Goal: Task Accomplishment & Management: Complete application form

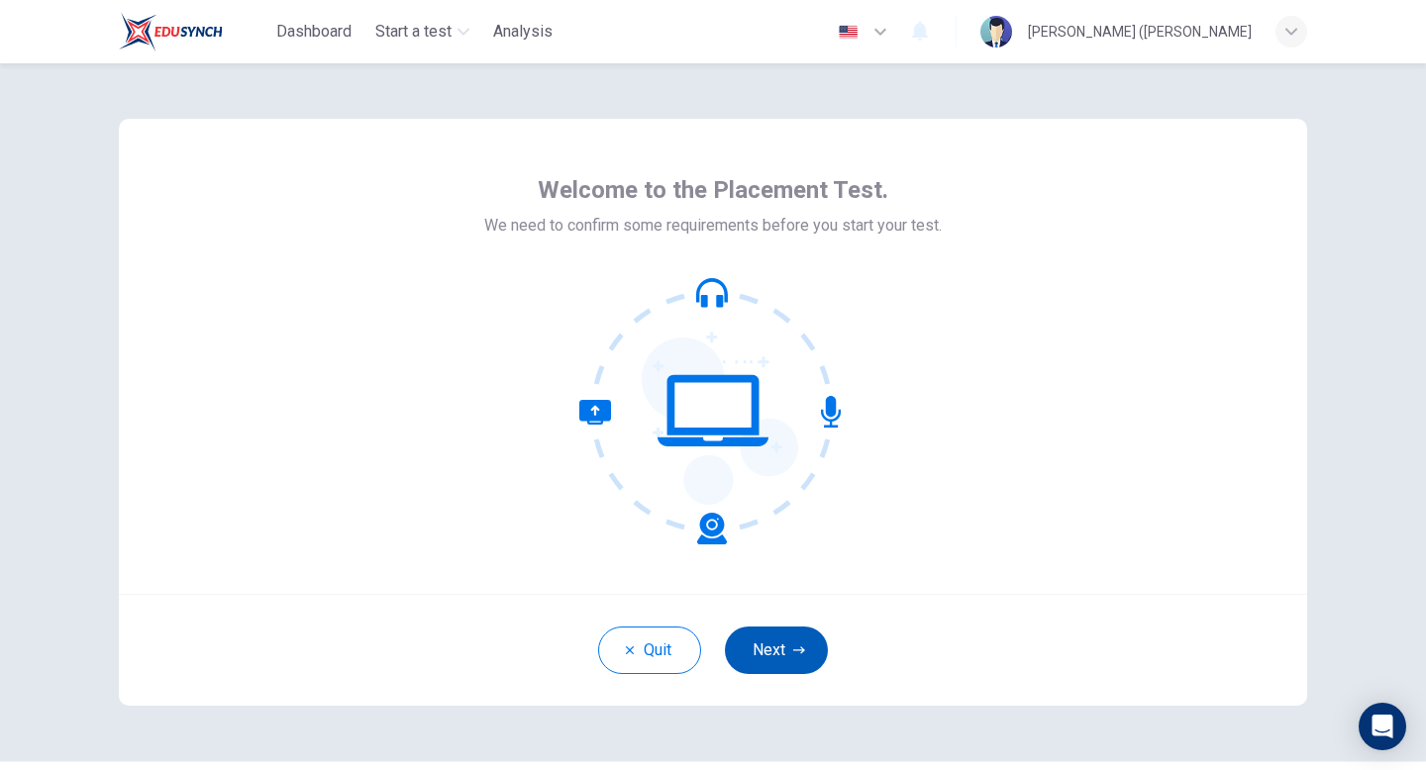
click at [794, 651] on icon "button" at bounding box center [799, 650] width 12 height 7
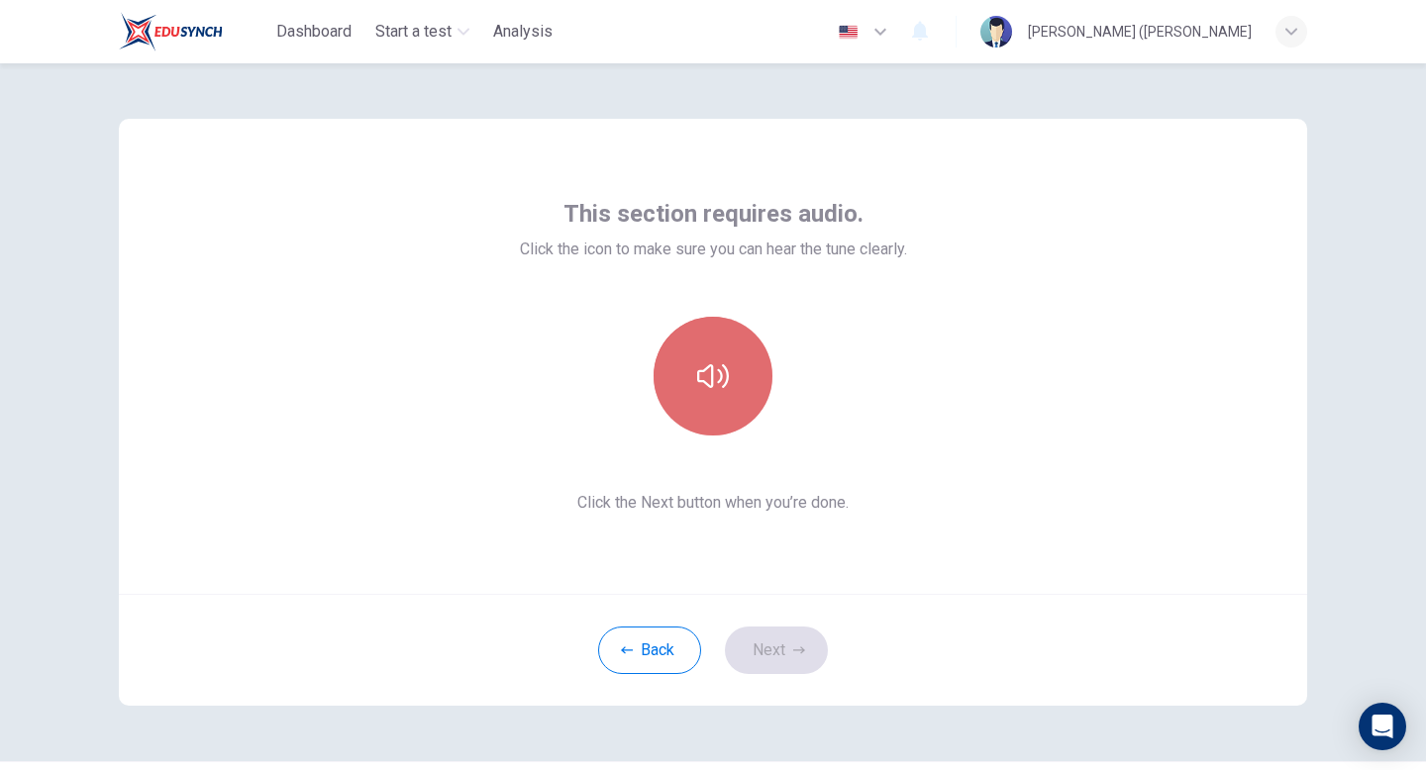
click at [710, 377] on icon "button" at bounding box center [713, 376] width 32 height 32
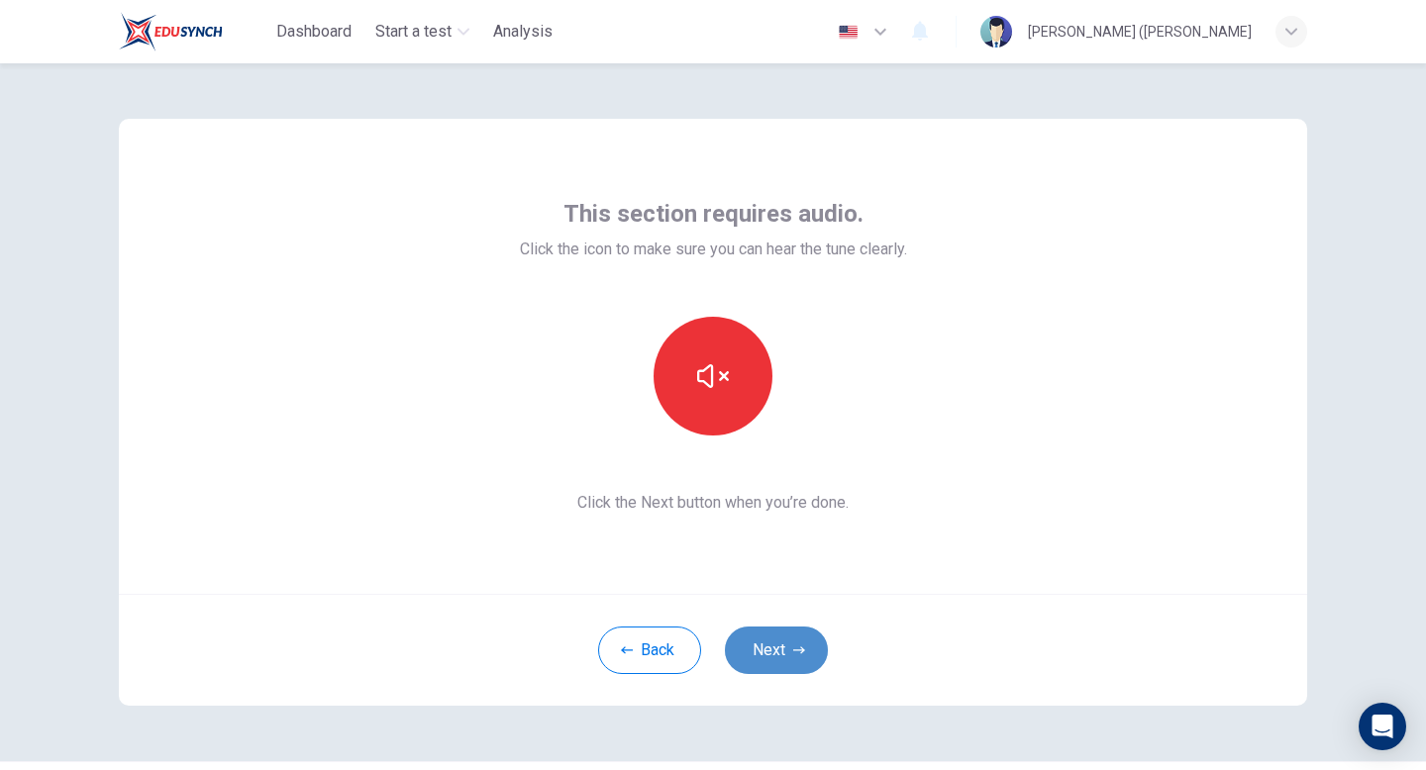
click at [782, 656] on button "Next" at bounding box center [776, 651] width 103 height 48
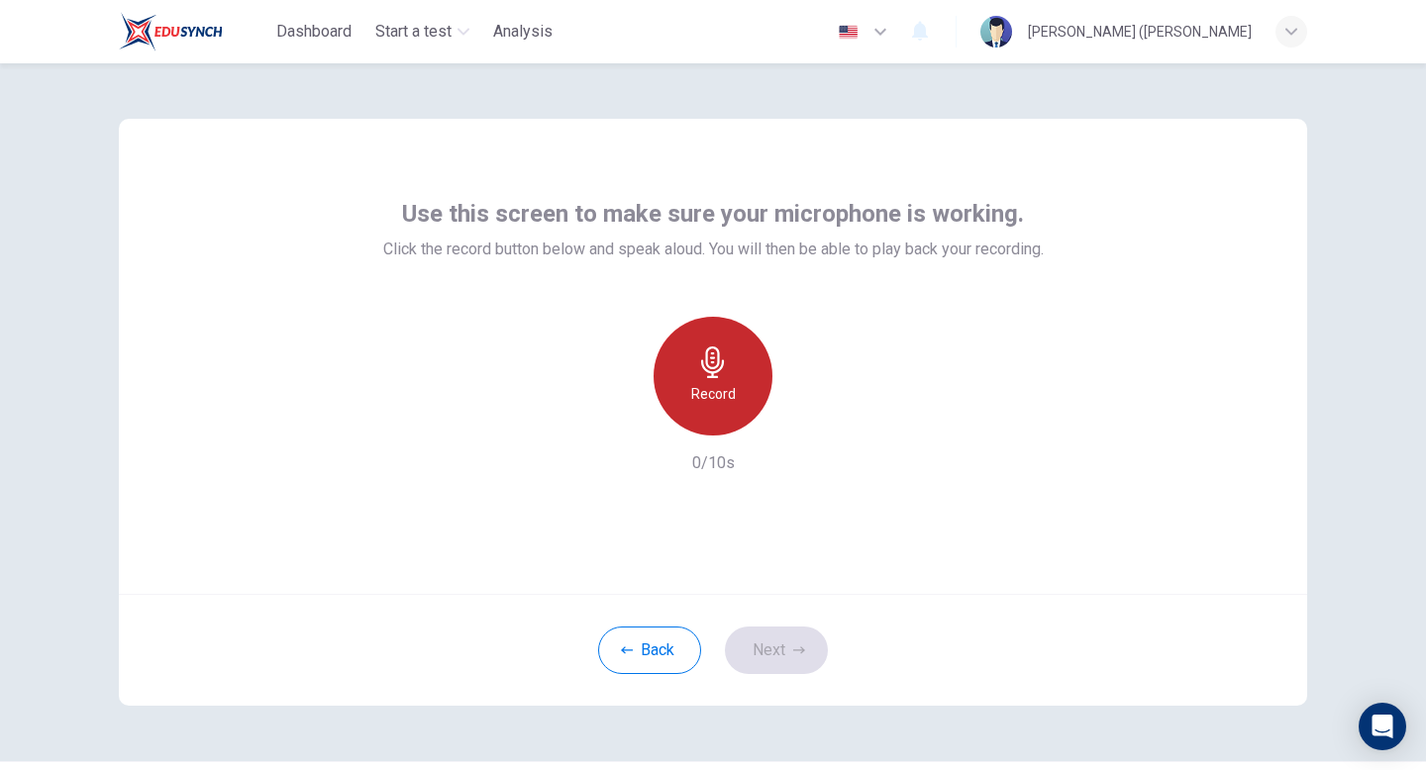
click at [754, 376] on div "Record" at bounding box center [713, 376] width 119 height 119
click at [730, 373] on div "Stop" at bounding box center [713, 376] width 119 height 119
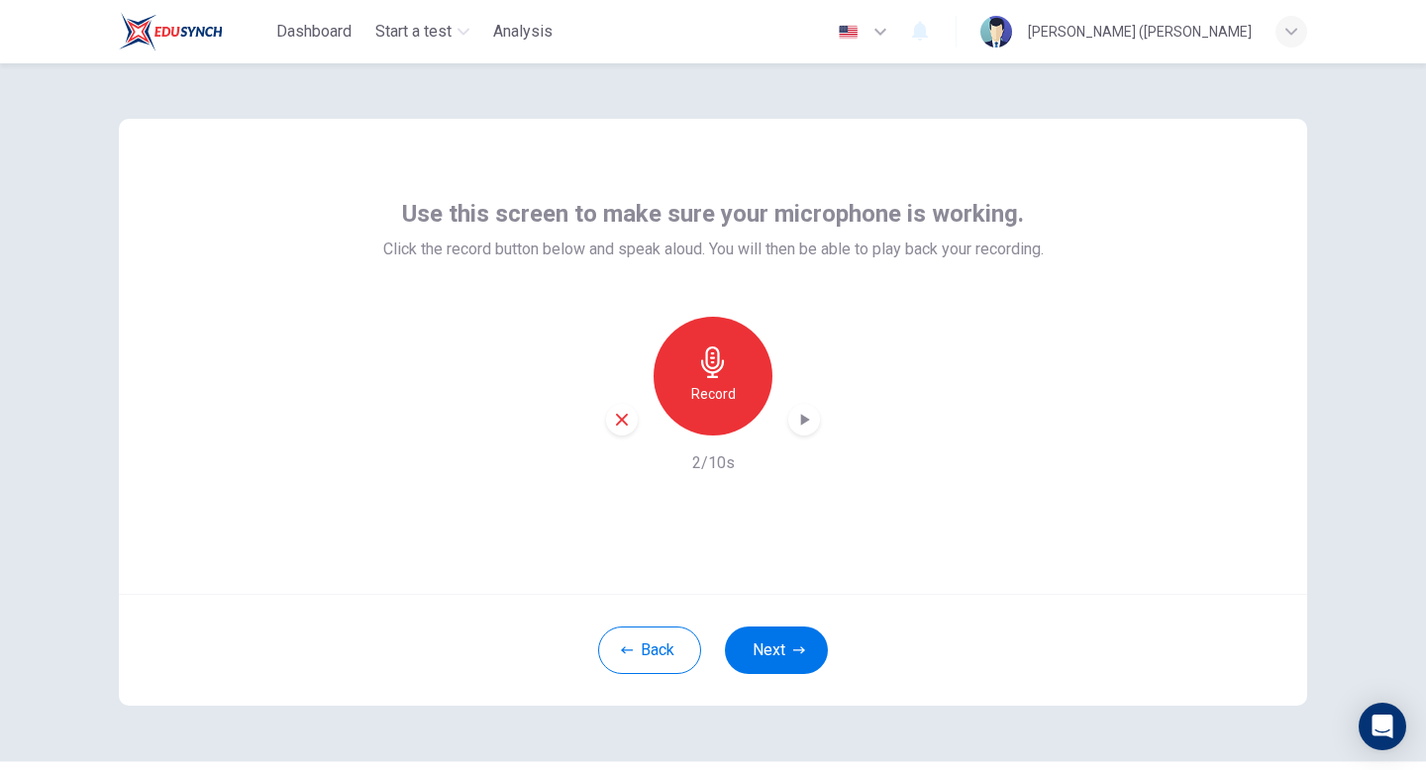
click at [807, 429] on icon "button" at bounding box center [804, 420] width 20 height 20
click at [781, 645] on button "Next" at bounding box center [776, 651] width 103 height 48
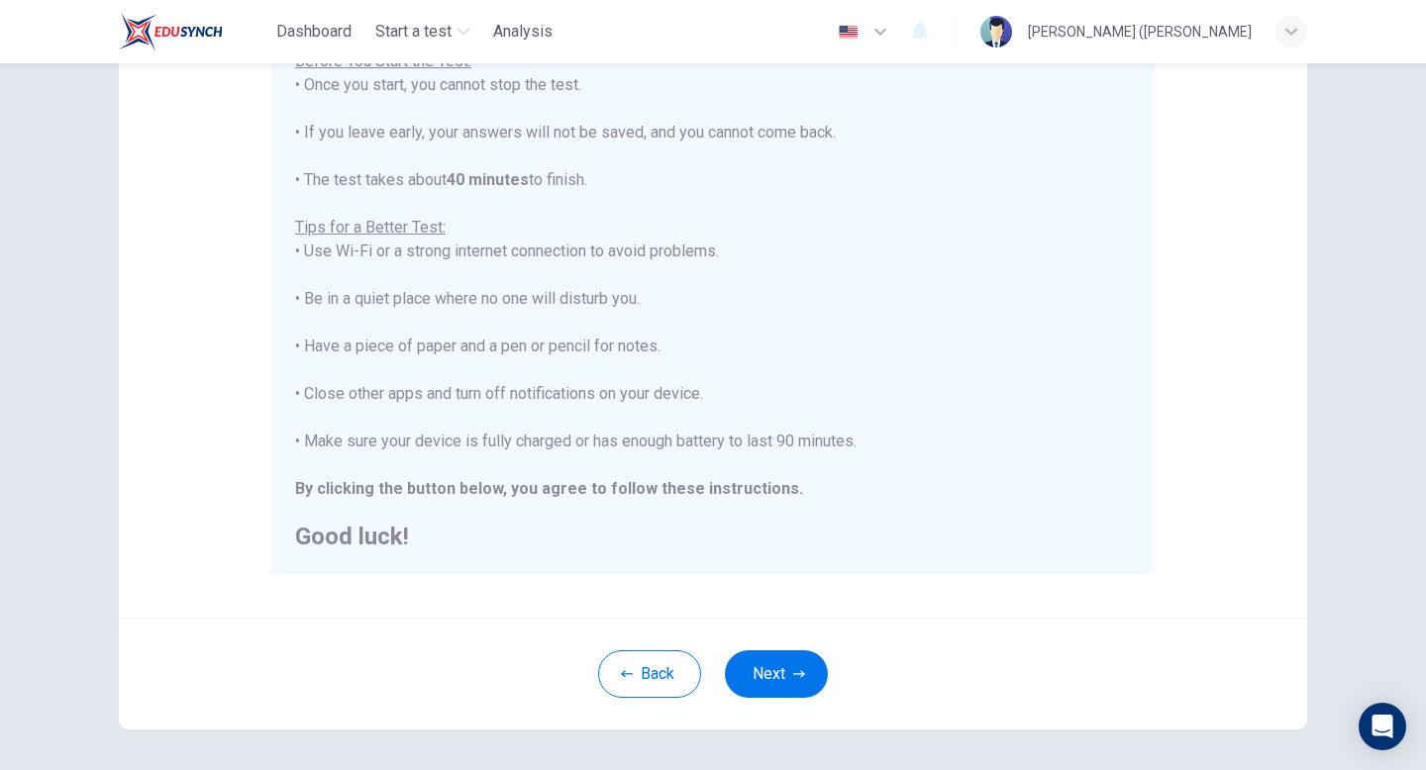
scroll to position [247, 0]
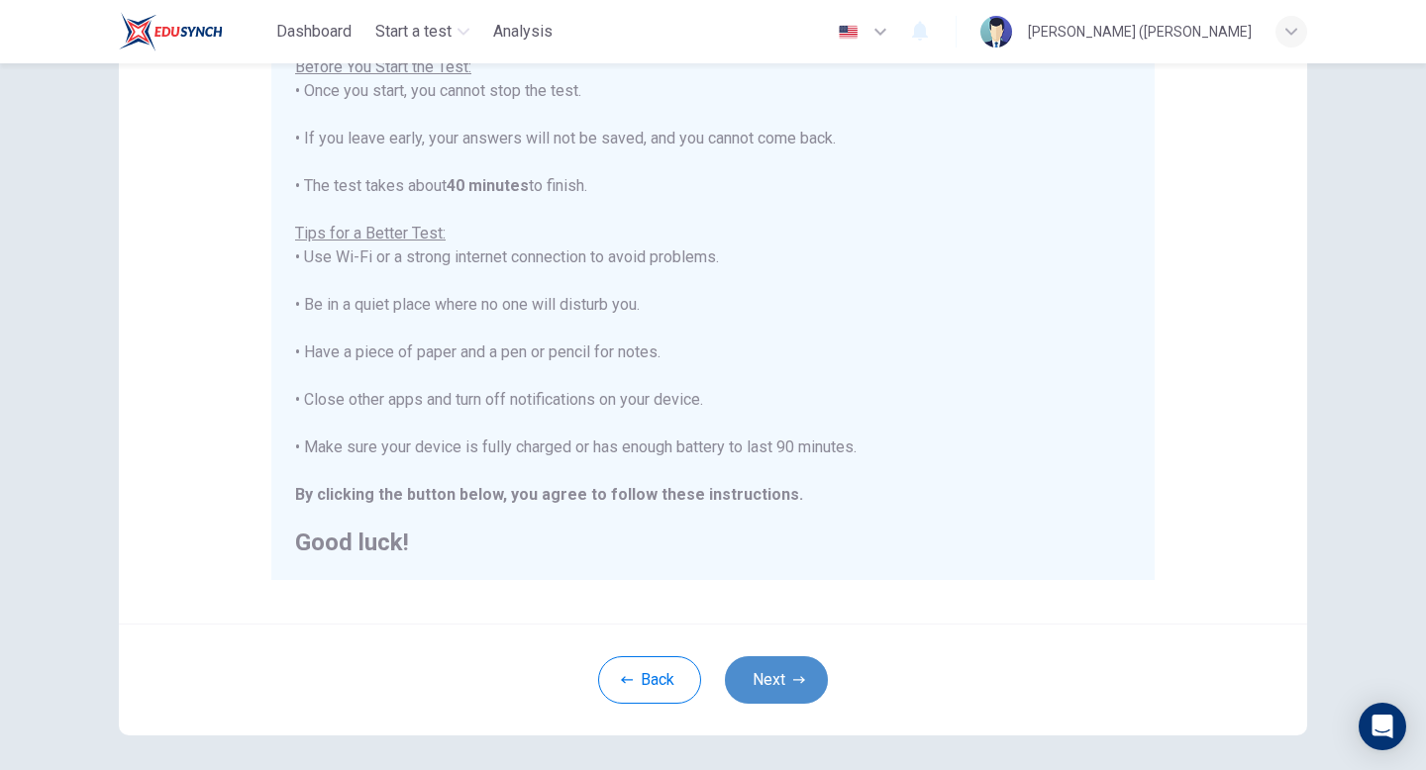
click at [776, 674] on button "Next" at bounding box center [776, 681] width 103 height 48
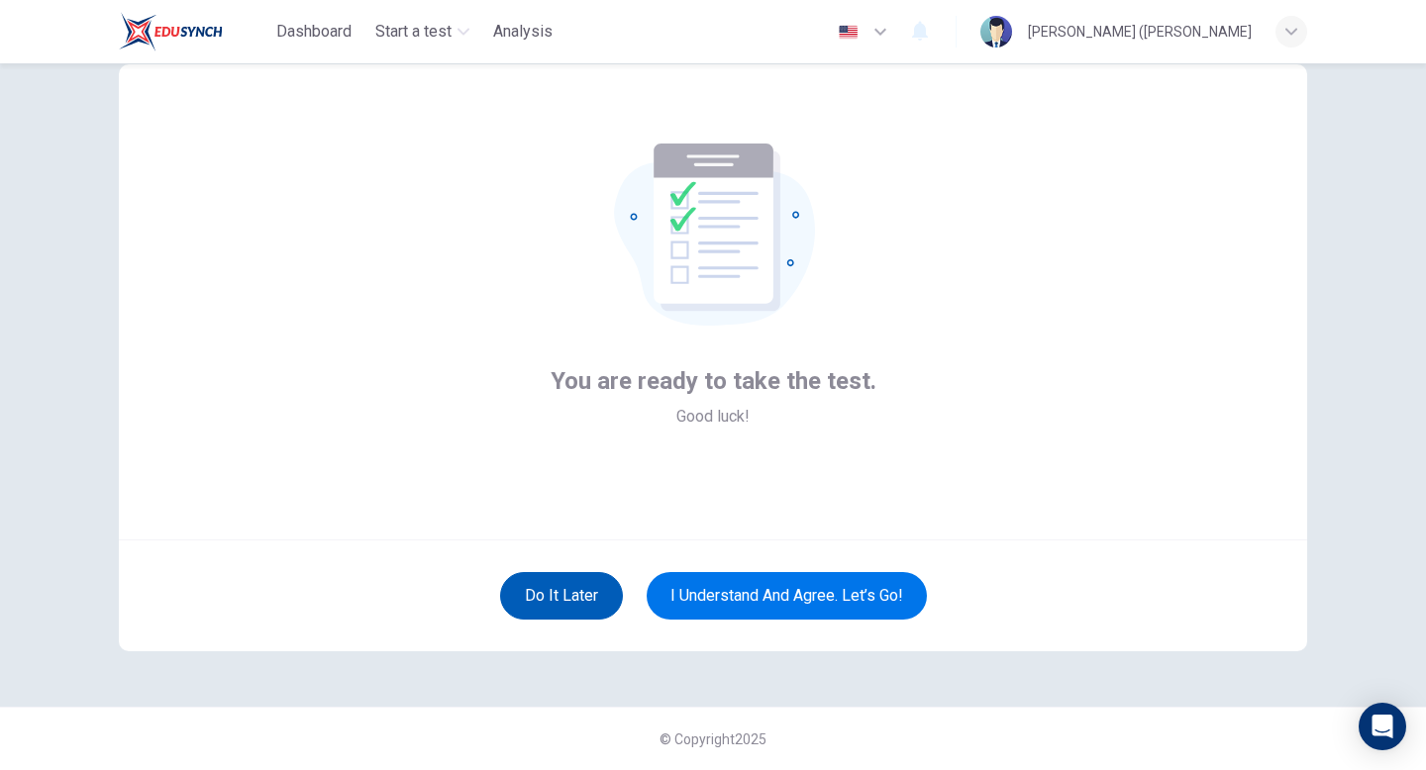
click at [552, 600] on button "Do it later" at bounding box center [561, 596] width 123 height 48
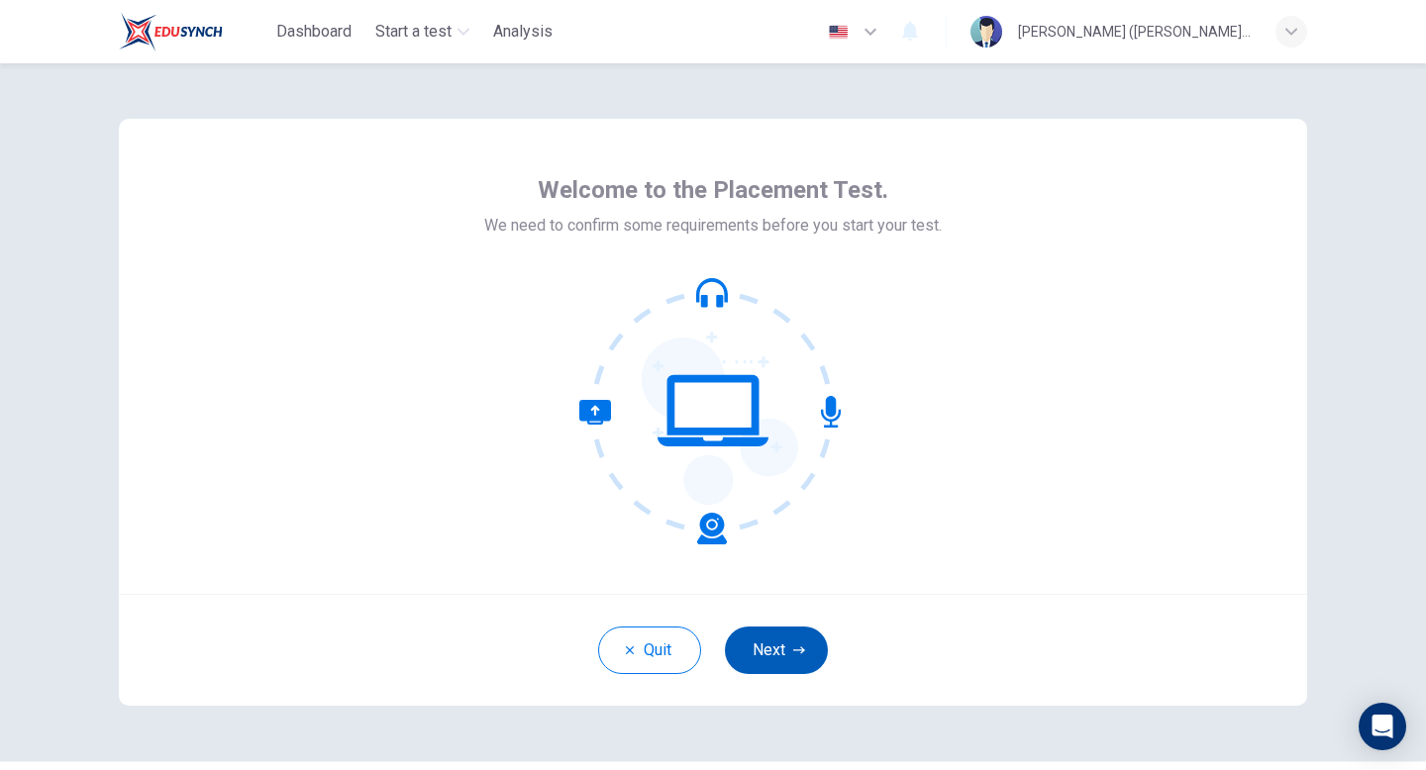
click at [789, 656] on button "Next" at bounding box center [776, 651] width 103 height 48
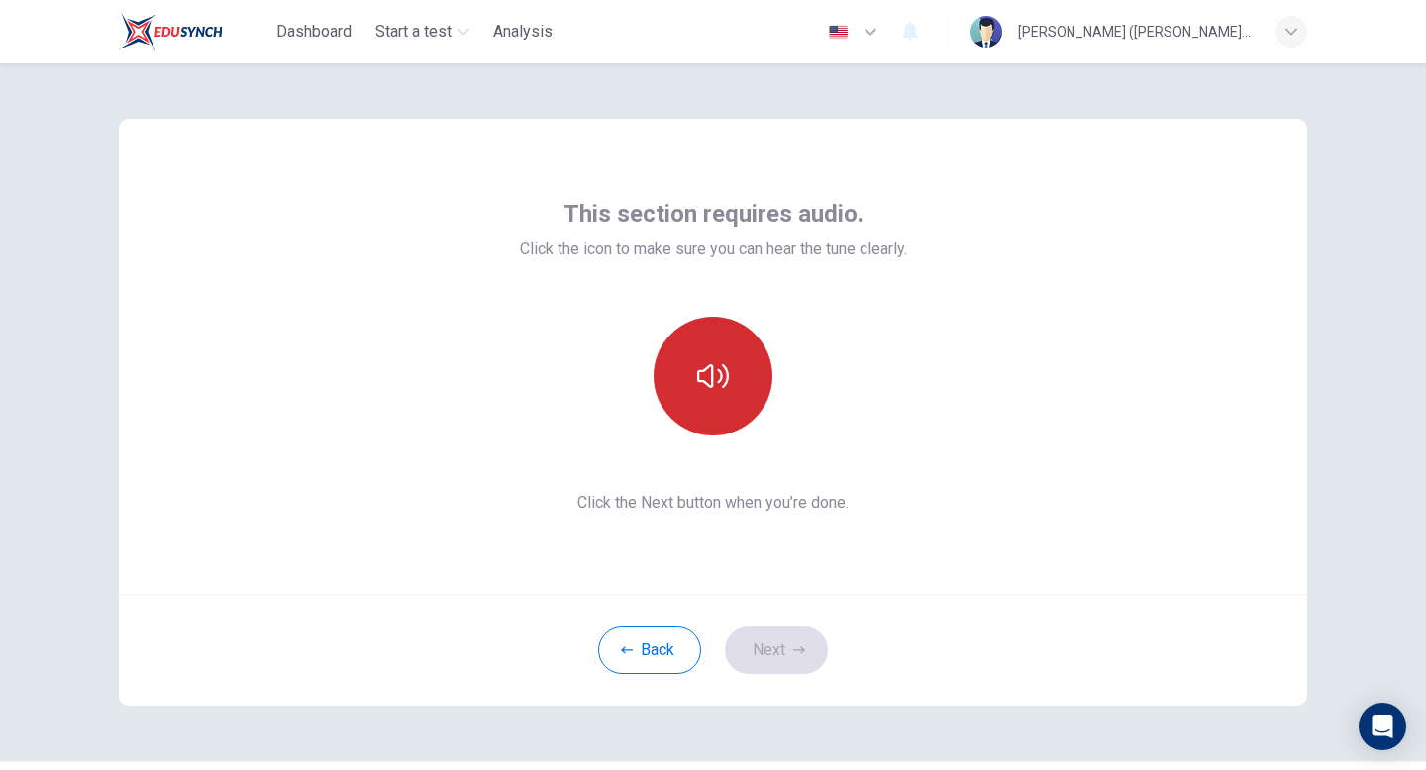
click at [732, 375] on button "button" at bounding box center [713, 376] width 119 height 119
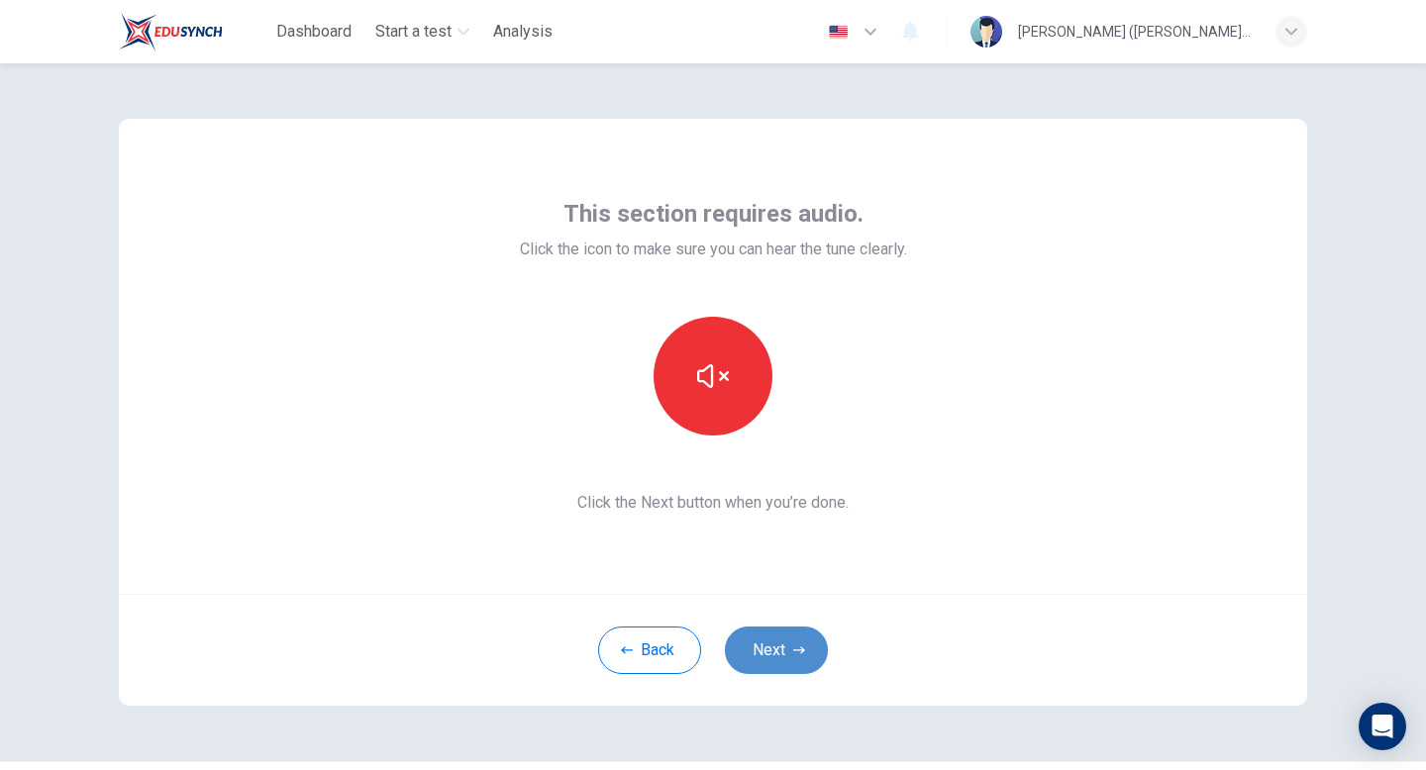
click at [804, 652] on icon "button" at bounding box center [799, 651] width 12 height 12
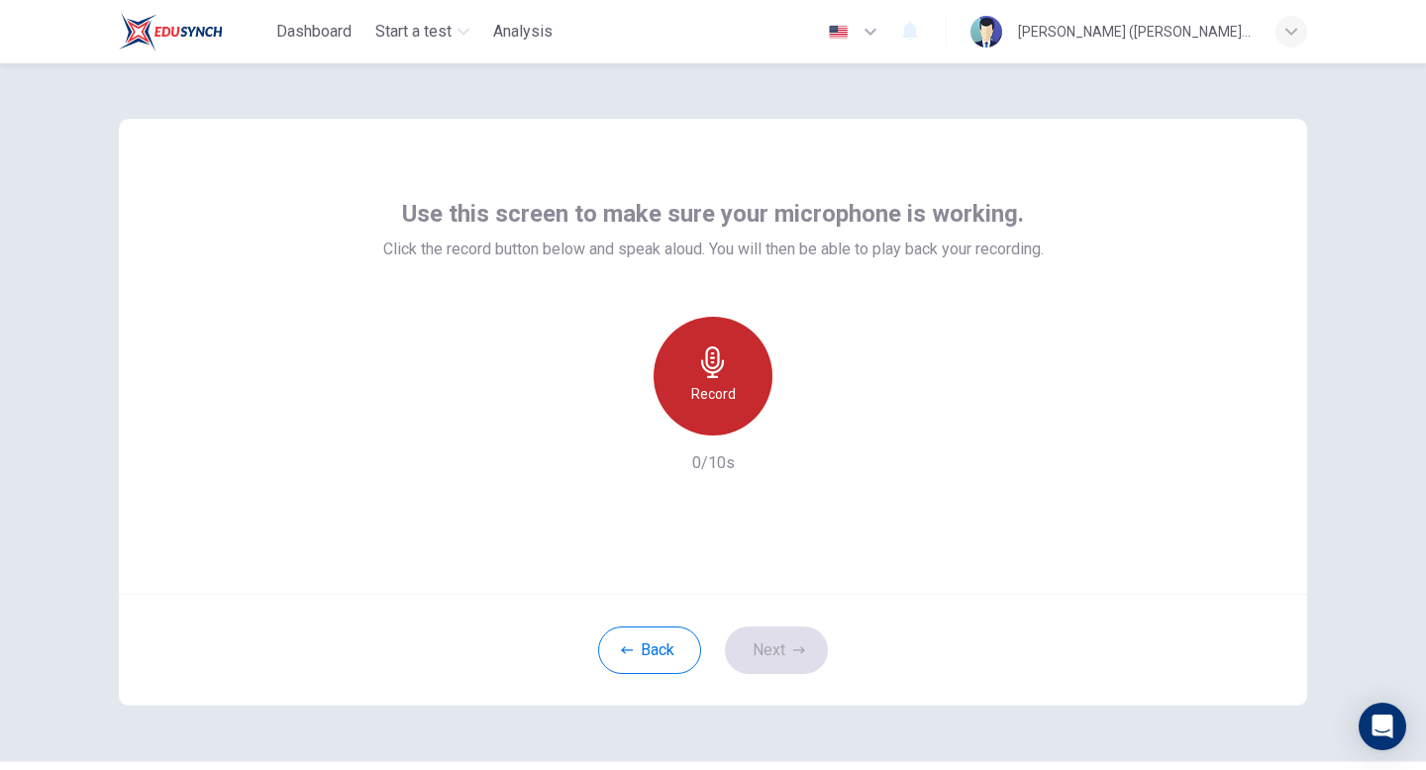
click at [720, 419] on div "Record" at bounding box center [713, 376] width 119 height 119
click at [720, 419] on div "Stop" at bounding box center [713, 376] width 119 height 119
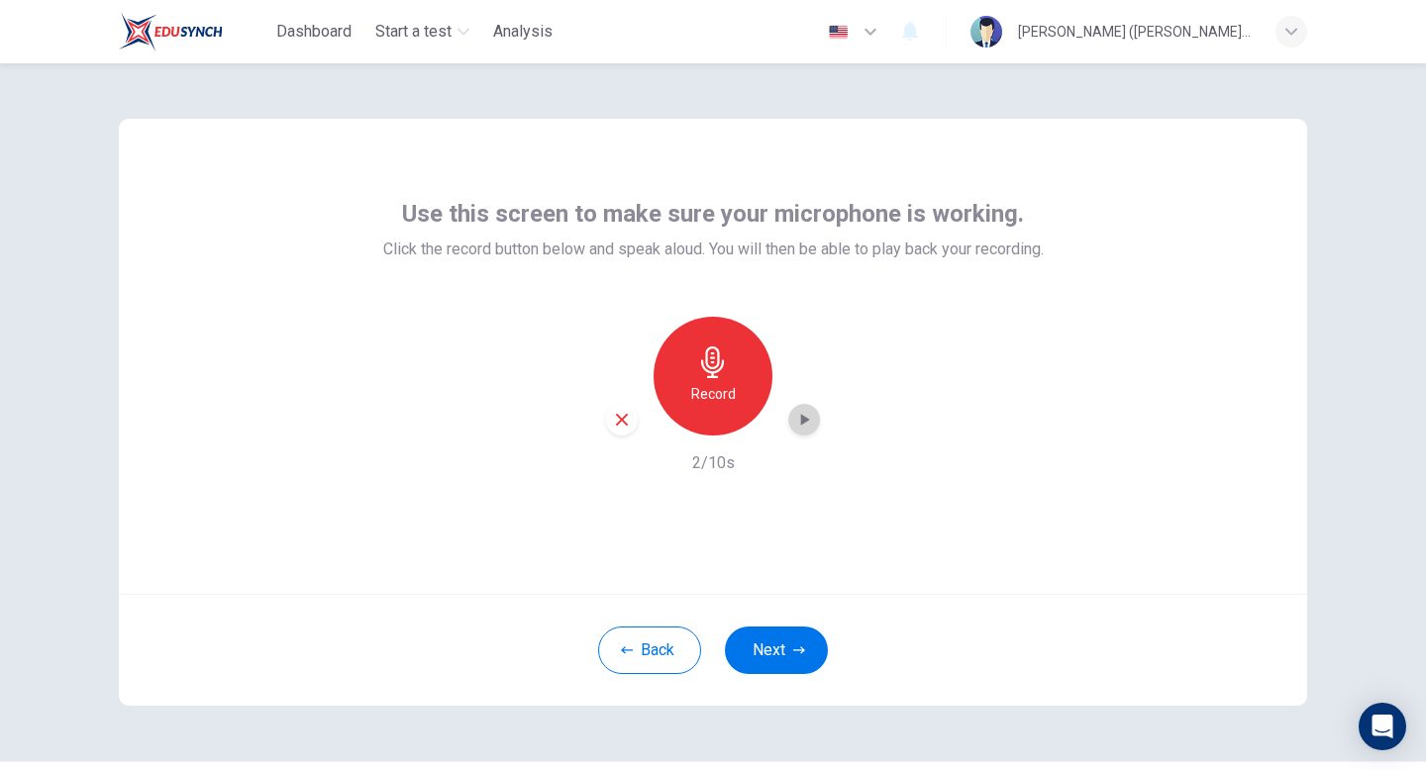
click at [799, 425] on icon "button" at bounding box center [804, 420] width 20 height 20
click at [801, 652] on icon "button" at bounding box center [799, 650] width 12 height 7
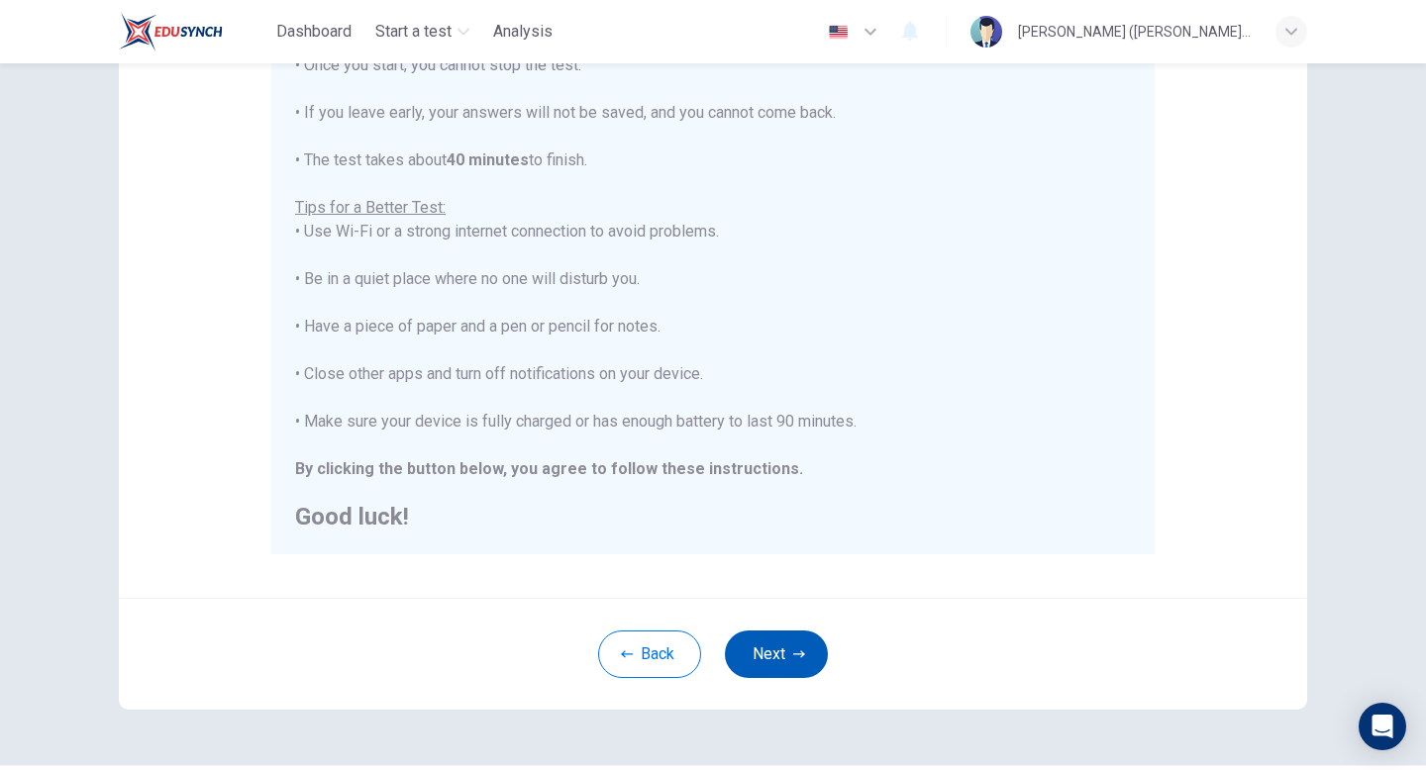
scroll to position [271, 0]
click at [768, 661] on button "Next" at bounding box center [776, 656] width 103 height 48
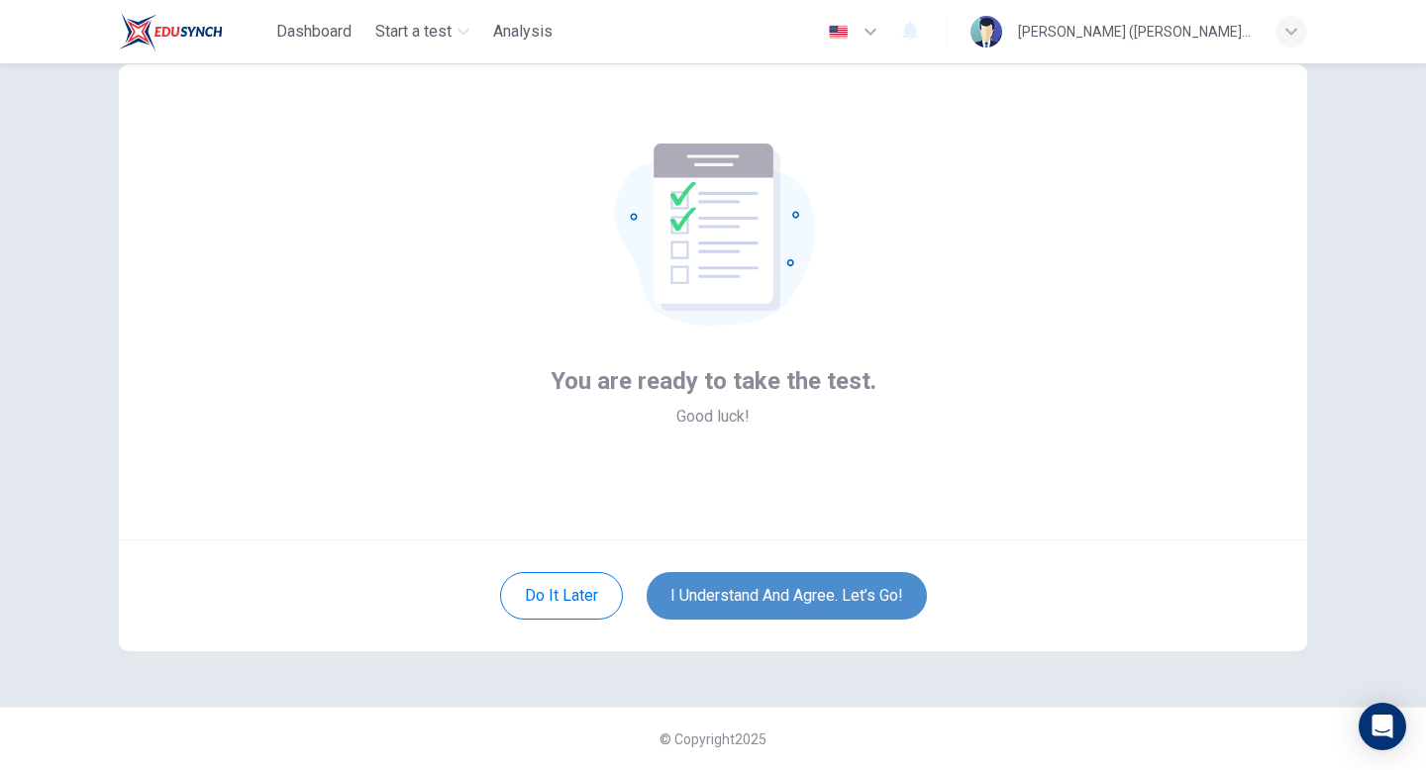
click at [794, 603] on button "I understand and agree. Let’s go!" at bounding box center [787, 596] width 280 height 48
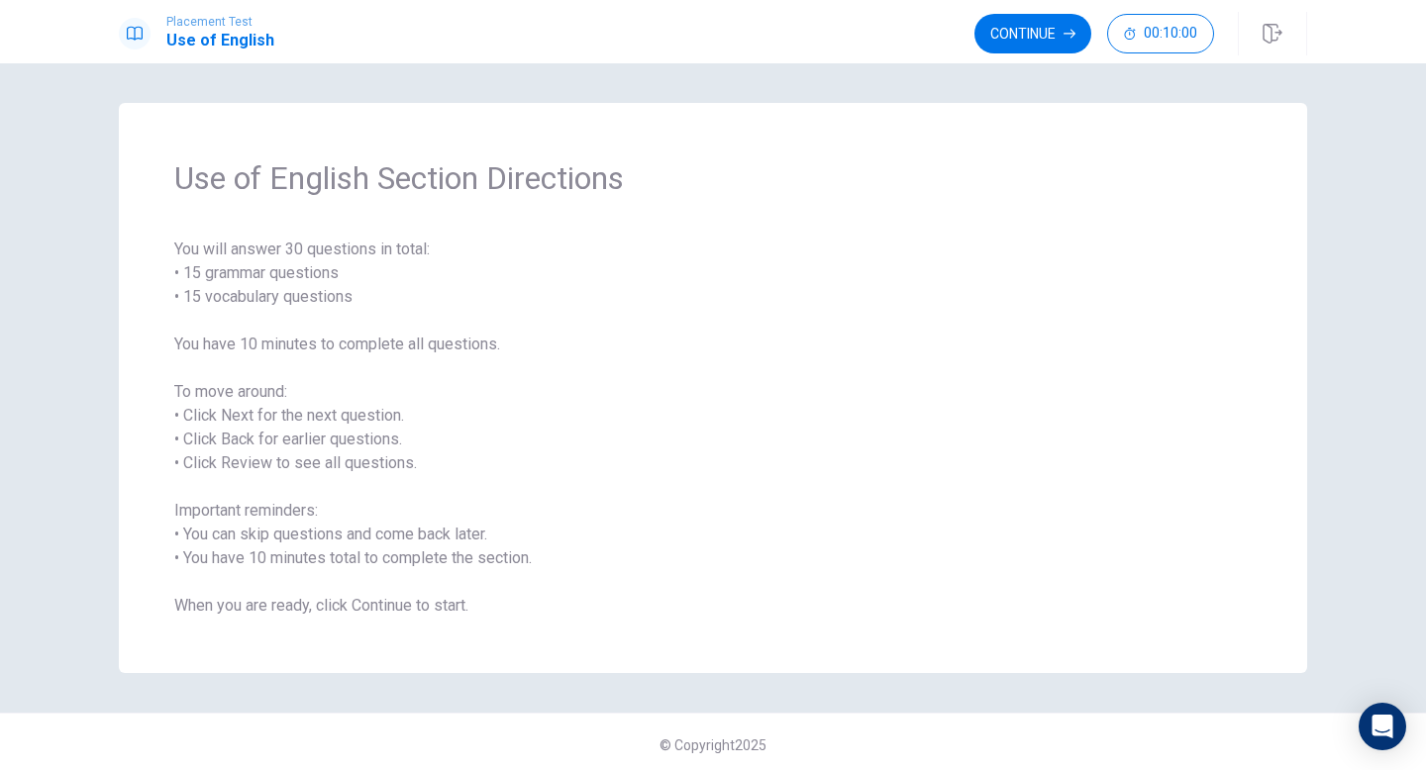
scroll to position [1, 0]
click at [1038, 43] on button "Continue" at bounding box center [1032, 34] width 117 height 40
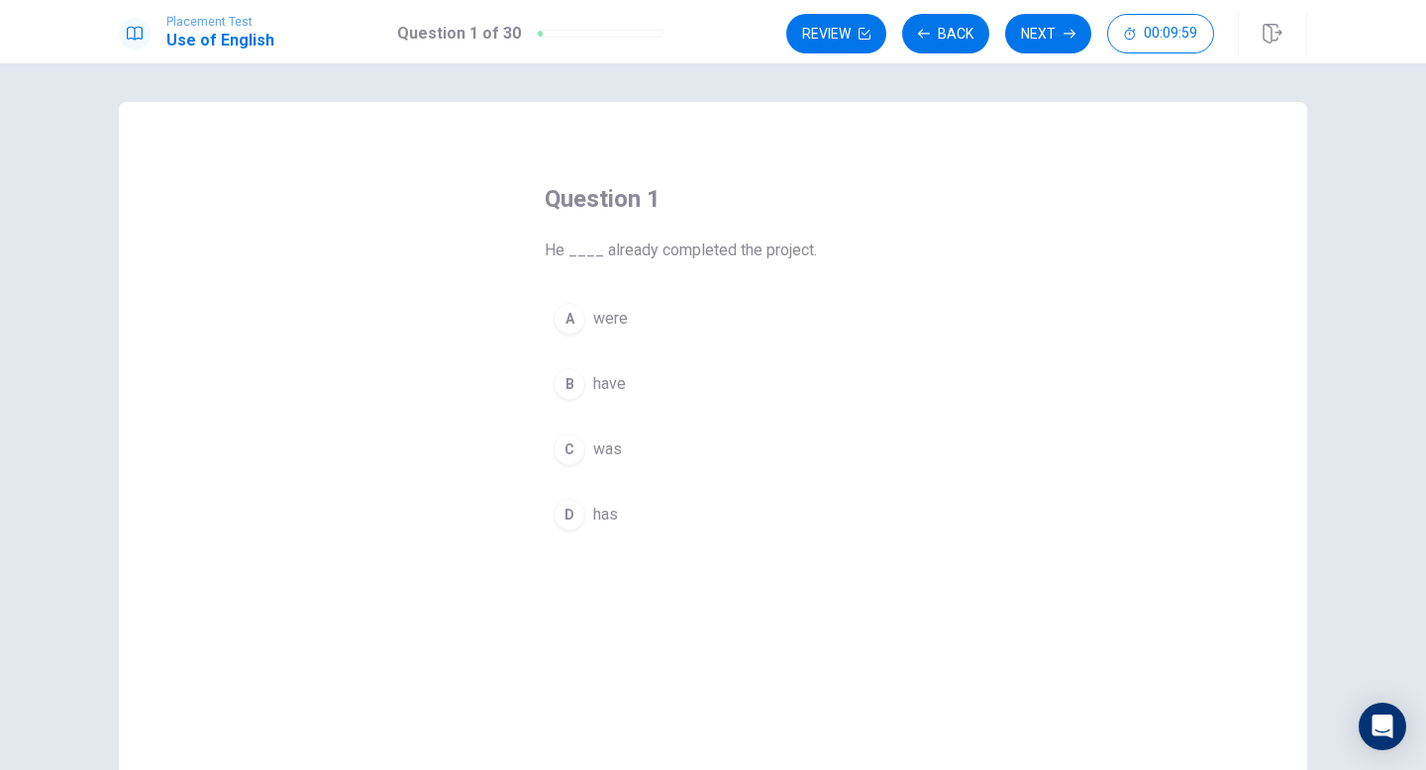
scroll to position [18, 0]
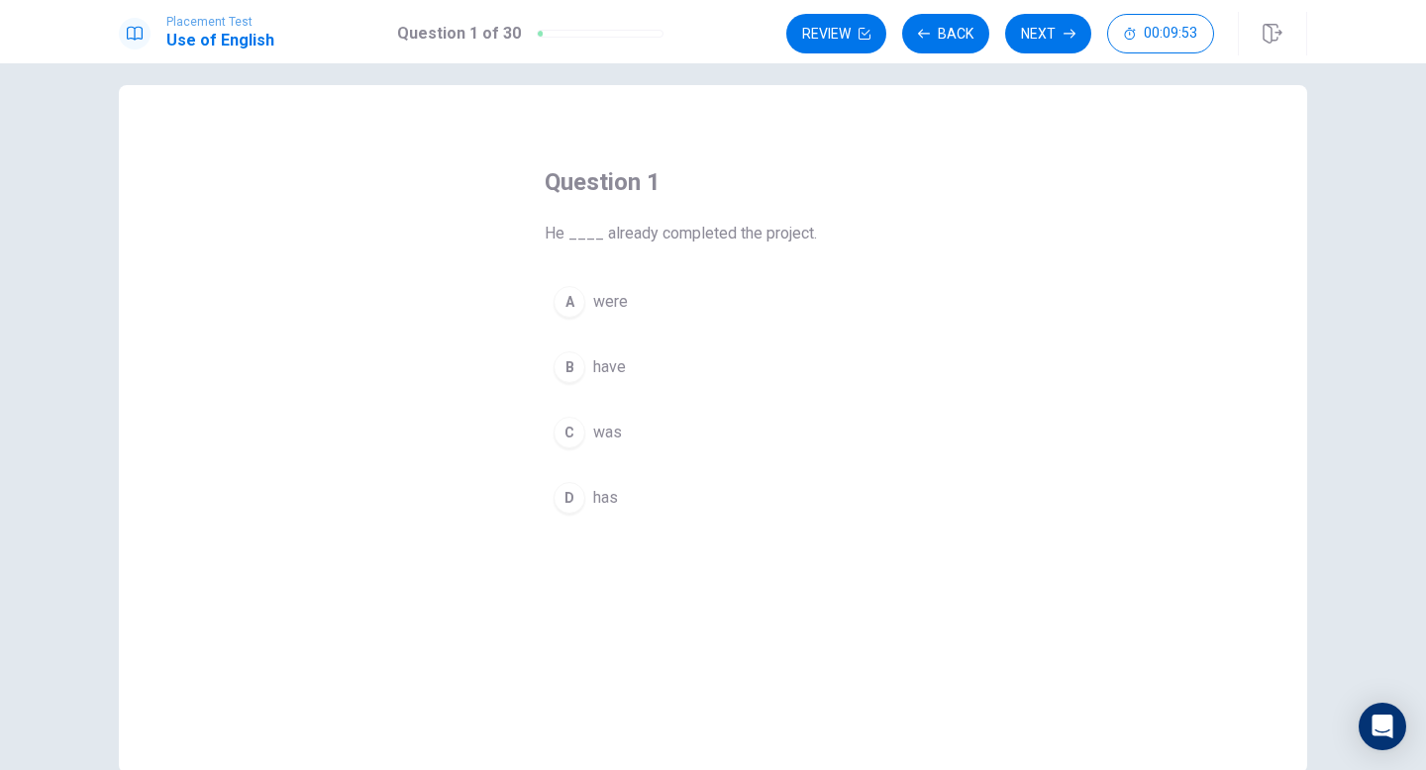
click at [570, 493] on div "D" at bounding box center [570, 498] width 32 height 32
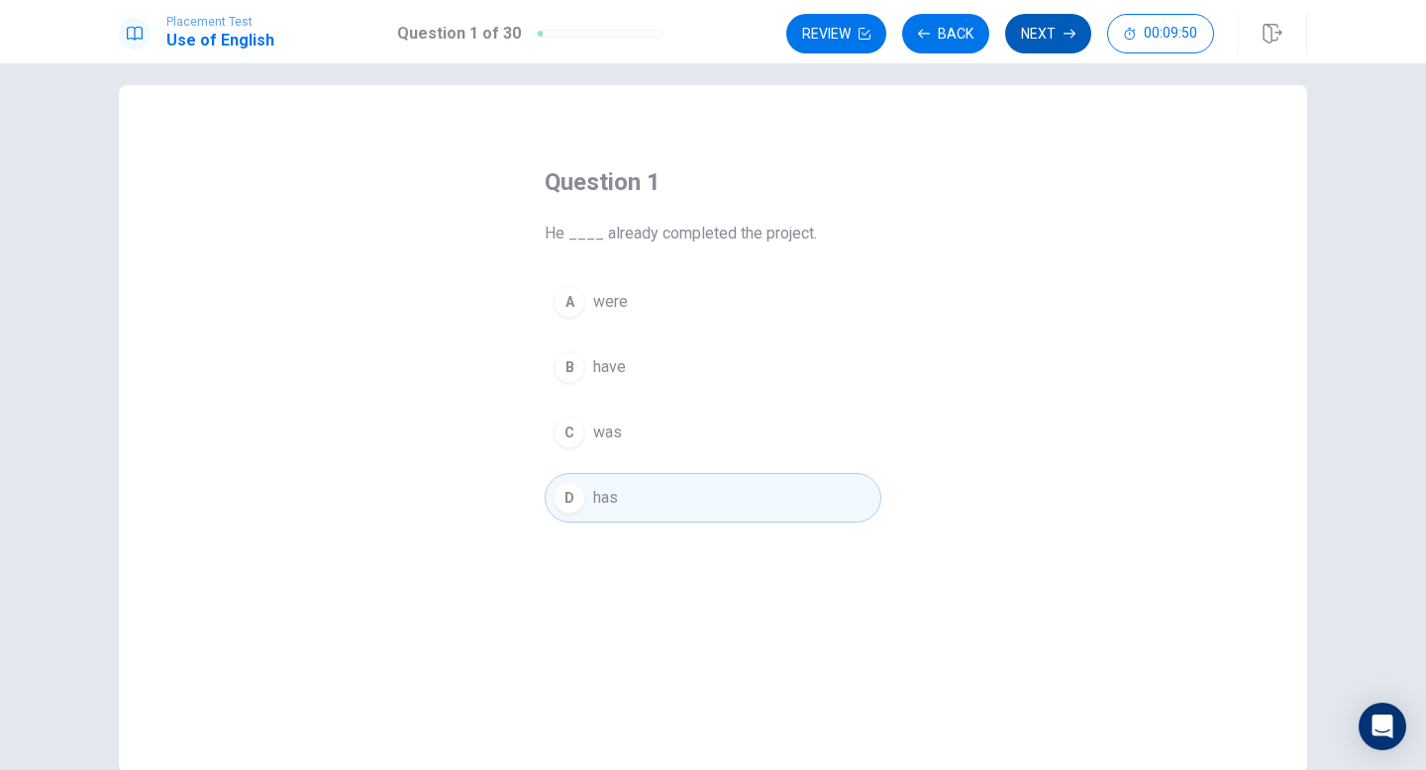
click at [1035, 38] on button "Next" at bounding box center [1048, 34] width 86 height 40
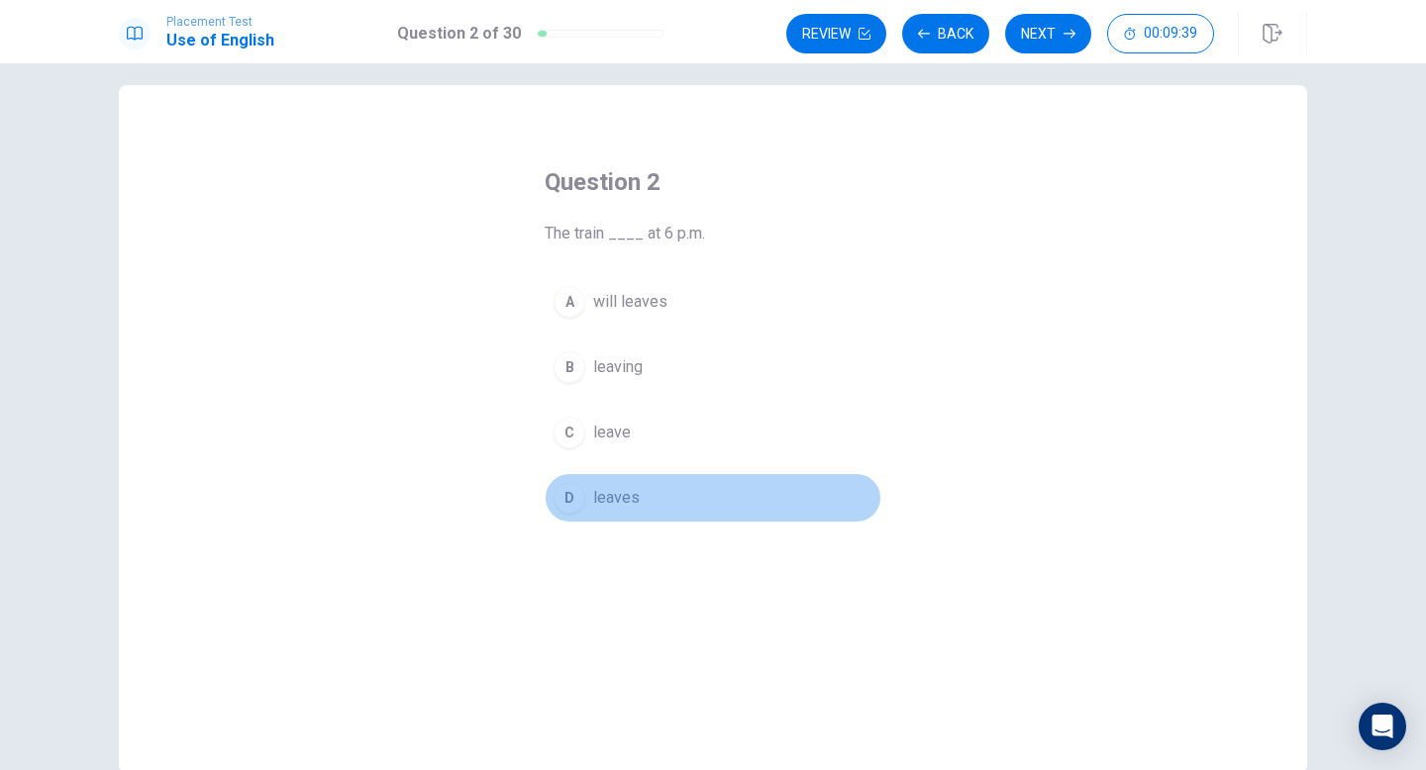
click at [575, 492] on div "D" at bounding box center [570, 498] width 32 height 32
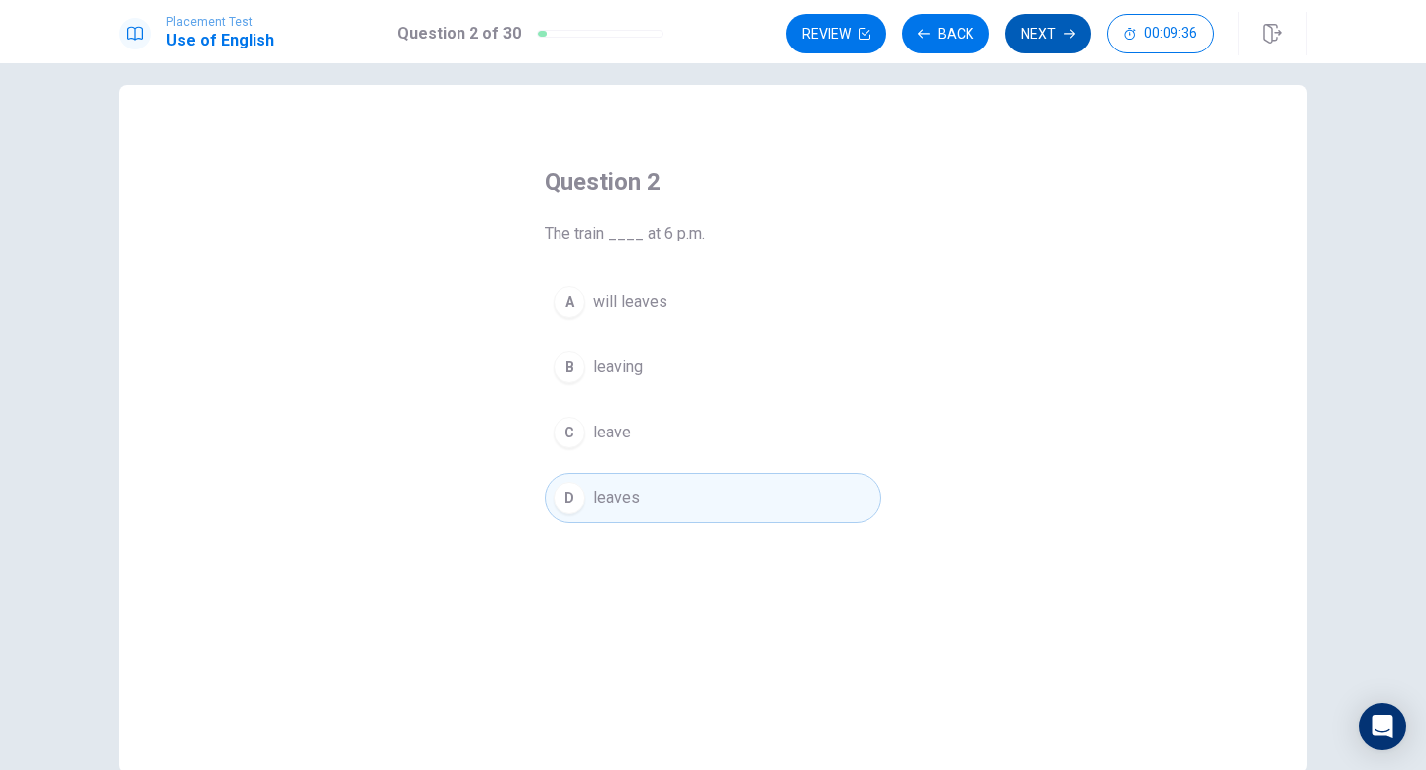
click at [1044, 45] on button "Next" at bounding box center [1048, 34] width 86 height 40
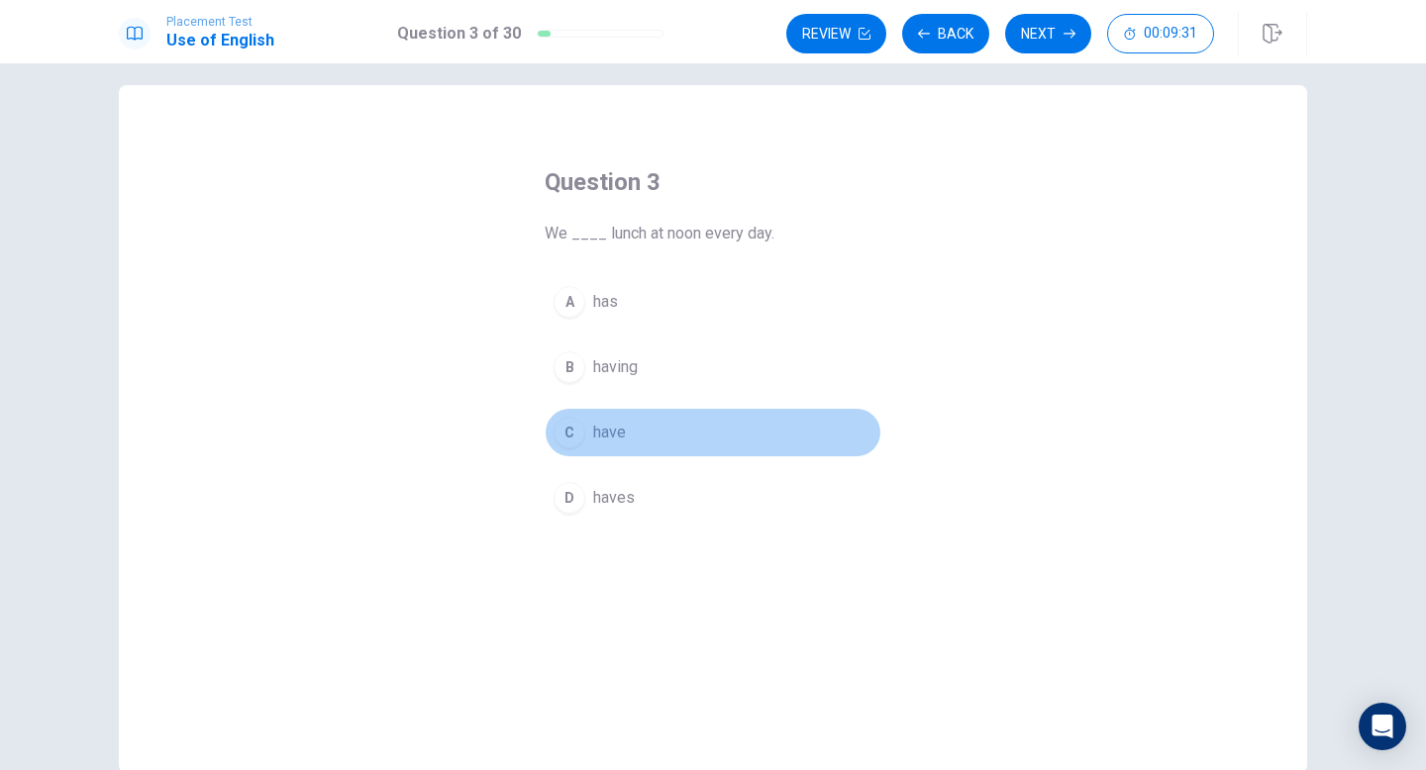
click at [580, 427] on div "C" at bounding box center [570, 433] width 32 height 32
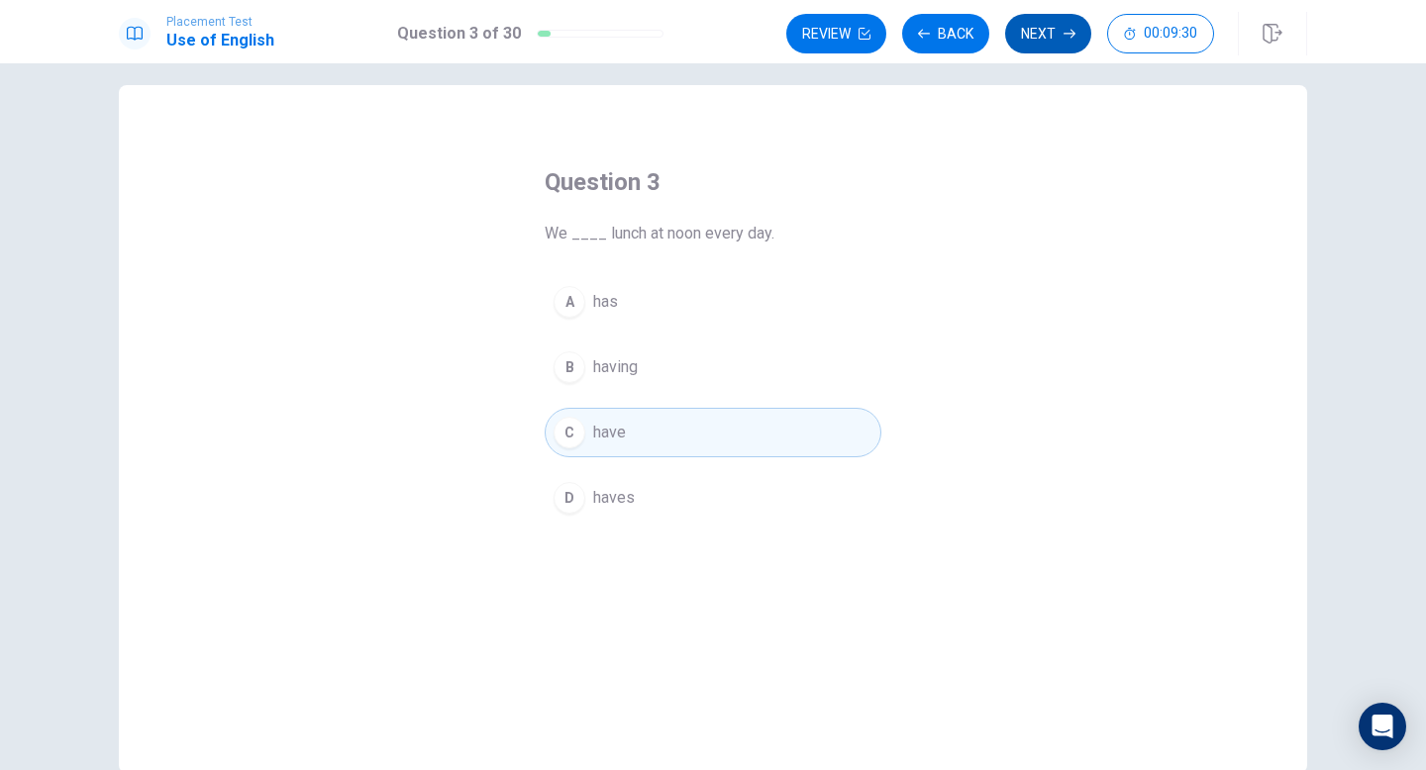
click at [1024, 45] on button "Next" at bounding box center [1048, 34] width 86 height 40
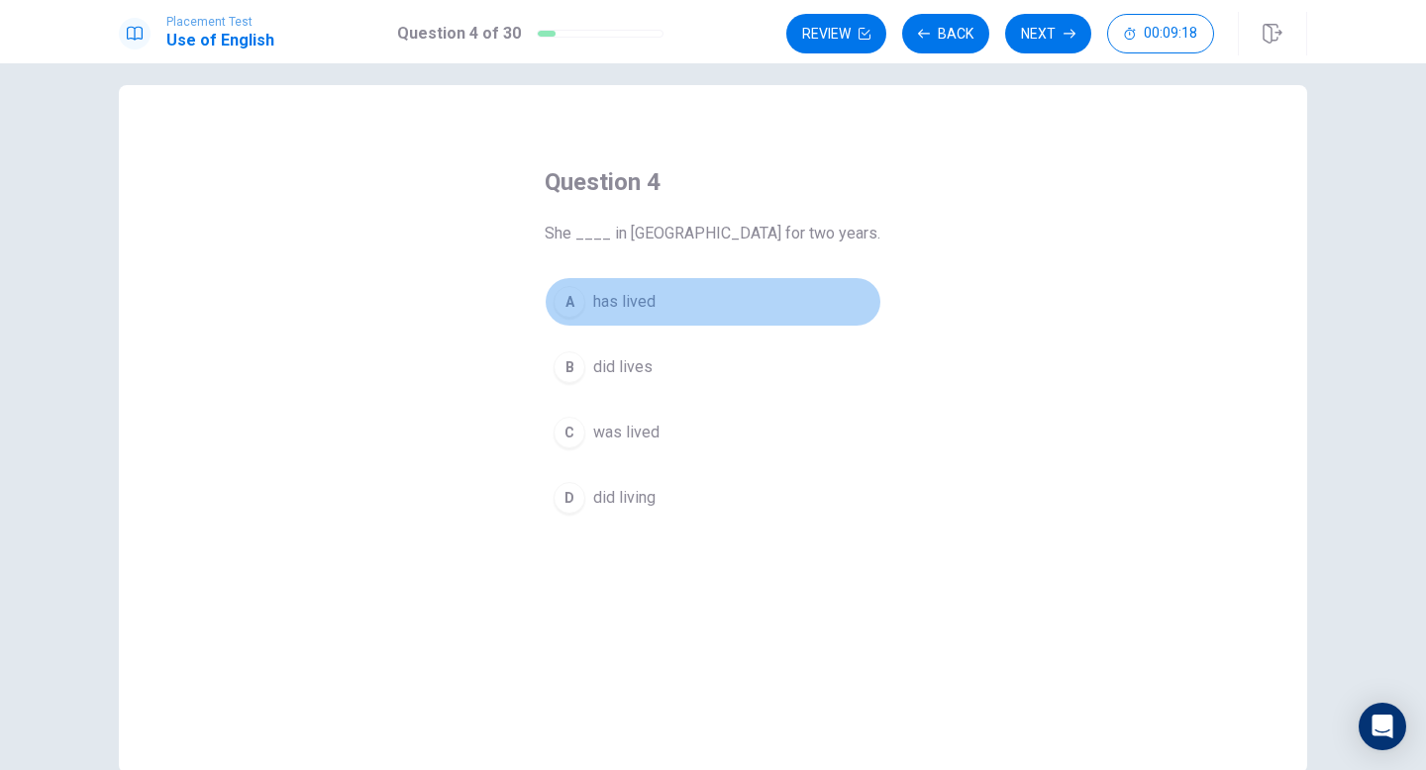
click at [568, 303] on div "A" at bounding box center [570, 302] width 32 height 32
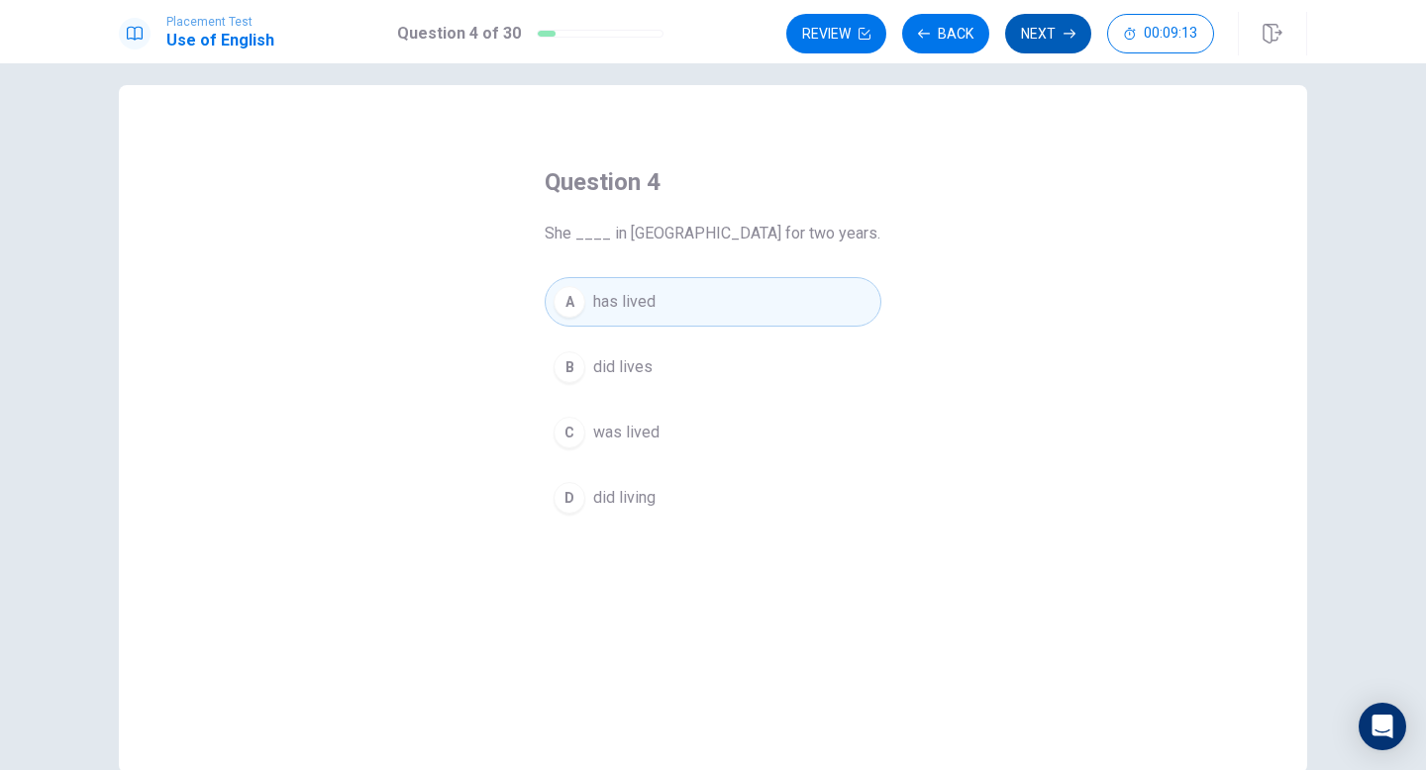
click at [1037, 49] on button "Next" at bounding box center [1048, 34] width 86 height 40
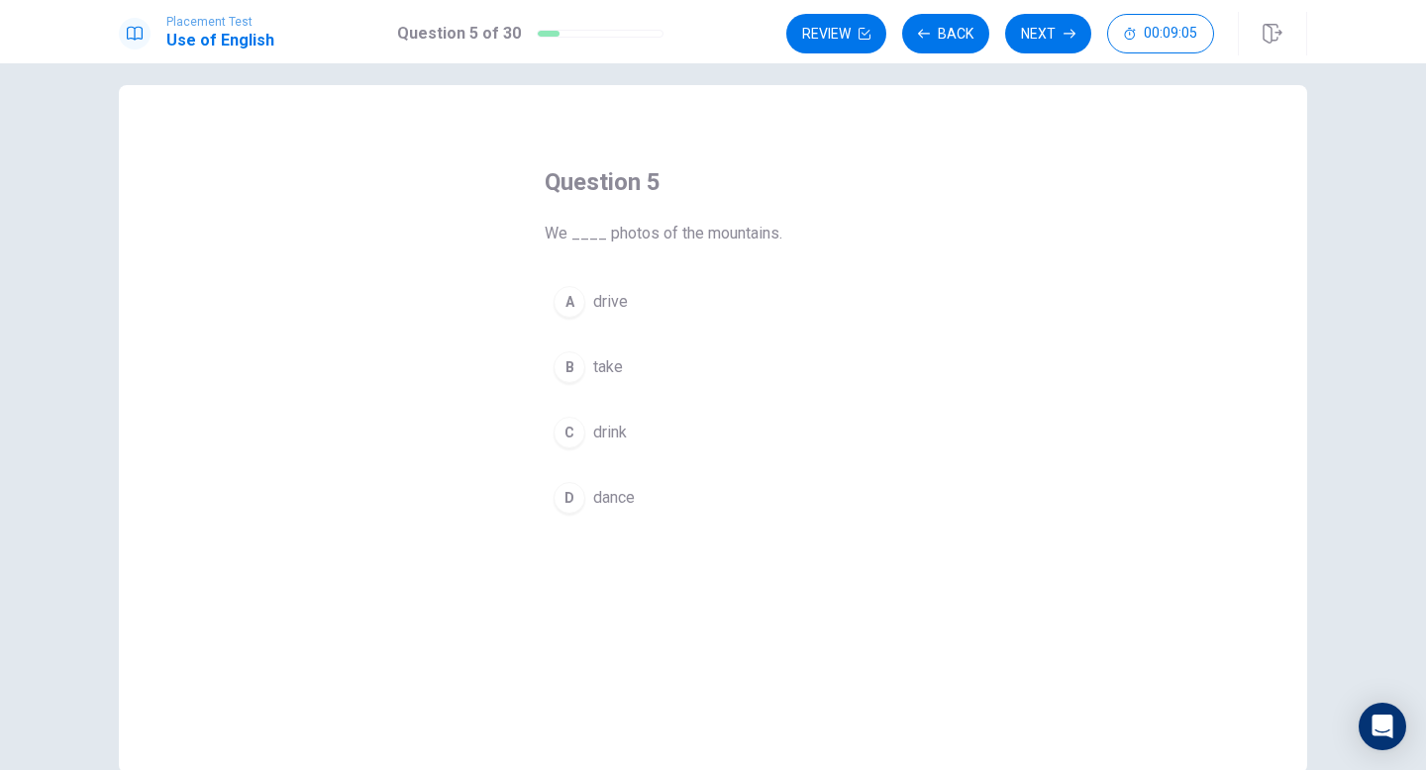
click at [566, 371] on div "B" at bounding box center [570, 368] width 32 height 32
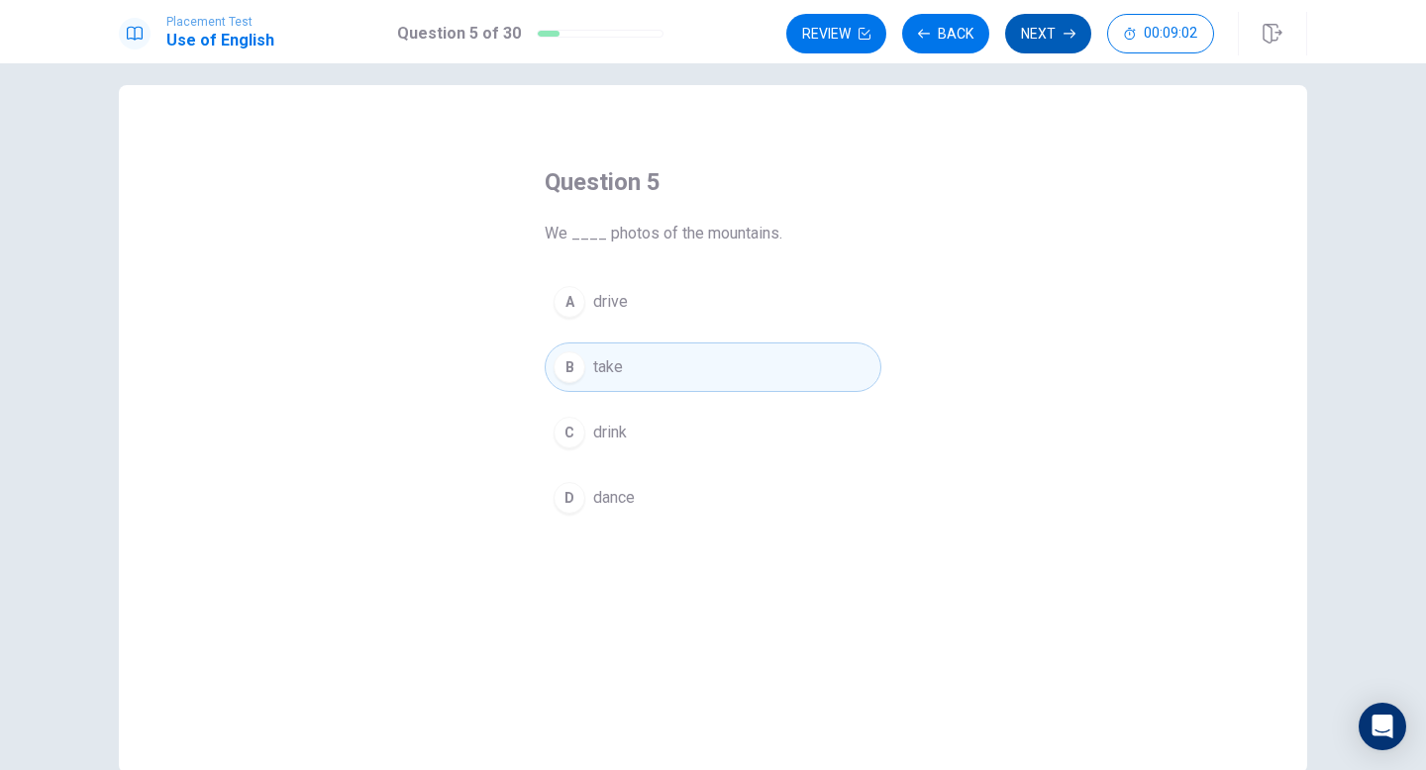
click at [1036, 48] on button "Next" at bounding box center [1048, 34] width 86 height 40
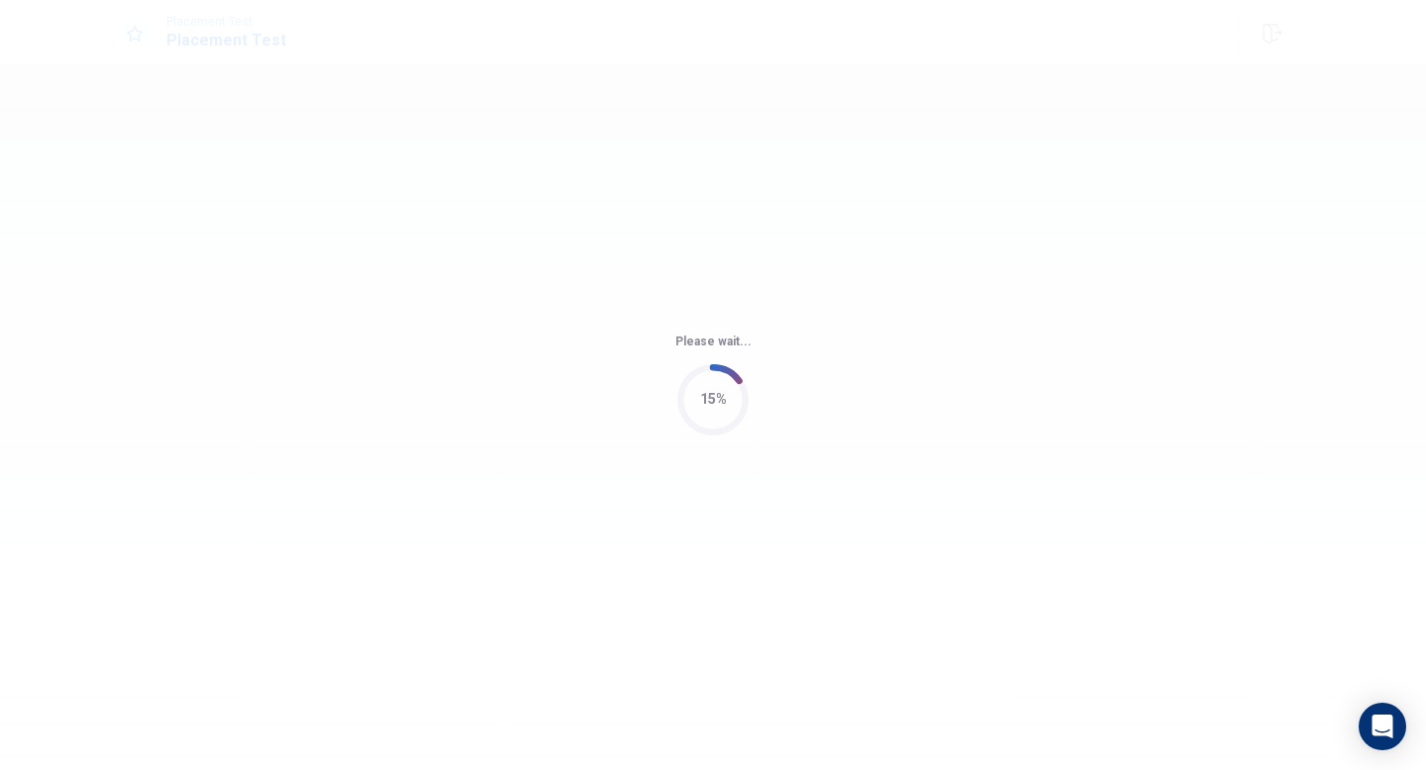
scroll to position [0, 0]
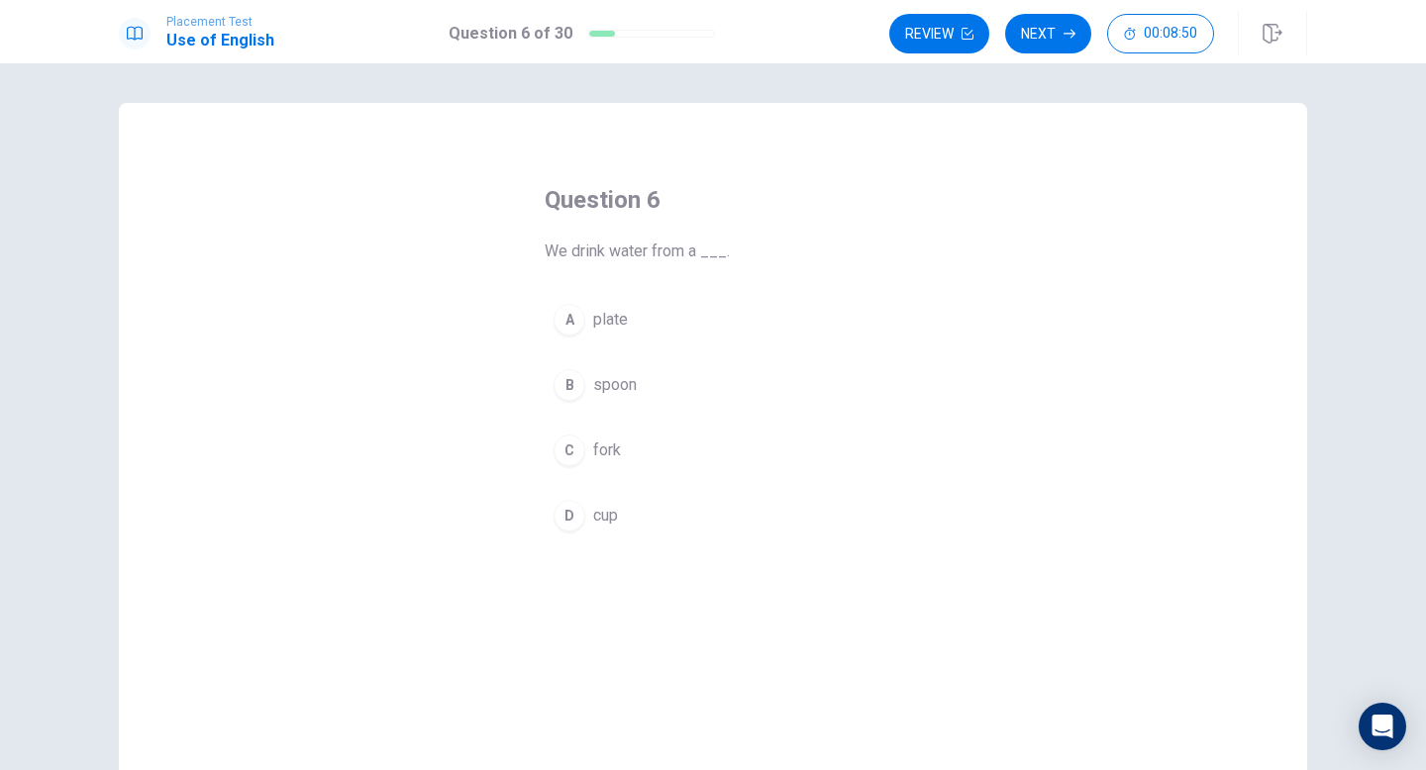
click at [571, 508] on div "D" at bounding box center [570, 516] width 32 height 32
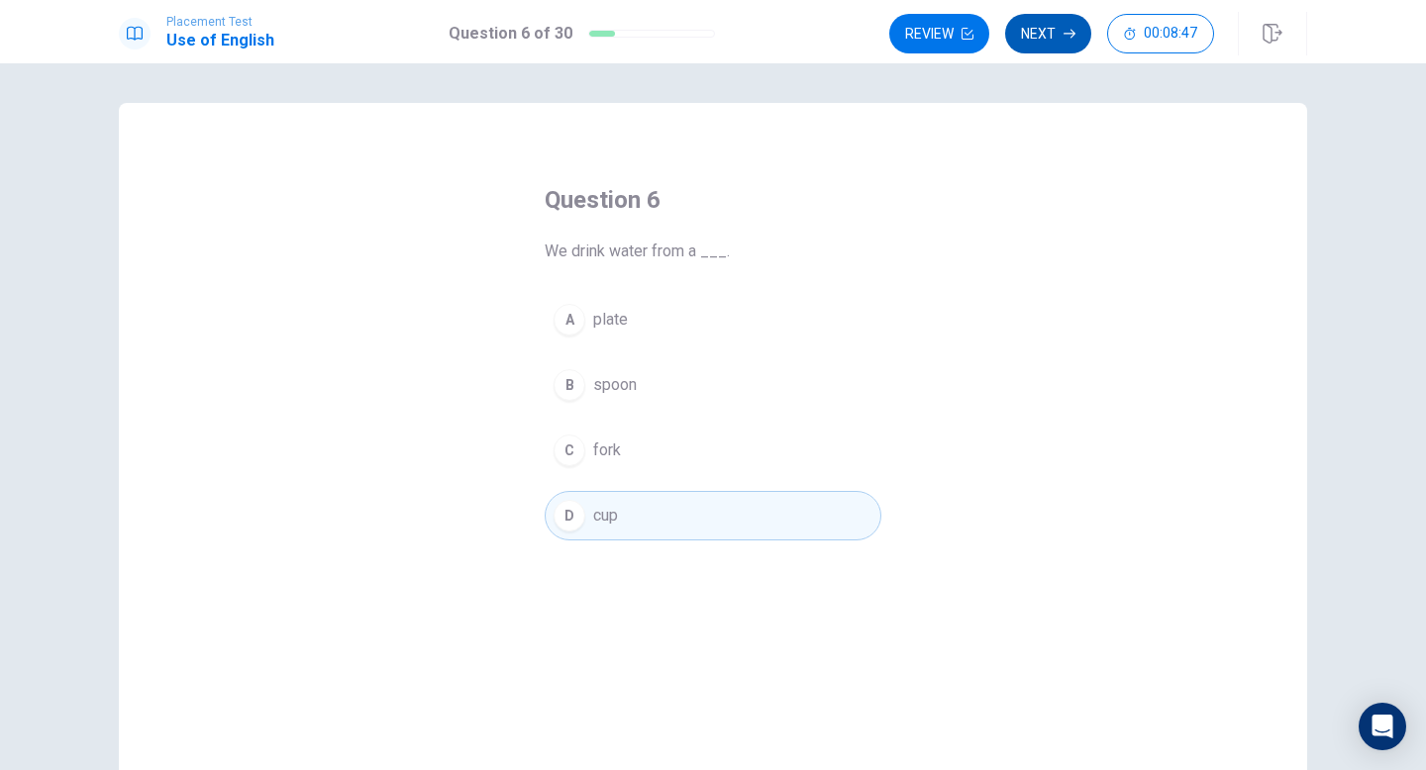
click at [1041, 37] on button "Next" at bounding box center [1048, 34] width 86 height 40
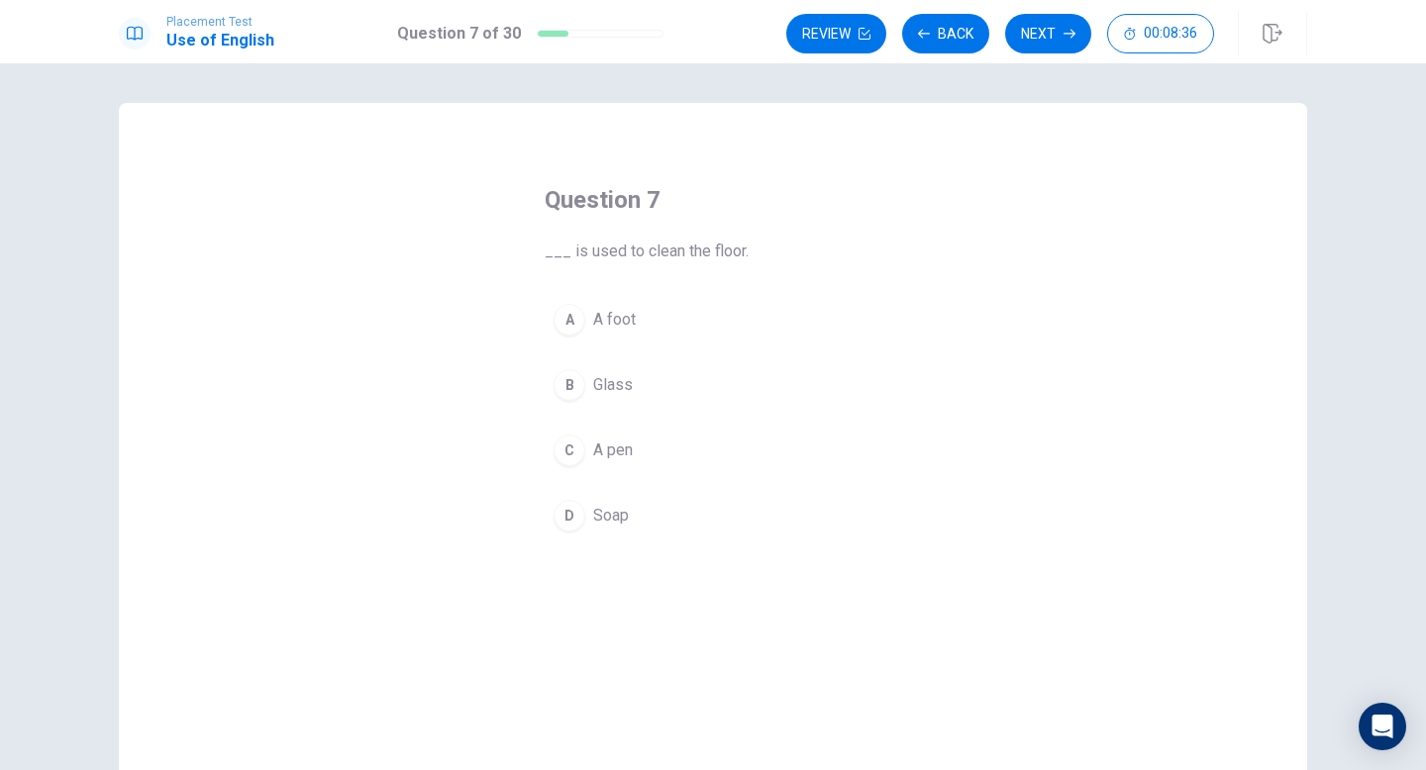
click at [569, 323] on div "A" at bounding box center [570, 320] width 32 height 32
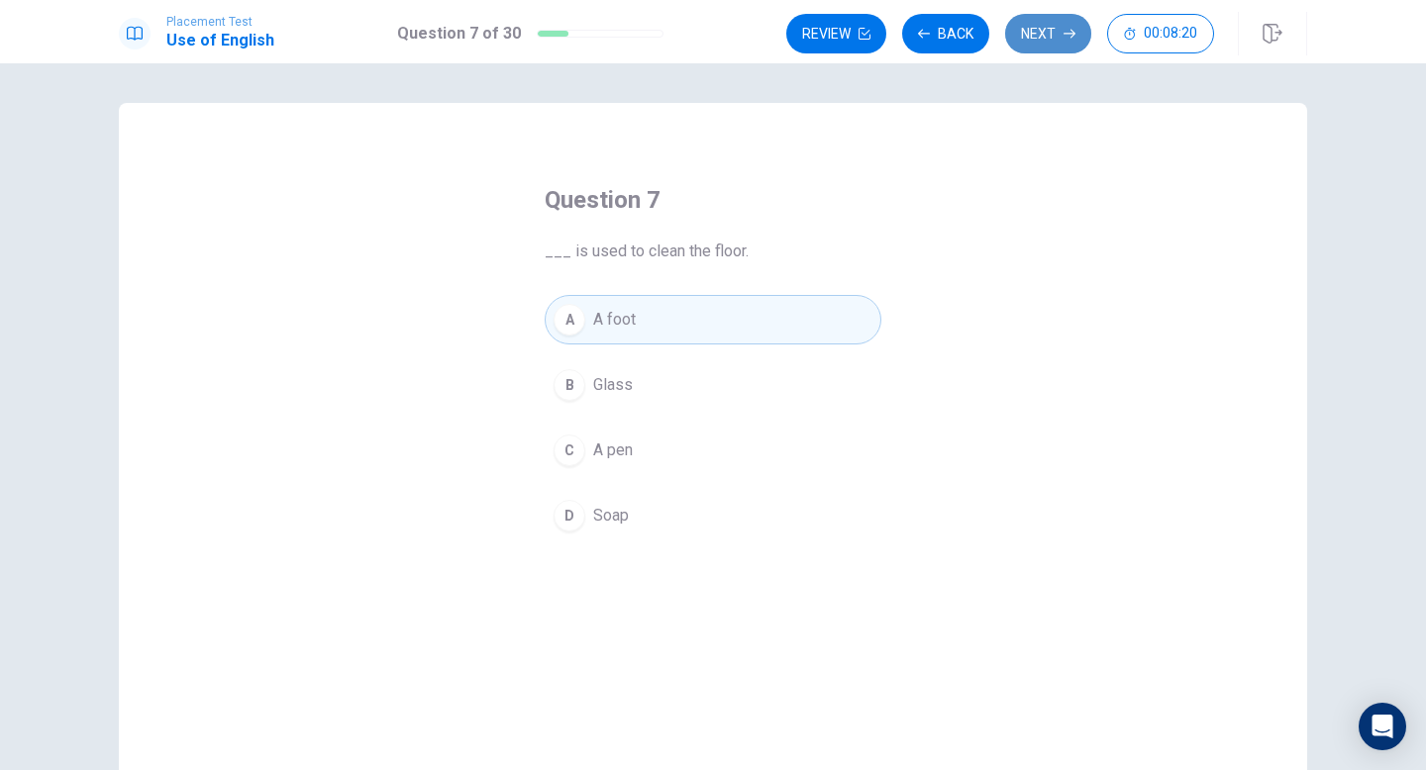
click at [1049, 39] on button "Next" at bounding box center [1048, 34] width 86 height 40
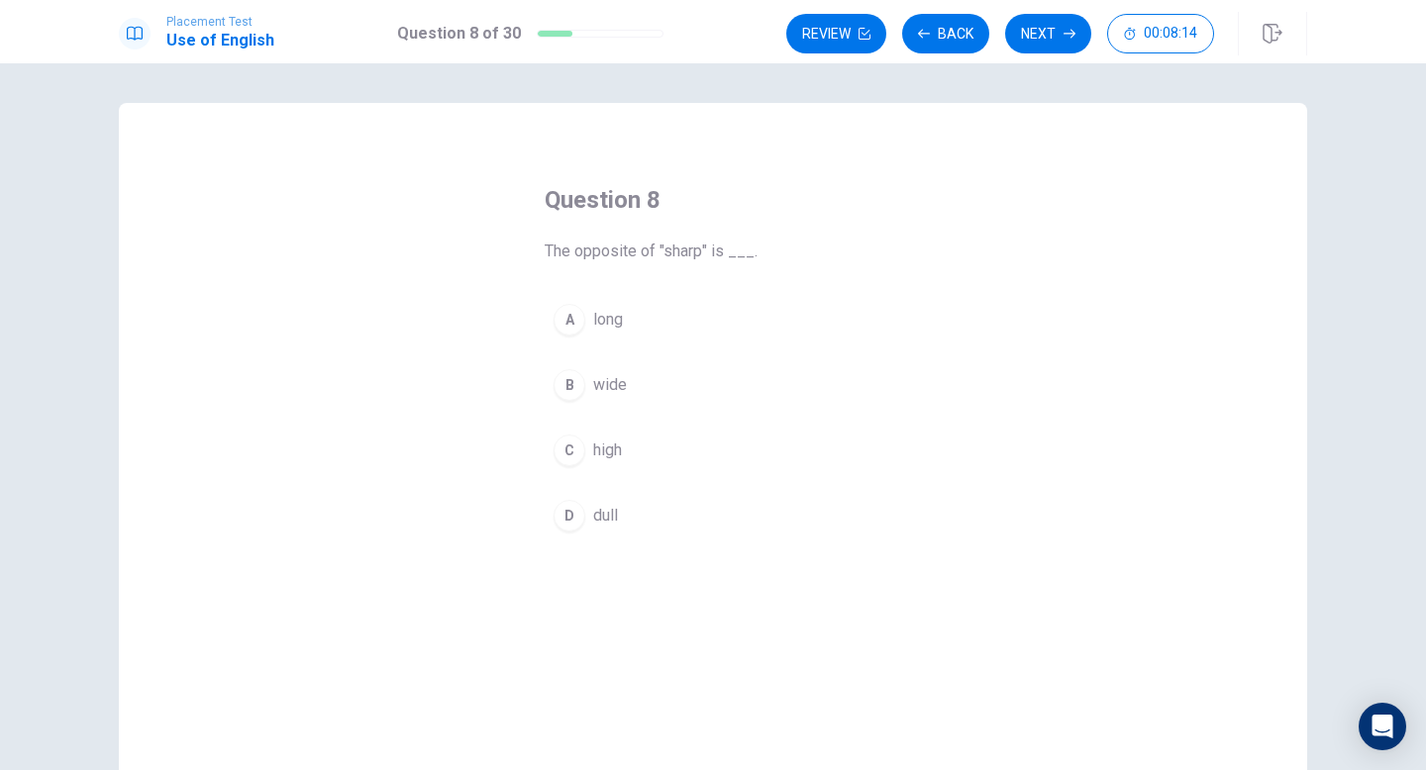
click at [571, 527] on div "D" at bounding box center [570, 516] width 32 height 32
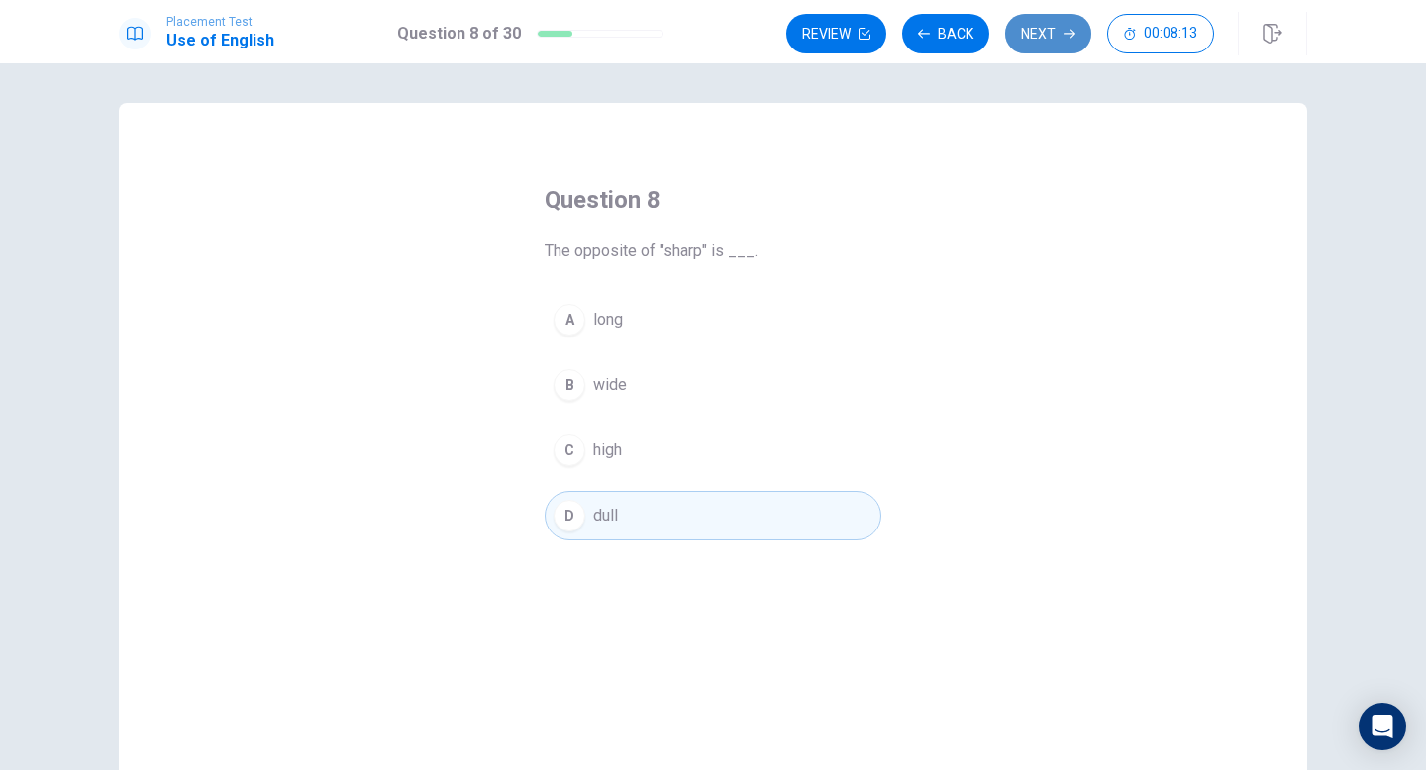
click at [1057, 31] on button "Next" at bounding box center [1048, 34] width 86 height 40
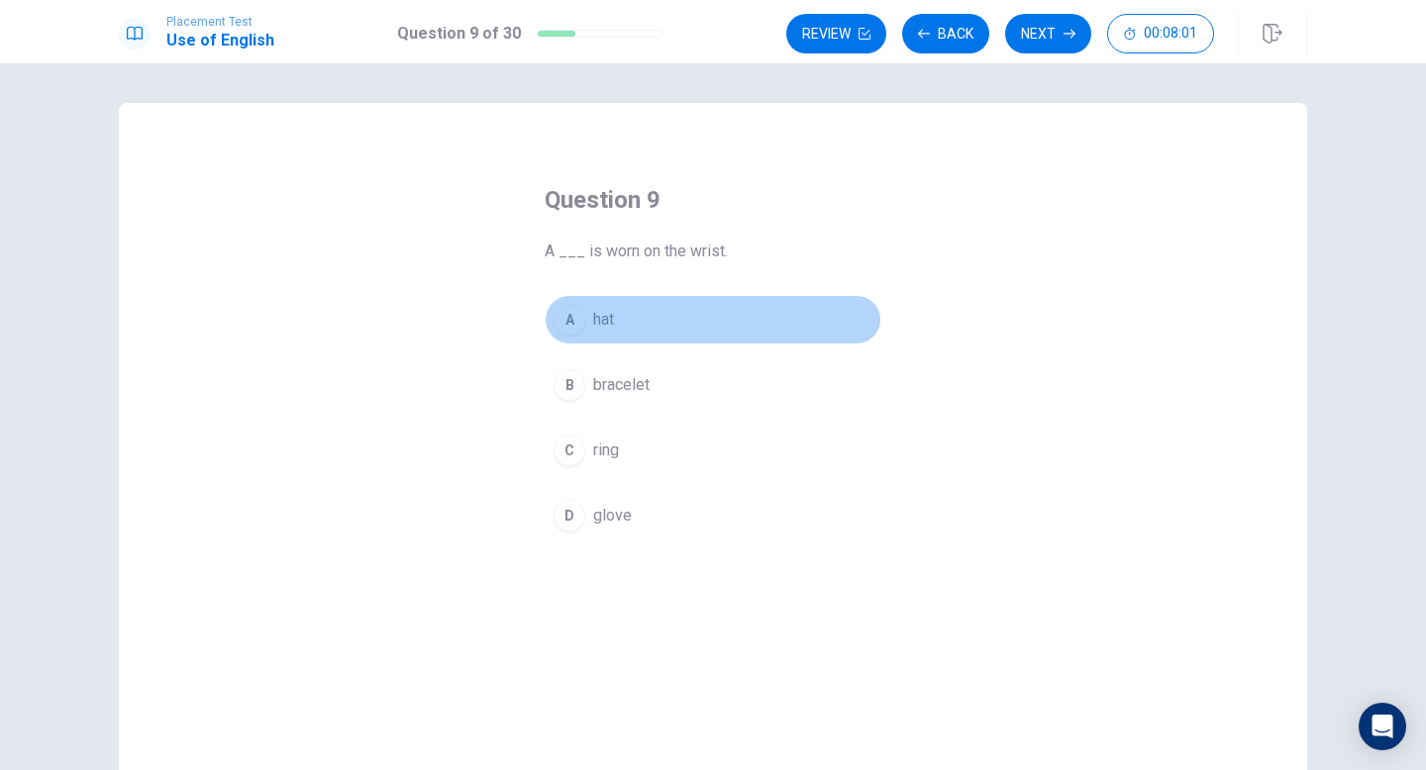
click at [576, 319] on div "A" at bounding box center [570, 320] width 32 height 32
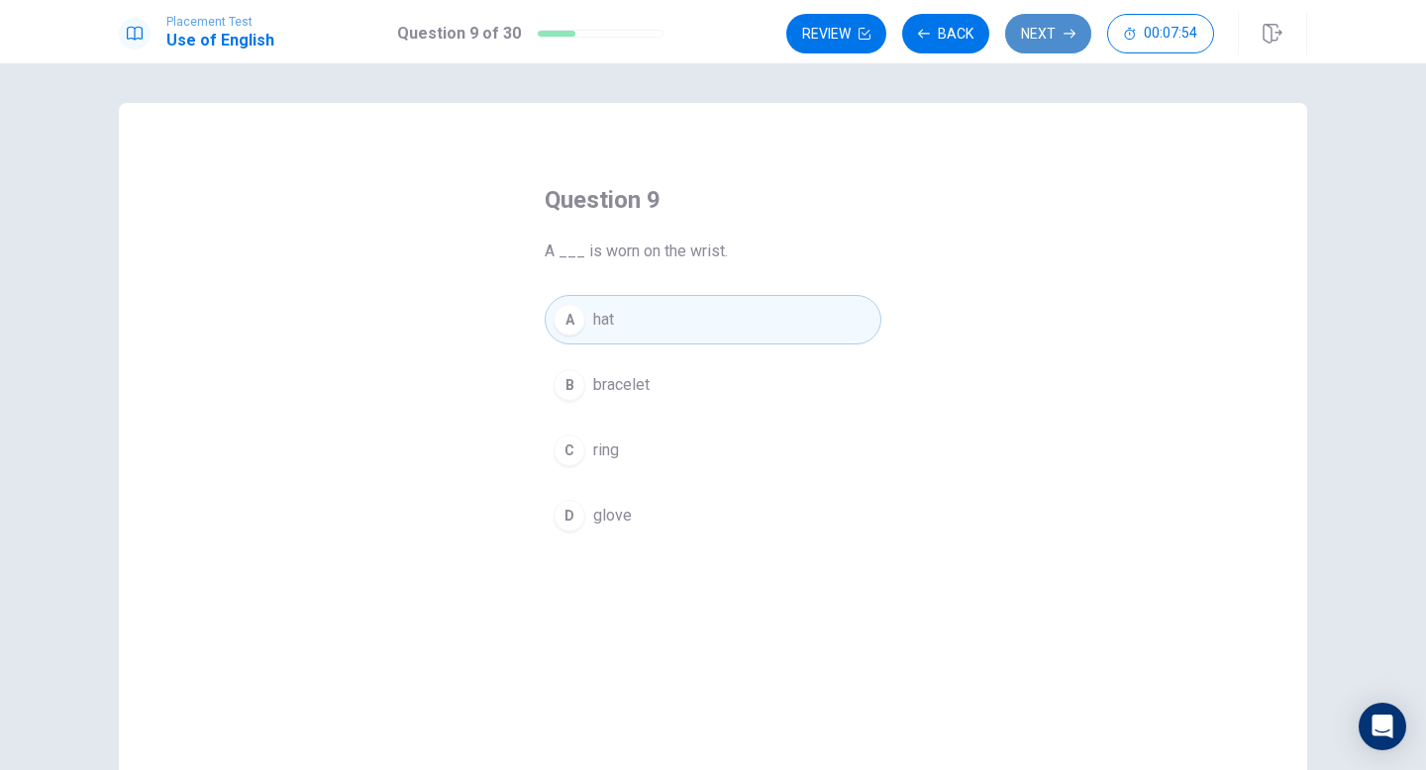
click at [1040, 44] on button "Next" at bounding box center [1048, 34] width 86 height 40
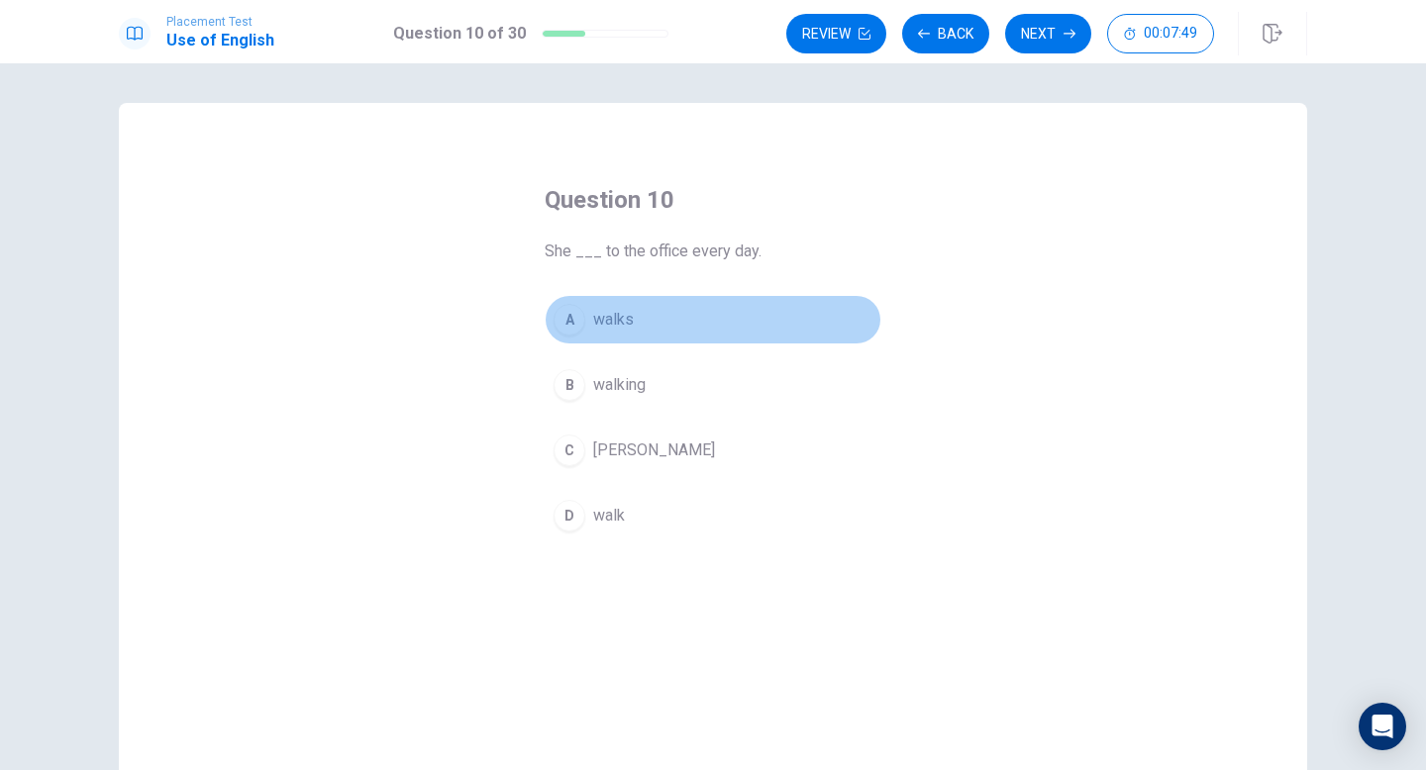
click at [568, 319] on div "A" at bounding box center [570, 320] width 32 height 32
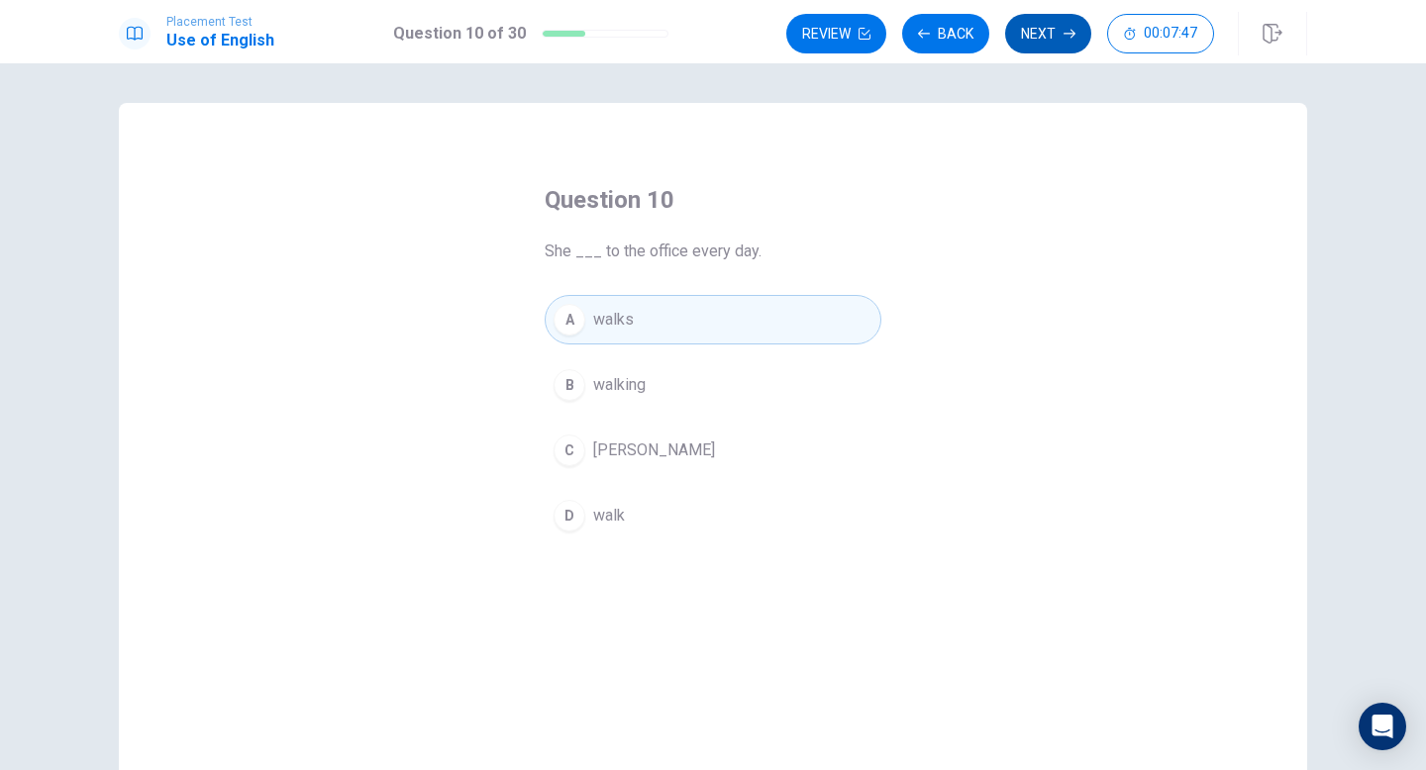
click at [1041, 46] on button "Next" at bounding box center [1048, 34] width 86 height 40
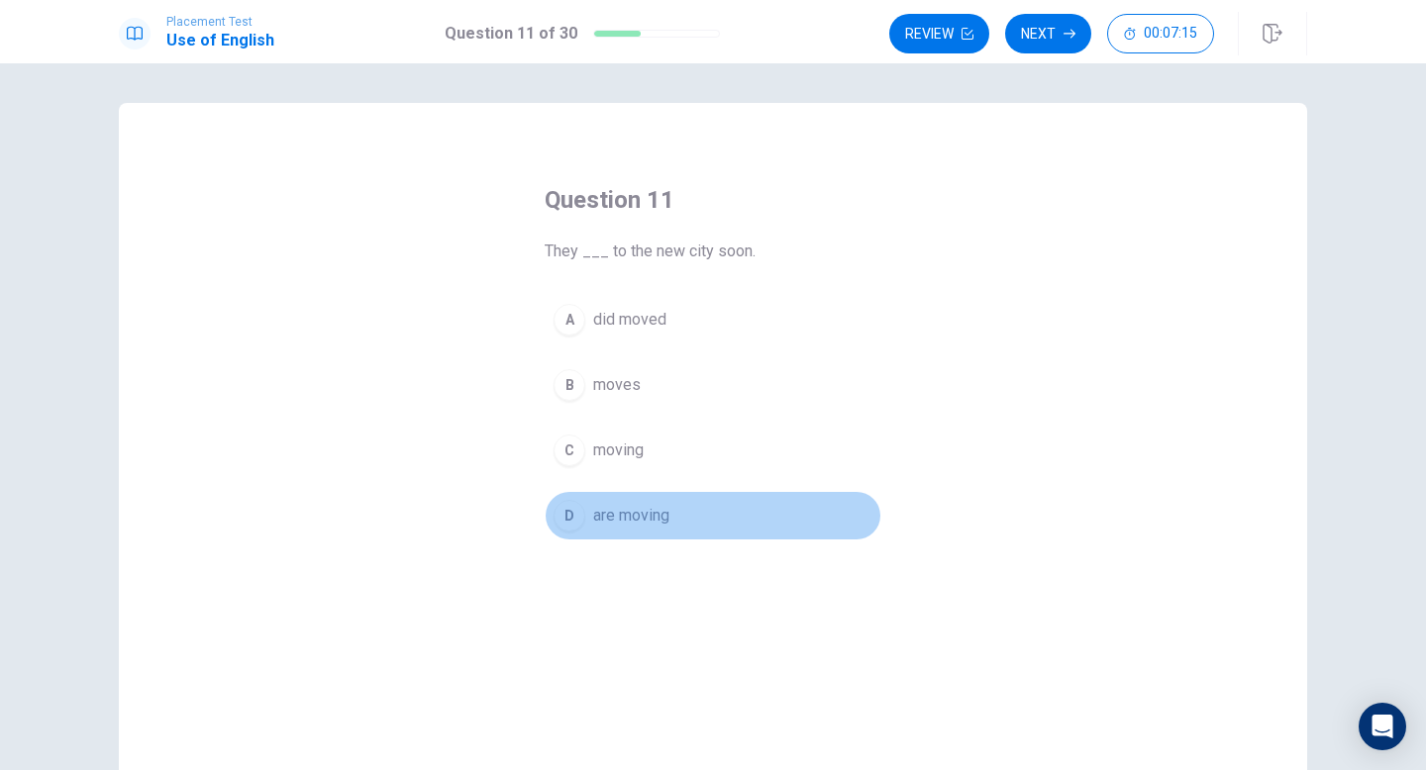
click at [570, 503] on div "D" at bounding box center [570, 516] width 32 height 32
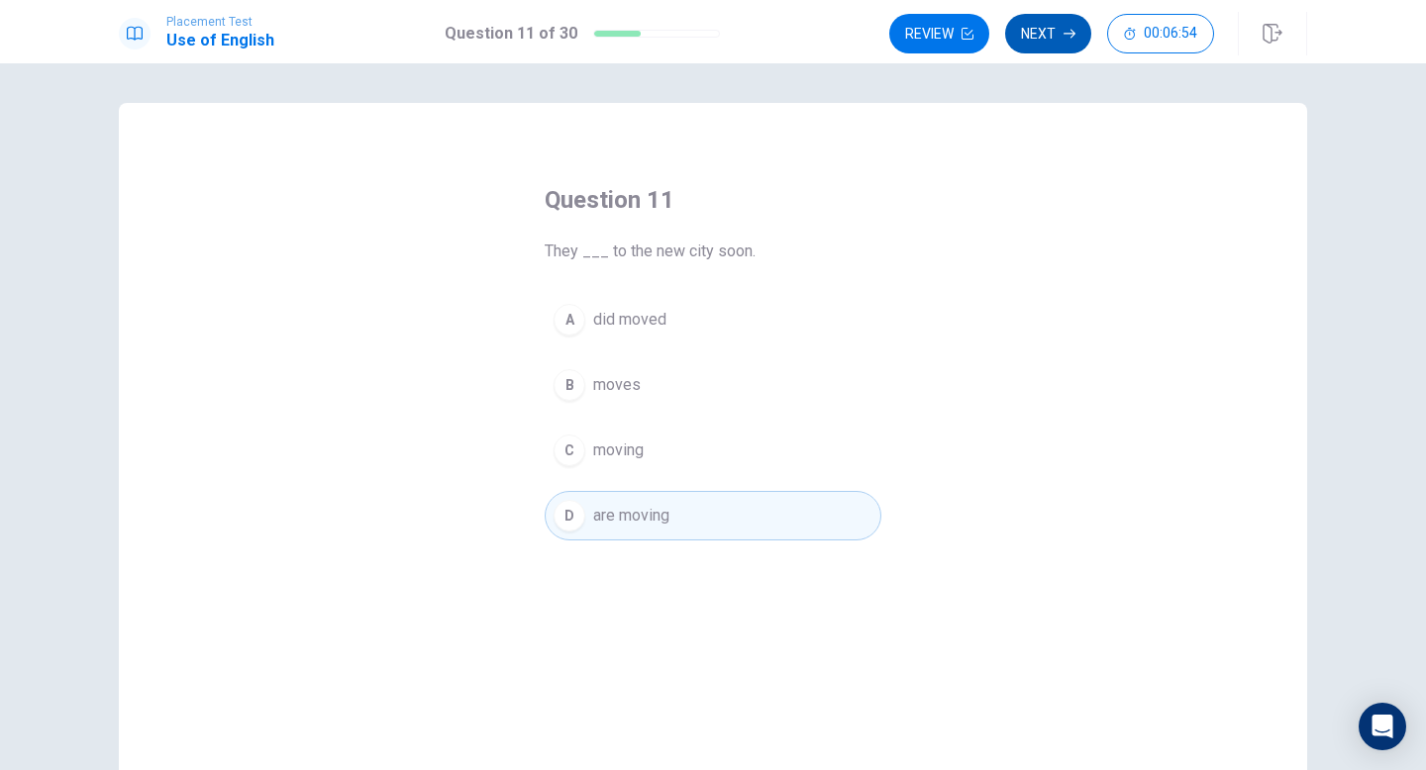
click at [1061, 31] on button "Next" at bounding box center [1048, 34] width 86 height 40
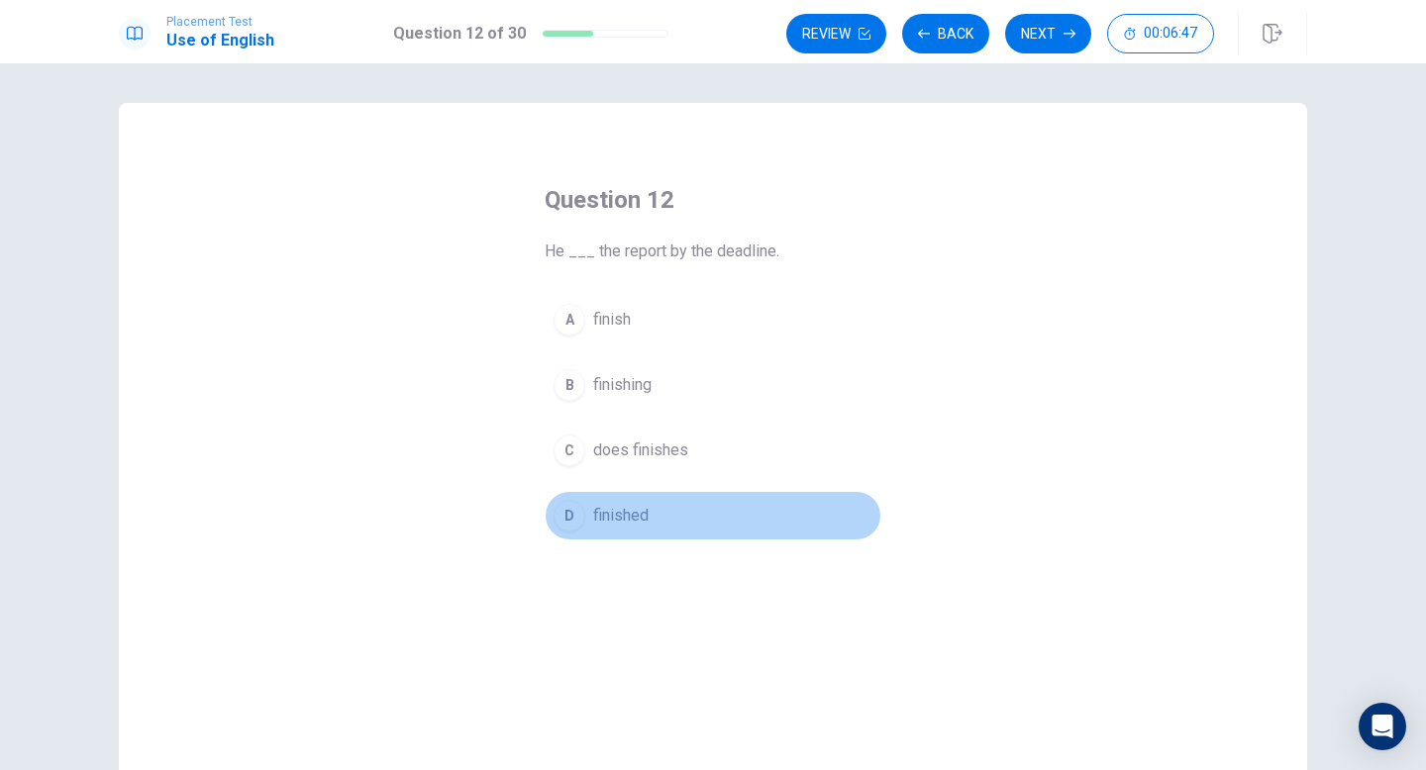
click at [568, 514] on div "D" at bounding box center [570, 516] width 32 height 32
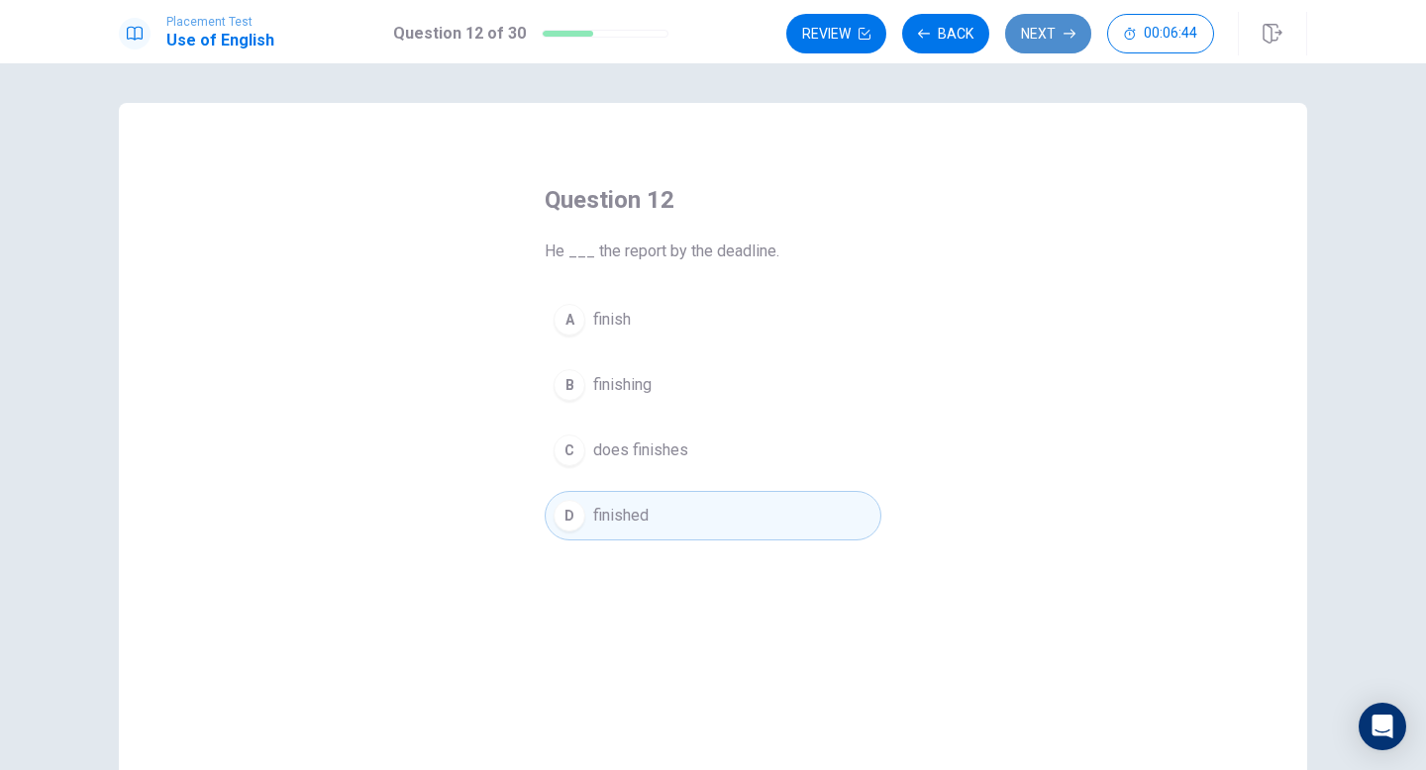
click at [1036, 40] on button "Next" at bounding box center [1048, 34] width 86 height 40
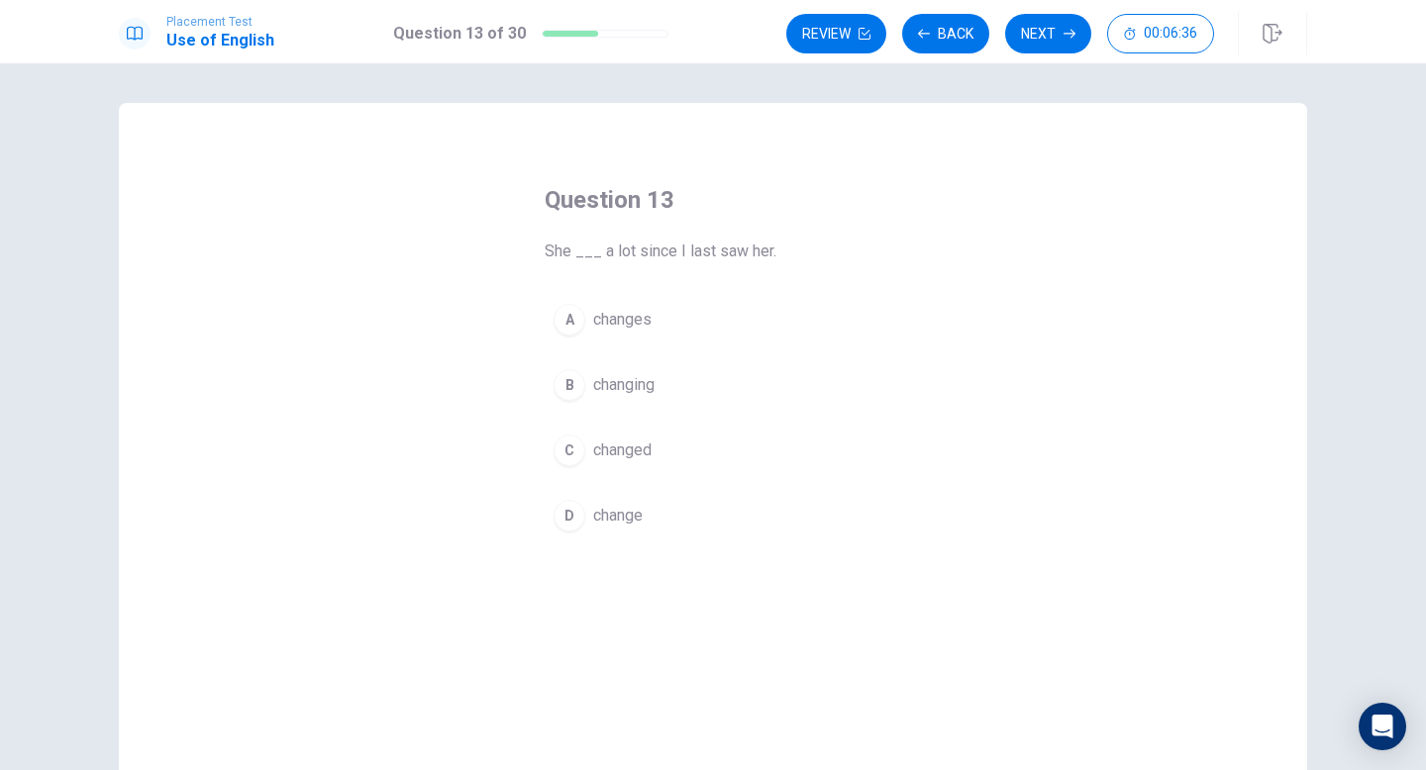
click at [574, 442] on div "C" at bounding box center [570, 451] width 32 height 32
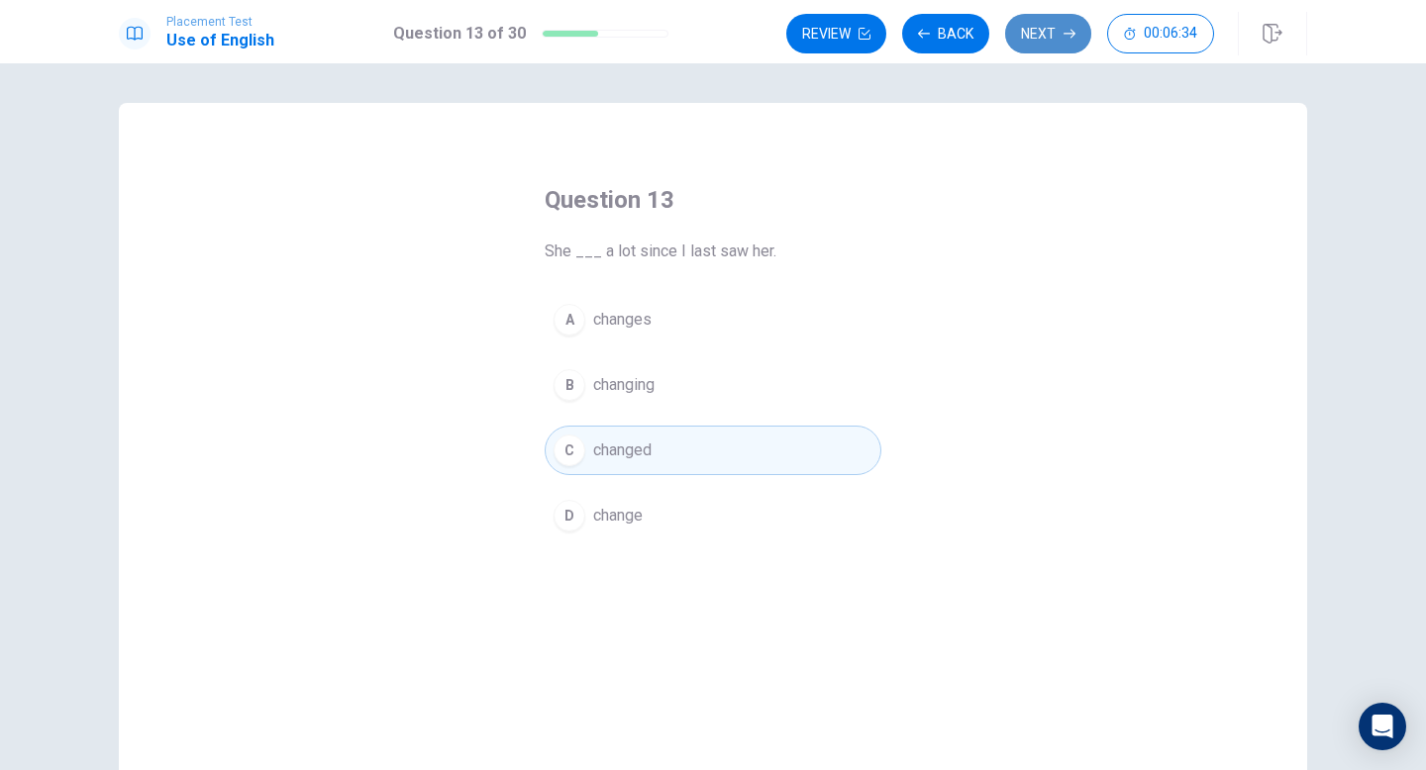
click at [1039, 39] on button "Next" at bounding box center [1048, 34] width 86 height 40
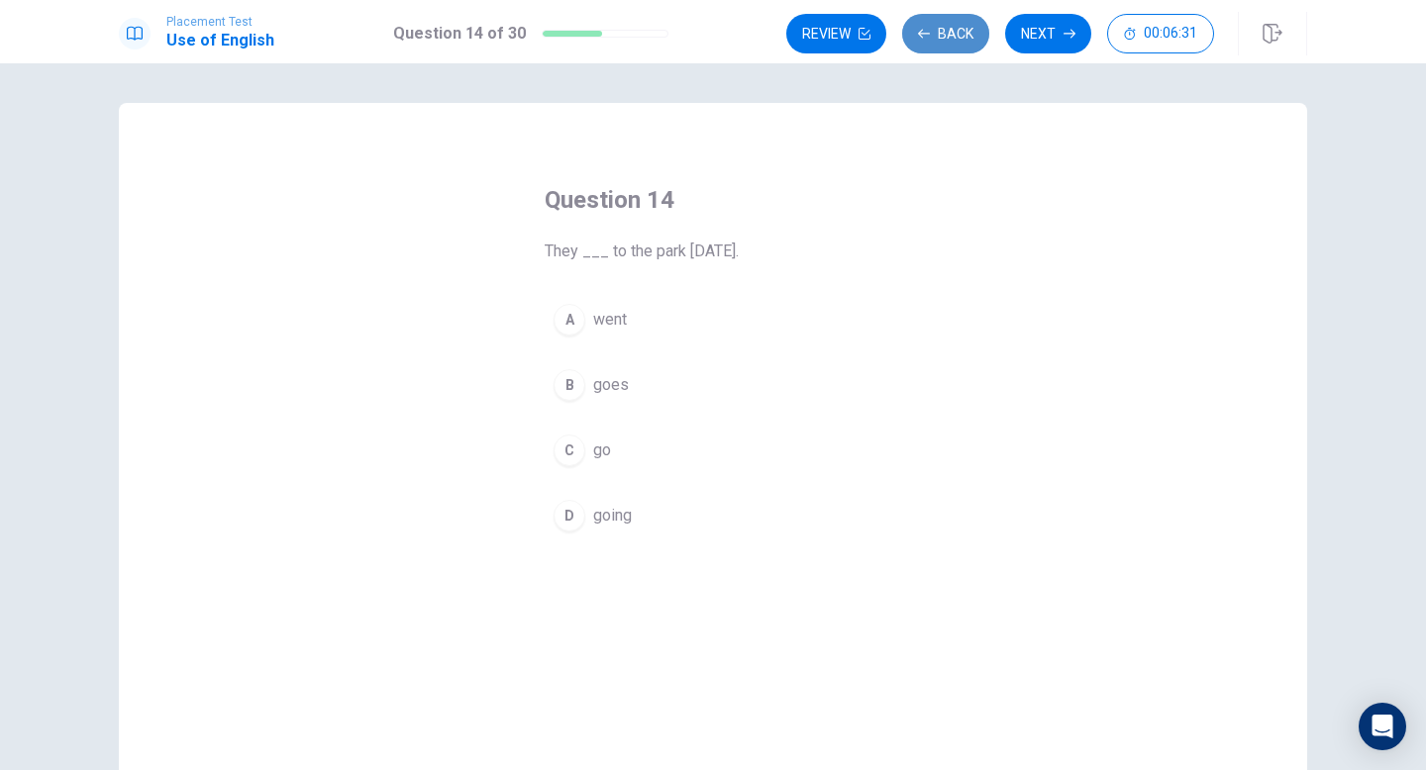
click at [948, 33] on button "Back" at bounding box center [945, 34] width 87 height 40
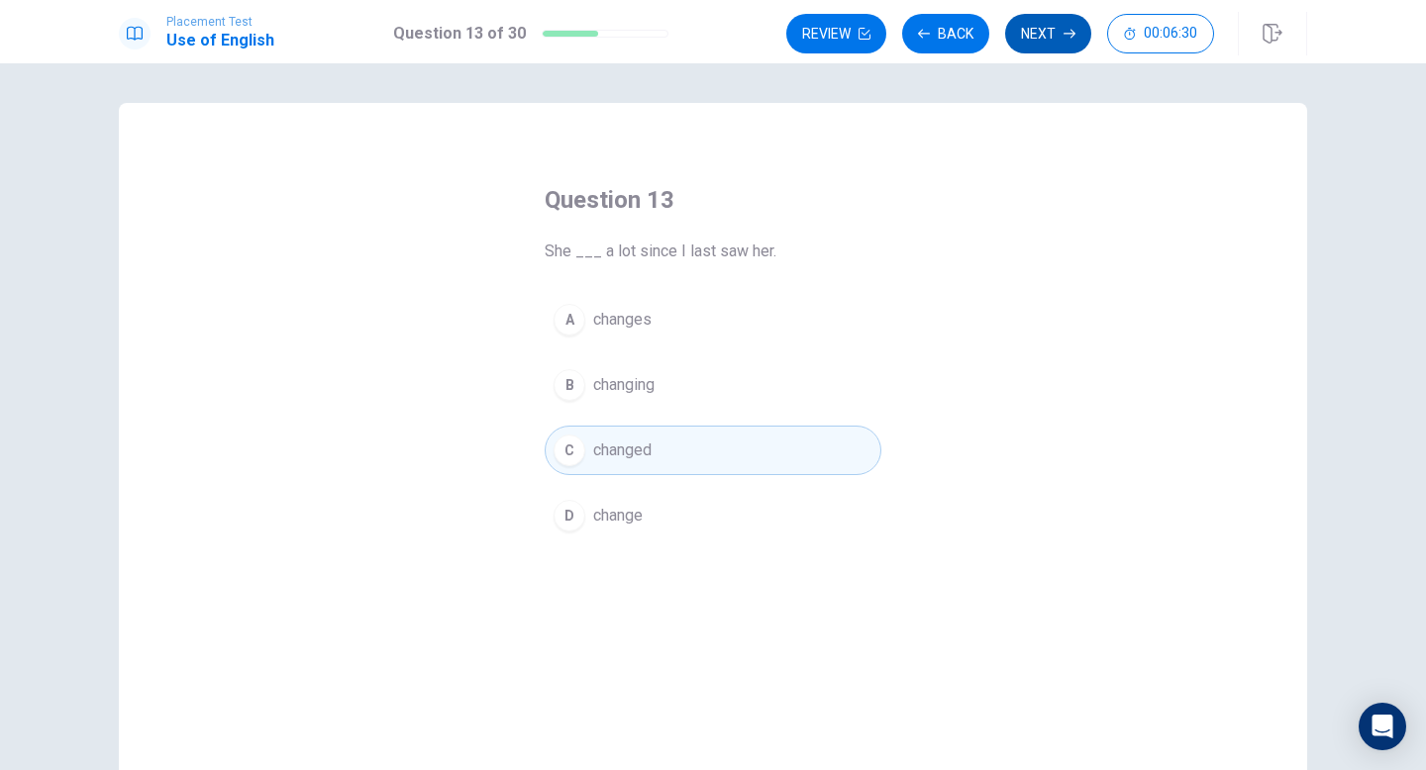
click at [1070, 31] on icon "button" at bounding box center [1070, 34] width 12 height 12
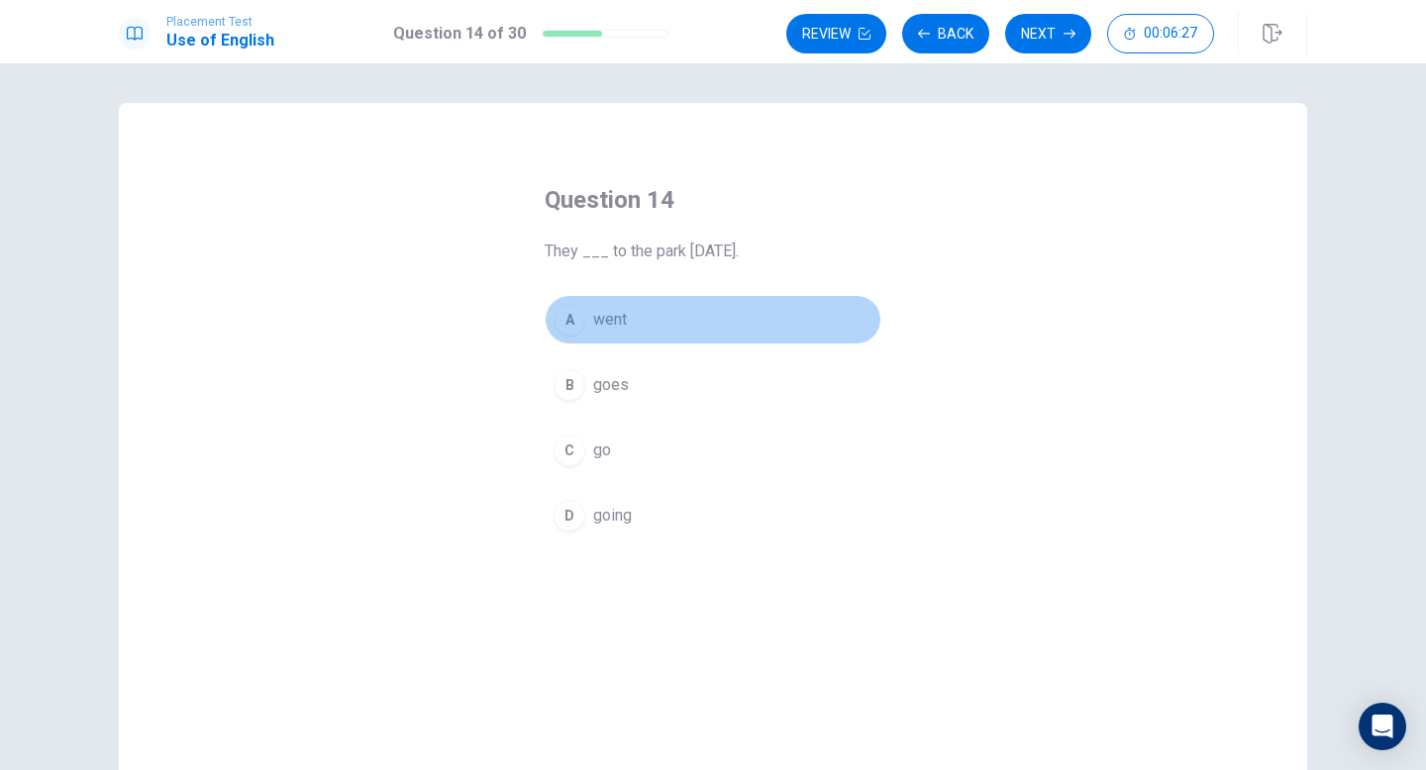
click at [569, 302] on button "A went" at bounding box center [713, 320] width 337 height 50
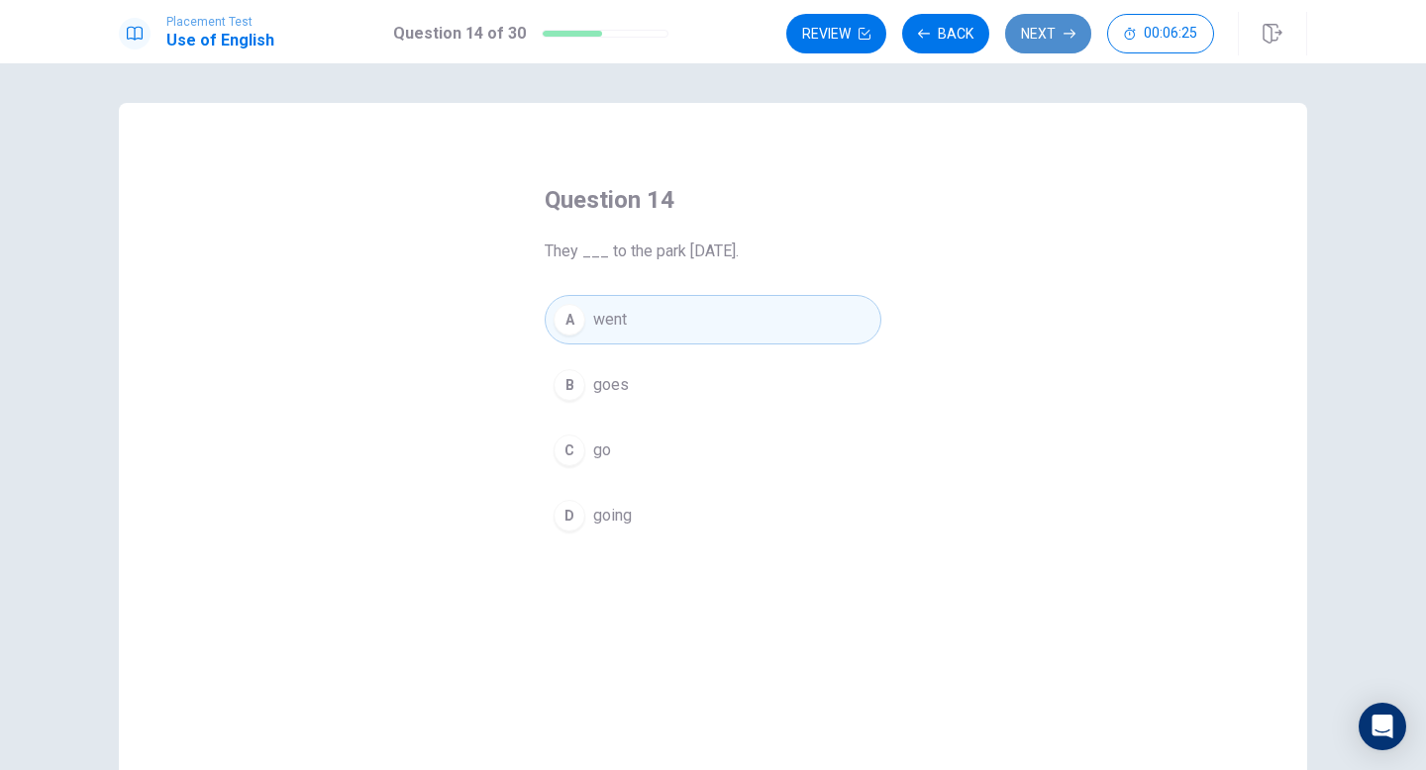
click at [1050, 31] on button "Next" at bounding box center [1048, 34] width 86 height 40
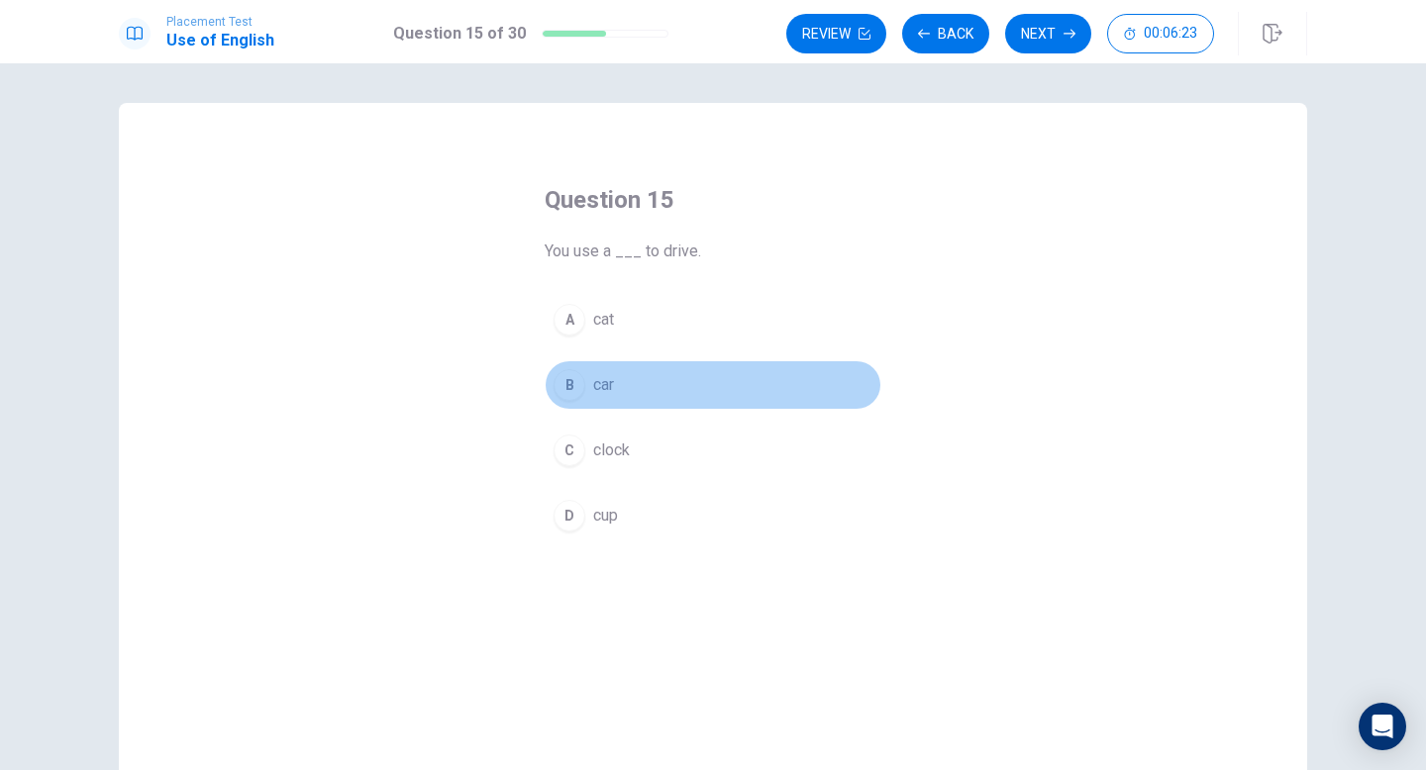
click at [568, 385] on div "B" at bounding box center [570, 385] width 32 height 32
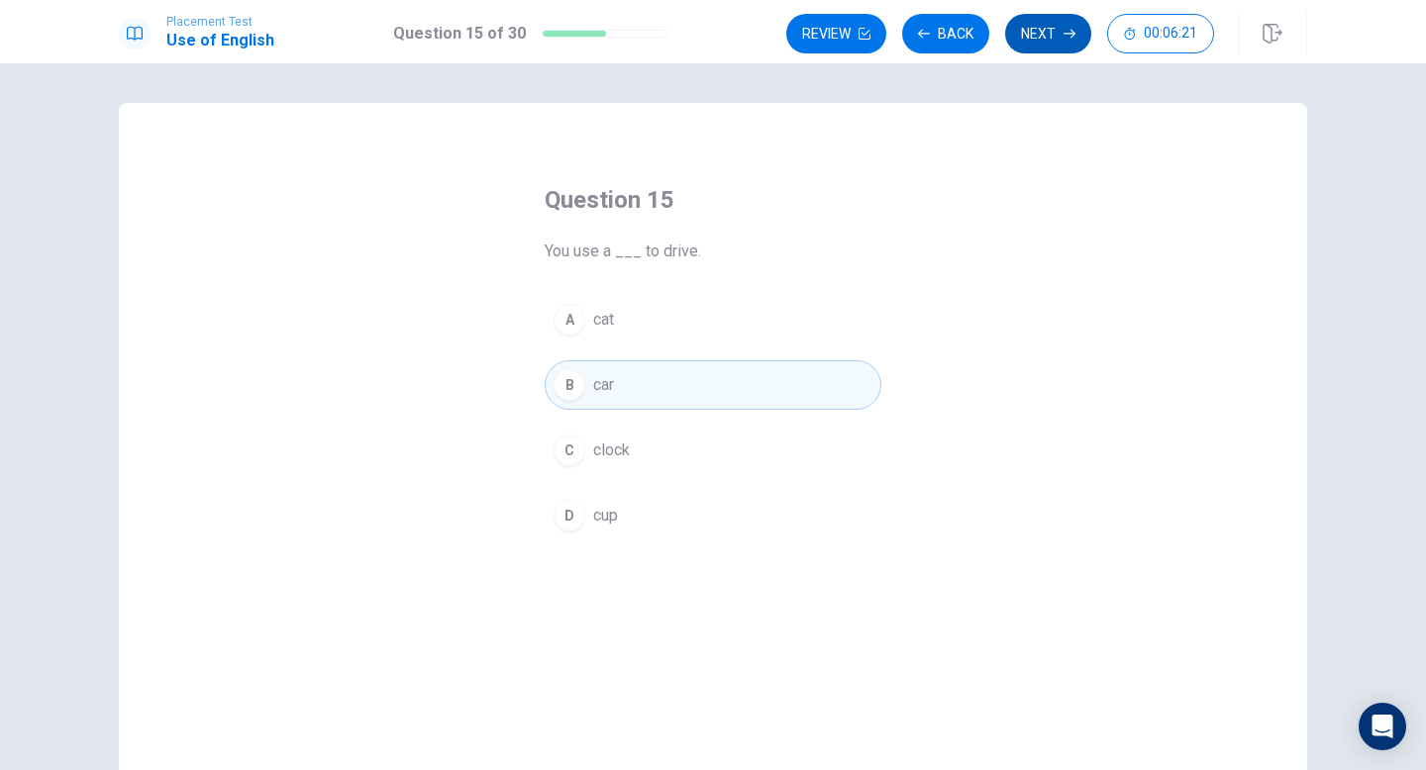
click at [1061, 27] on button "Next" at bounding box center [1048, 34] width 86 height 40
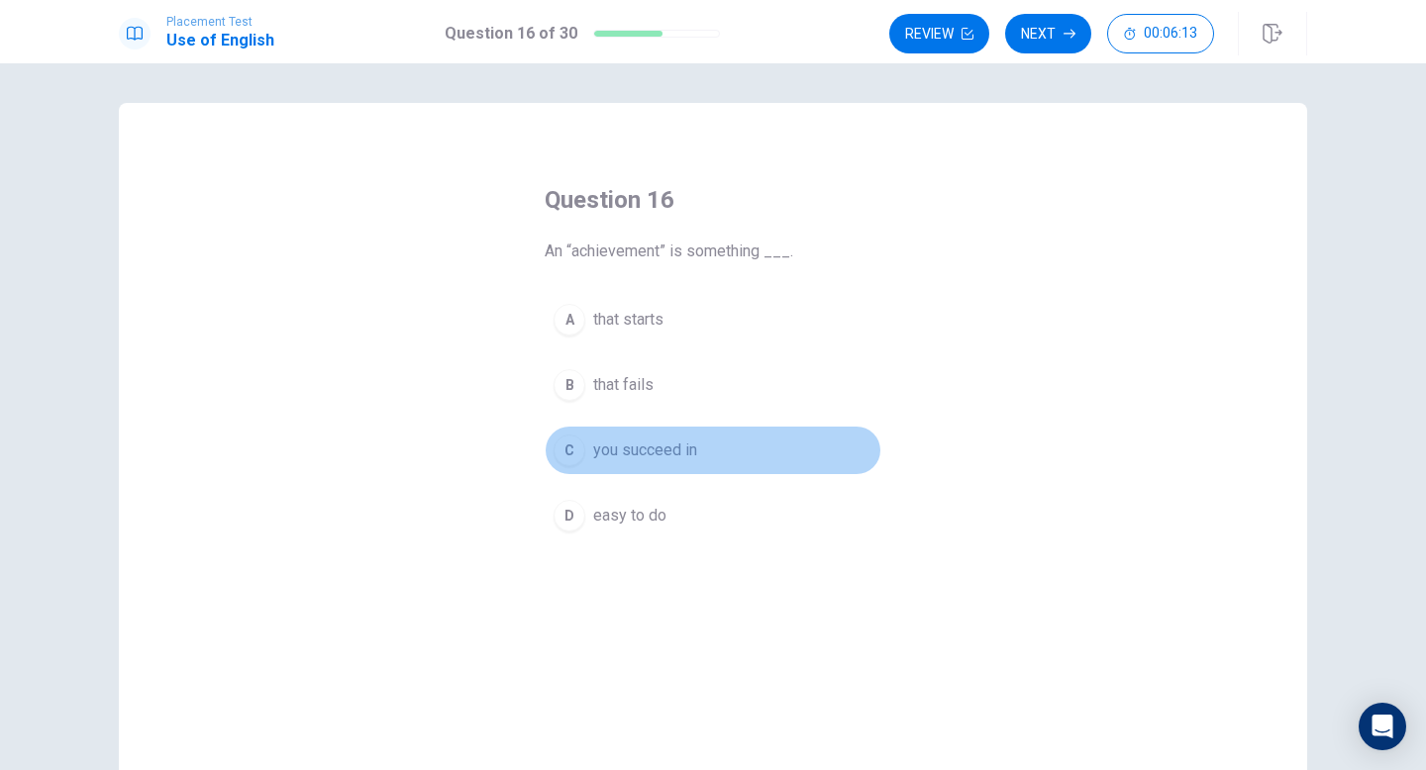
click at [577, 446] on div "C" at bounding box center [570, 451] width 32 height 32
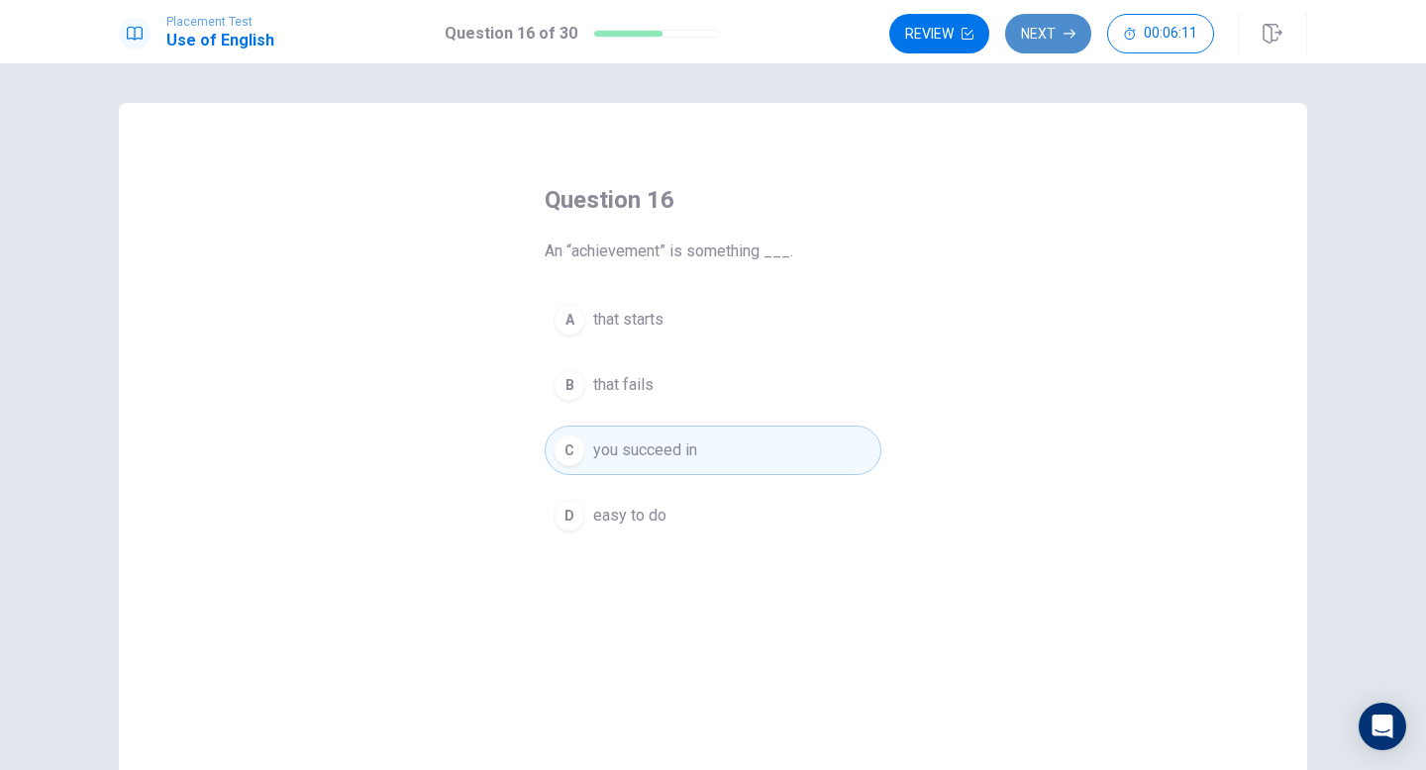
click at [1063, 39] on button "Next" at bounding box center [1048, 34] width 86 height 40
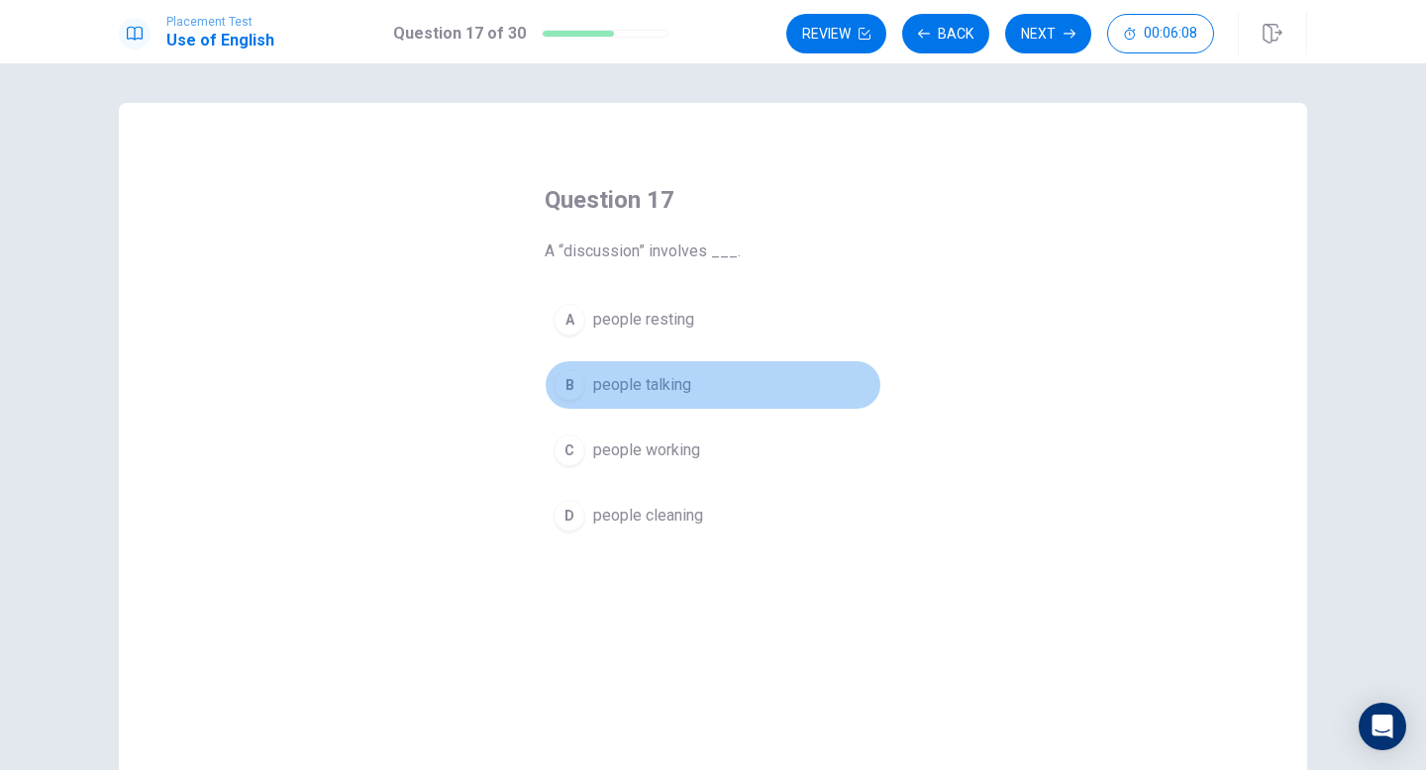
click at [569, 383] on div "B" at bounding box center [570, 385] width 32 height 32
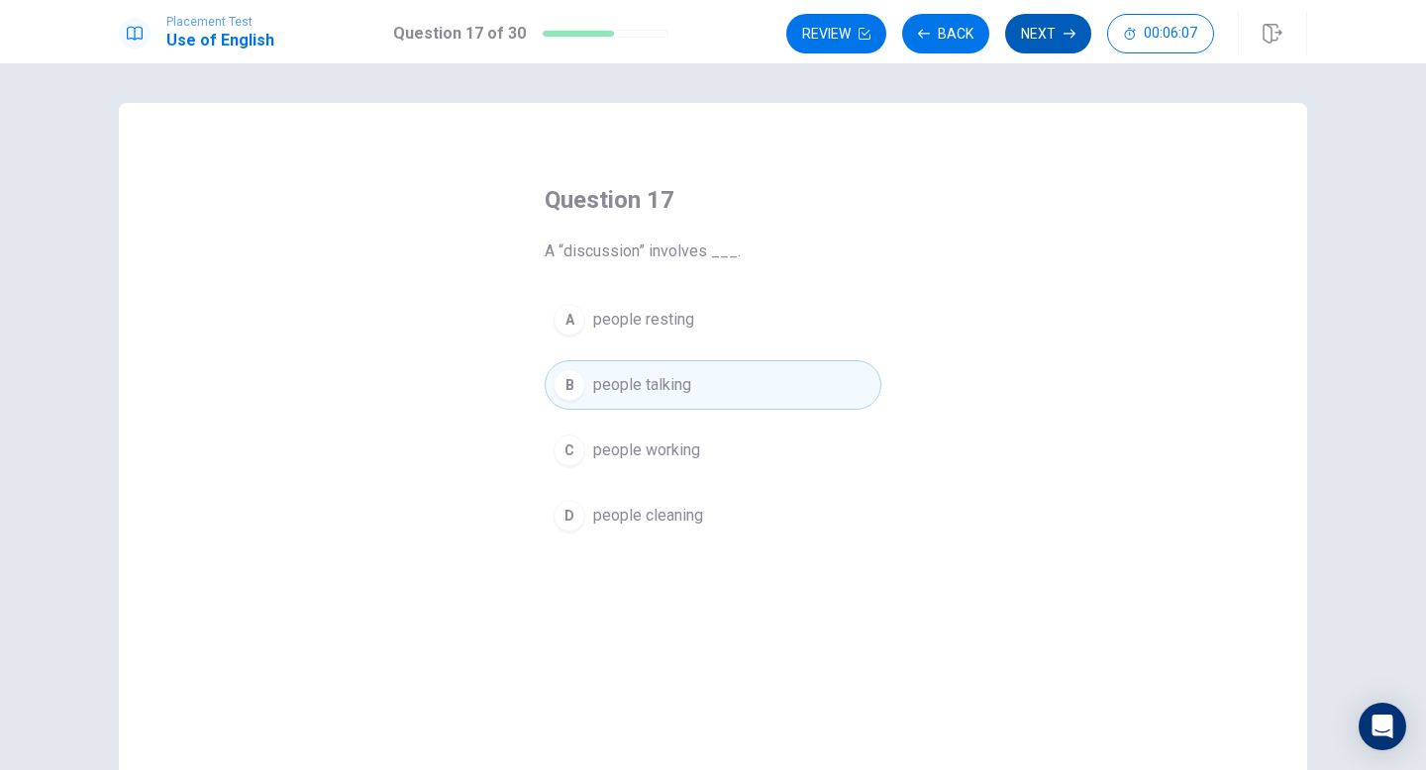
click at [1053, 17] on button "Next" at bounding box center [1048, 34] width 86 height 40
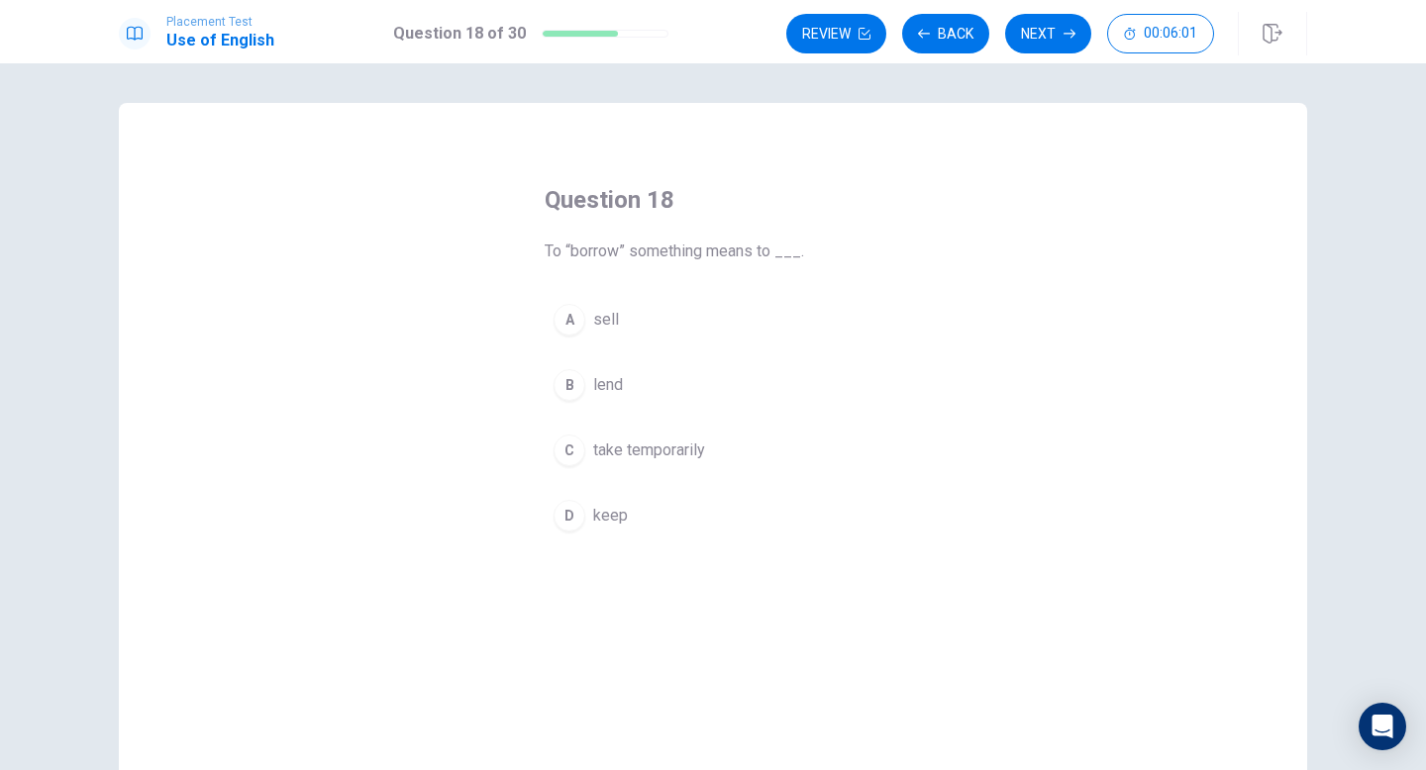
click at [577, 390] on div "B" at bounding box center [570, 385] width 32 height 32
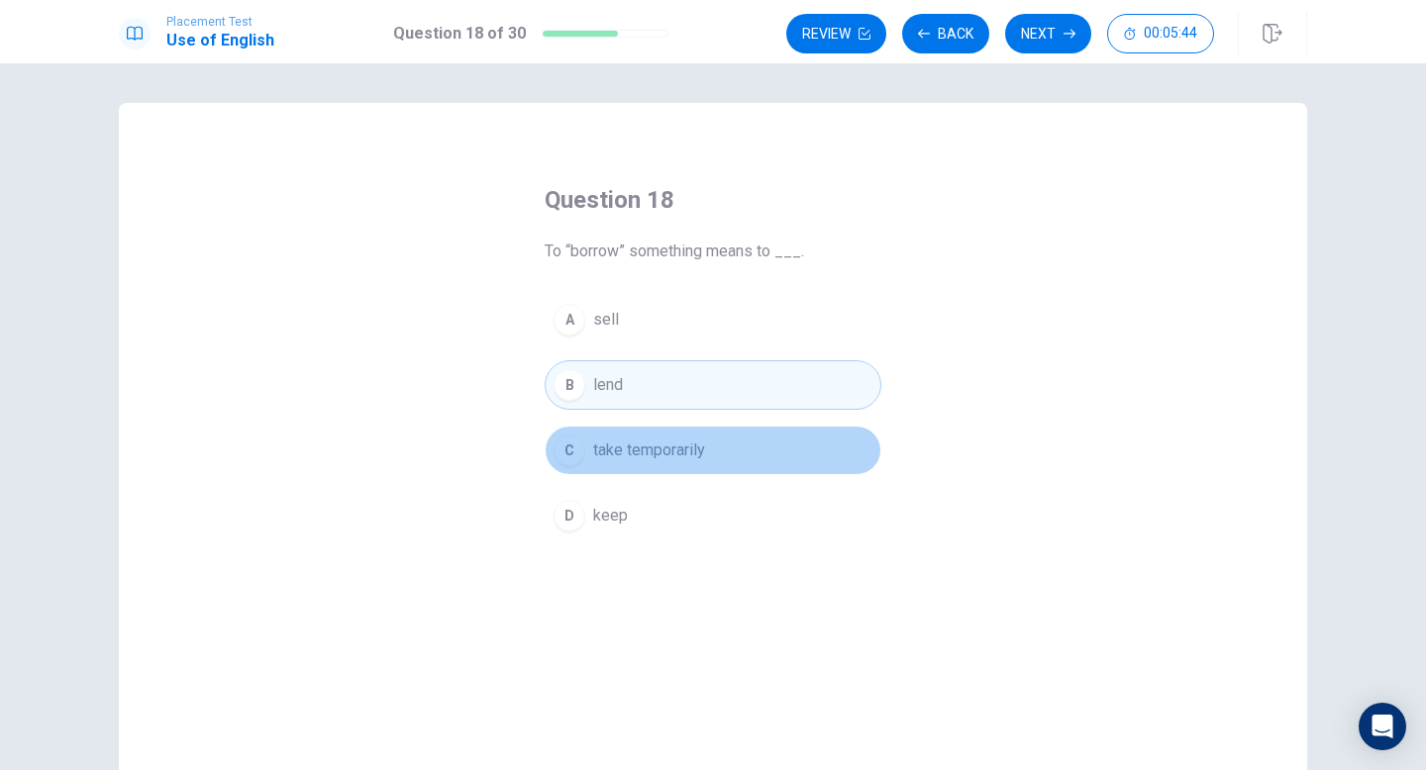
click at [687, 459] on span "take temporarily" at bounding box center [649, 451] width 112 height 24
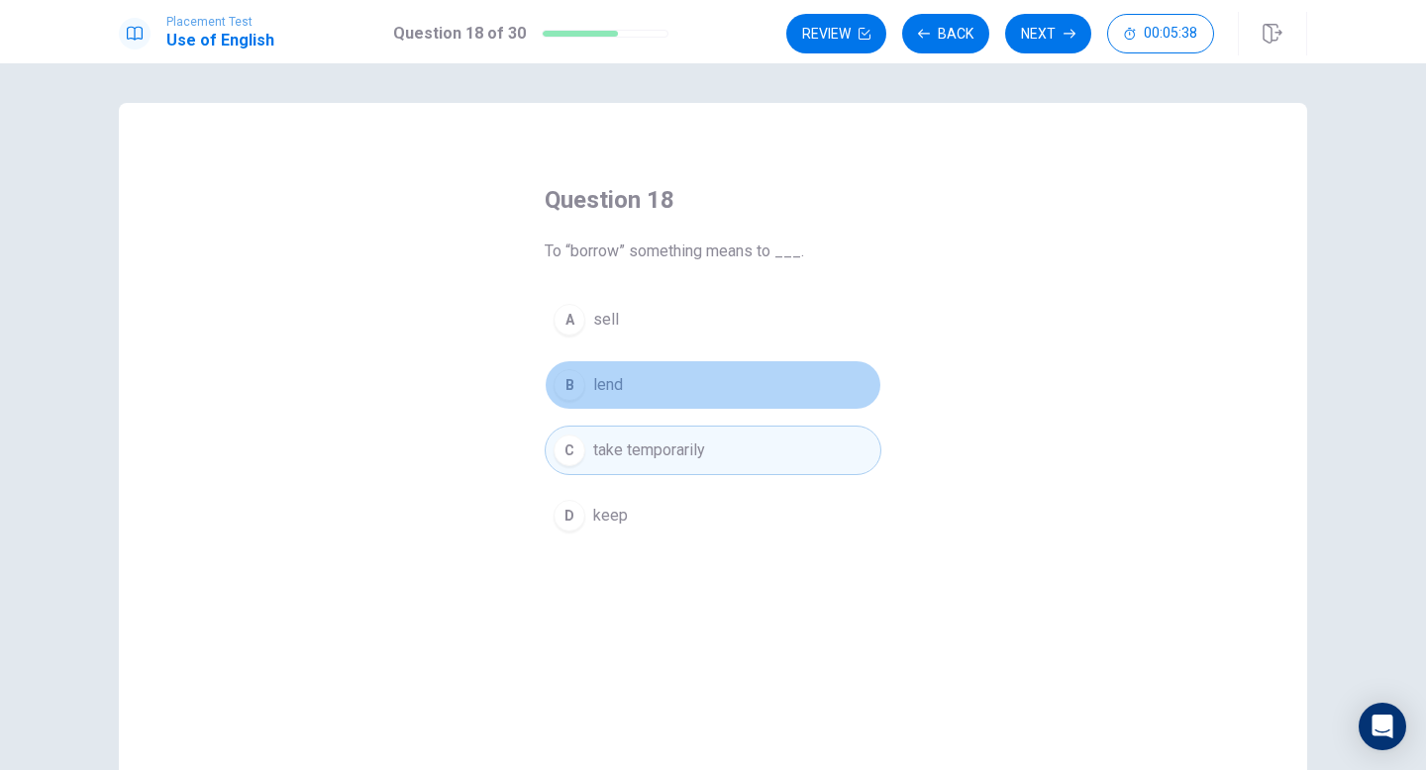
click at [736, 402] on button "B lend" at bounding box center [713, 385] width 337 height 50
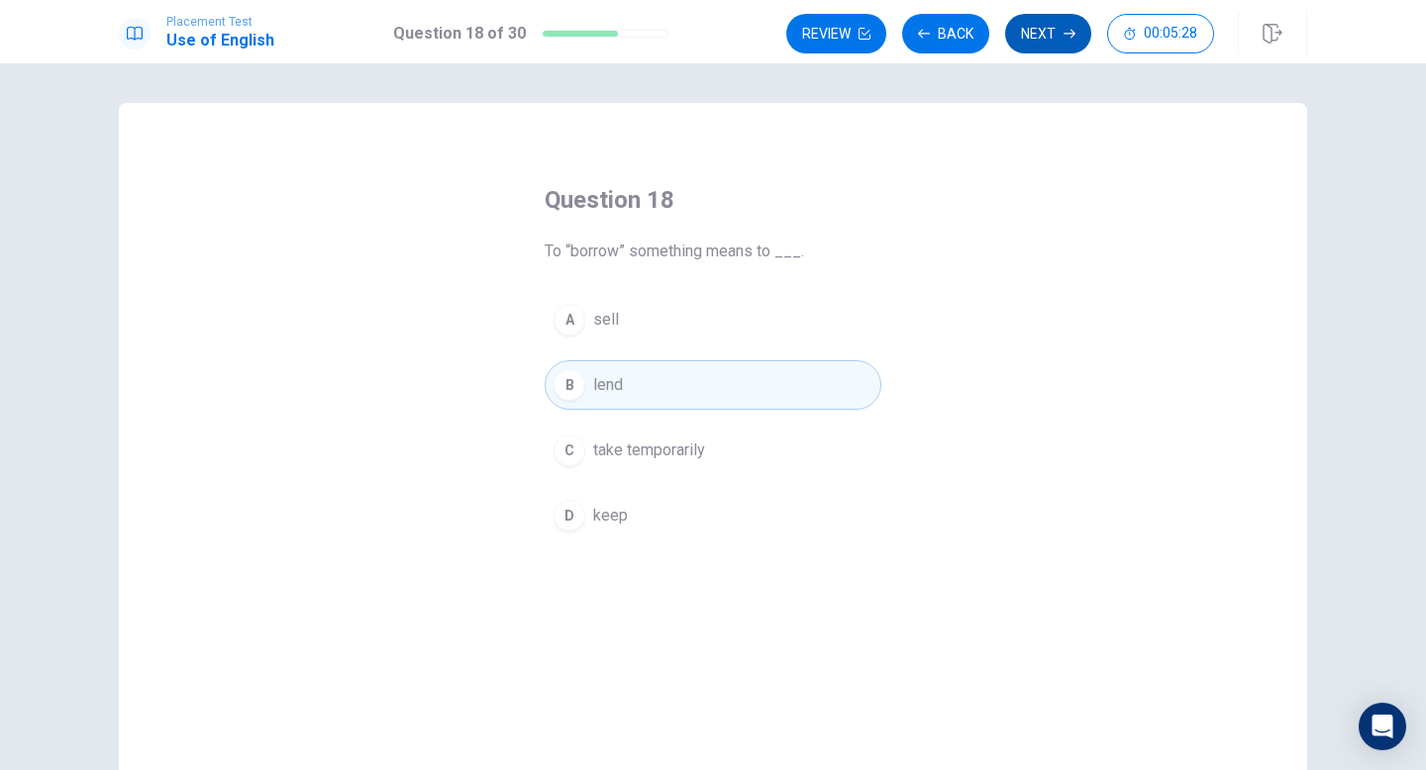
click at [1053, 36] on button "Next" at bounding box center [1048, 34] width 86 height 40
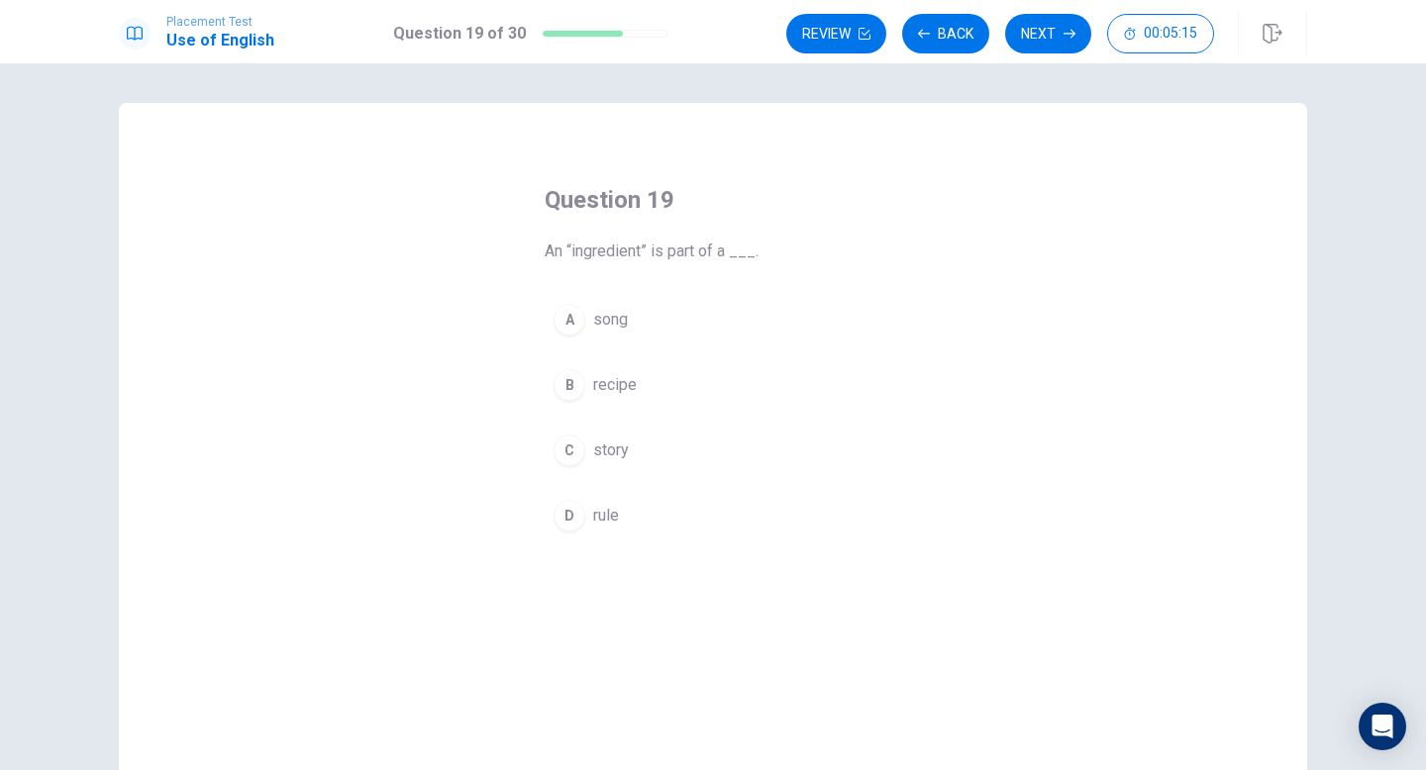
click at [631, 323] on button "A song" at bounding box center [713, 320] width 337 height 50
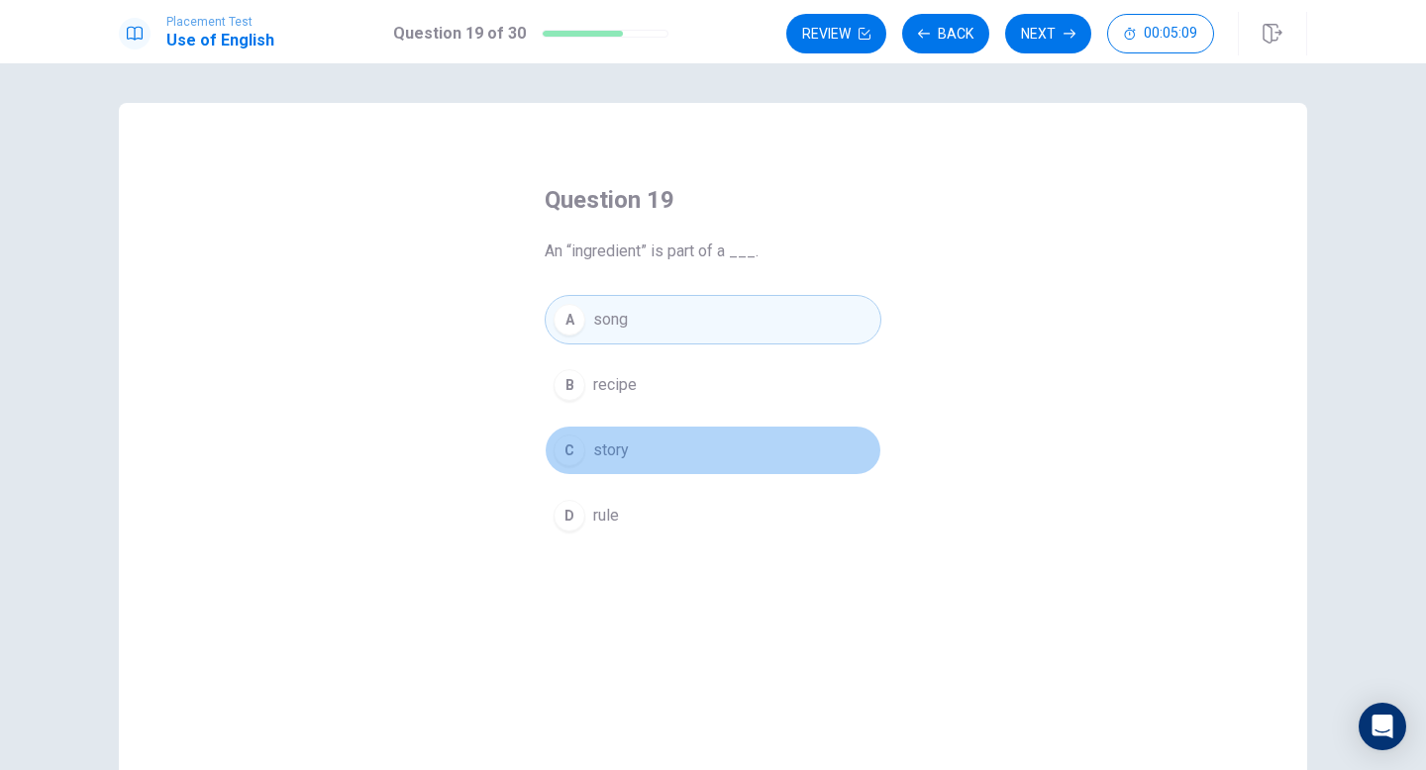
click at [668, 454] on button "C story" at bounding box center [713, 451] width 337 height 50
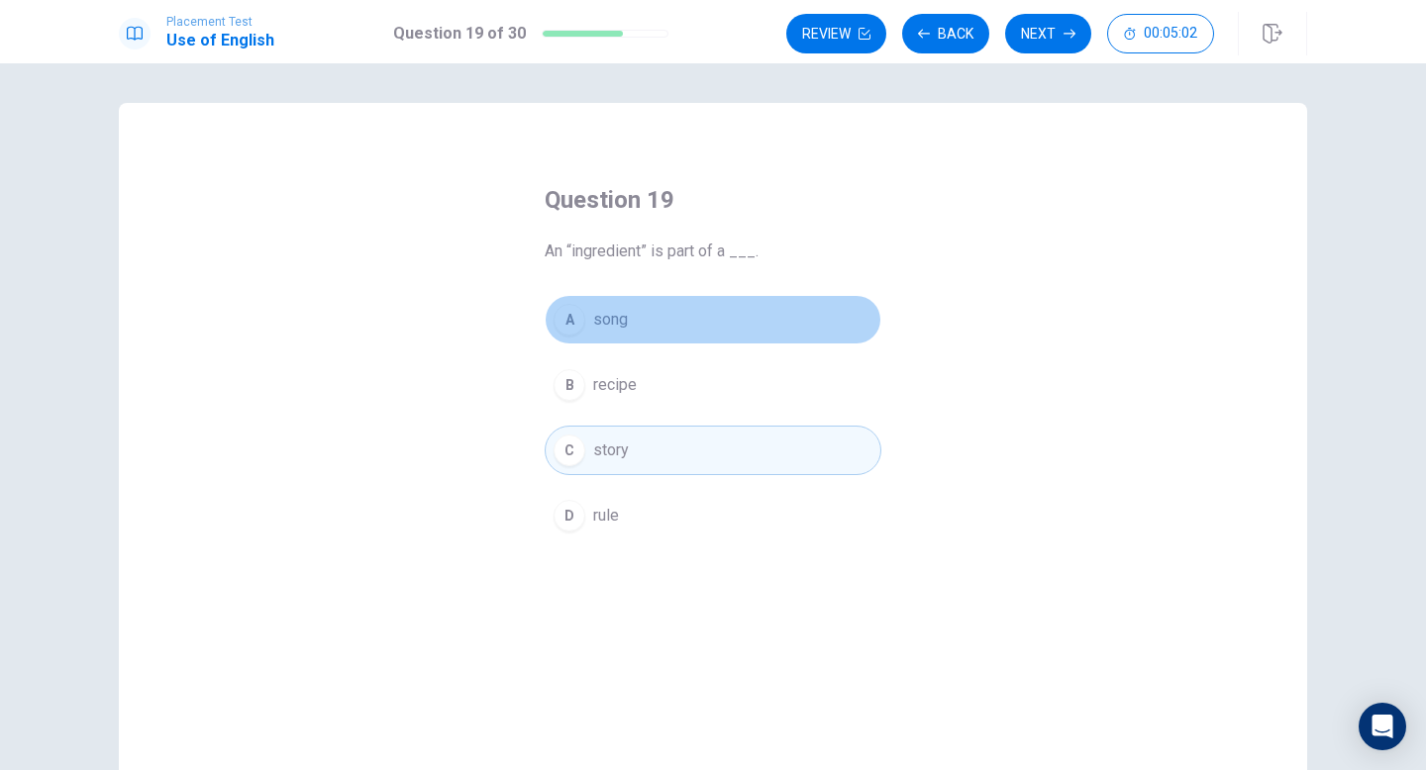
click at [673, 323] on button "A song" at bounding box center [713, 320] width 337 height 50
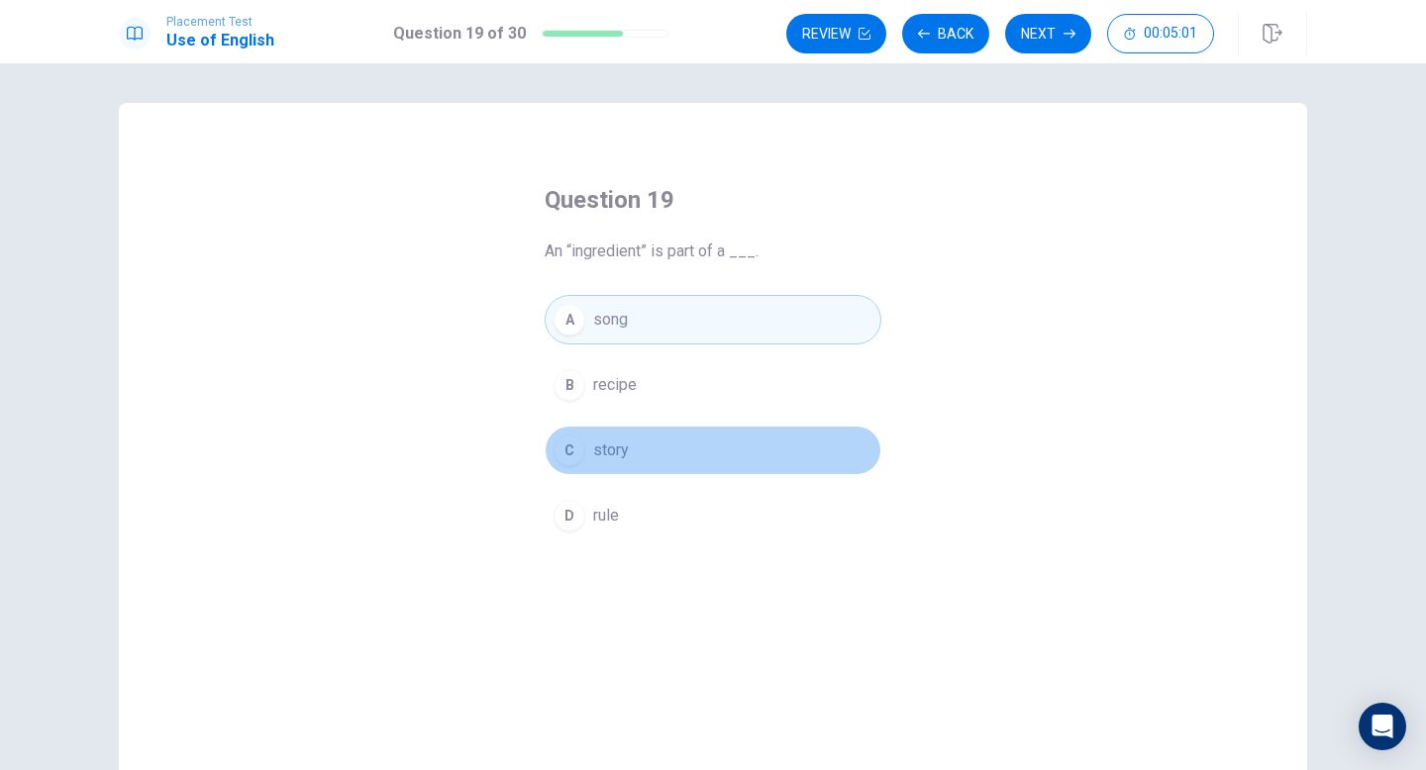
click at [706, 454] on button "C story" at bounding box center [713, 451] width 337 height 50
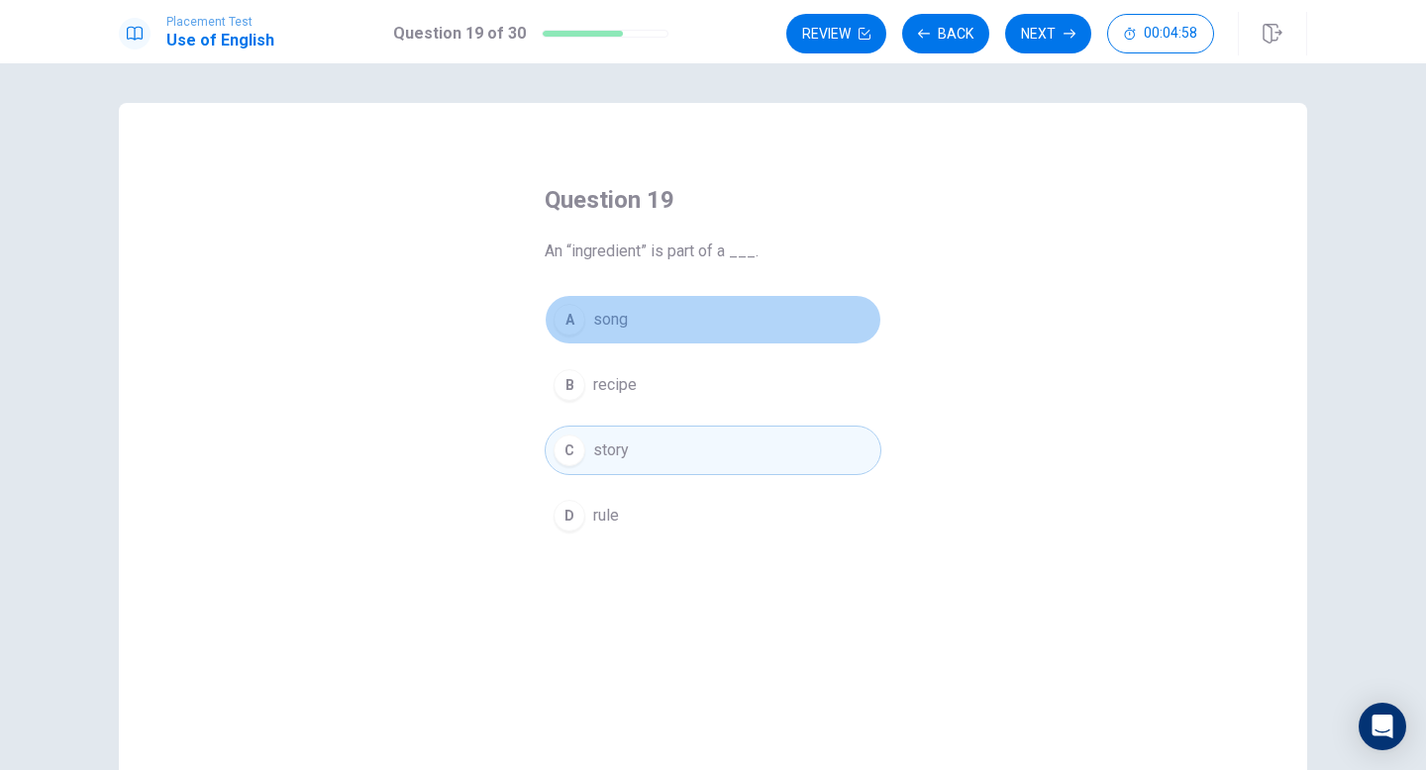
click at [761, 329] on button "A song" at bounding box center [713, 320] width 337 height 50
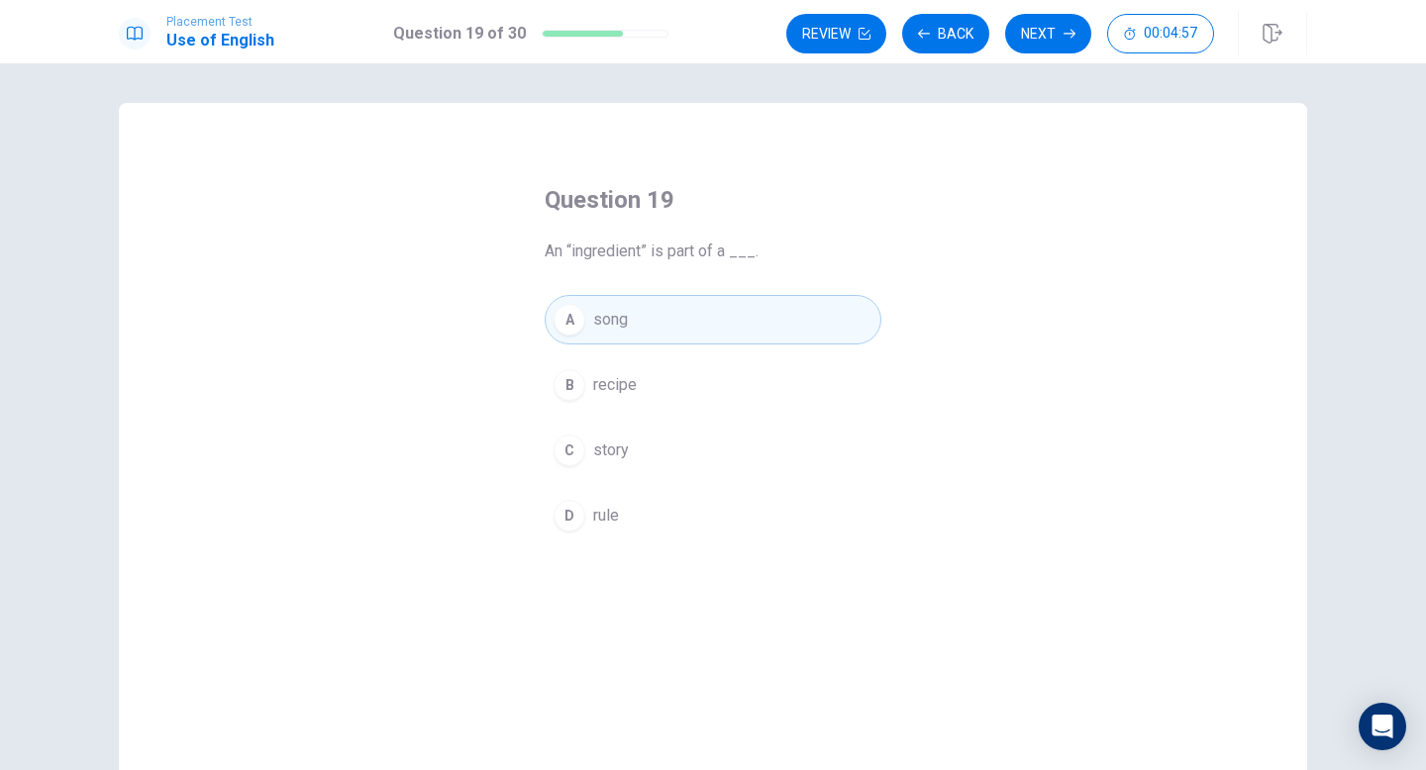
click at [734, 463] on button "C story" at bounding box center [713, 451] width 337 height 50
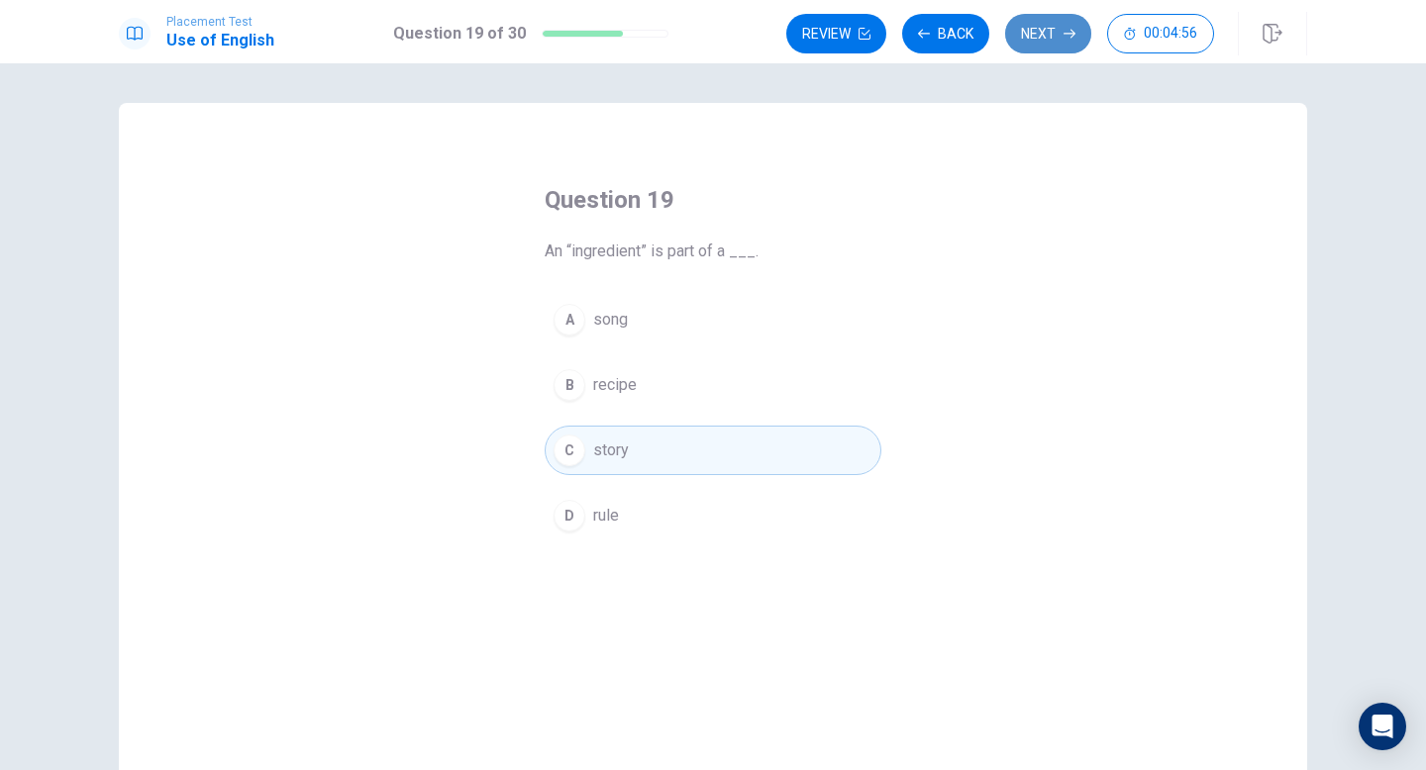
click at [1061, 35] on button "Next" at bounding box center [1048, 34] width 86 height 40
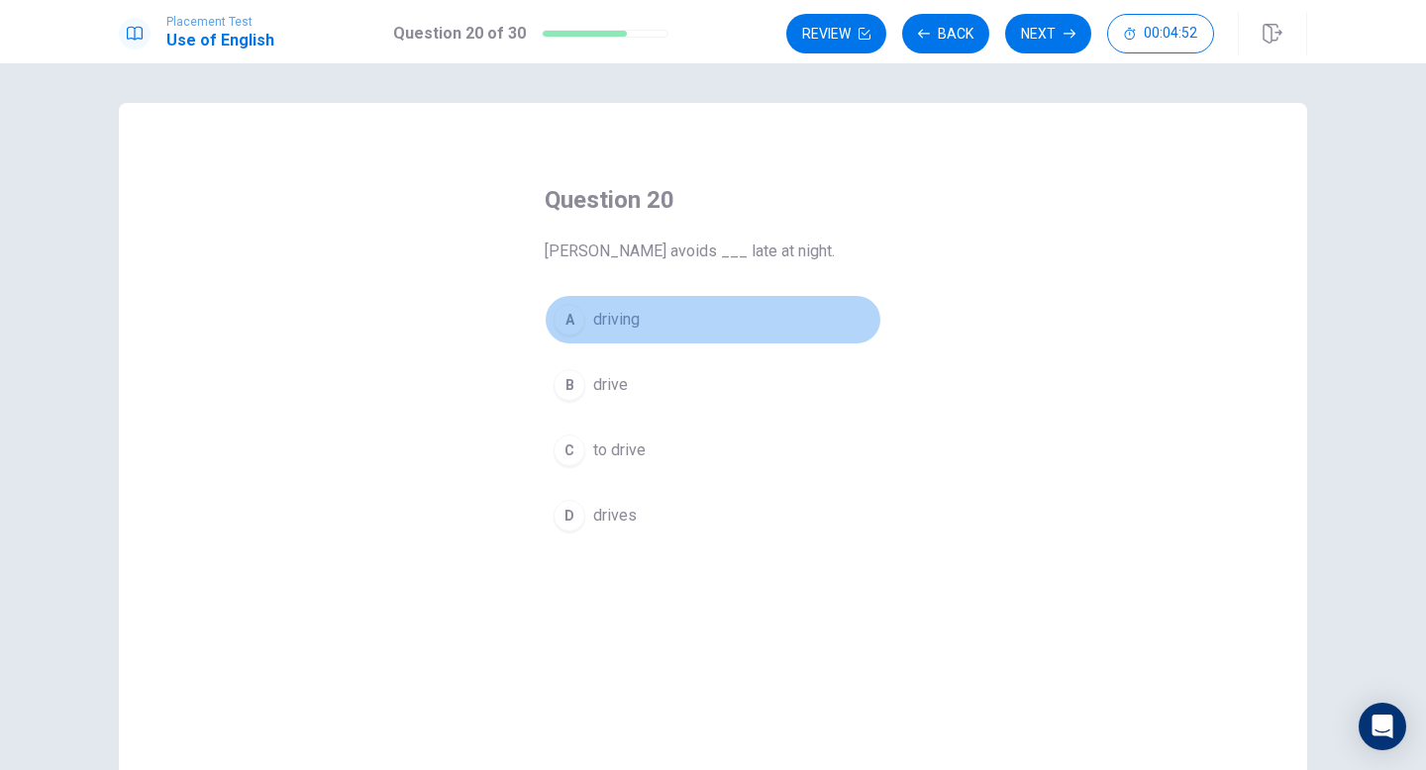
click at [659, 323] on button "A driving" at bounding box center [713, 320] width 337 height 50
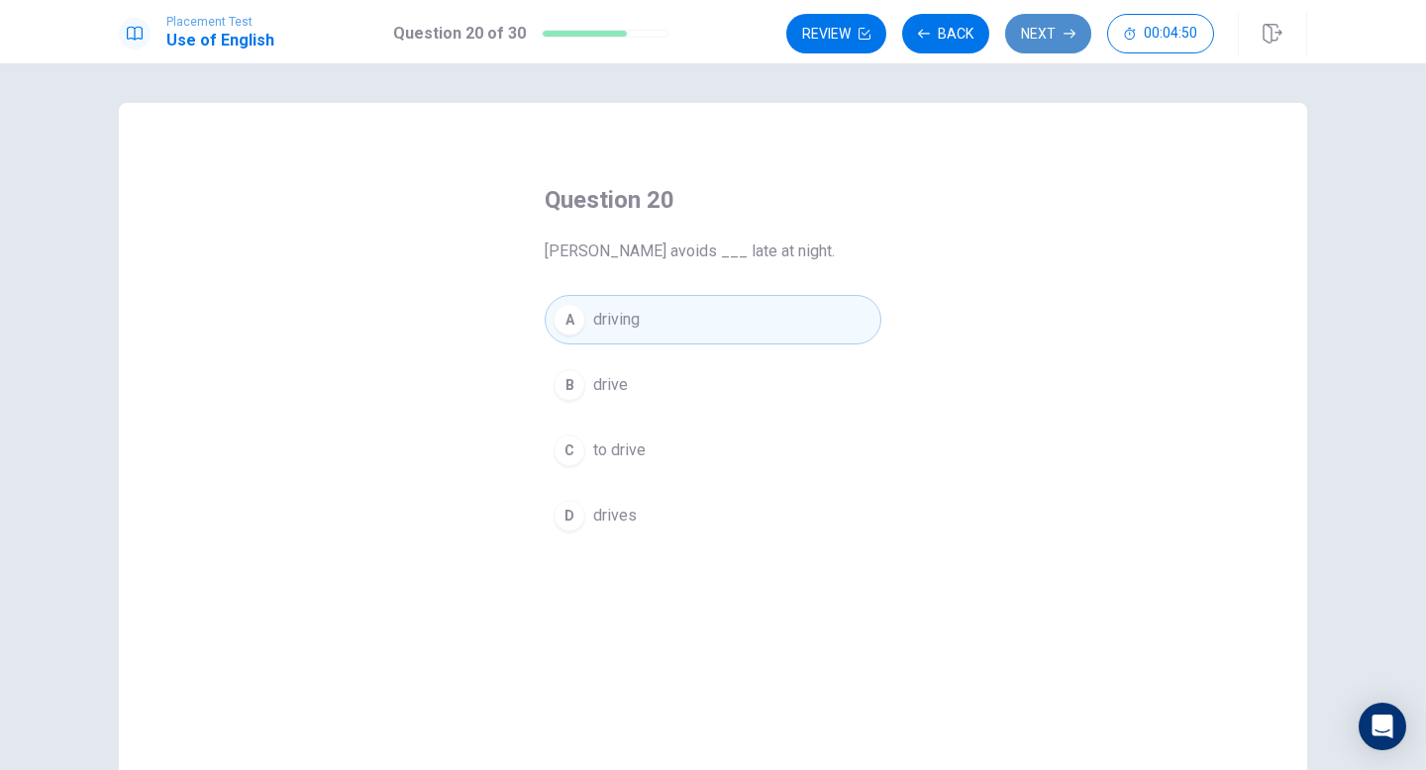
click at [1033, 40] on button "Next" at bounding box center [1048, 34] width 86 height 40
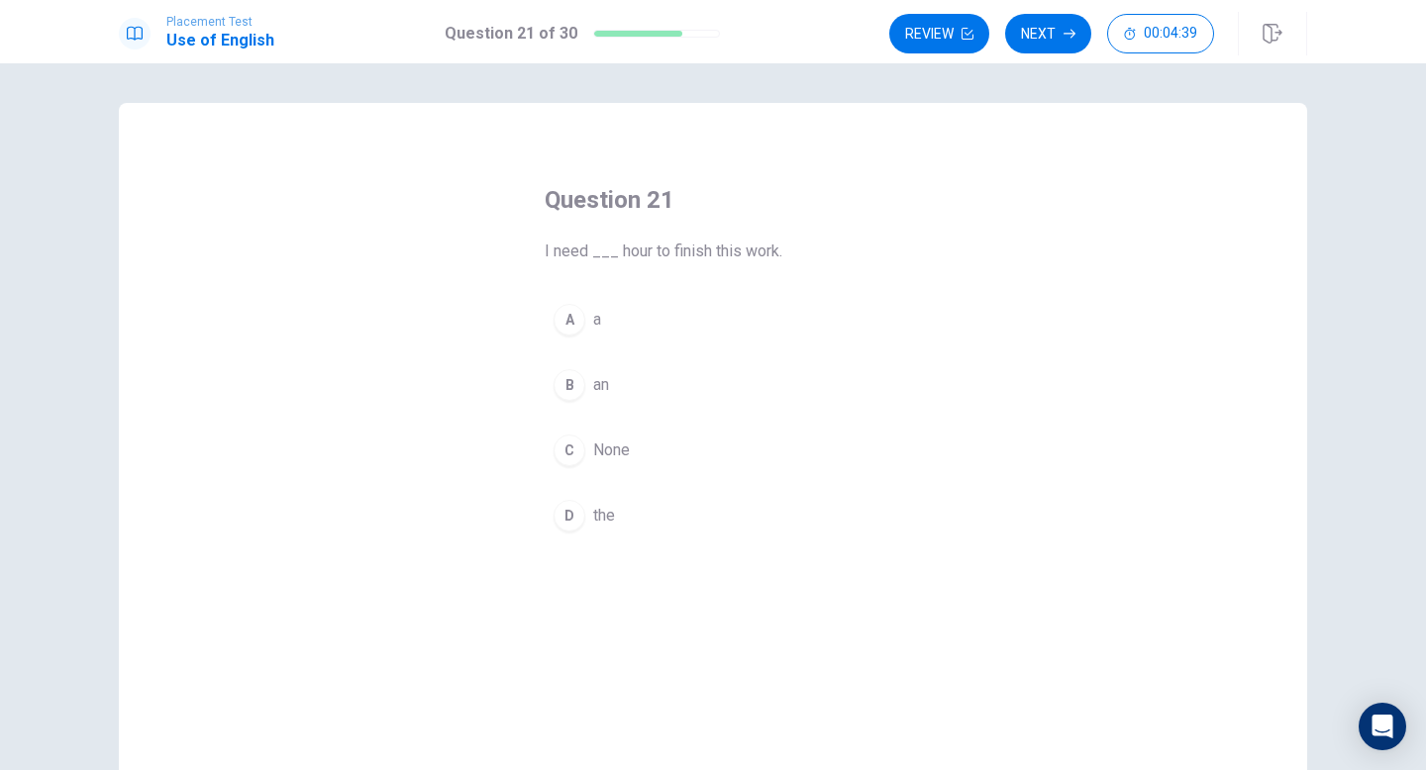
click at [569, 384] on div "B" at bounding box center [570, 385] width 32 height 32
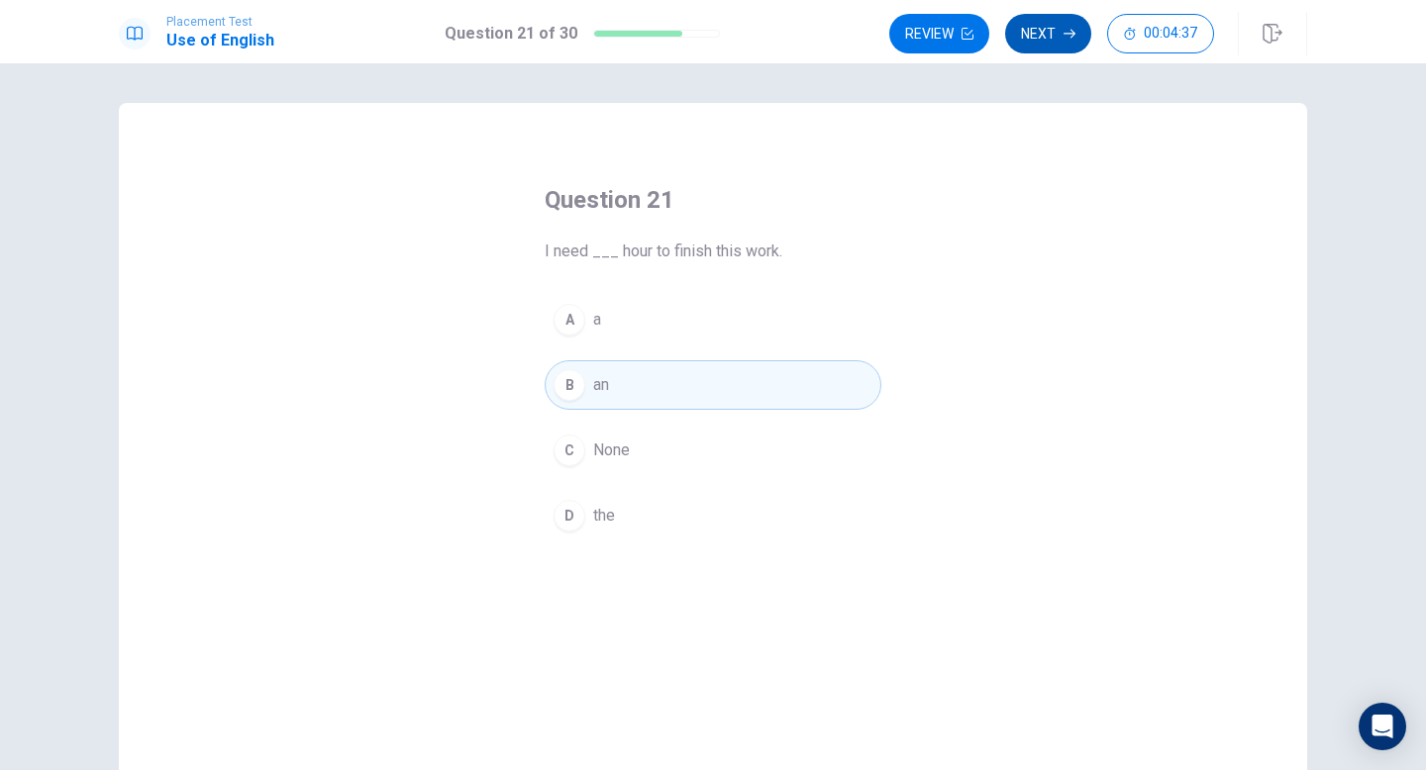
click at [1068, 39] on icon "button" at bounding box center [1070, 34] width 12 height 12
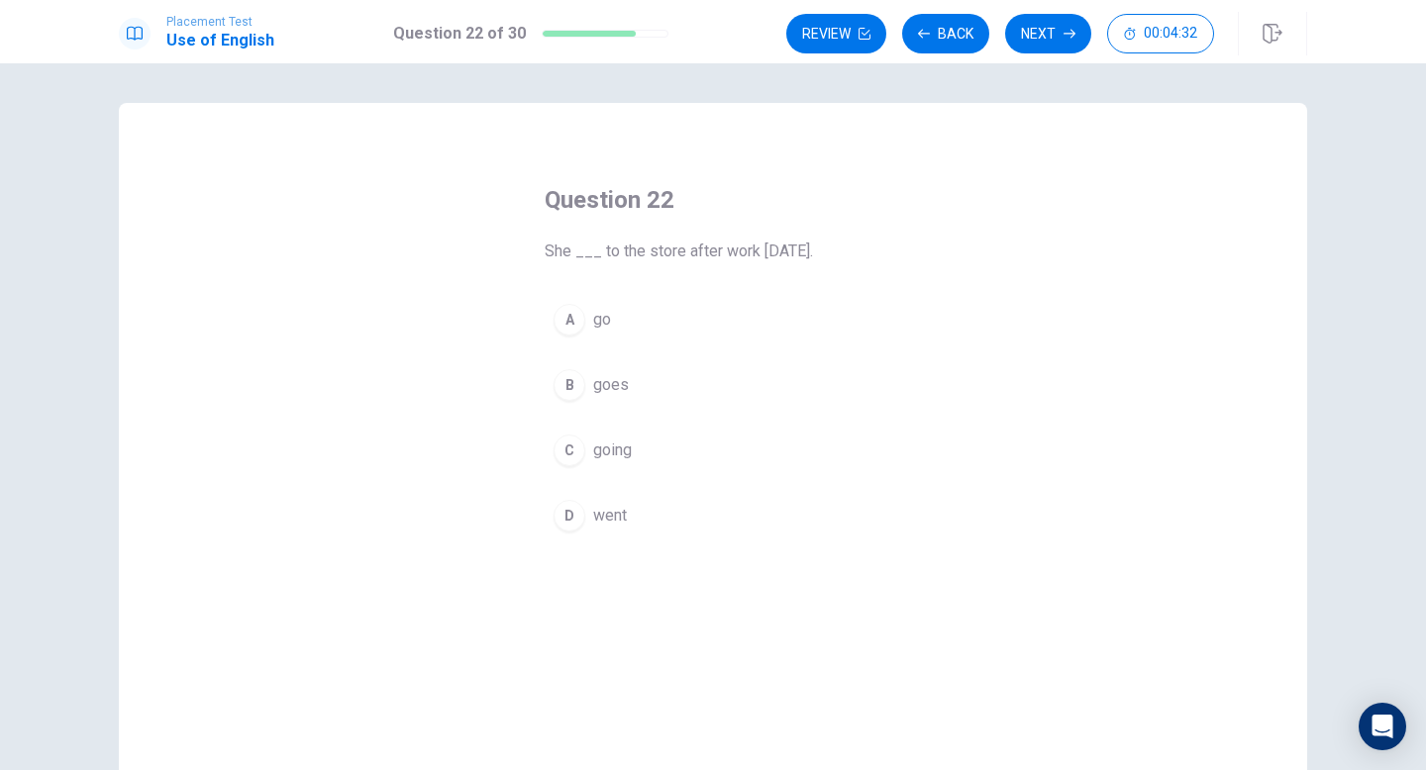
click at [571, 517] on div "D" at bounding box center [570, 516] width 32 height 32
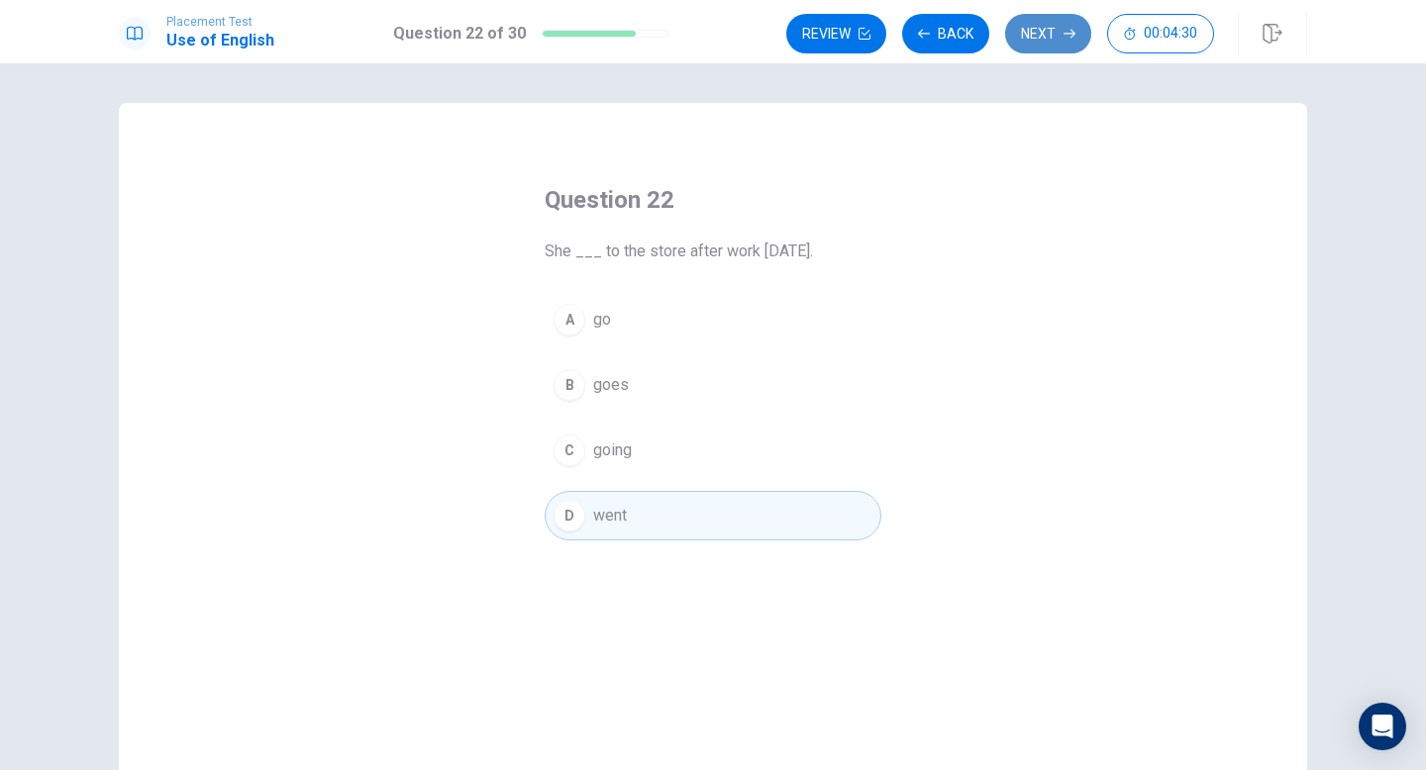
click at [1035, 44] on button "Next" at bounding box center [1048, 34] width 86 height 40
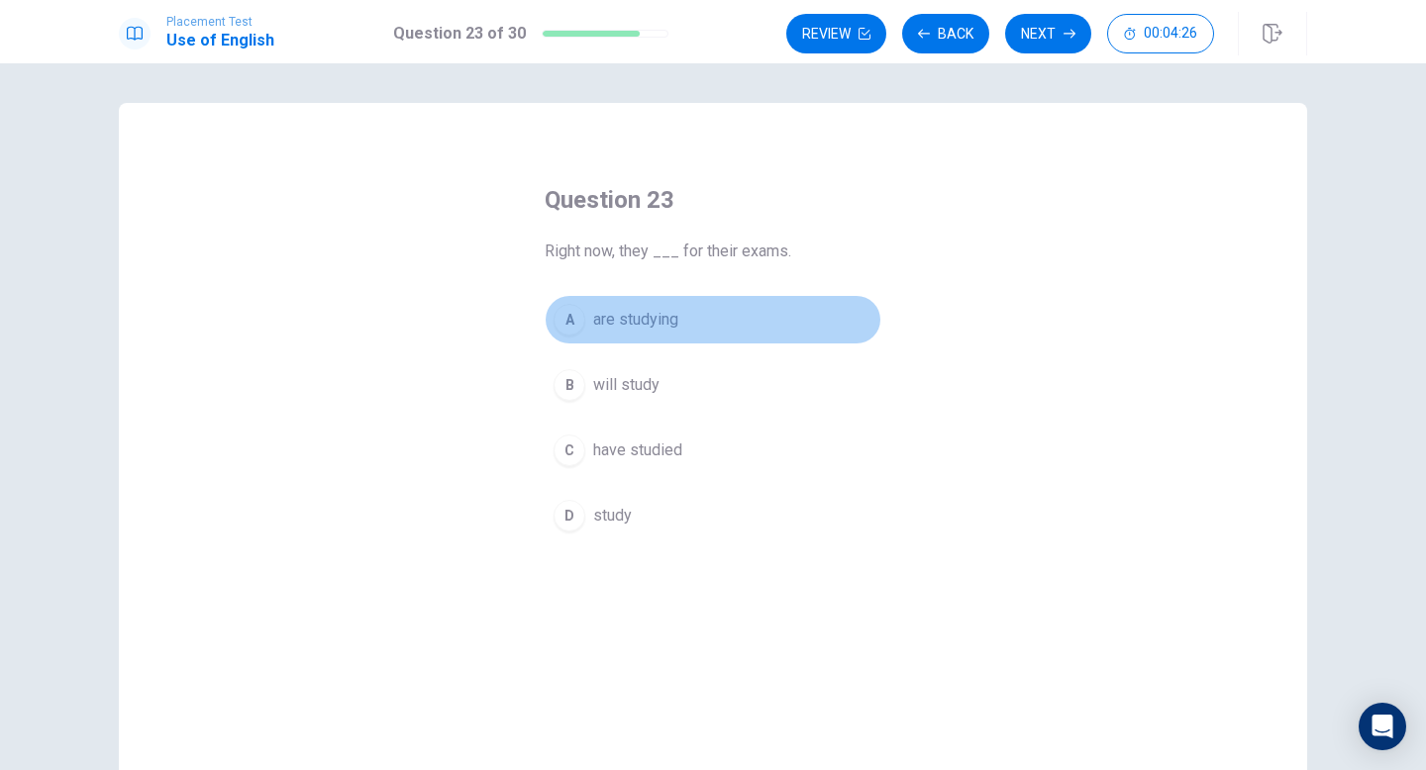
click at [574, 321] on div "A" at bounding box center [570, 320] width 32 height 32
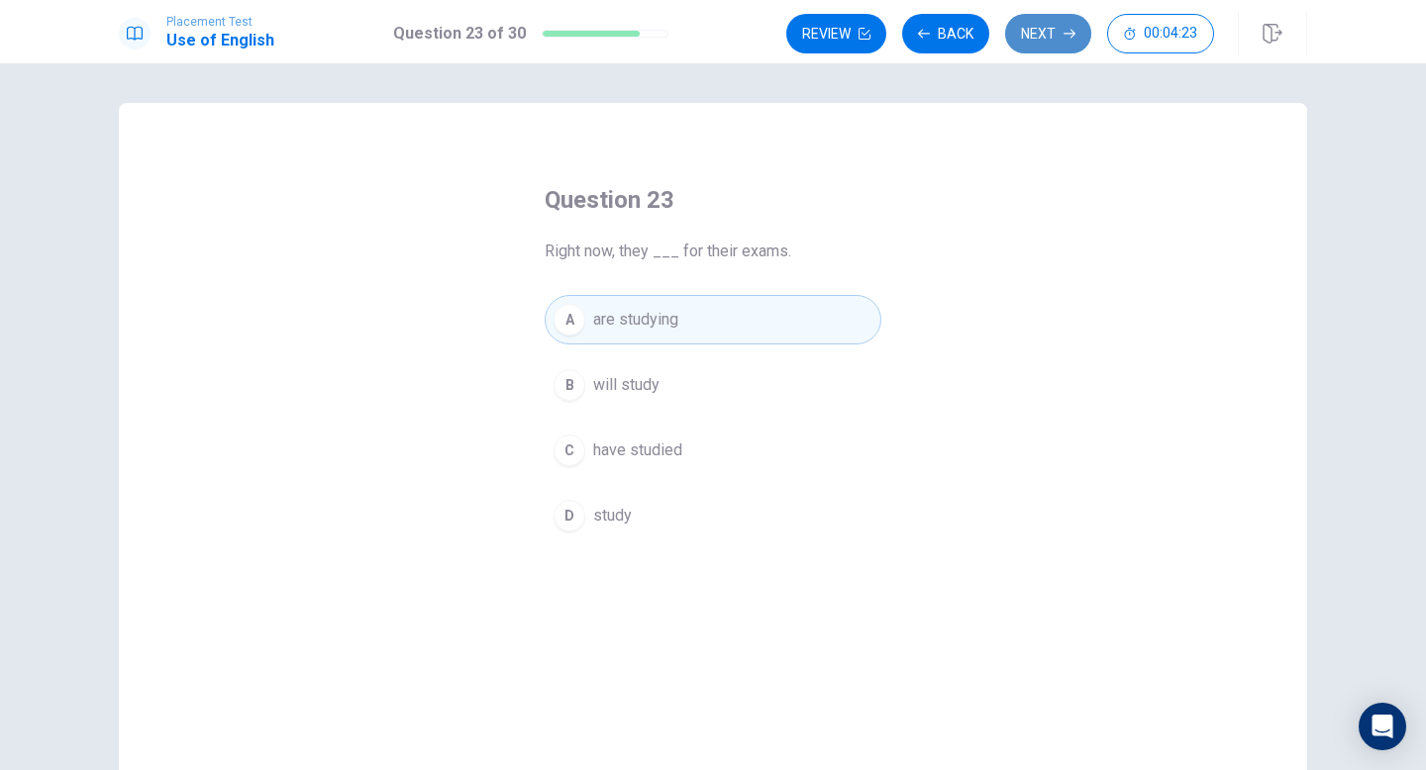
click at [1033, 32] on button "Next" at bounding box center [1048, 34] width 86 height 40
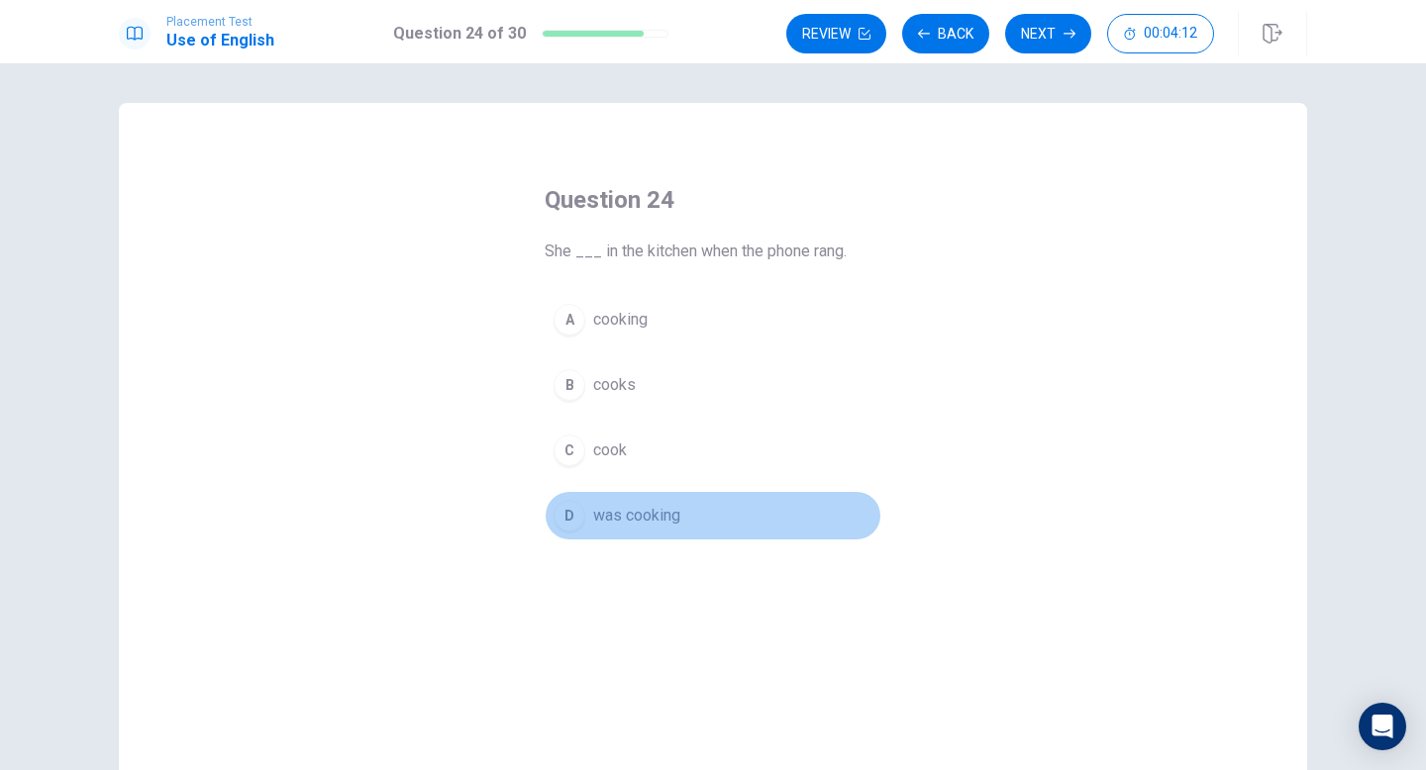
click at [574, 515] on div "D" at bounding box center [570, 516] width 32 height 32
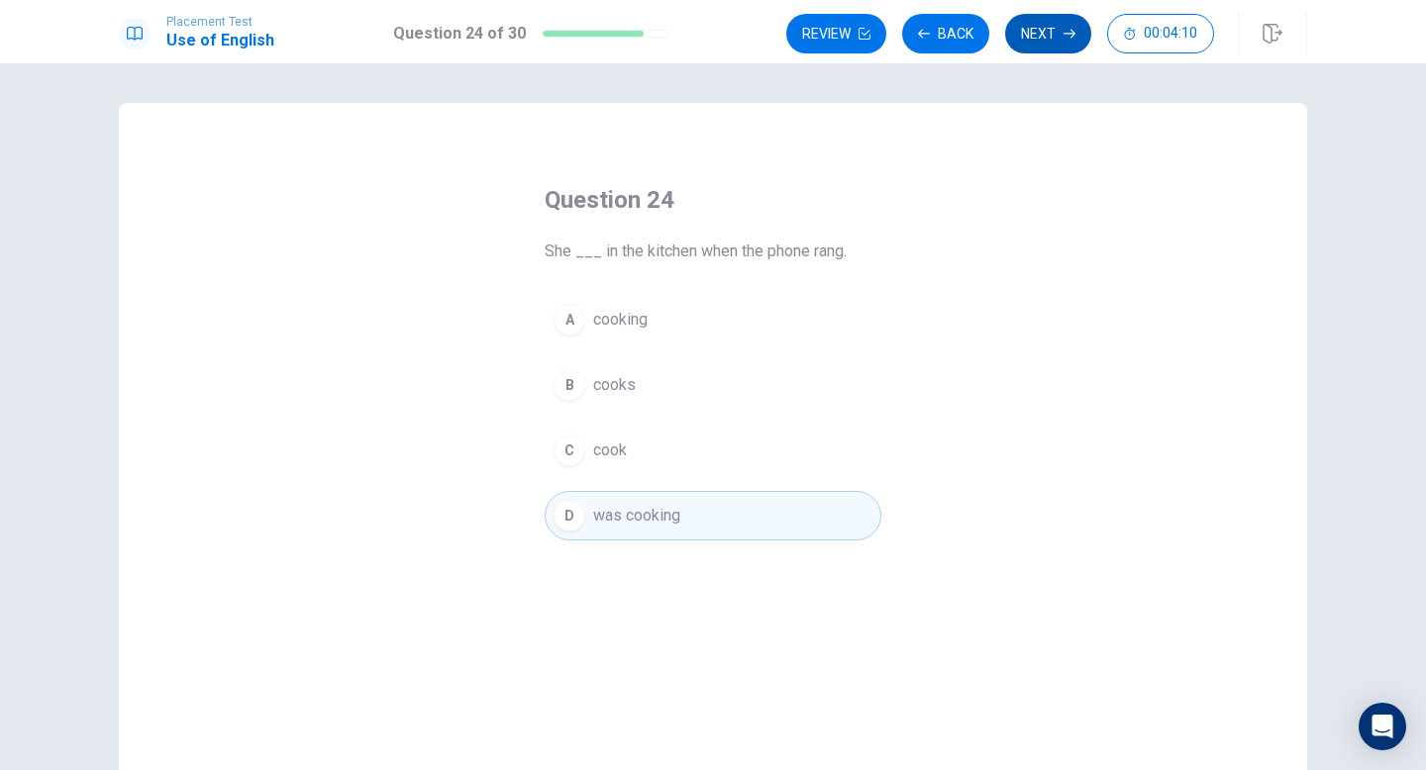
click at [1031, 34] on button "Next" at bounding box center [1048, 34] width 86 height 40
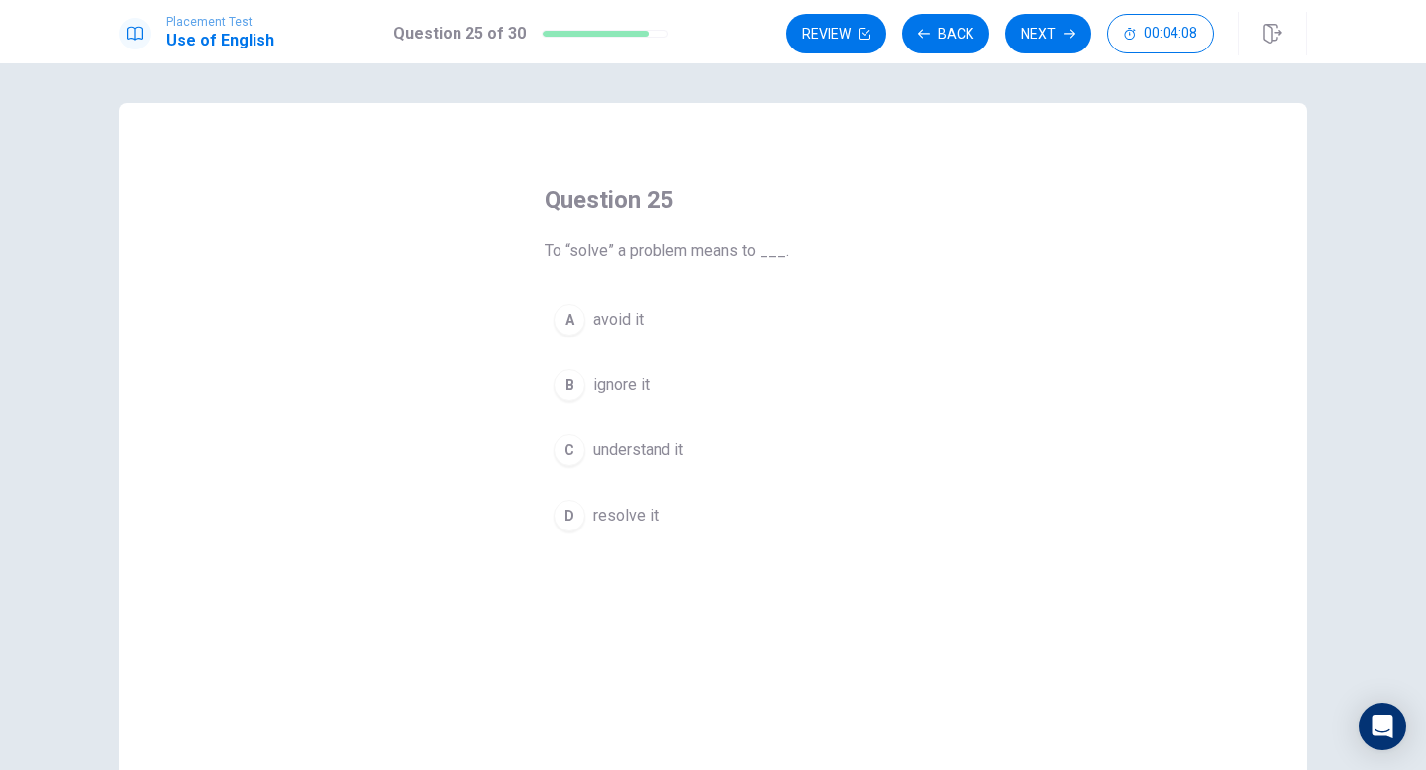
click at [578, 516] on div "D" at bounding box center [570, 516] width 32 height 32
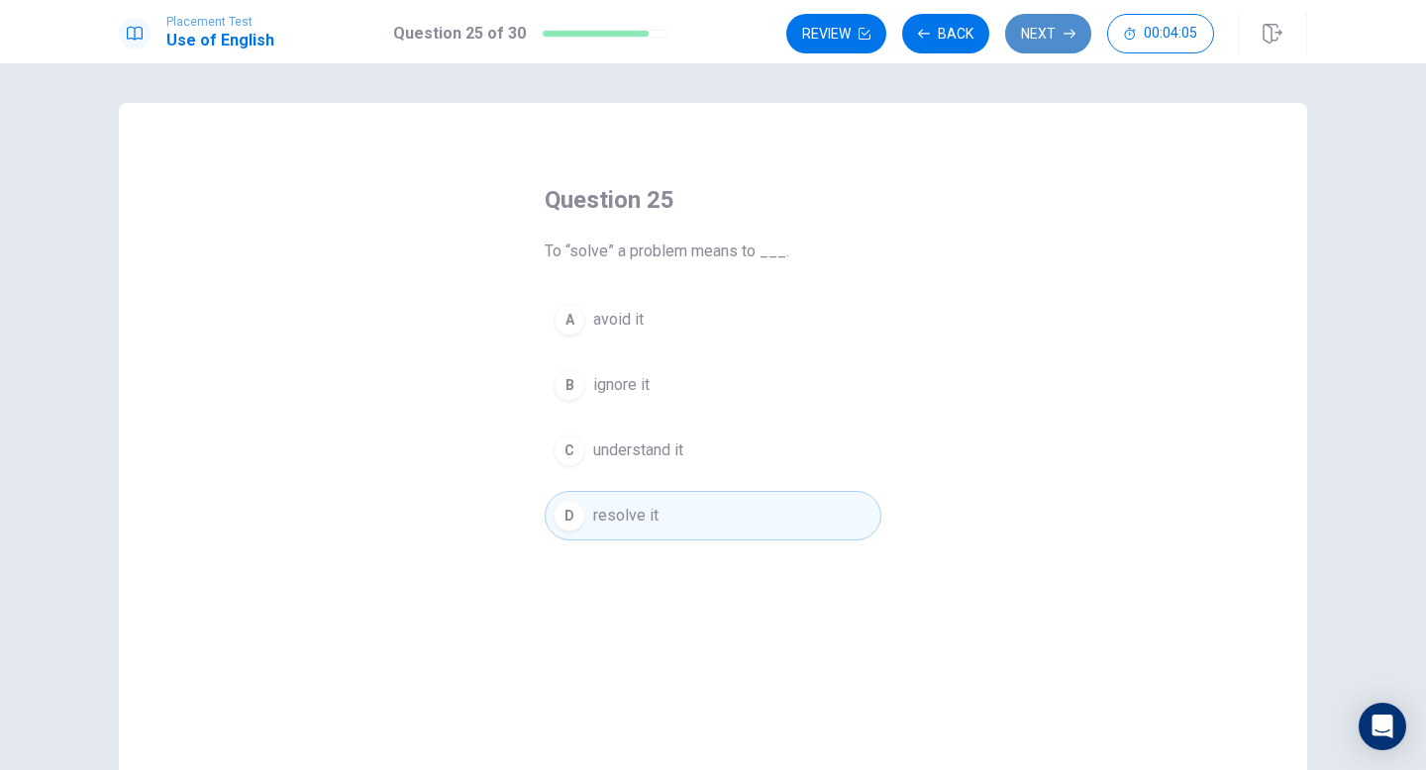
click at [1028, 36] on button "Next" at bounding box center [1048, 34] width 86 height 40
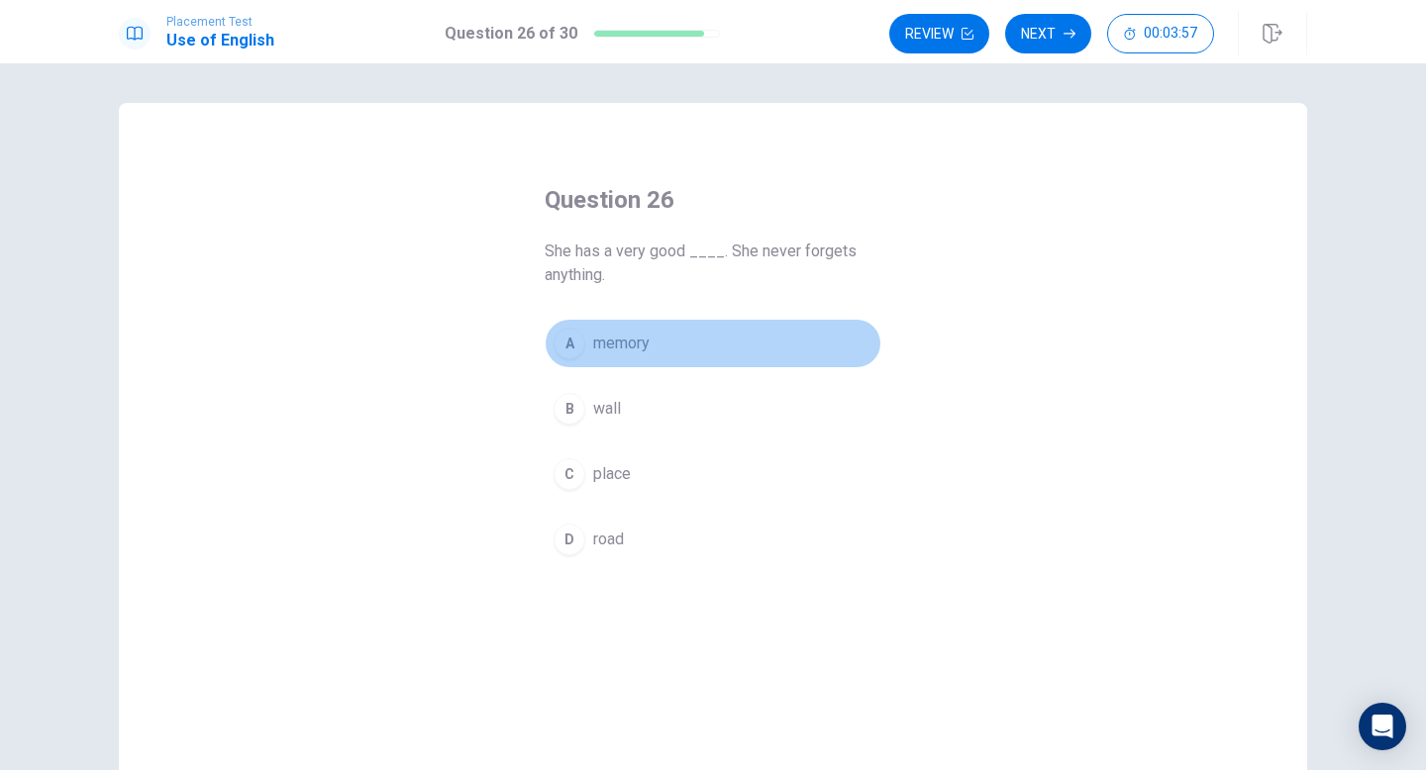
click at [575, 346] on div "A" at bounding box center [570, 344] width 32 height 32
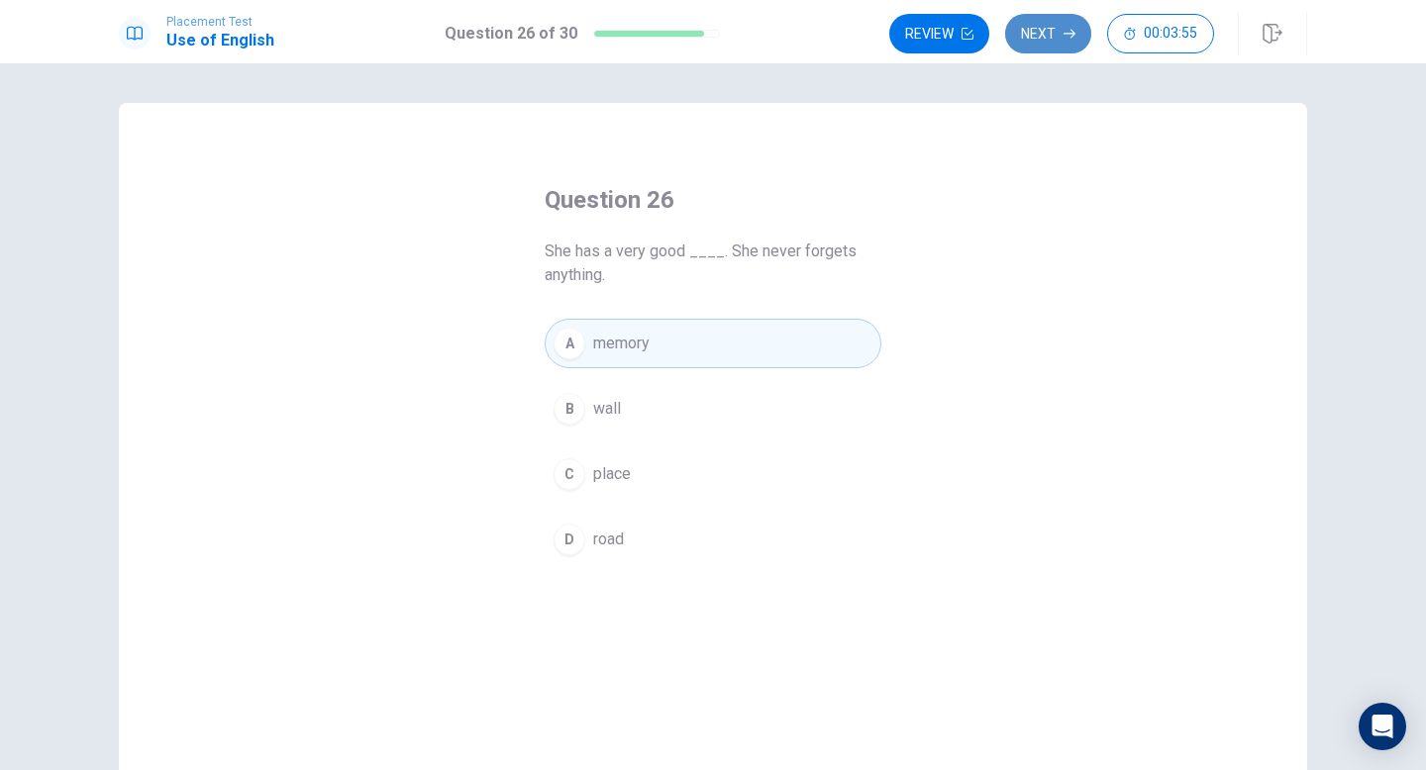
click at [1046, 36] on button "Next" at bounding box center [1048, 34] width 86 height 40
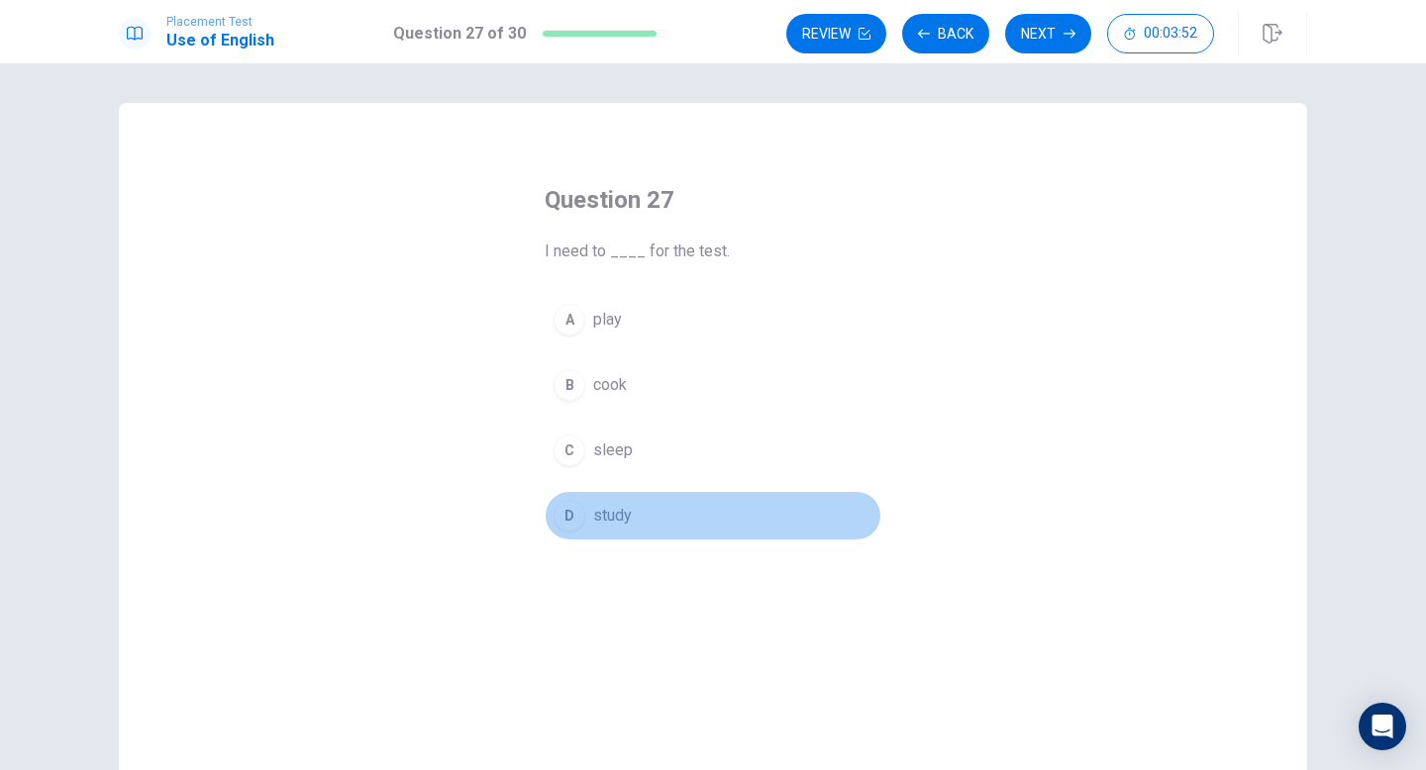
click at [575, 516] on div "D" at bounding box center [570, 516] width 32 height 32
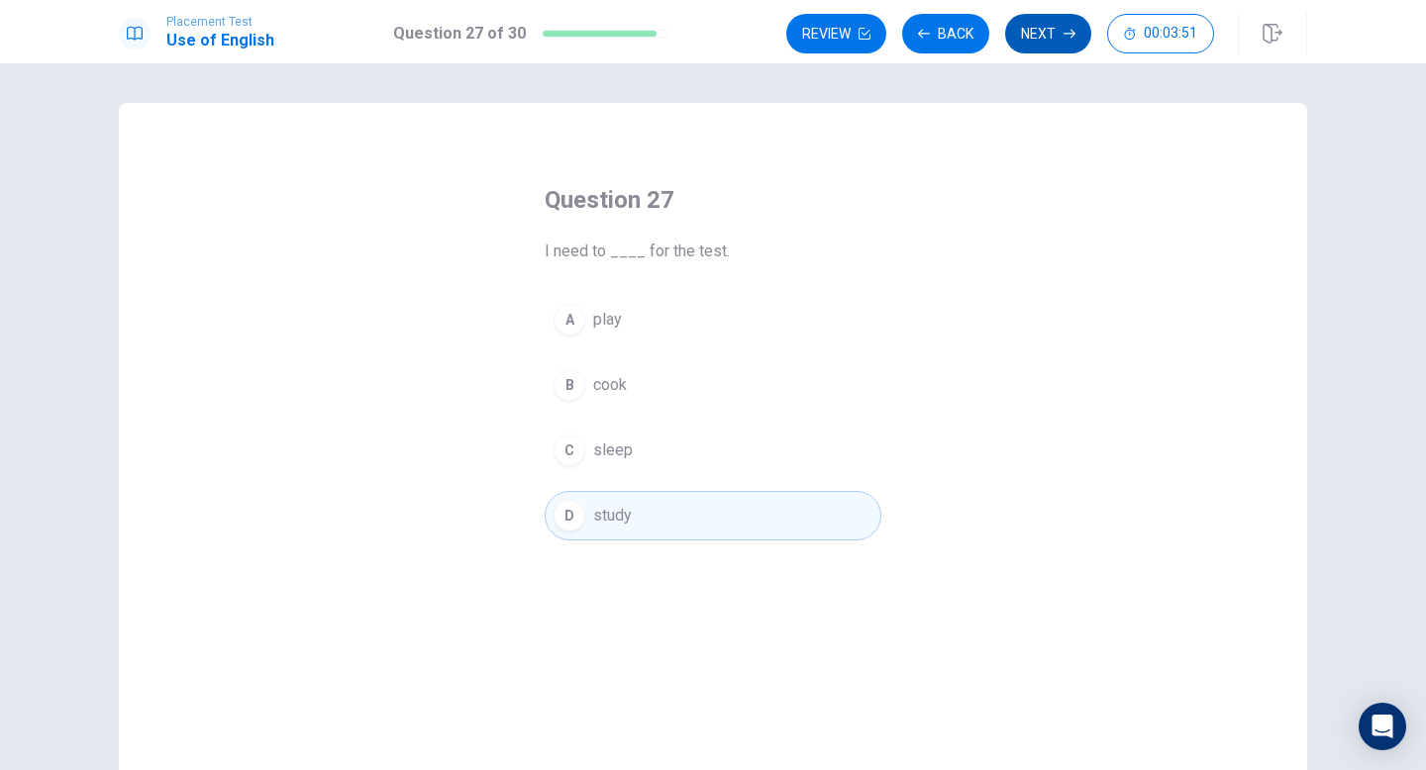
click at [1047, 28] on button "Next" at bounding box center [1048, 34] width 86 height 40
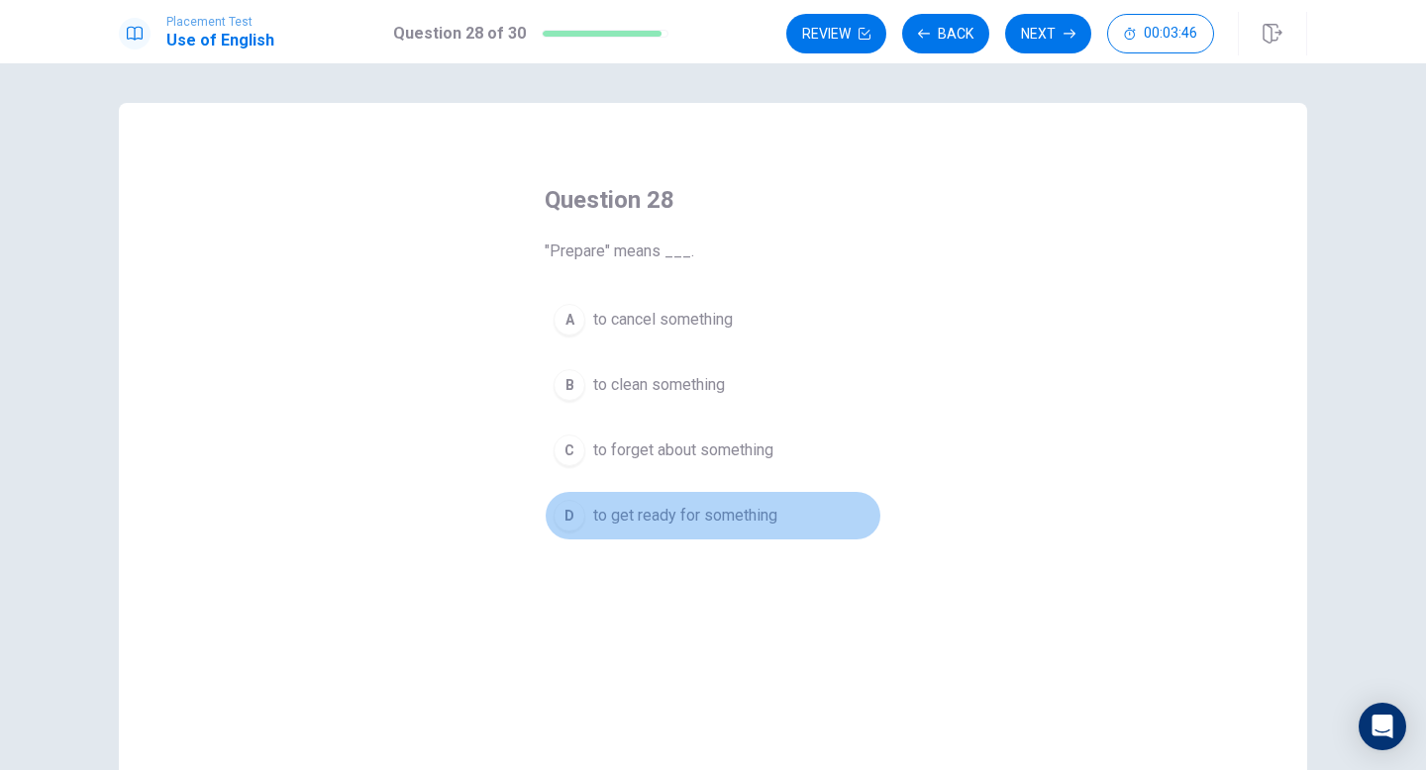
click at [573, 501] on div "D" at bounding box center [570, 516] width 32 height 32
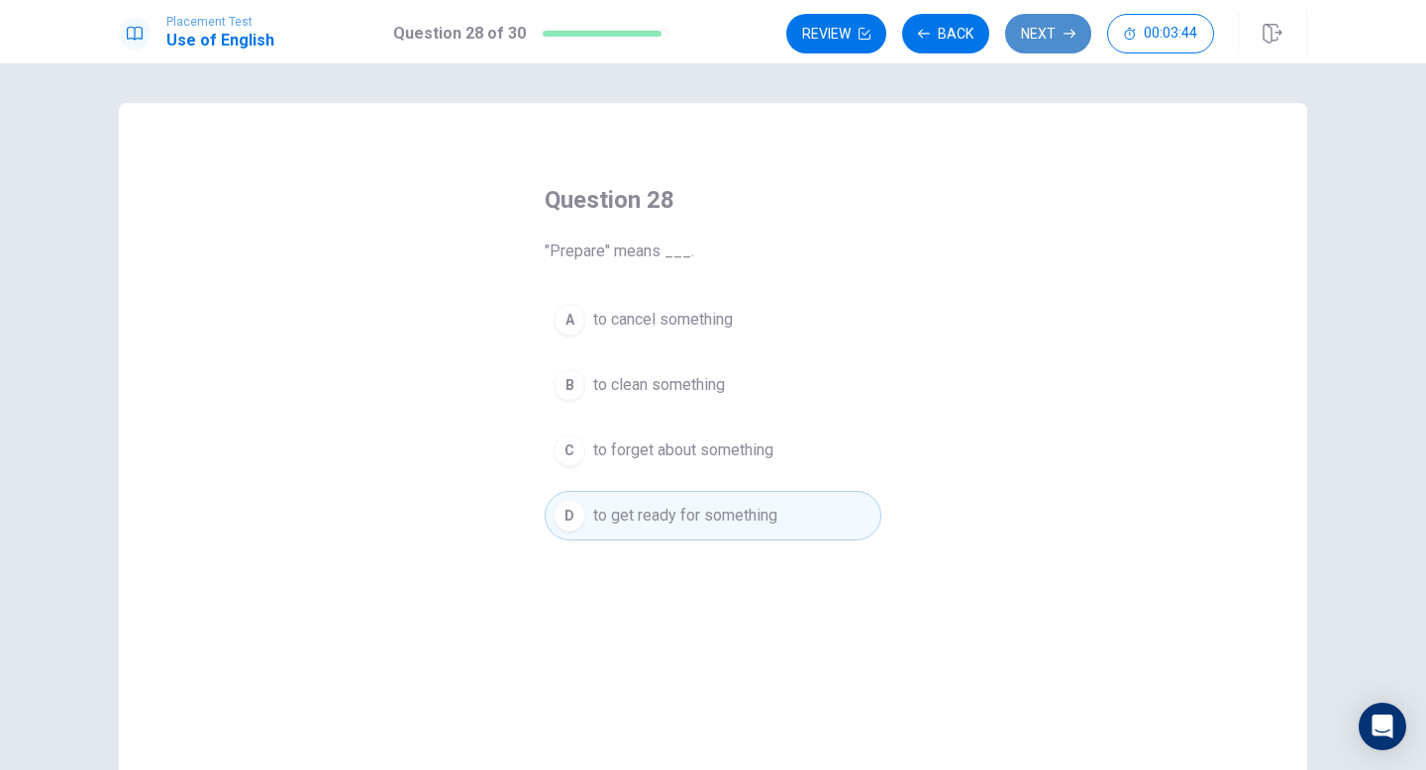
click at [1049, 34] on button "Next" at bounding box center [1048, 34] width 86 height 40
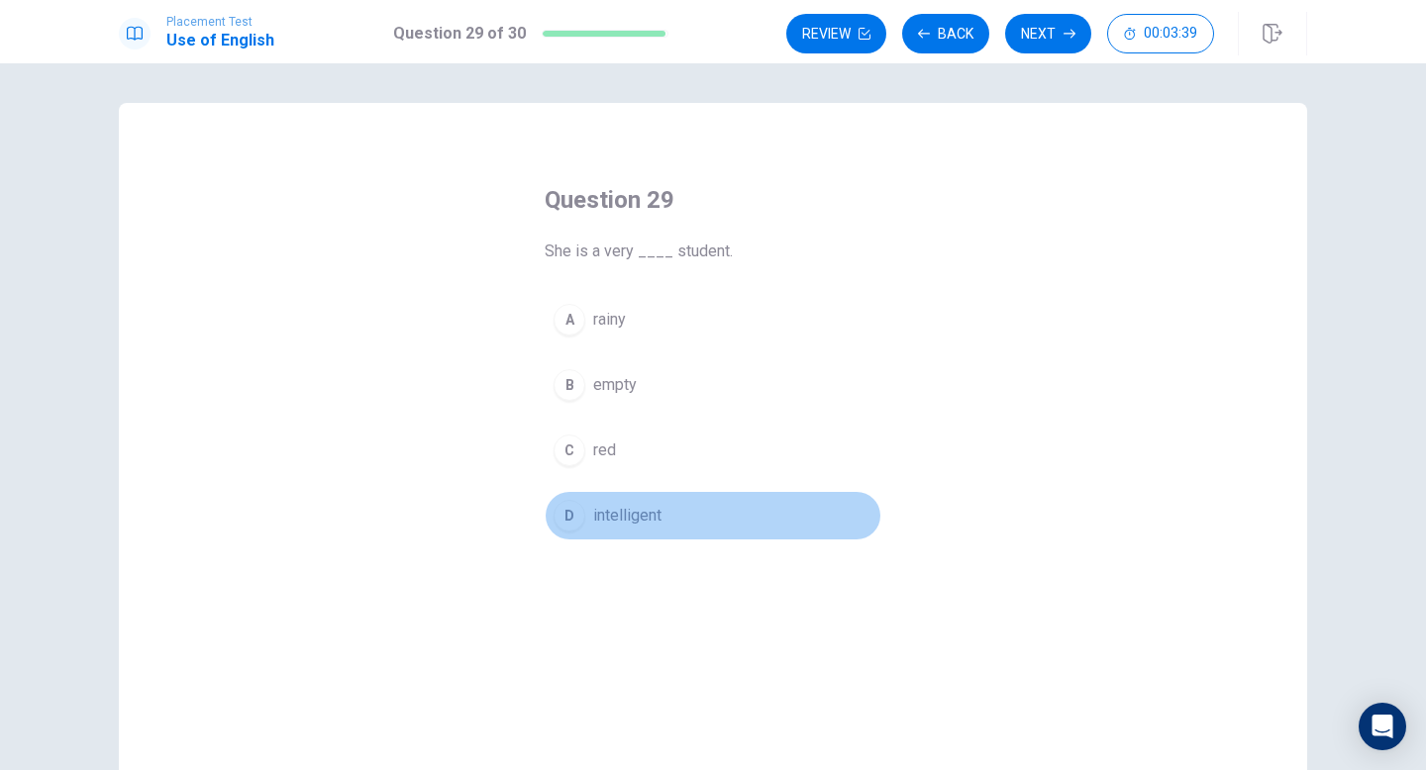
click at [574, 532] on button "D intelligent" at bounding box center [713, 516] width 337 height 50
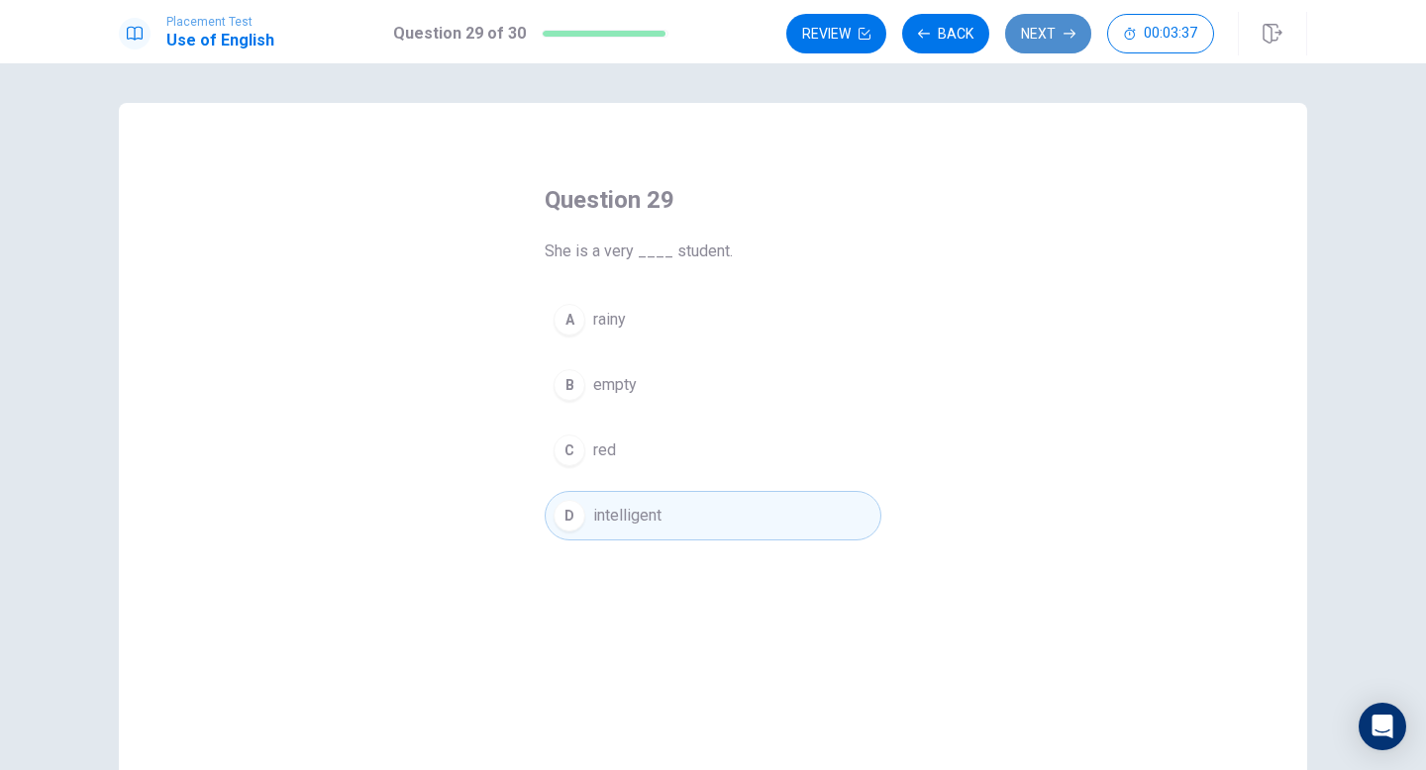
click at [1050, 28] on button "Next" at bounding box center [1048, 34] width 86 height 40
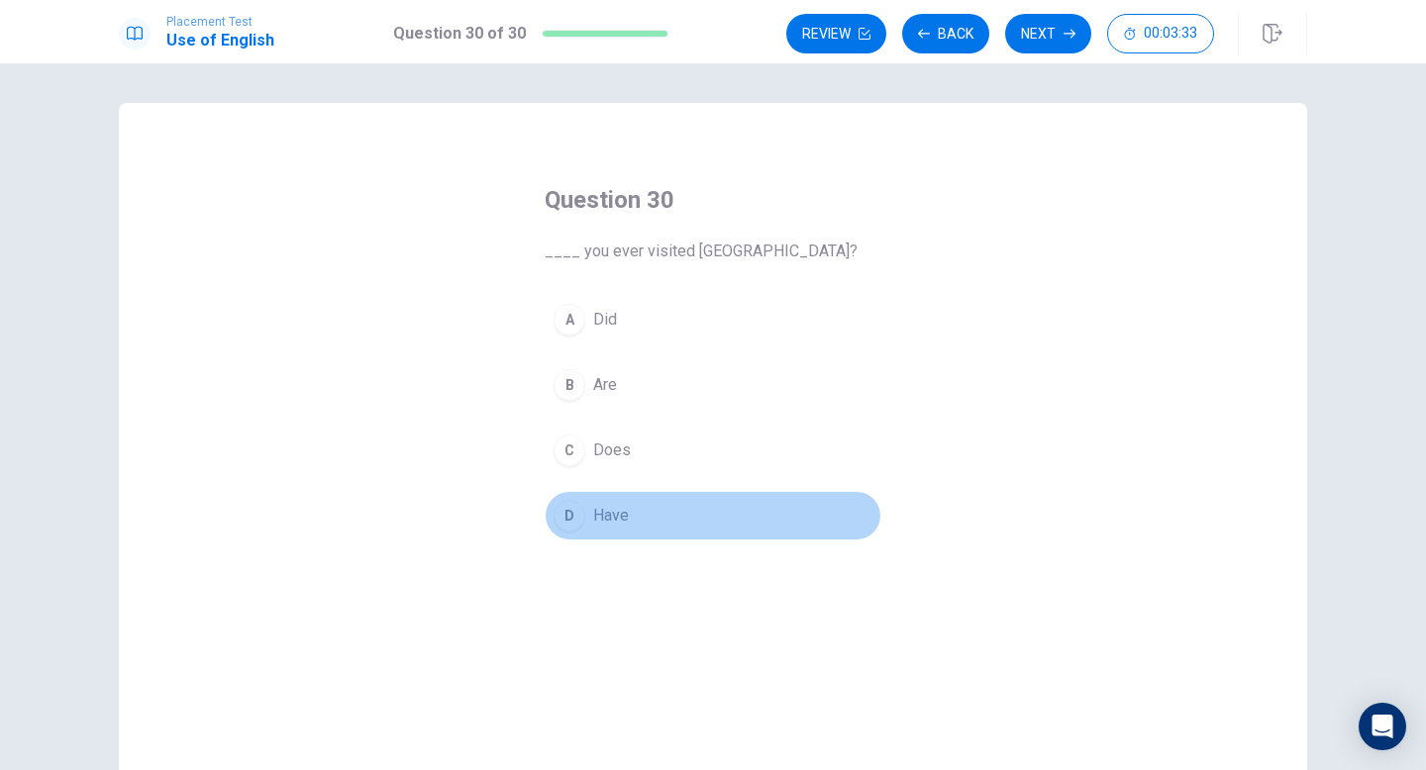
click at [569, 506] on div "D" at bounding box center [570, 516] width 32 height 32
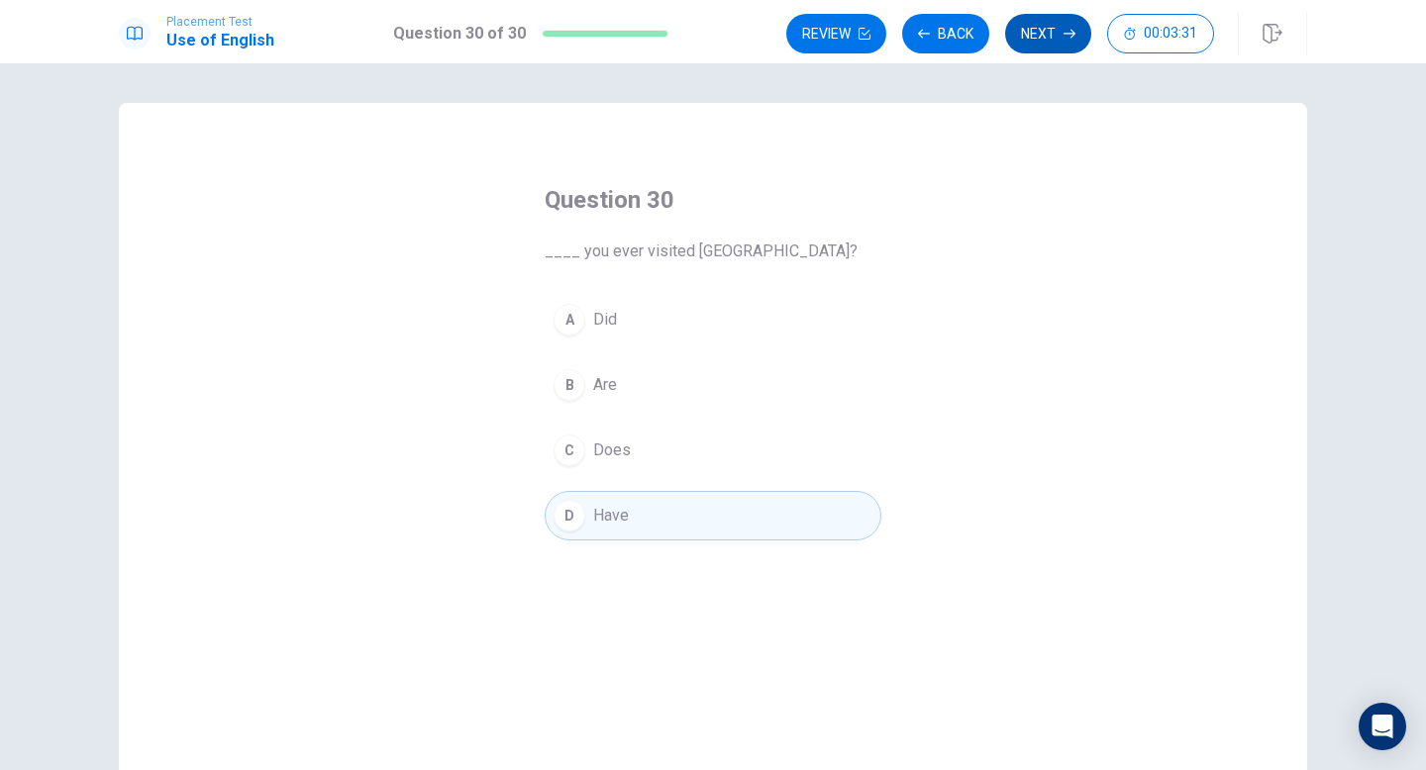
click at [1027, 47] on button "Next" at bounding box center [1048, 34] width 86 height 40
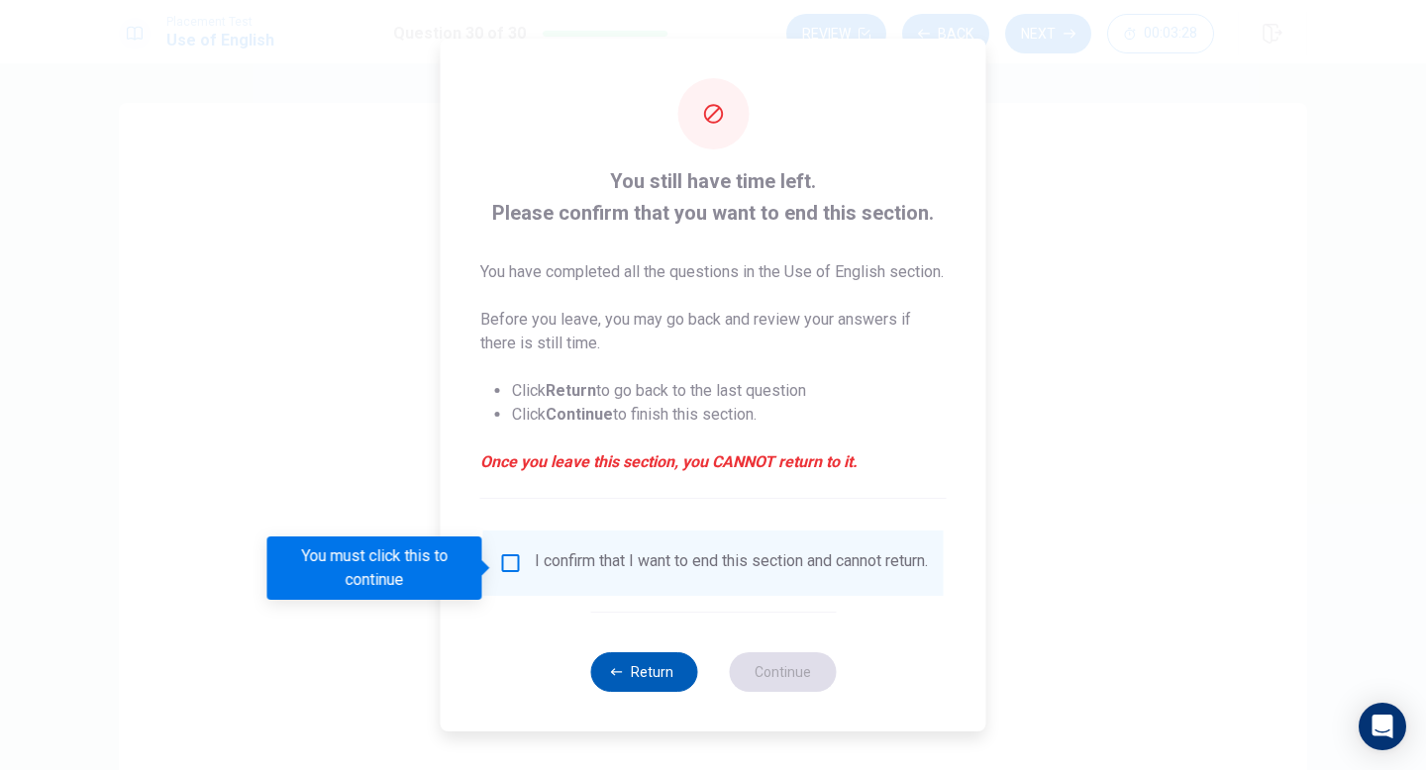
click at [674, 692] on button "Return" at bounding box center [643, 673] width 107 height 40
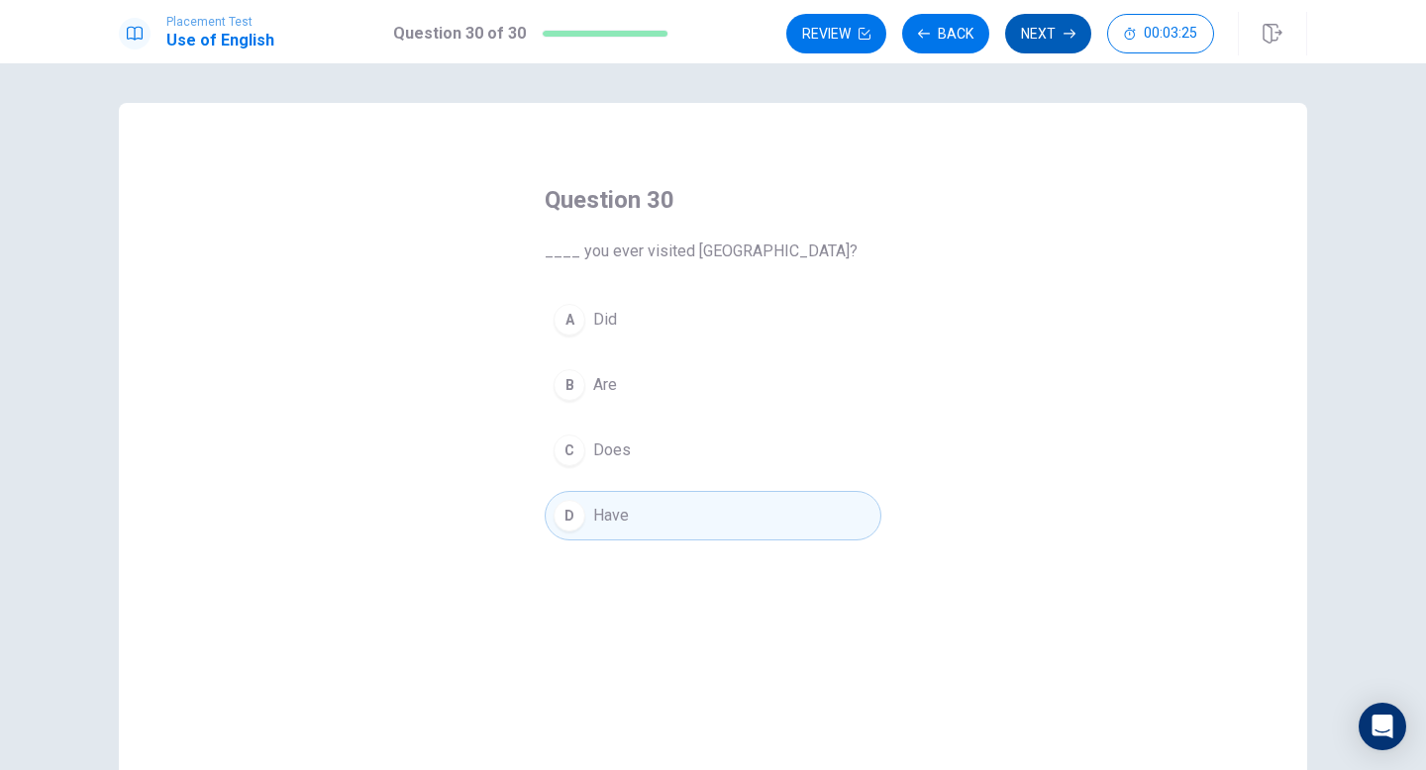
click at [1064, 31] on icon "button" at bounding box center [1070, 34] width 12 height 12
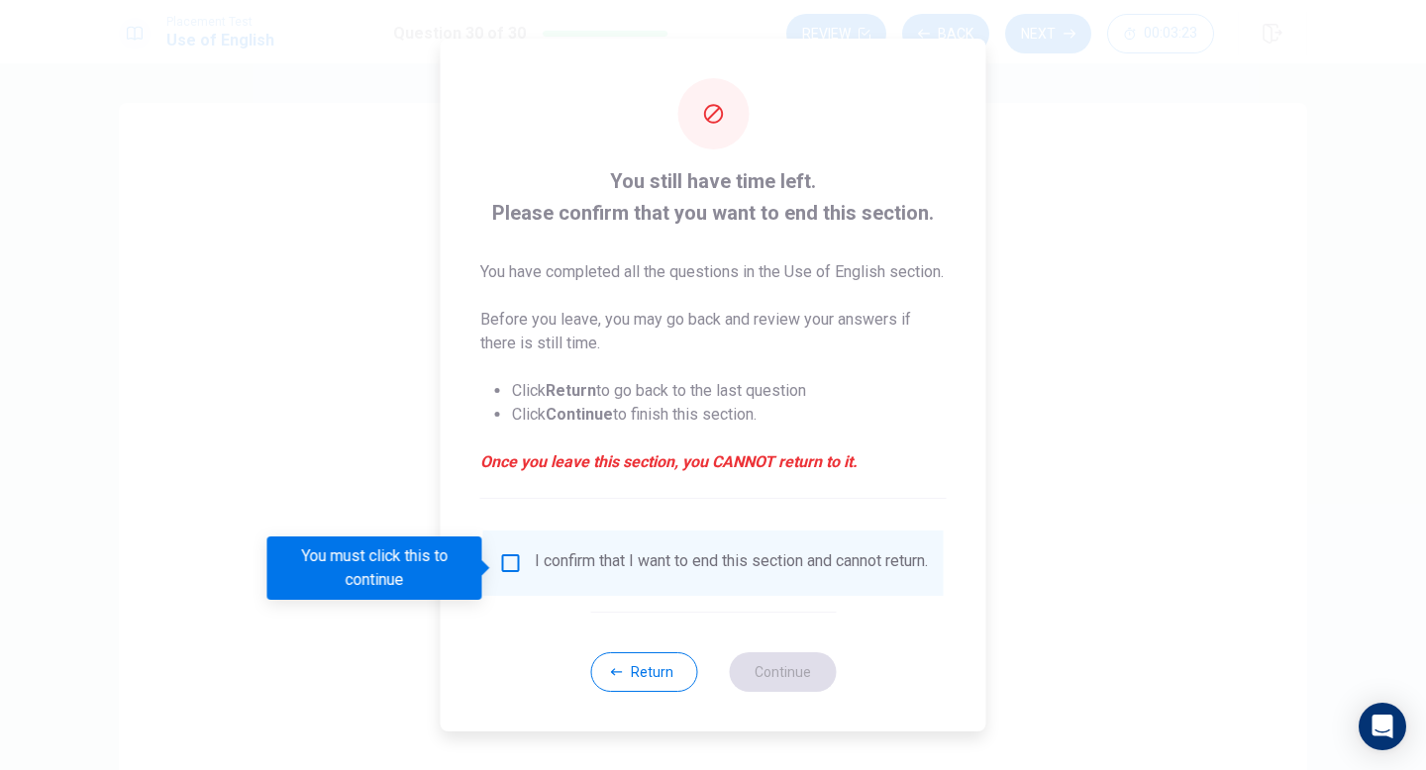
click at [513, 569] on input "You must click this to continue" at bounding box center [511, 564] width 24 height 24
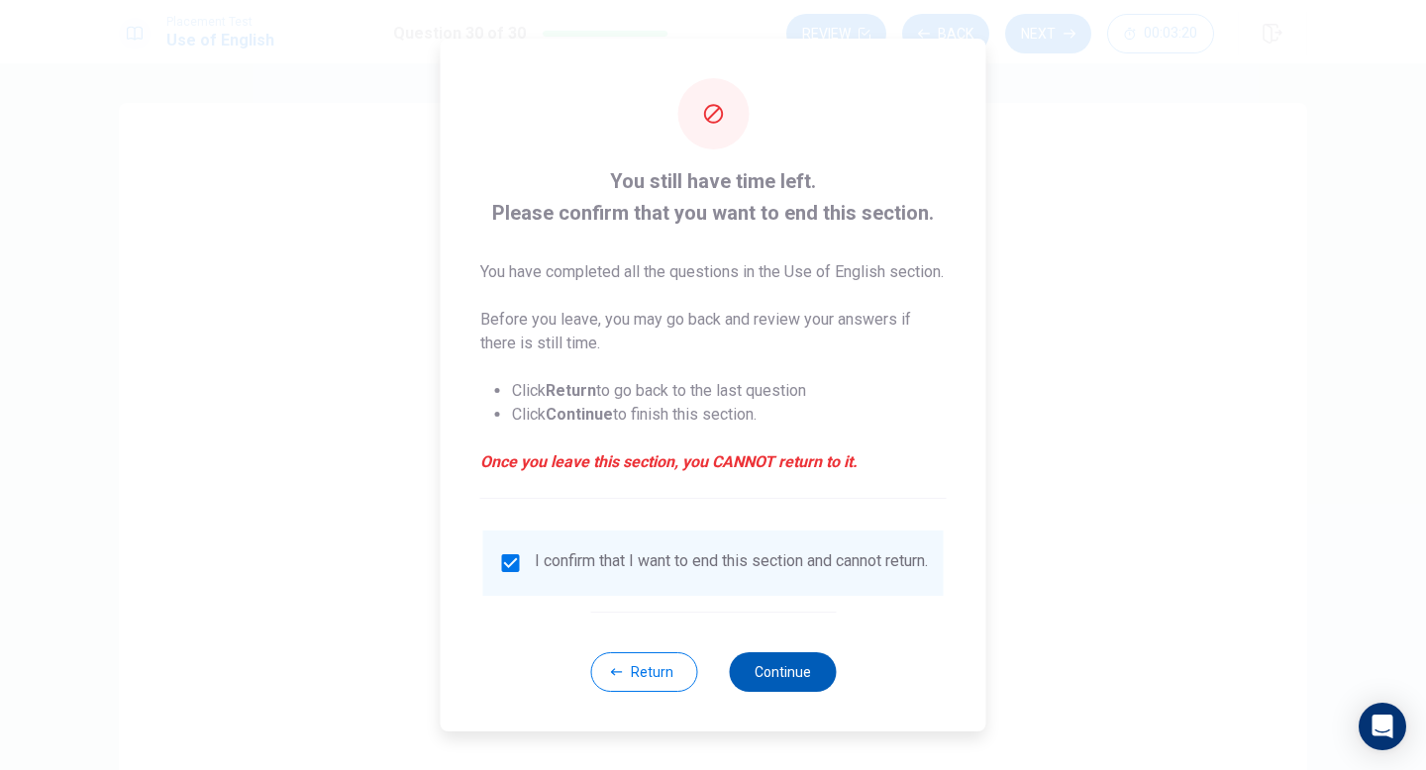
click at [792, 681] on button "Continue" at bounding box center [782, 673] width 107 height 40
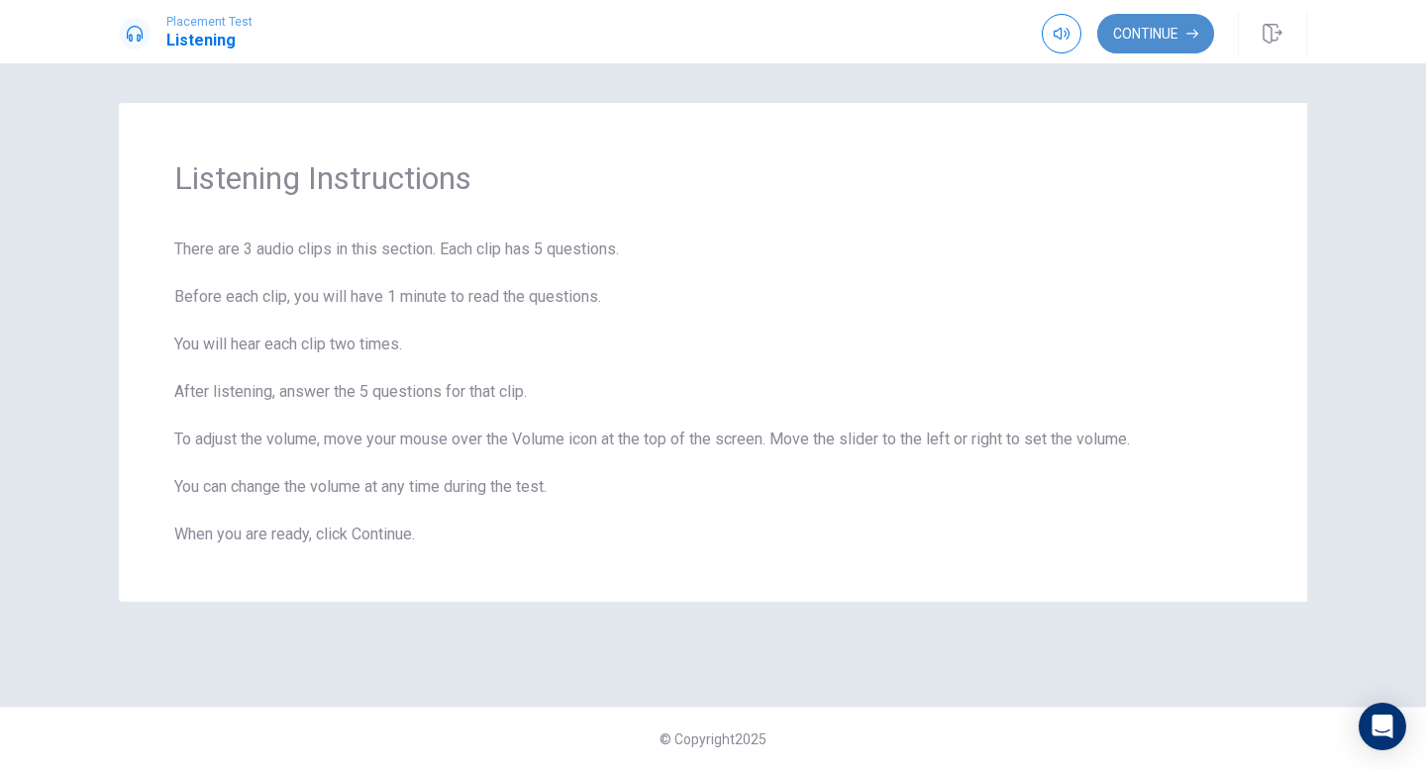
click at [1144, 41] on button "Continue" at bounding box center [1155, 34] width 117 height 40
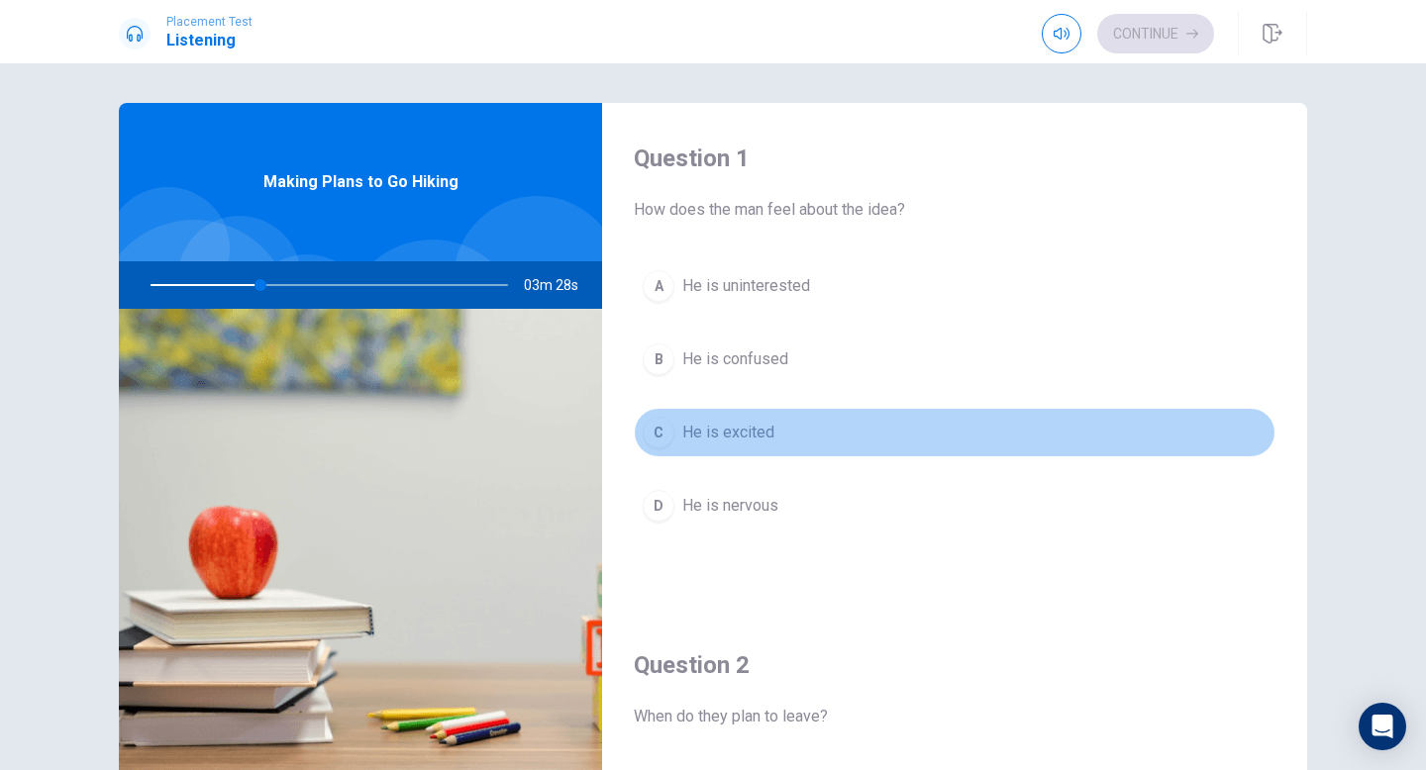
click at [659, 426] on div "C" at bounding box center [659, 433] width 32 height 32
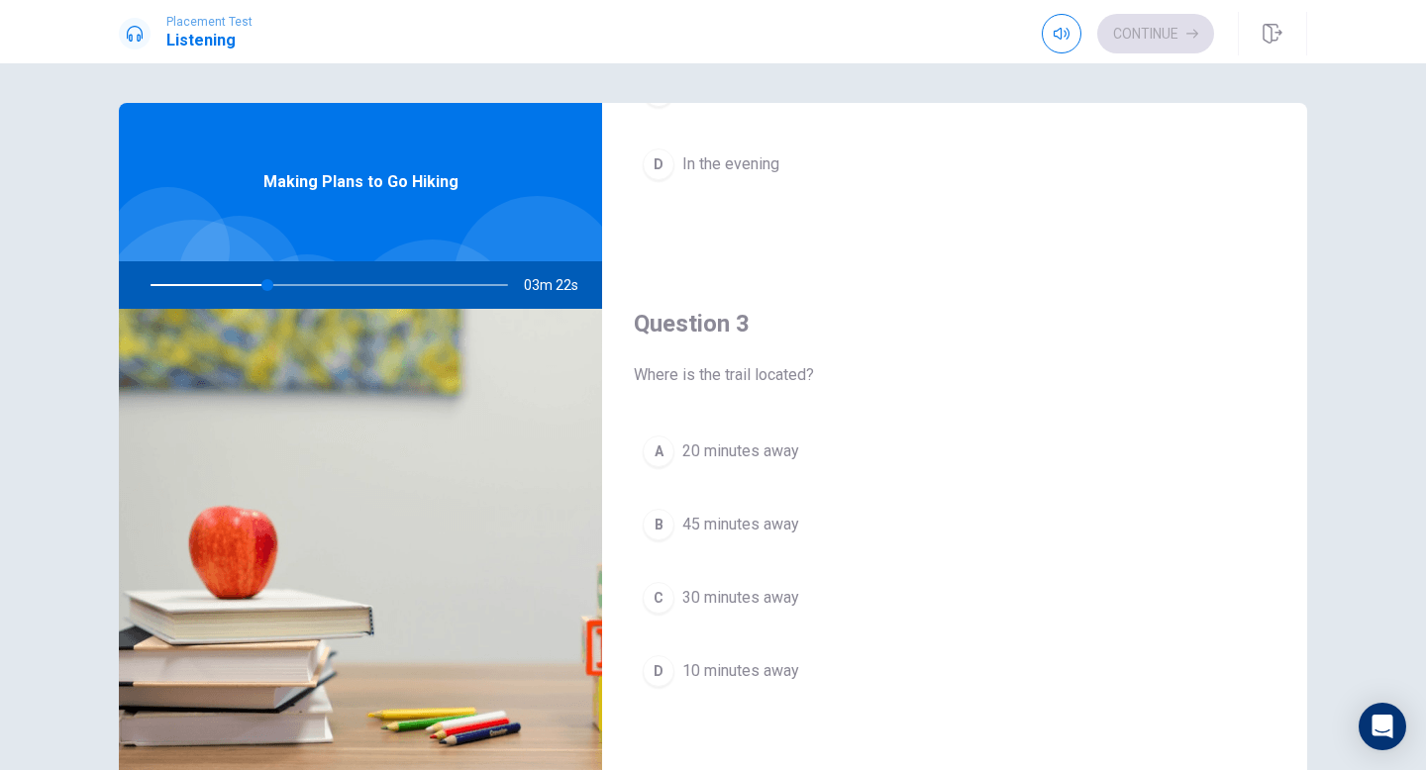
scroll to position [852, 0]
click at [659, 582] on div "C" at bounding box center [659, 595] width 32 height 32
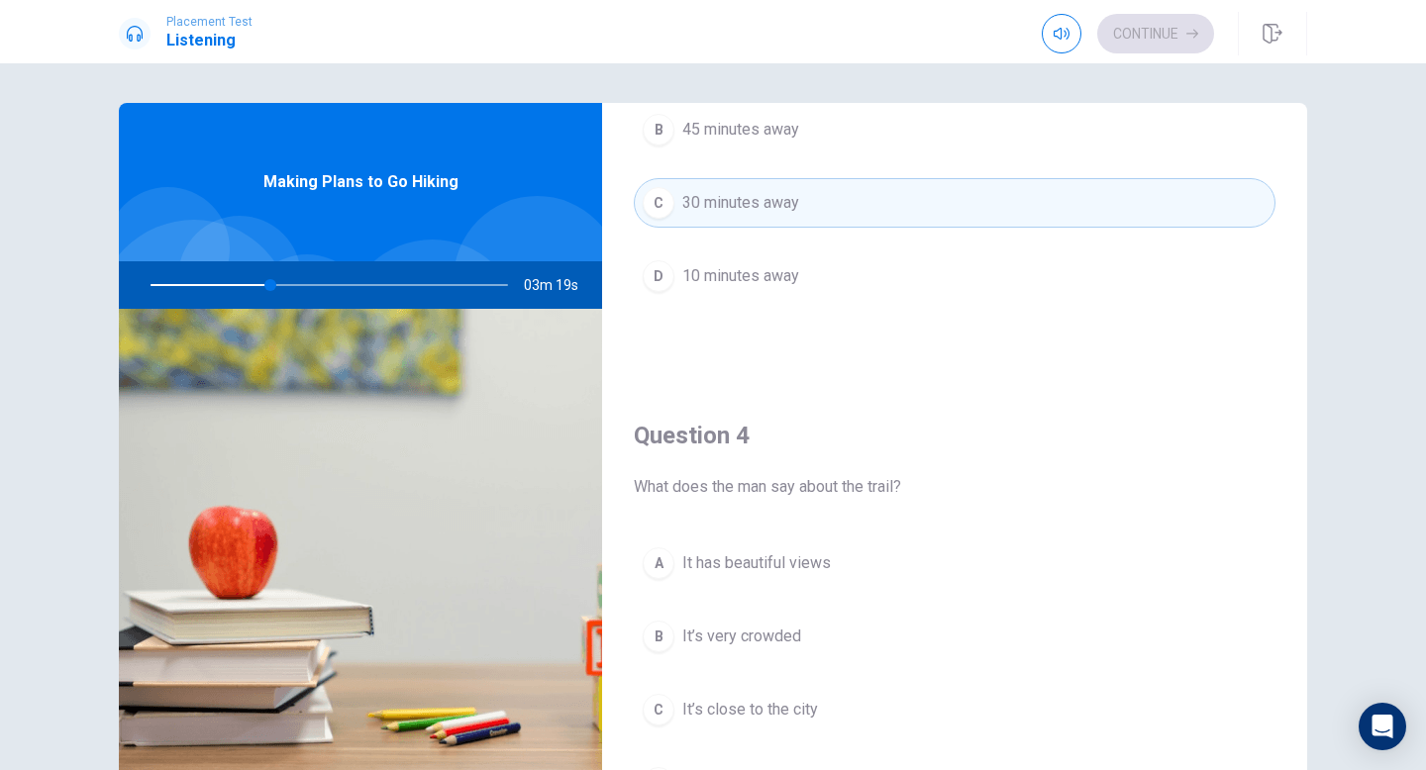
scroll to position [1313, 0]
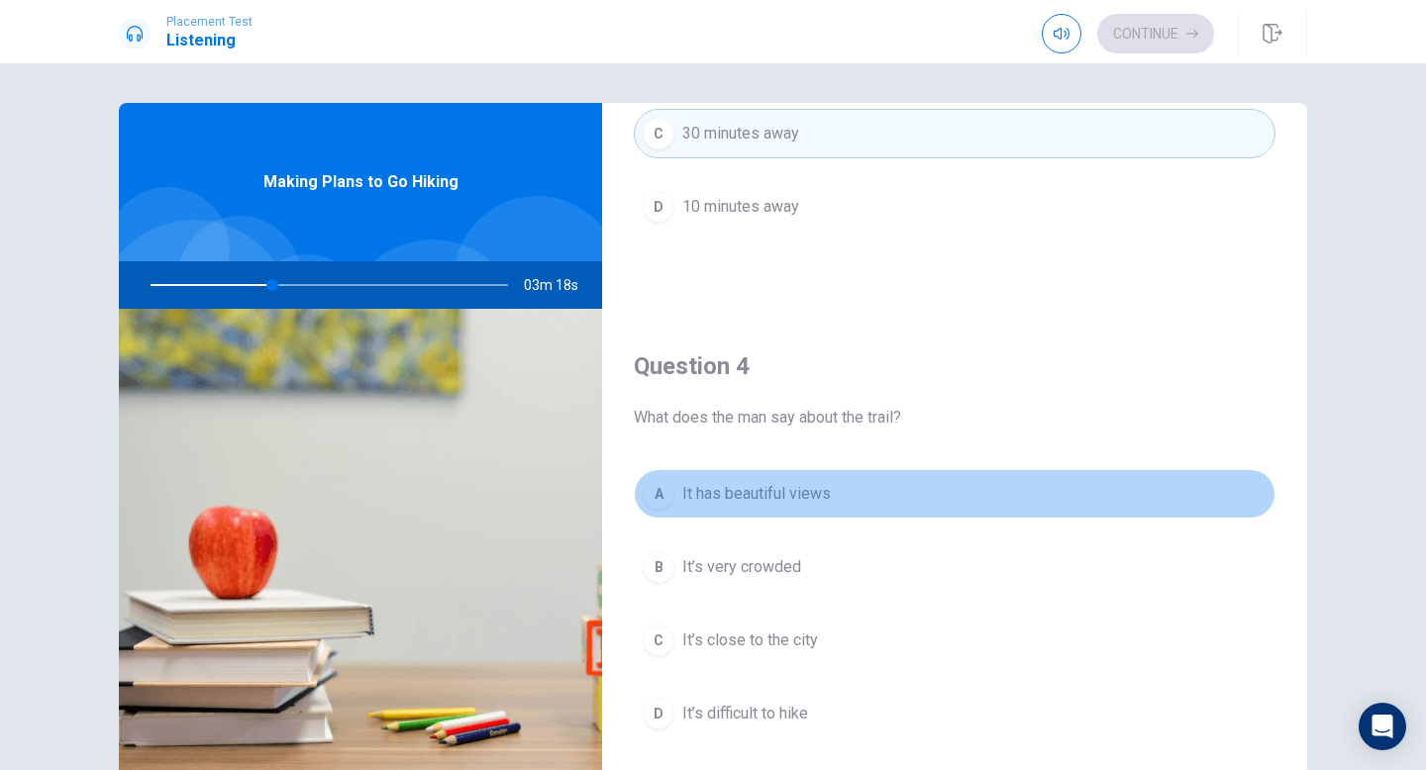
click at [644, 493] on div "A" at bounding box center [659, 494] width 32 height 32
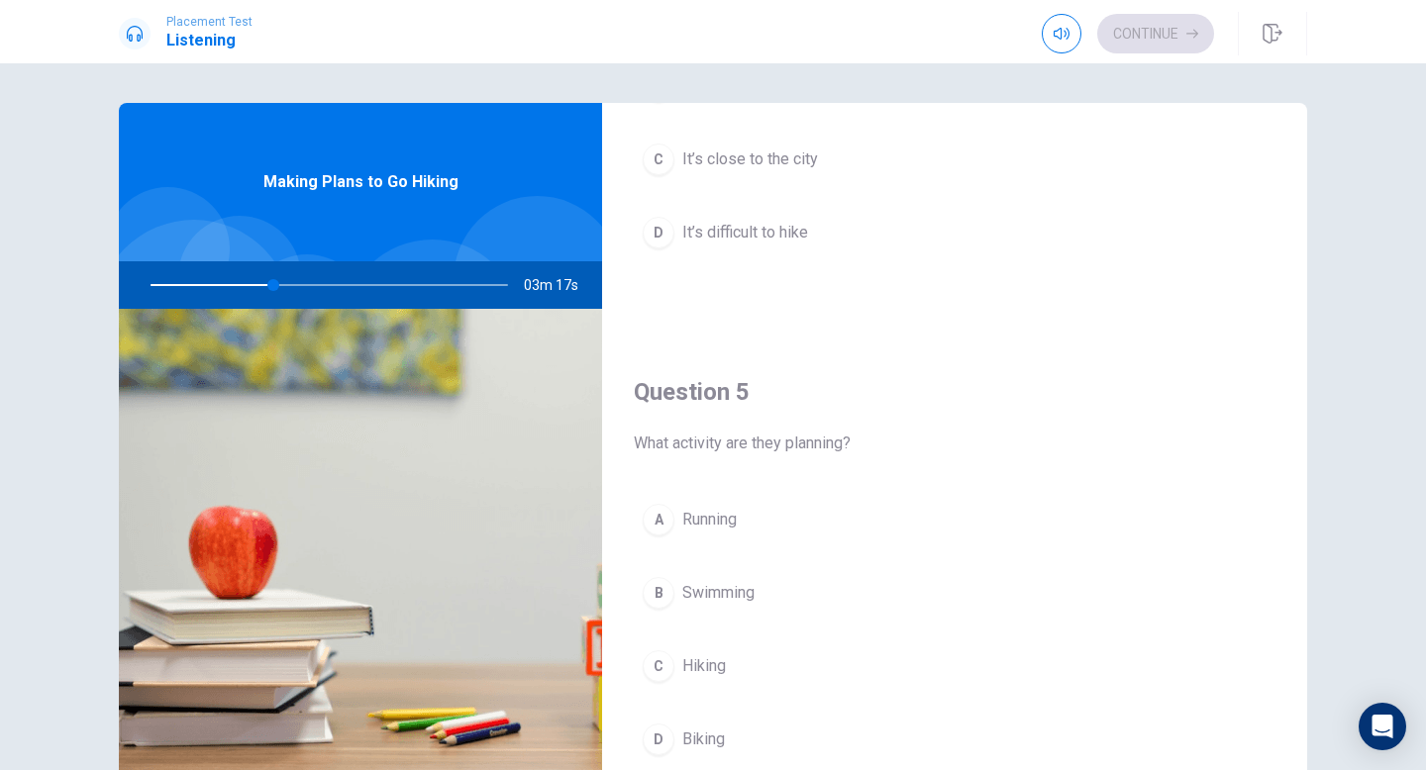
scroll to position [1847, 0]
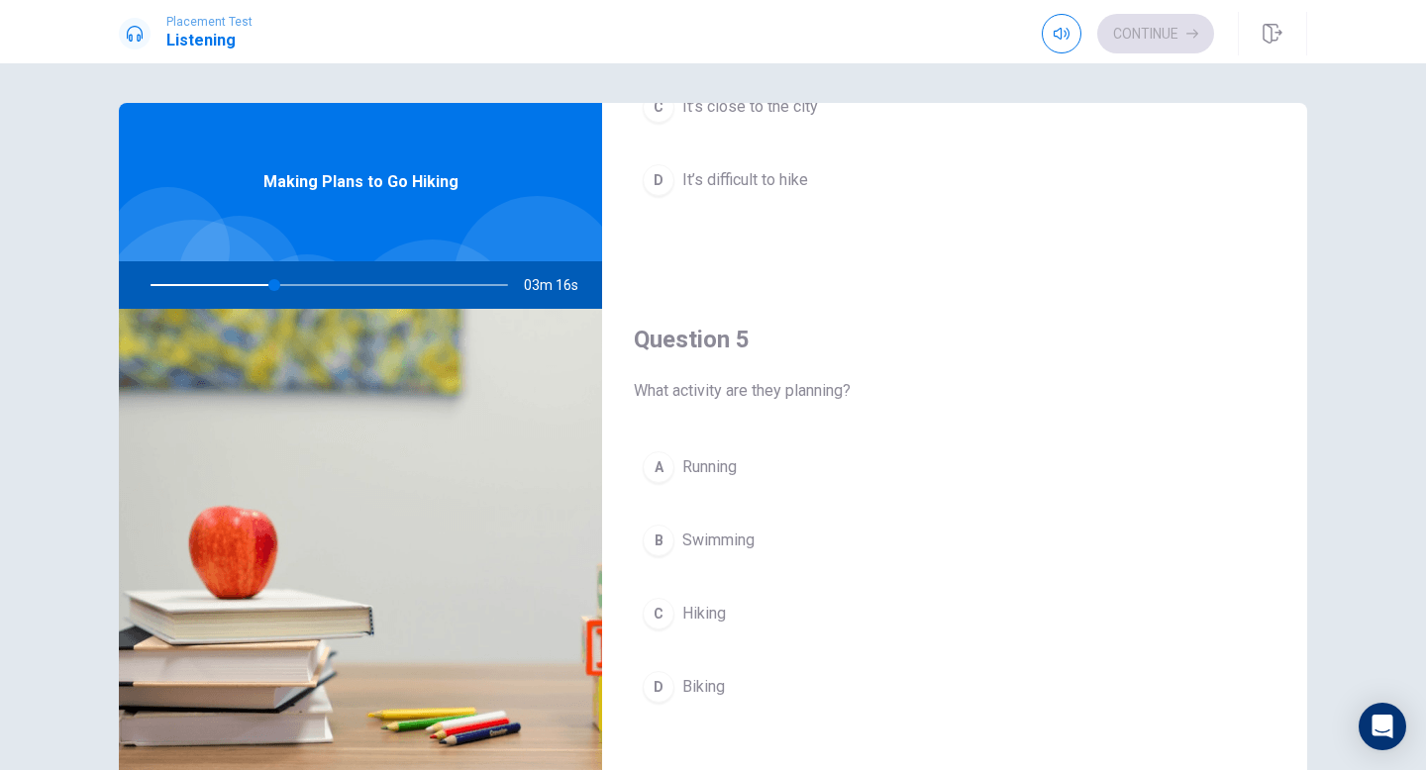
click at [655, 605] on div "C" at bounding box center [659, 614] width 32 height 32
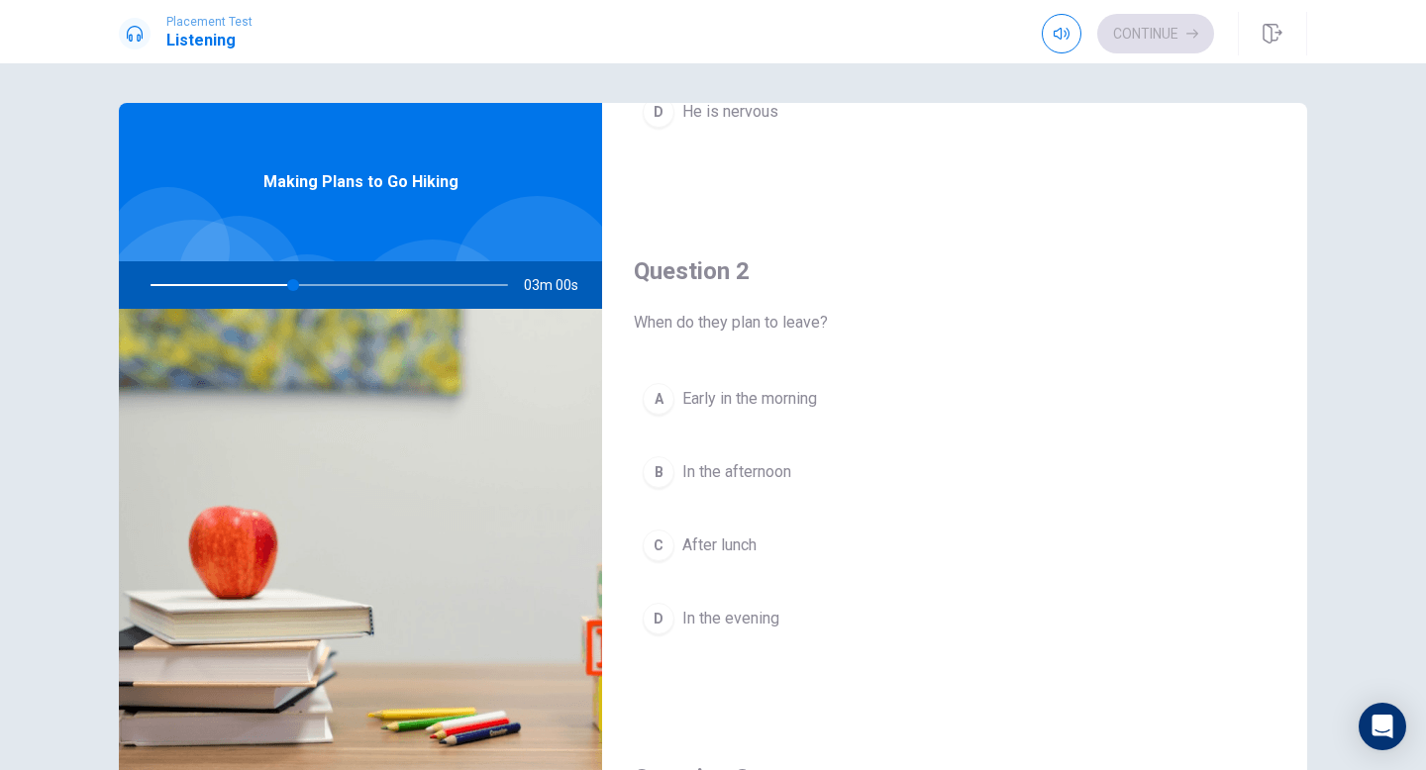
scroll to position [391, 0]
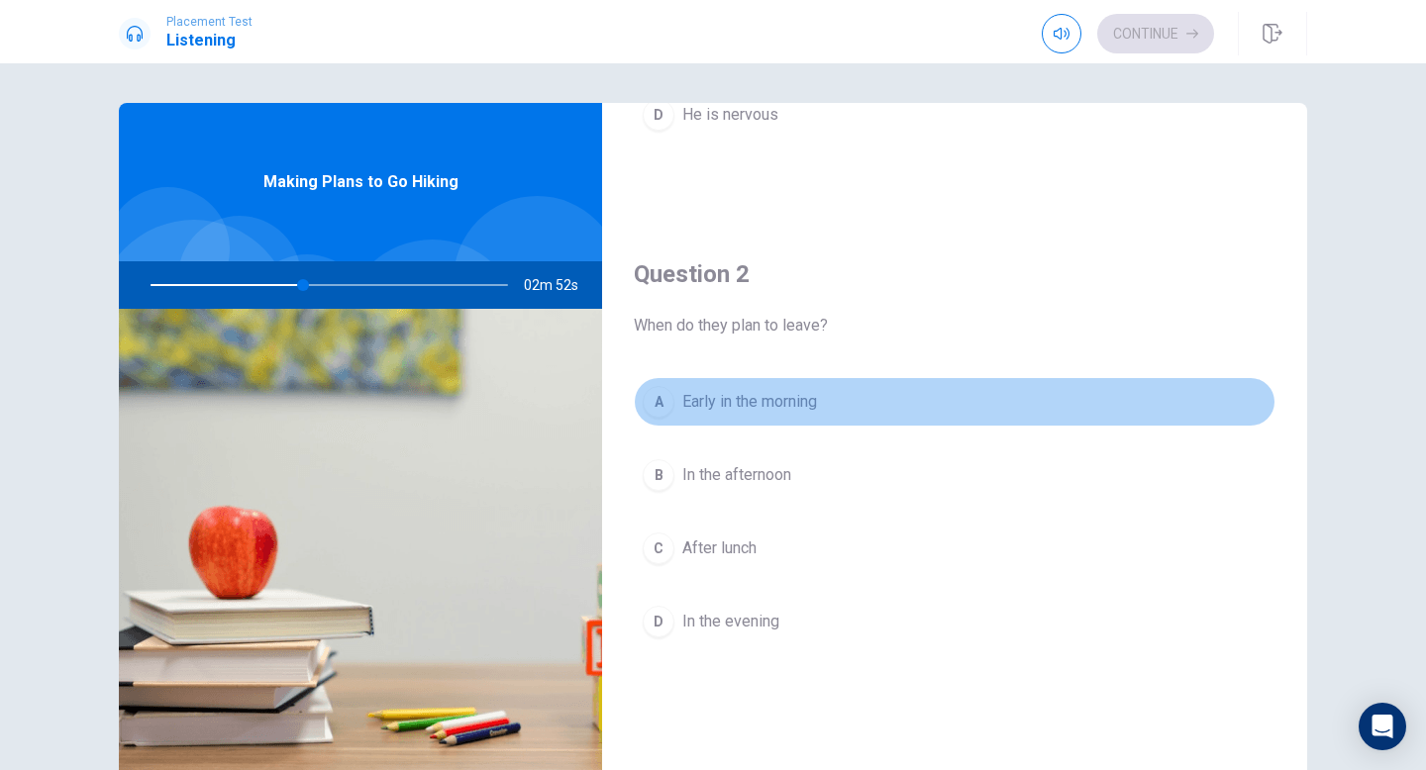
click at [663, 411] on div "A" at bounding box center [659, 402] width 32 height 32
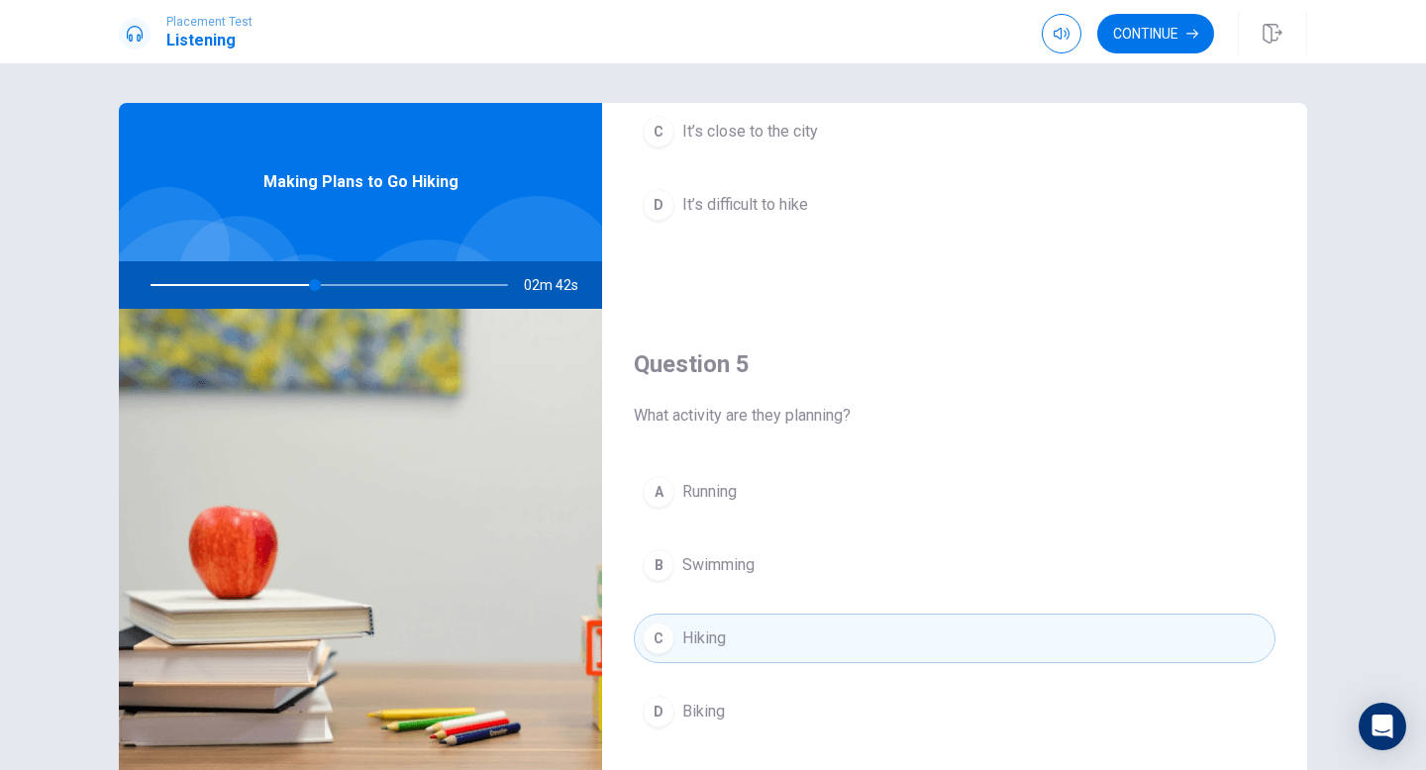
scroll to position [1847, 0]
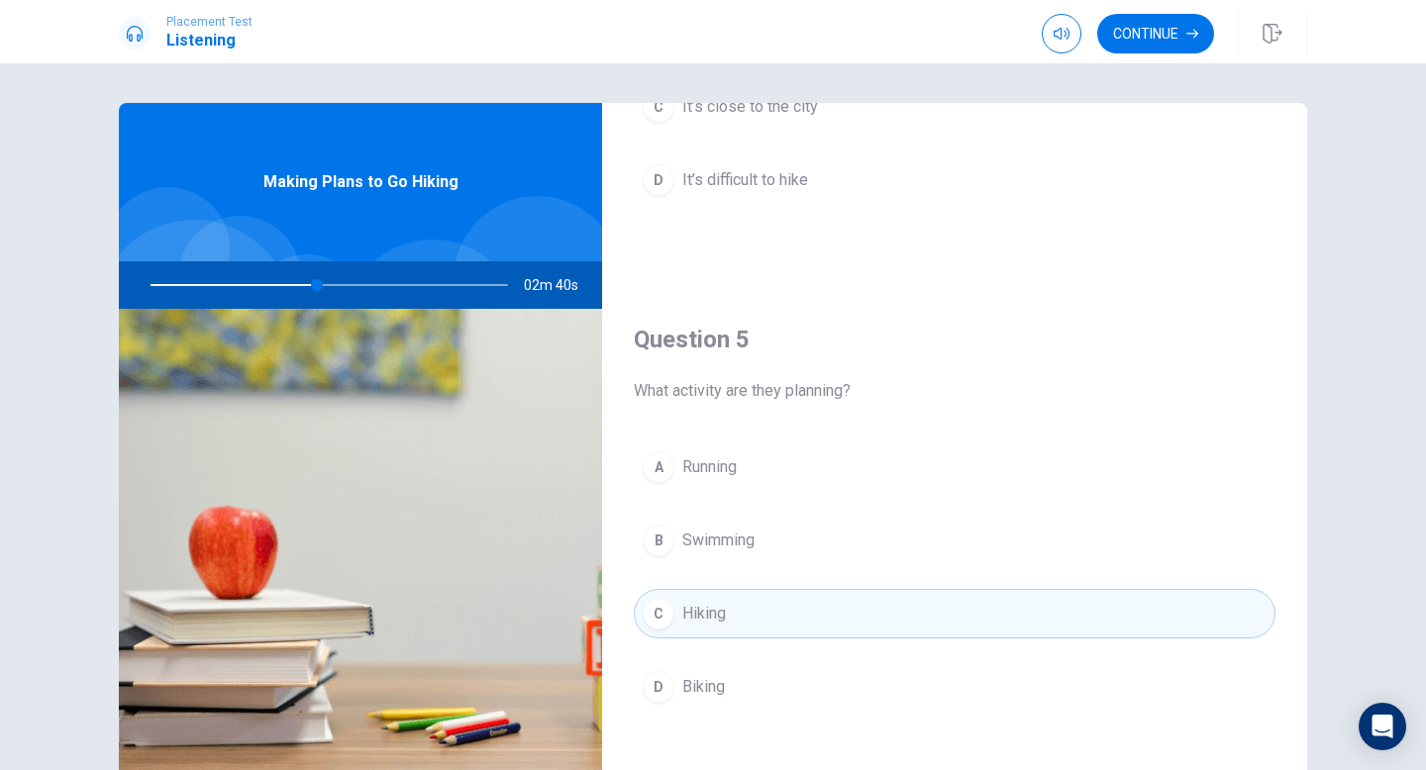
drag, startPoint x: 314, startPoint y: 284, endPoint x: 285, endPoint y: 284, distance: 28.7
click at [285, 284] on div at bounding box center [325, 285] width 397 height 48
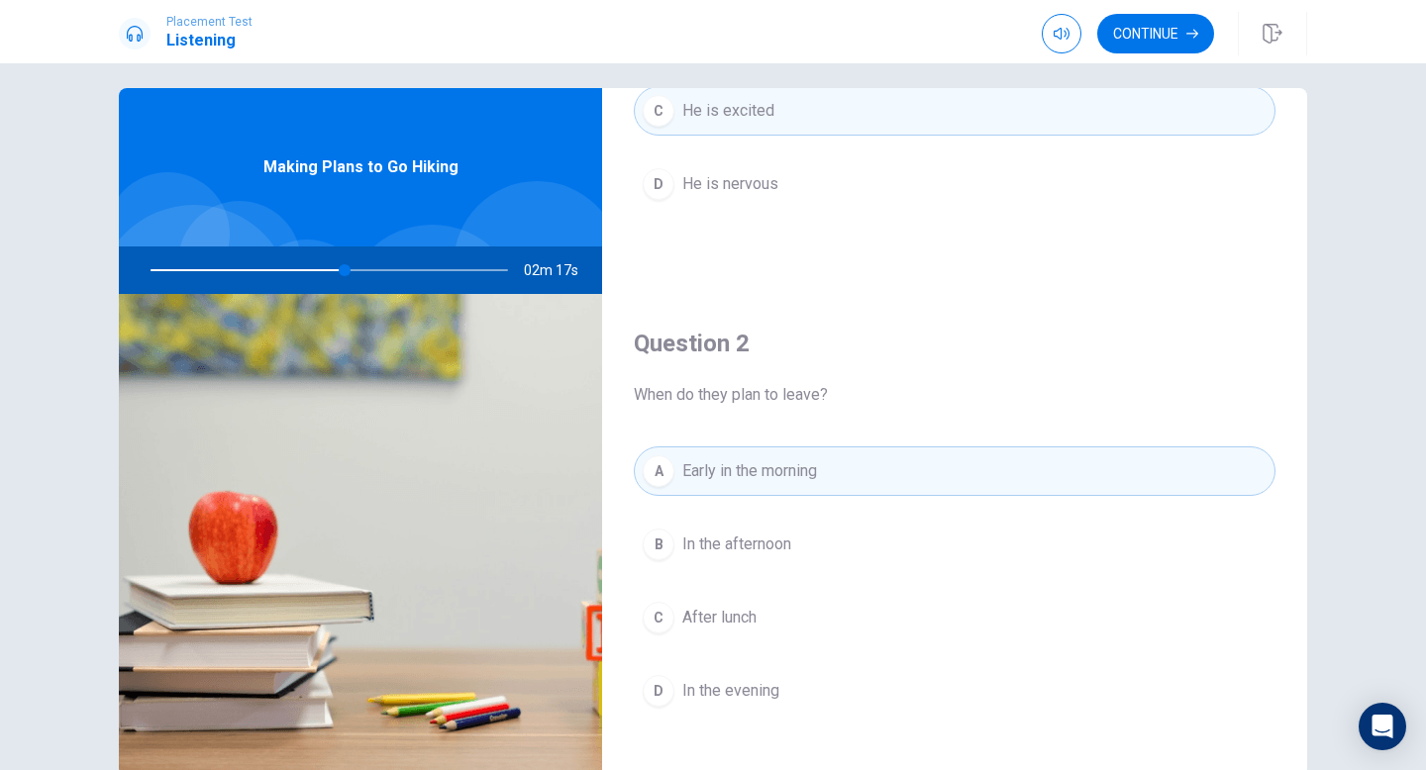
scroll to position [0, 0]
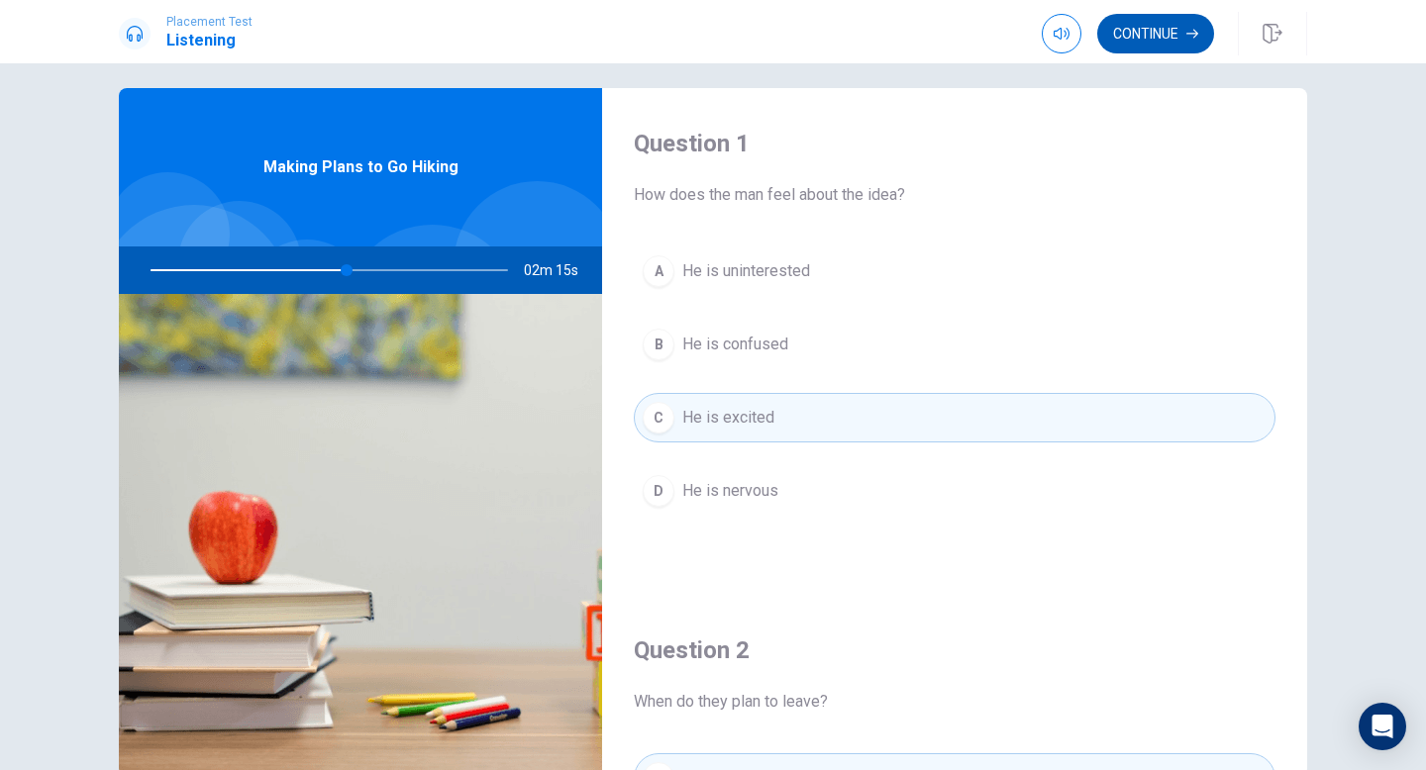
click at [1146, 38] on button "Continue" at bounding box center [1155, 34] width 117 height 40
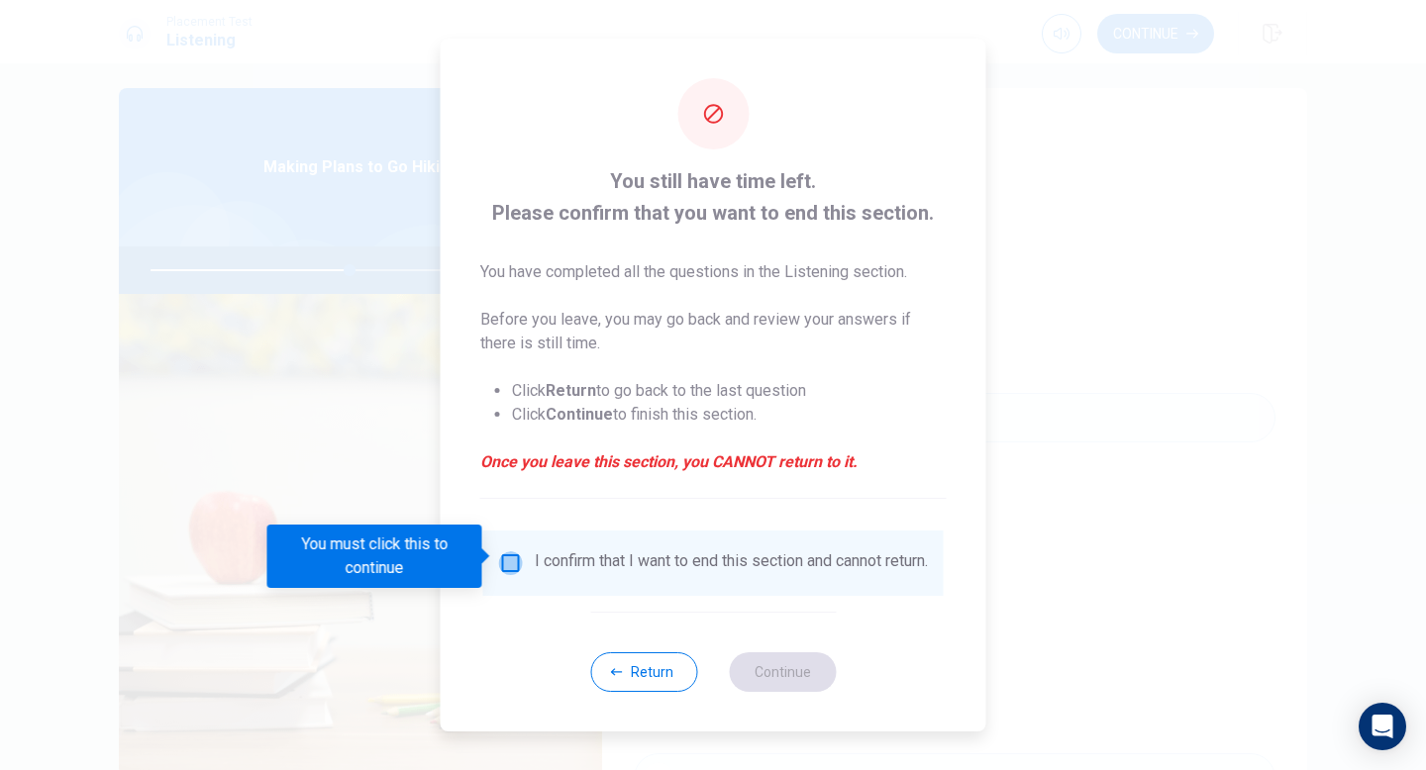
click at [507, 557] on input "You must click this to continue" at bounding box center [511, 564] width 24 height 24
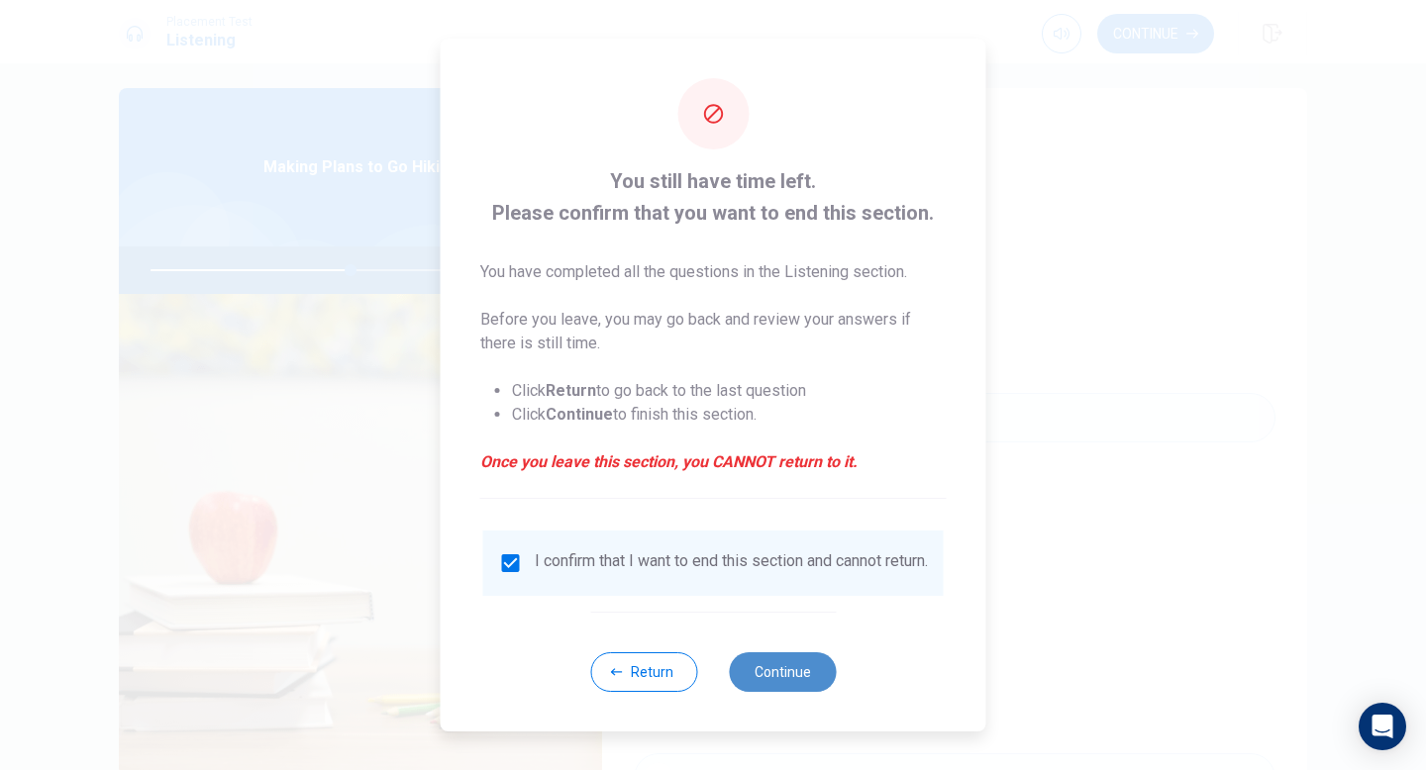
click at [747, 683] on button "Continue" at bounding box center [782, 673] width 107 height 40
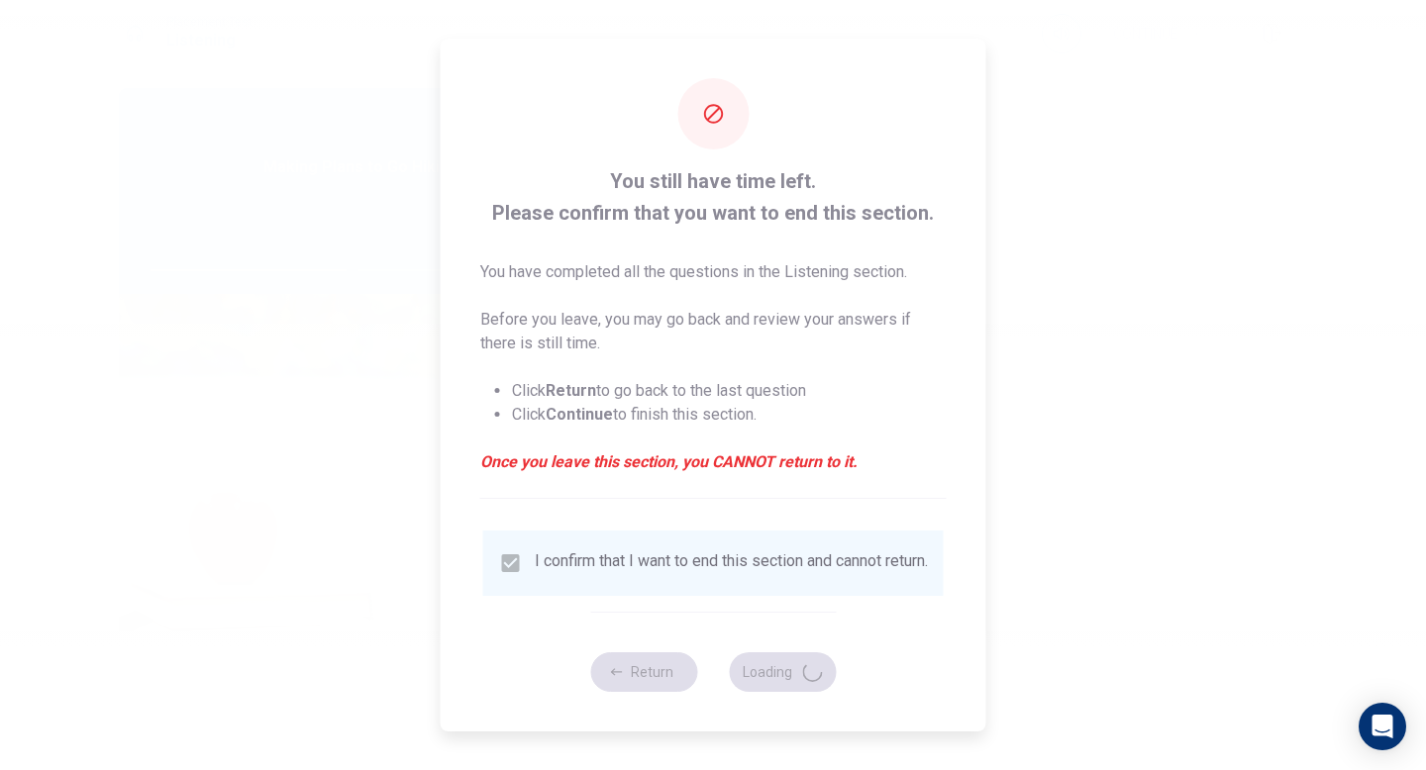
type input "57"
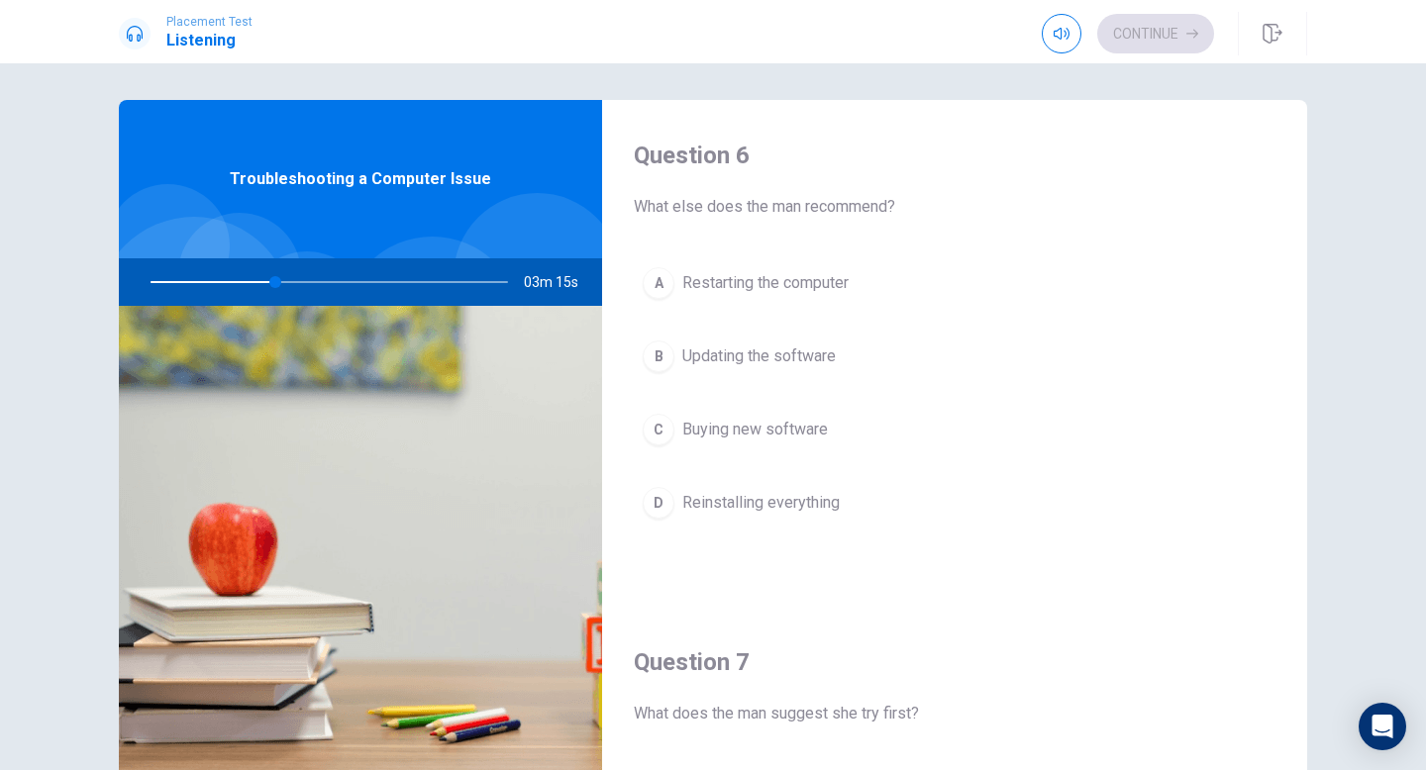
click at [666, 281] on div "A" at bounding box center [659, 283] width 32 height 32
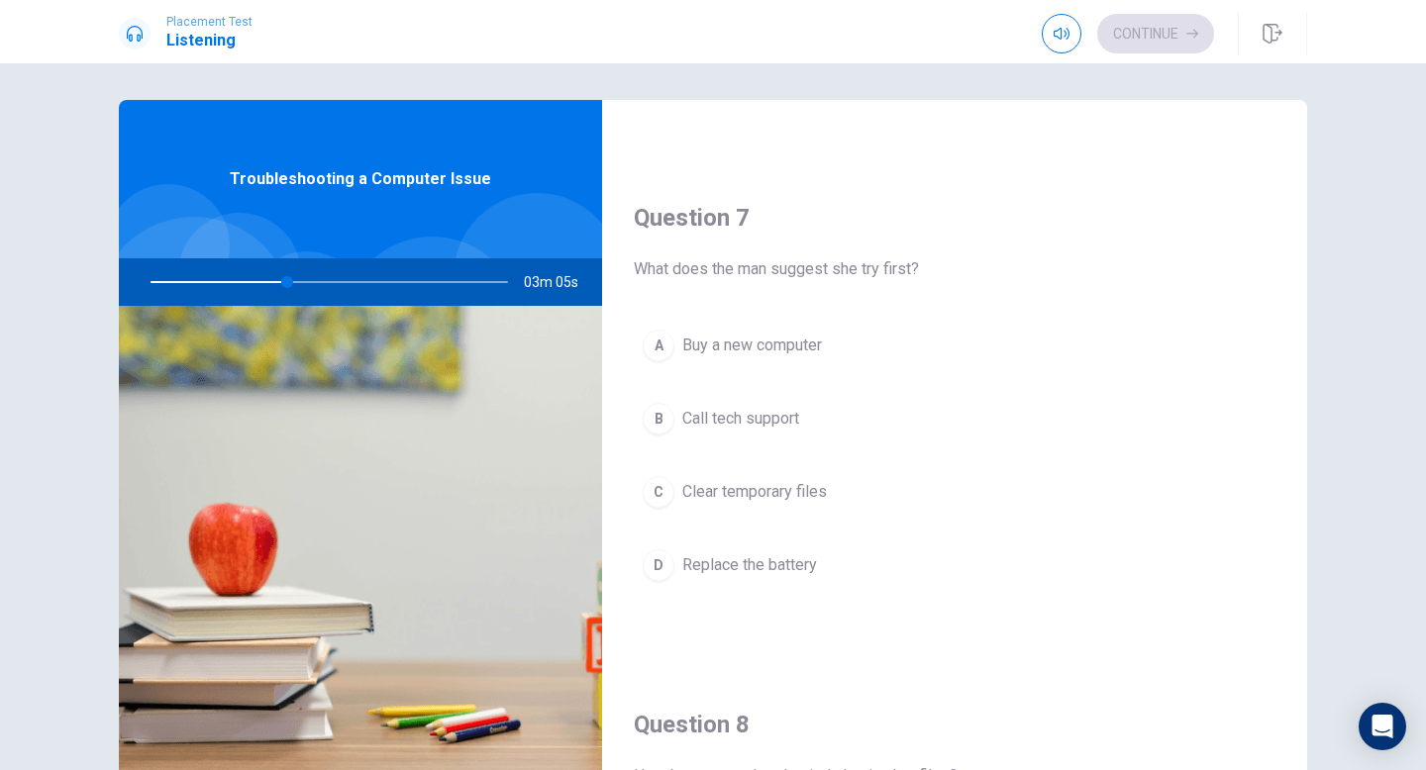
scroll to position [447, 0]
click at [662, 490] on div "C" at bounding box center [659, 490] width 32 height 32
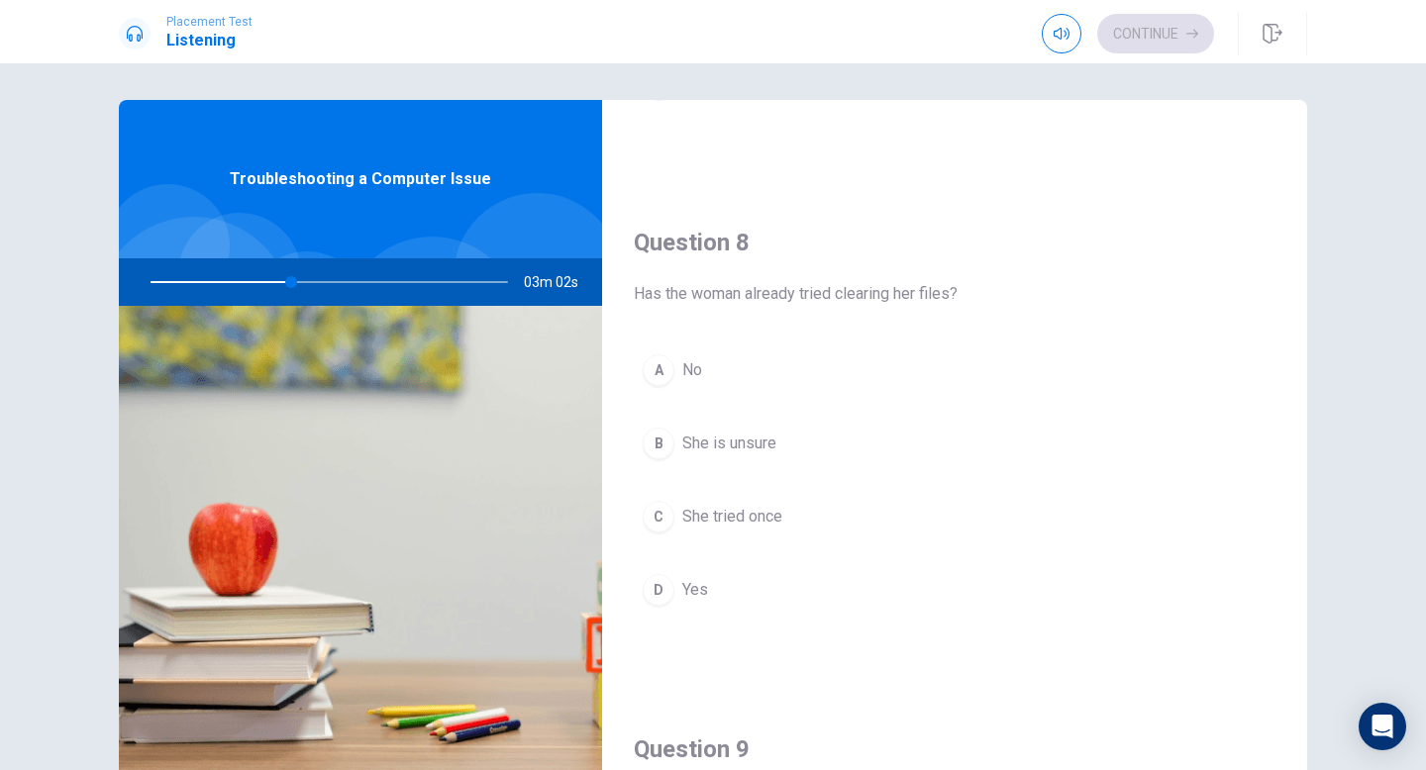
scroll to position [930, 0]
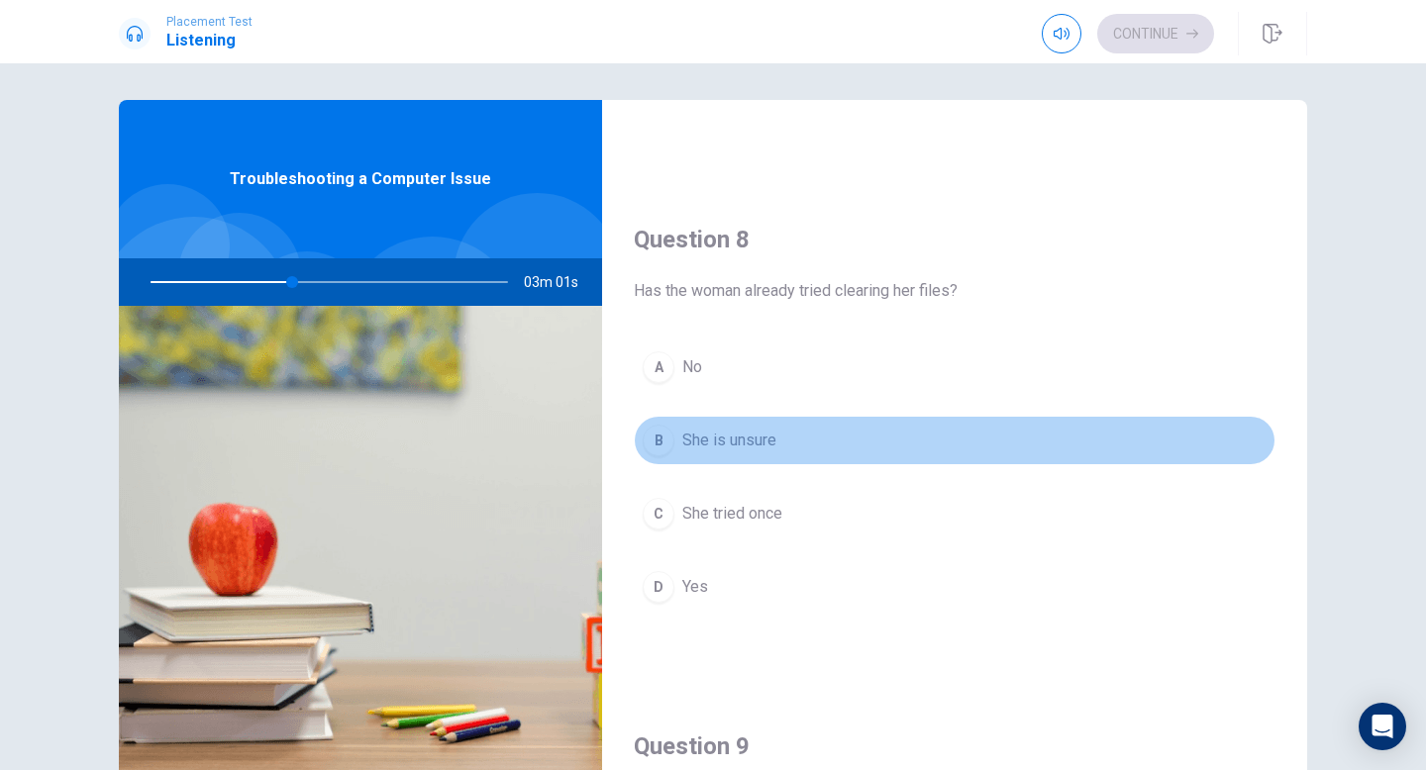
click at [665, 443] on div "B" at bounding box center [659, 441] width 32 height 32
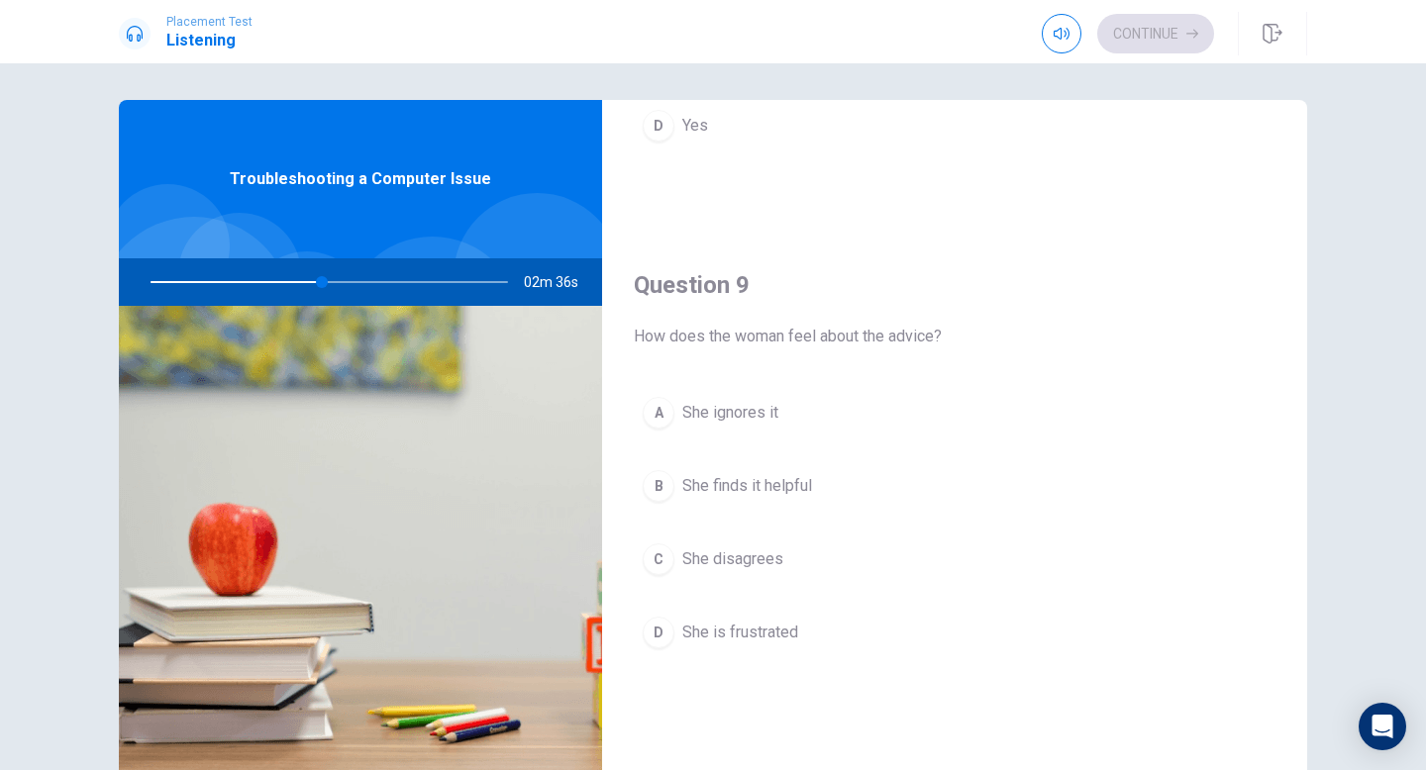
scroll to position [1376, 0]
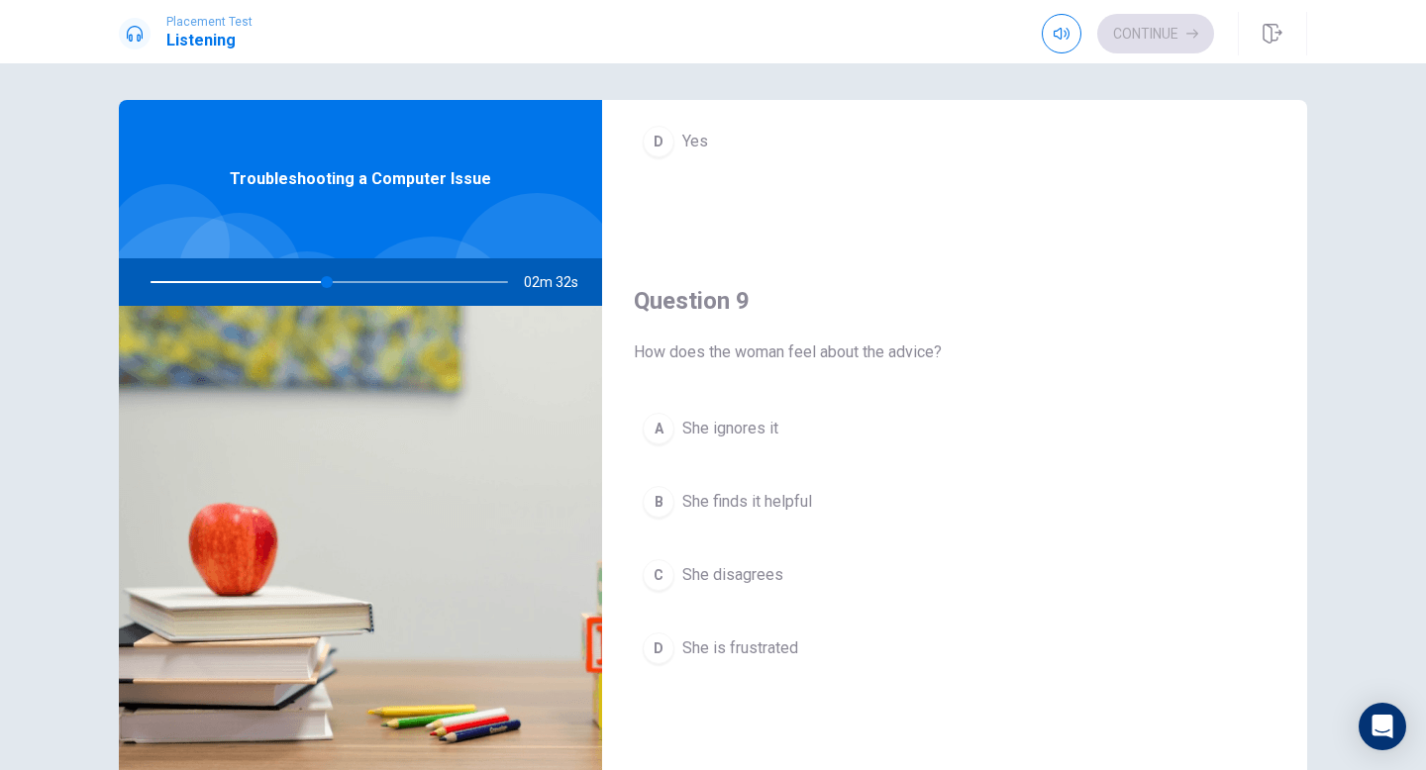
click at [664, 507] on div "B" at bounding box center [659, 502] width 32 height 32
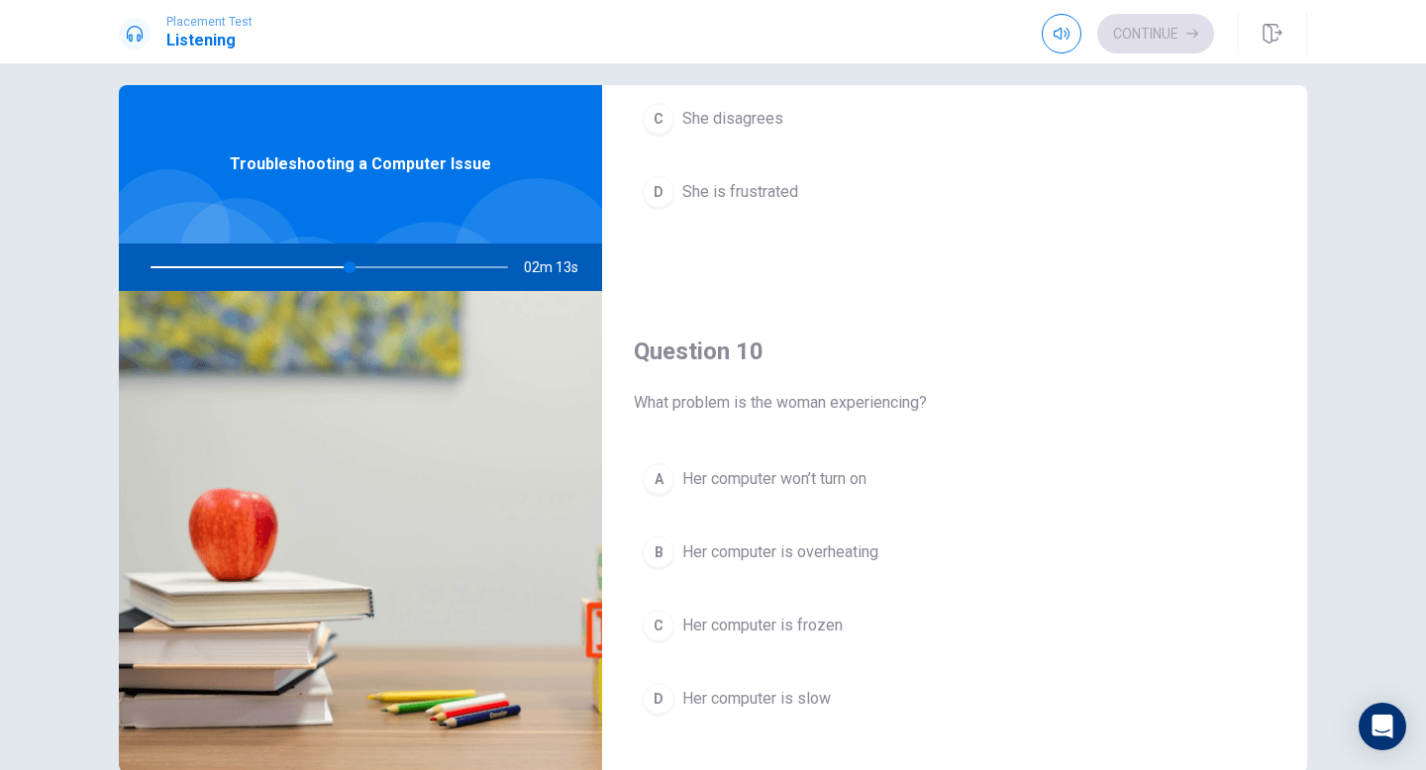
scroll to position [25, 0]
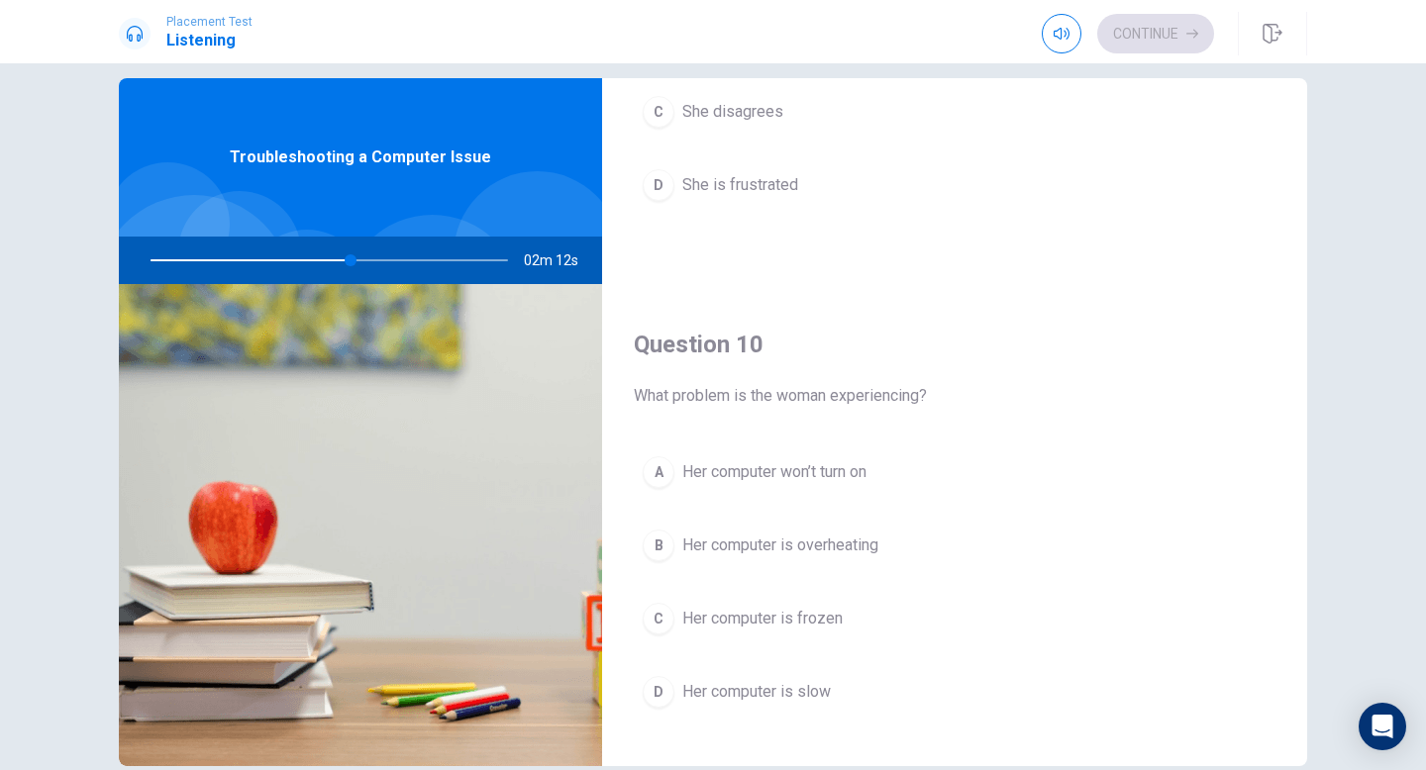
click at [667, 533] on div "B" at bounding box center [659, 546] width 32 height 32
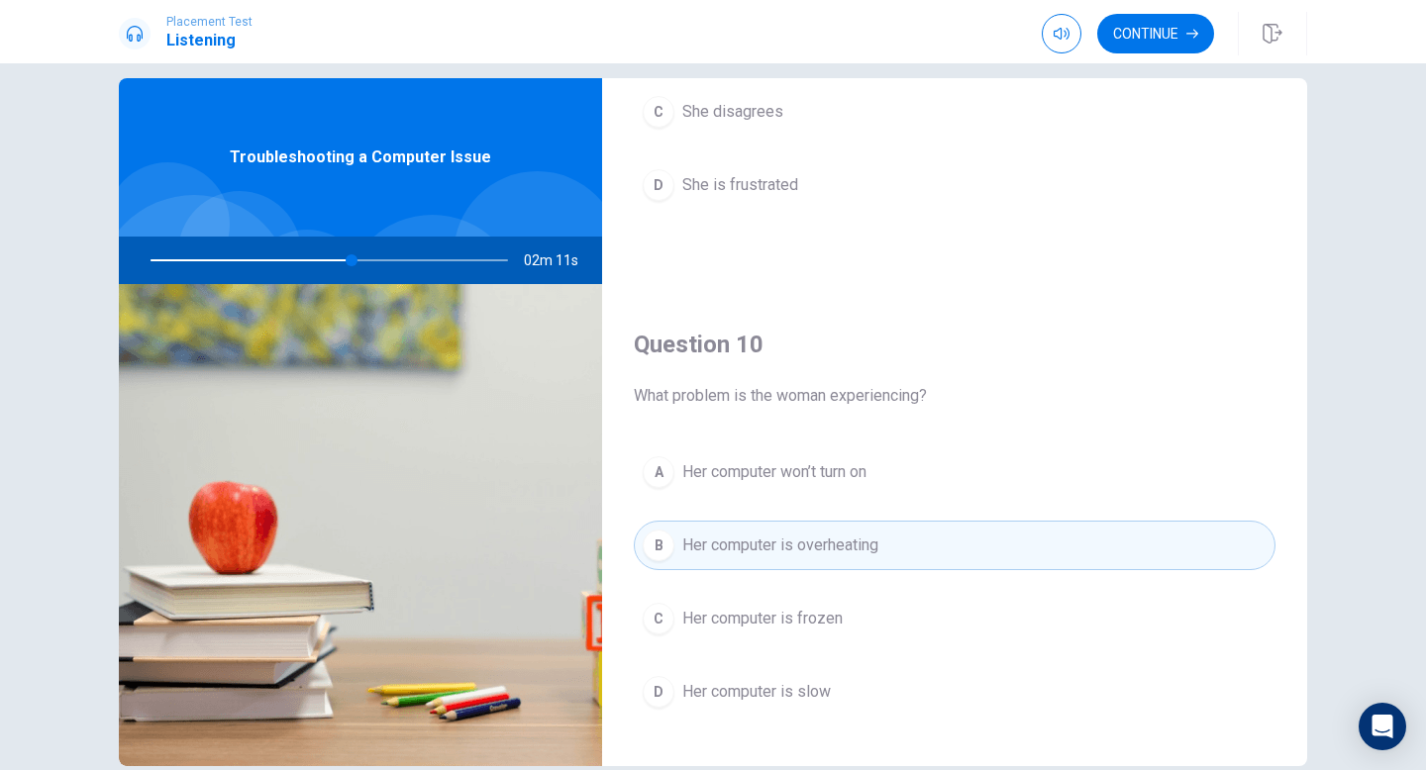
scroll to position [1792, 0]
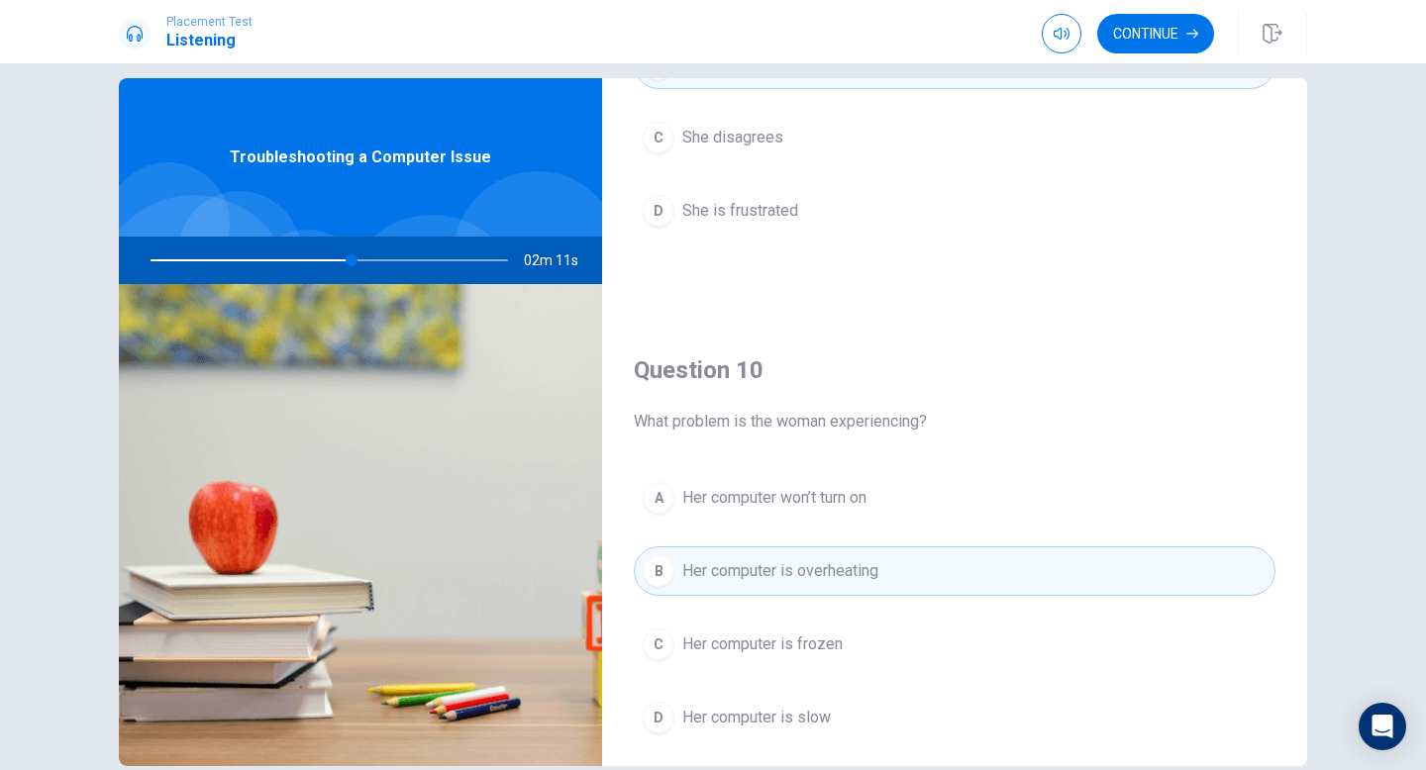
click at [663, 509] on div "A" at bounding box center [659, 498] width 32 height 32
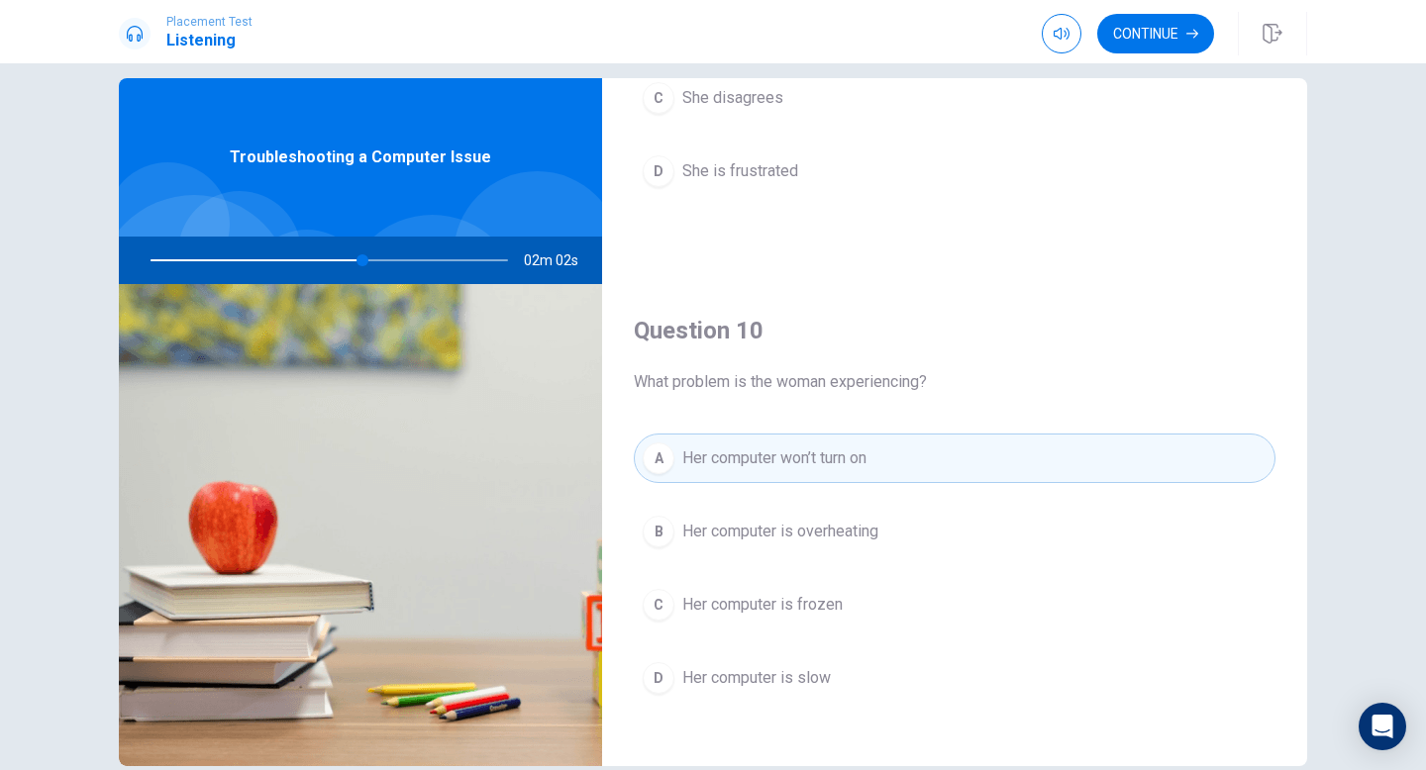
scroll to position [1847, 0]
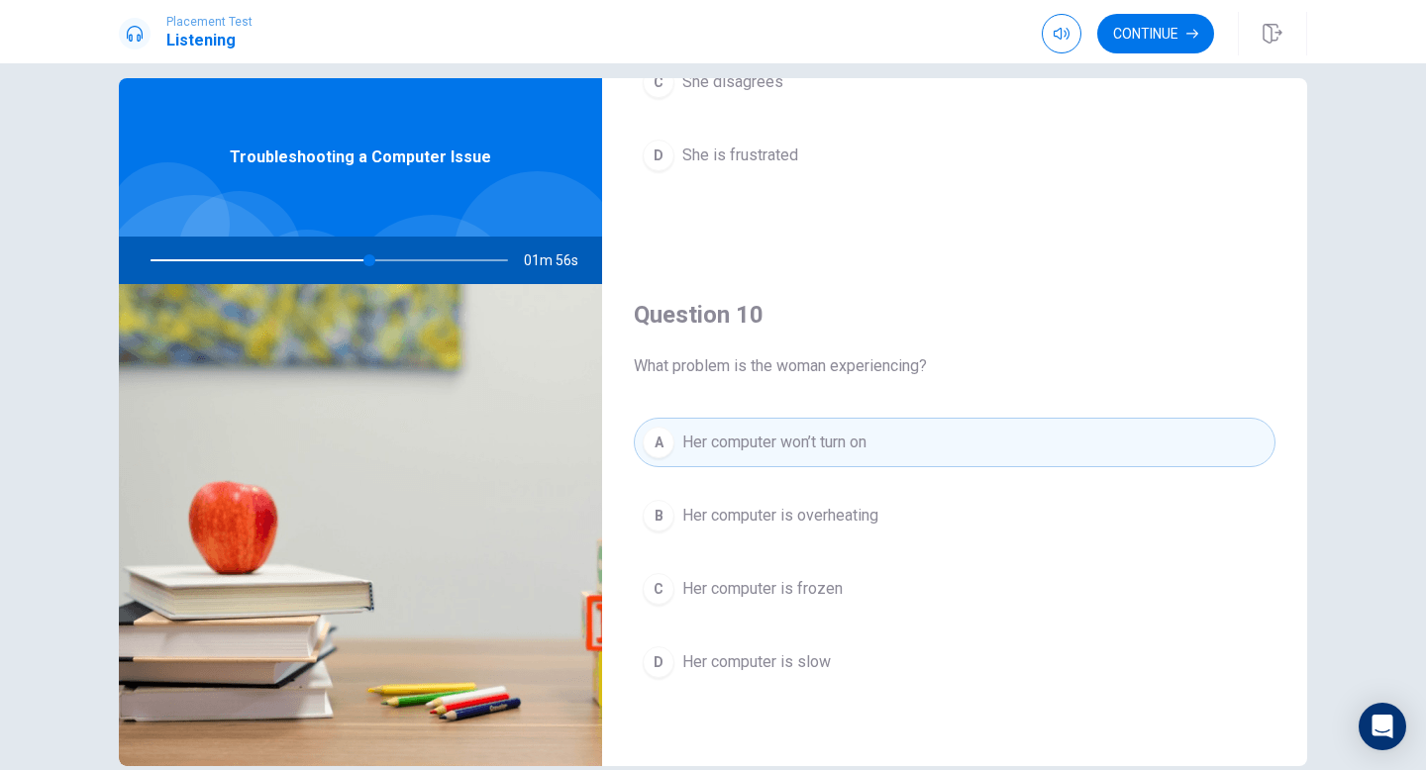
drag, startPoint x: 372, startPoint y: 257, endPoint x: 355, endPoint y: 257, distance: 17.8
click at [355, 257] on div at bounding box center [325, 261] width 397 height 48
drag, startPoint x: 369, startPoint y: 256, endPoint x: 324, endPoint y: 256, distance: 45.6
click at [324, 256] on div at bounding box center [325, 261] width 397 height 48
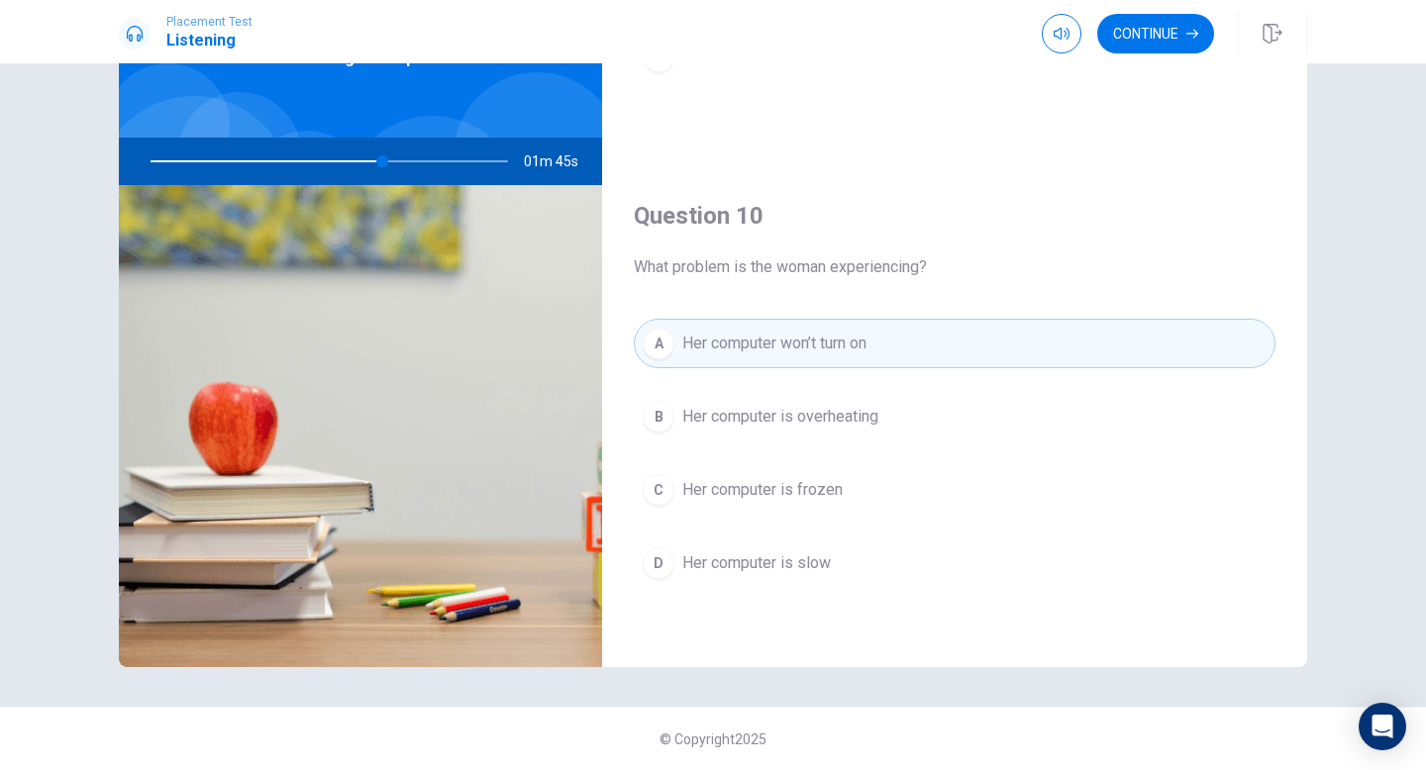
click at [665, 563] on div "D" at bounding box center [659, 564] width 32 height 32
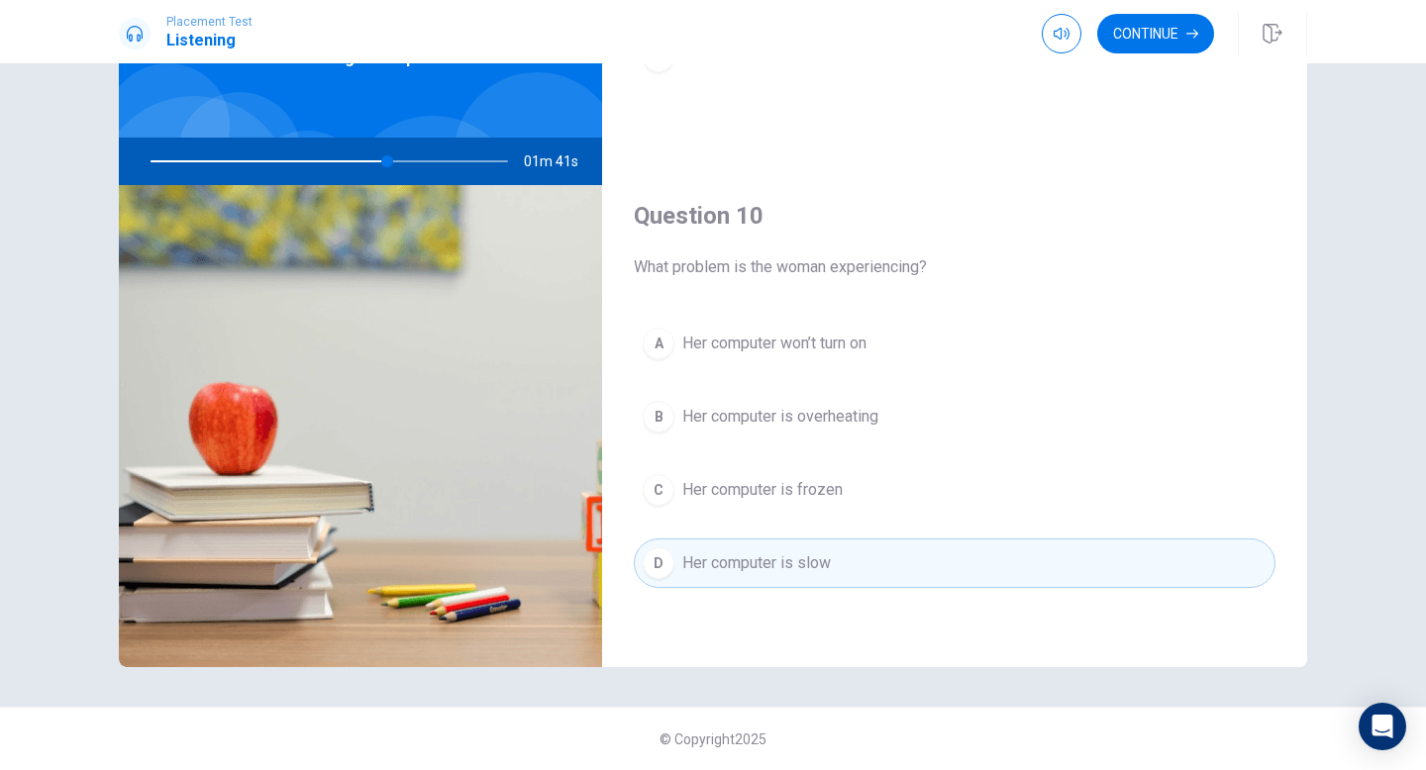
scroll to position [0, 0]
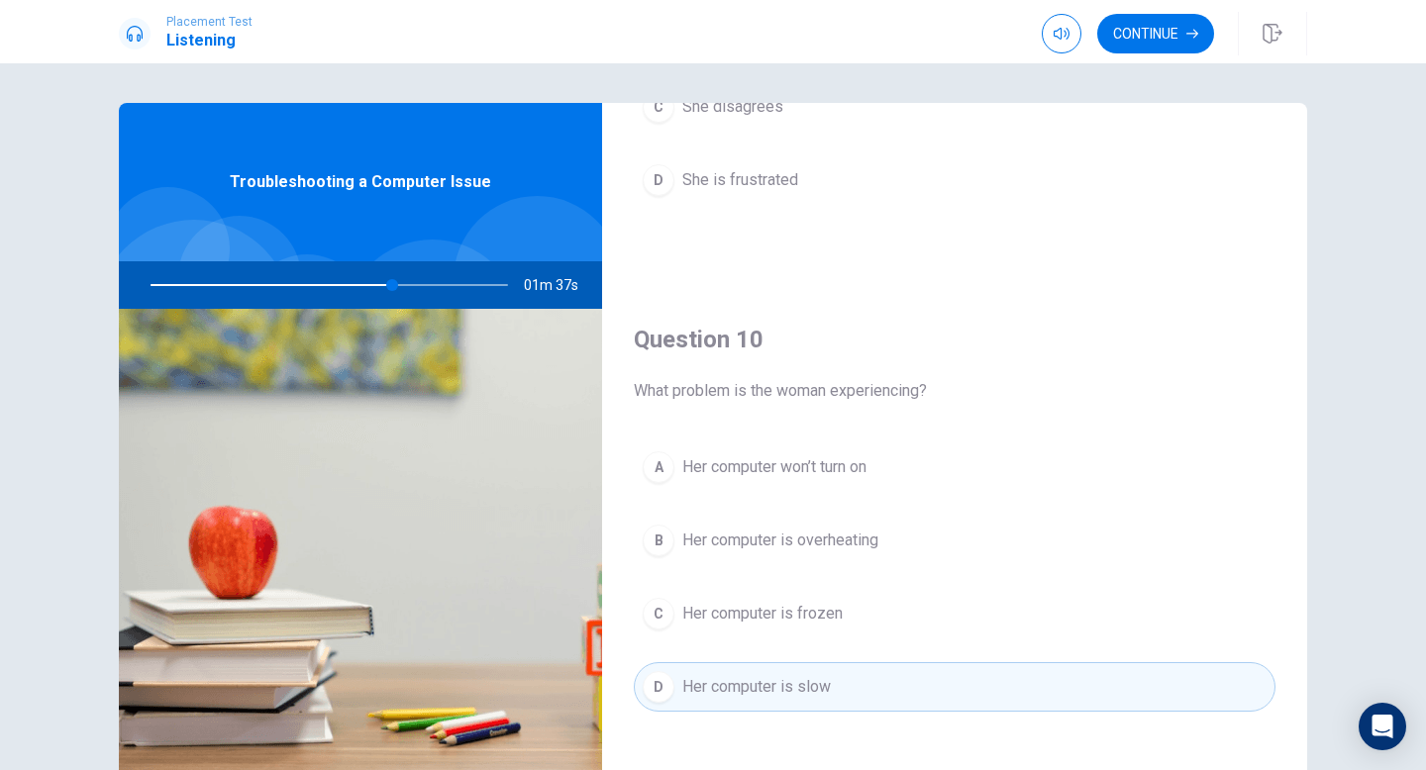
click at [750, 461] on span "Her computer won’t turn on" at bounding box center [774, 468] width 184 height 24
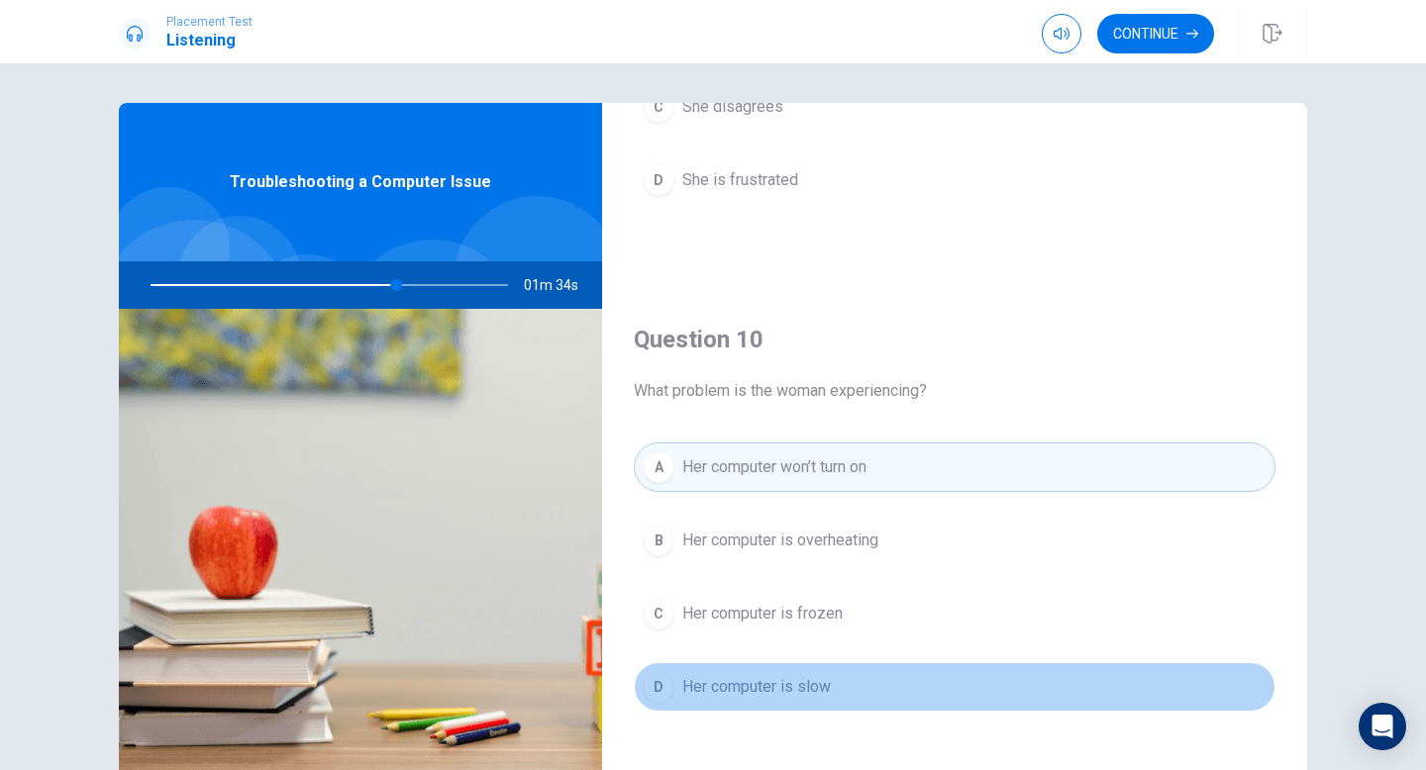
click at [805, 693] on span "Her computer is slow" at bounding box center [756, 687] width 149 height 24
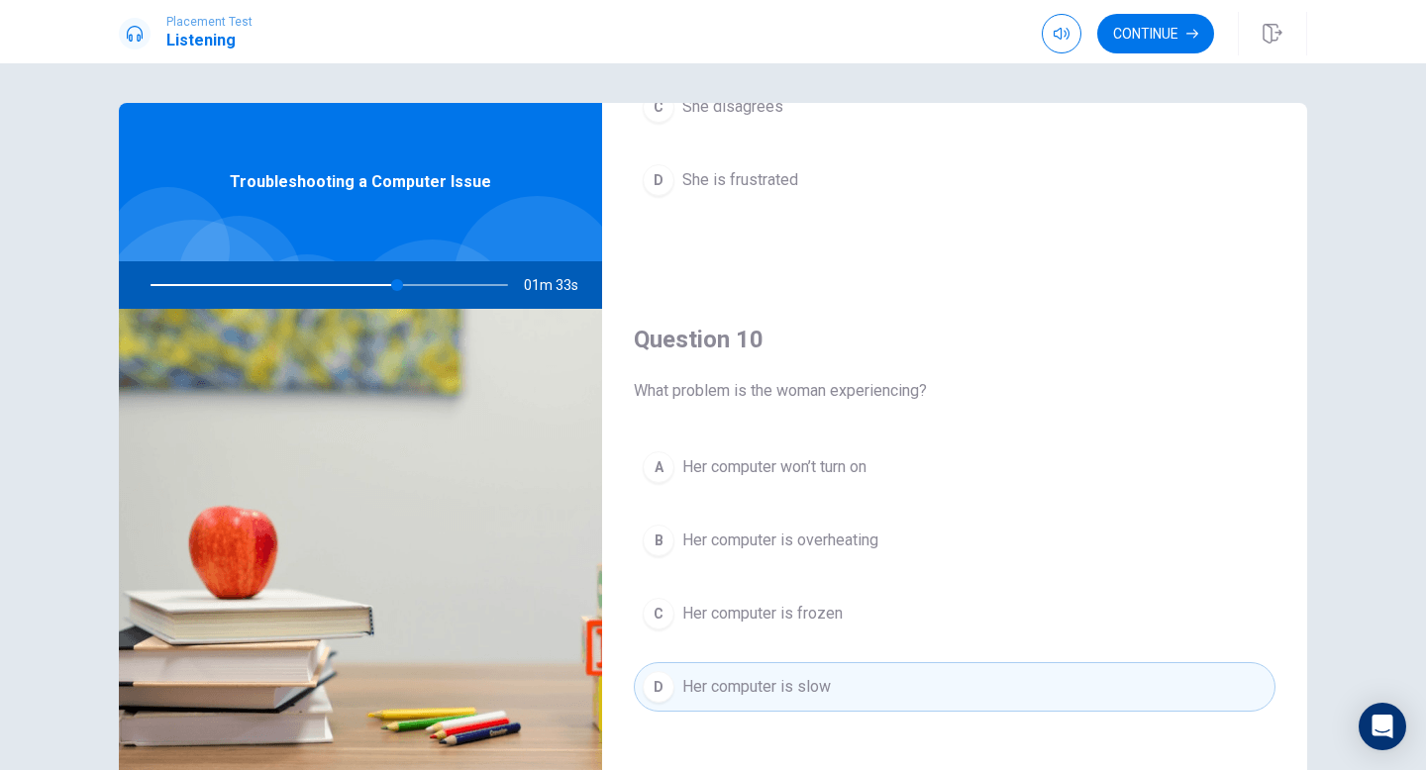
click at [797, 481] on button "A Her computer won’t turn on" at bounding box center [955, 468] width 642 height 50
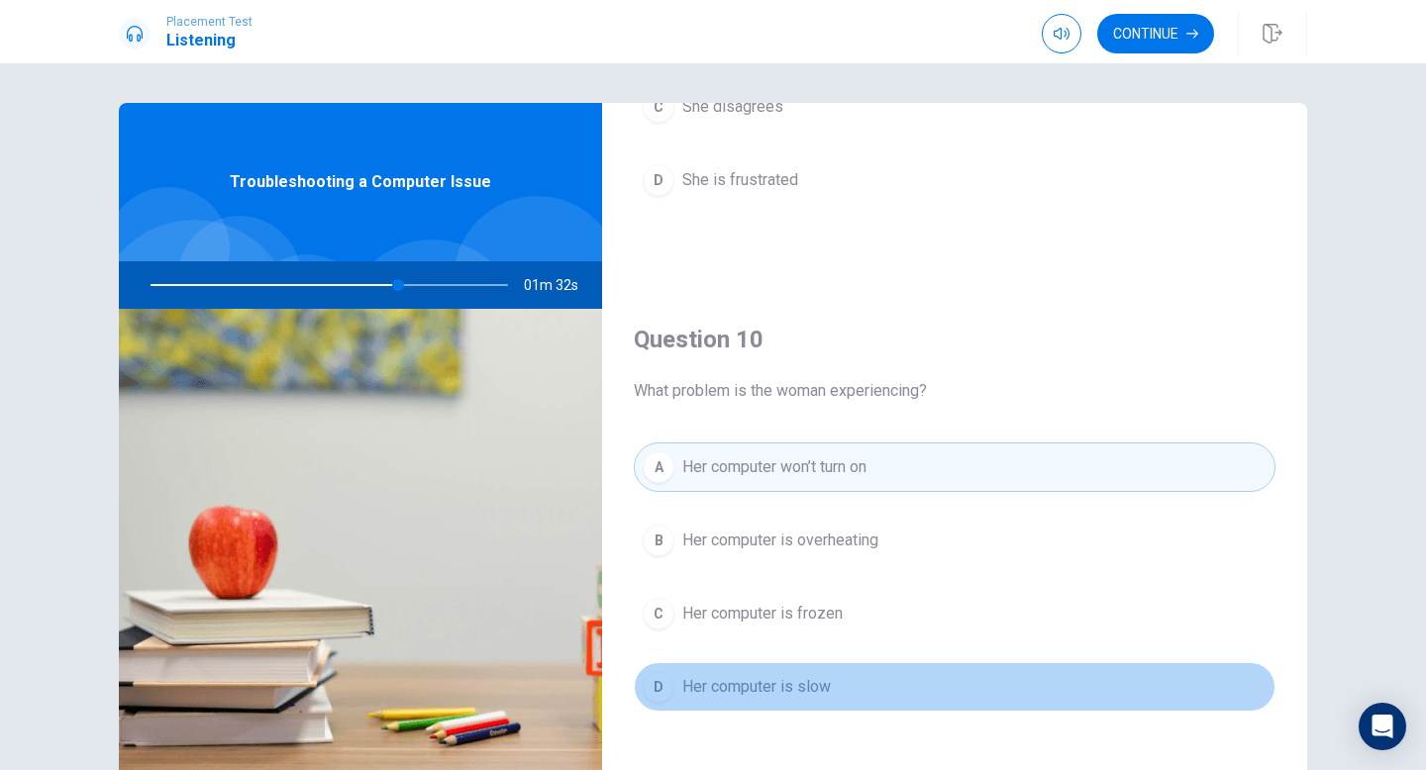
click at [814, 688] on span "Her computer is slow" at bounding box center [756, 687] width 149 height 24
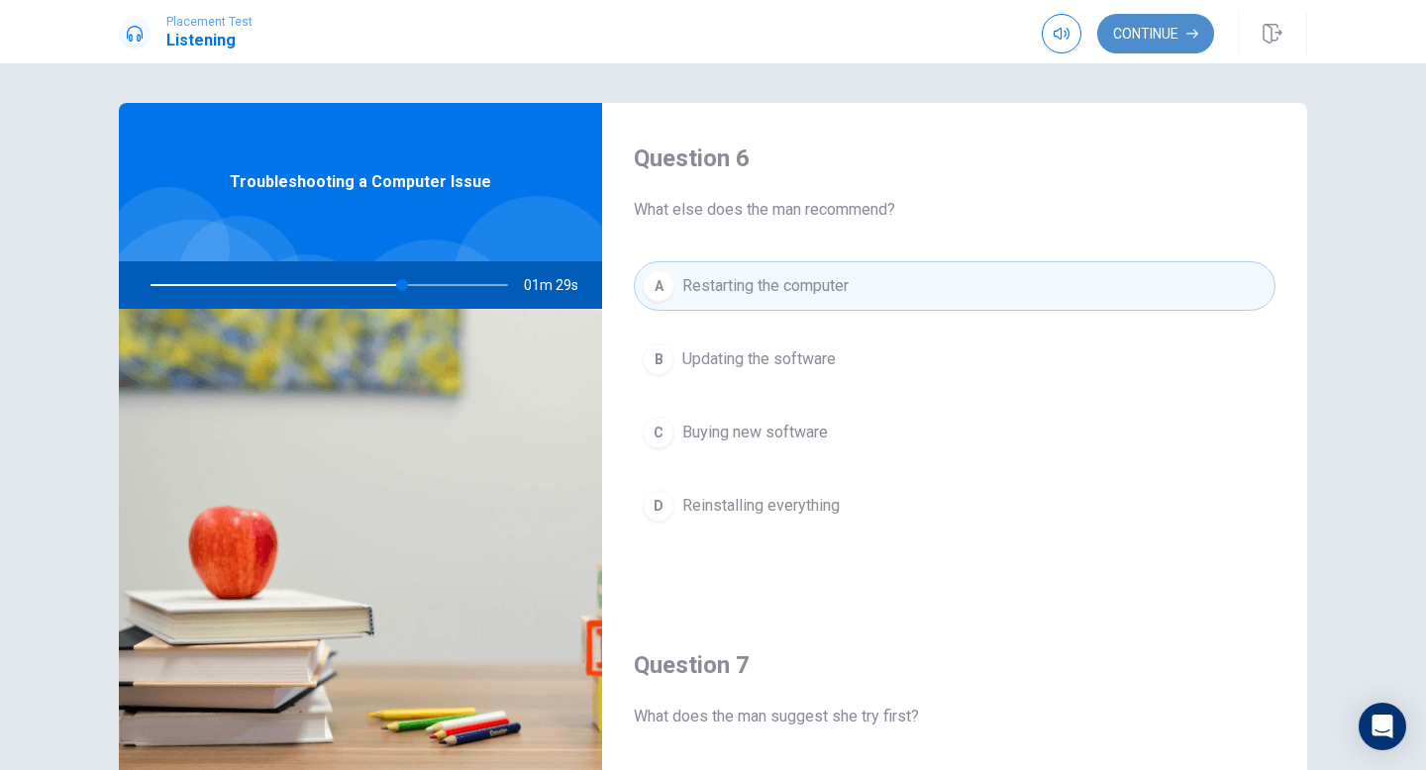
click at [1164, 27] on button "Continue" at bounding box center [1155, 34] width 117 height 40
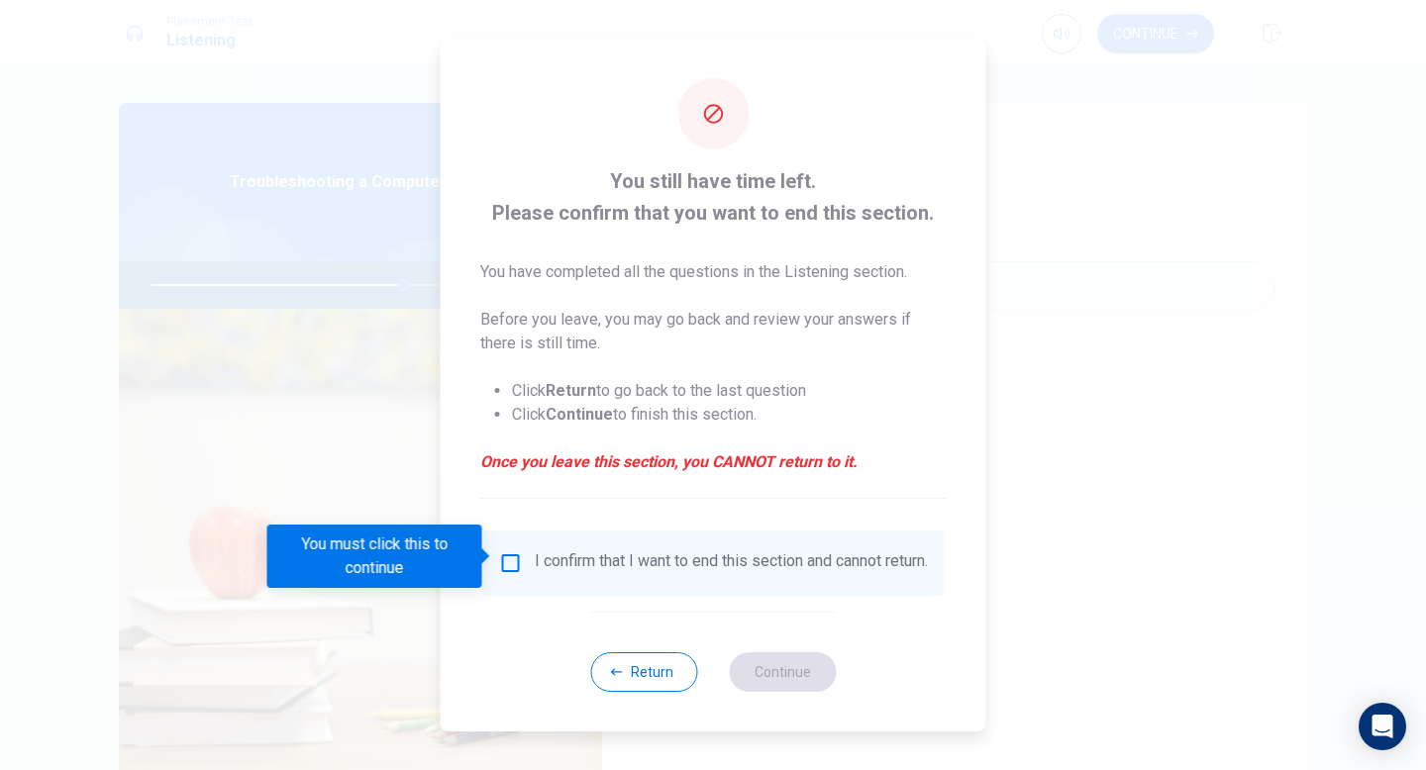
click at [506, 558] on input "You must click this to continue" at bounding box center [511, 564] width 24 height 24
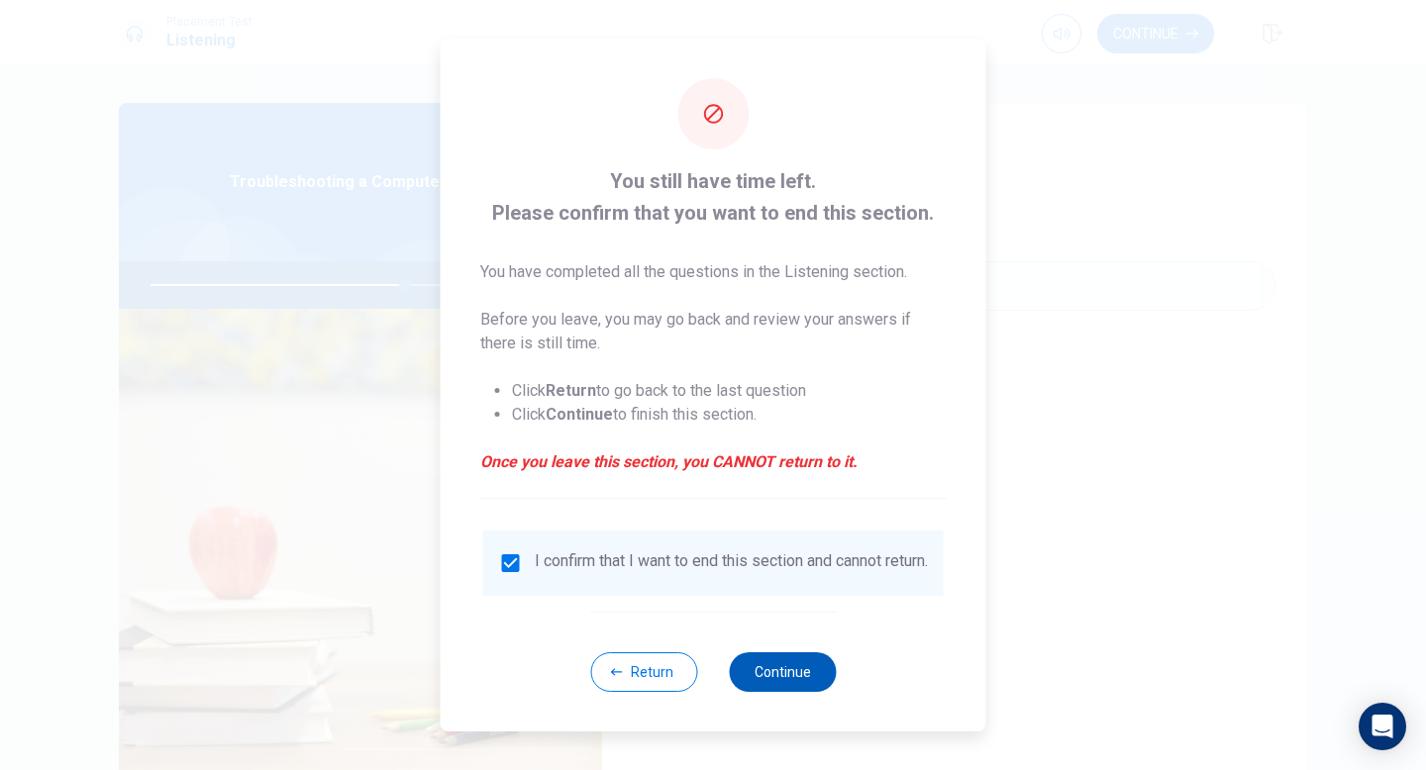
click at [790, 665] on button "Continue" at bounding box center [782, 673] width 107 height 40
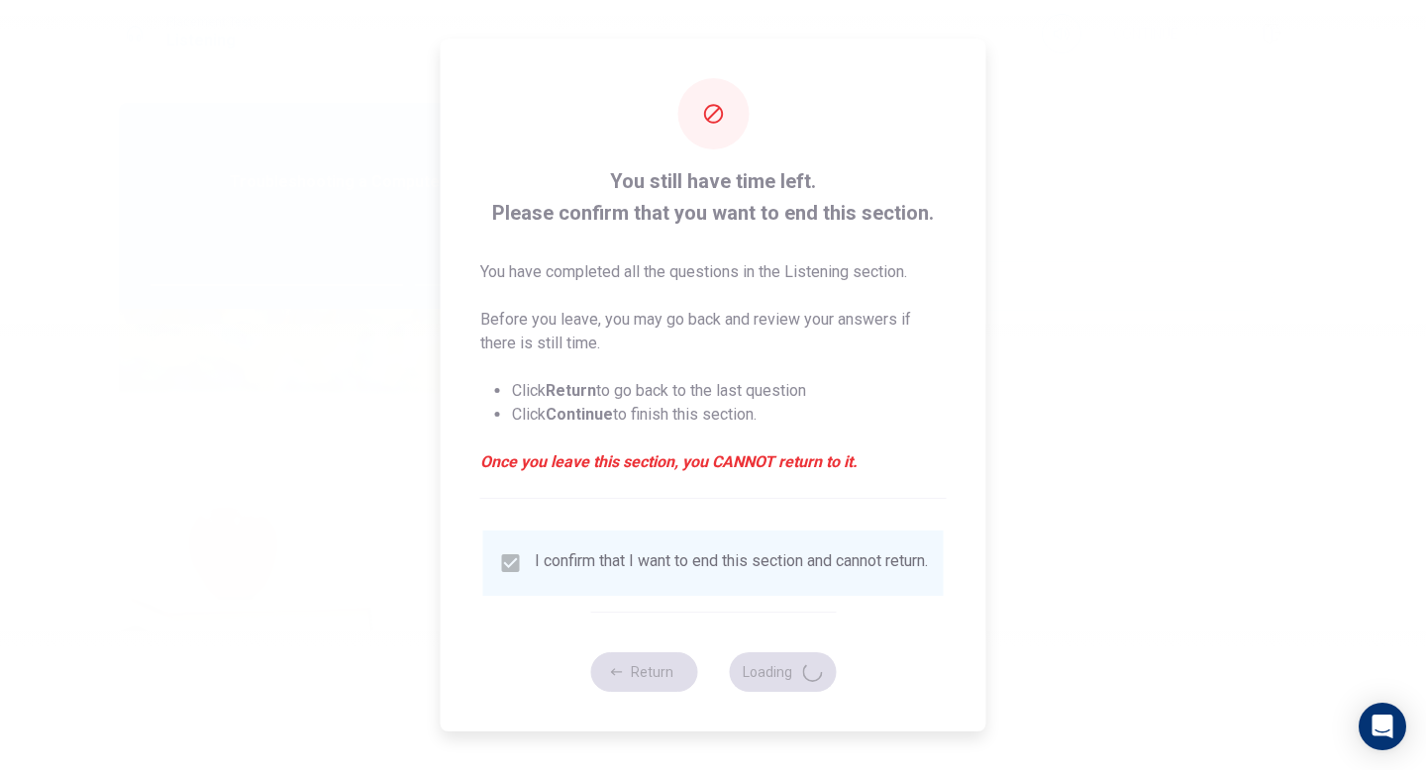
type input "73"
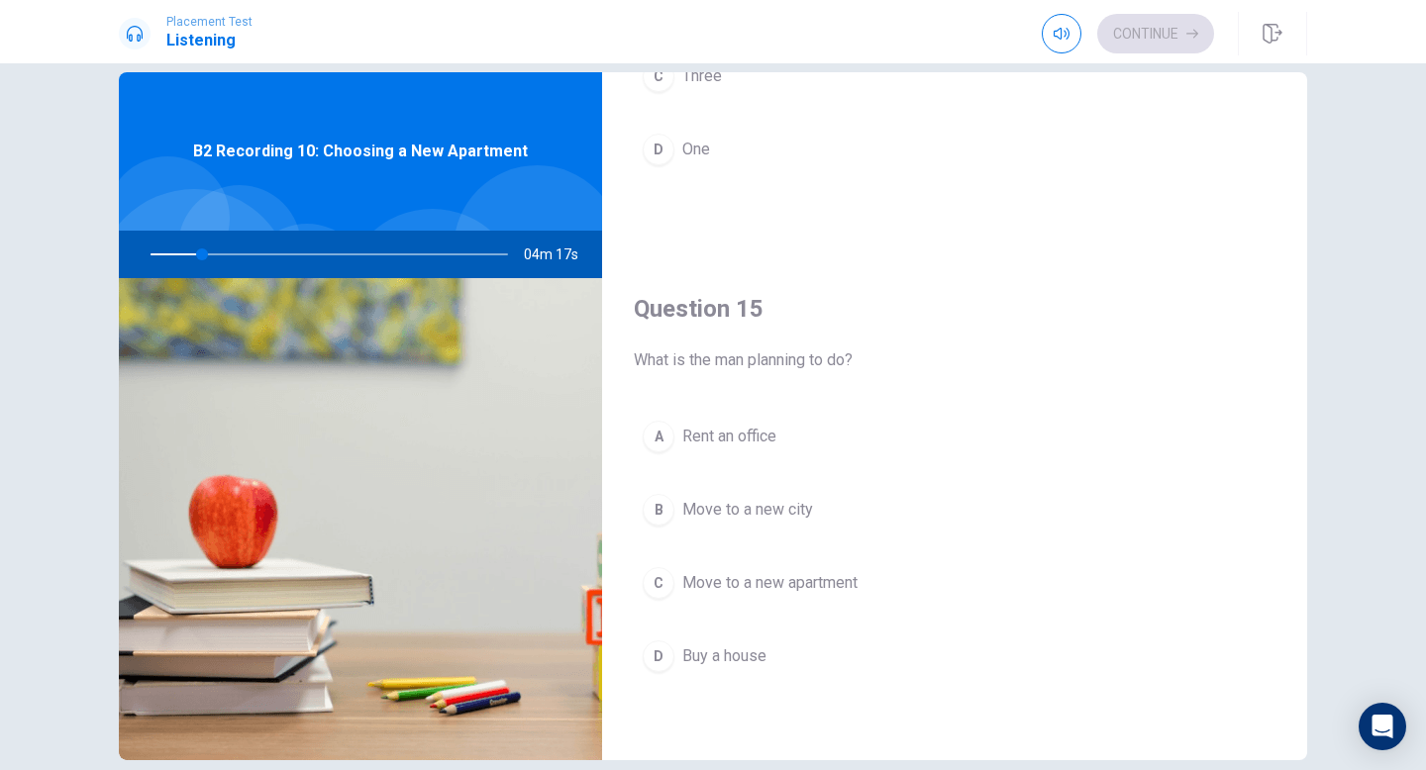
scroll to position [19, 0]
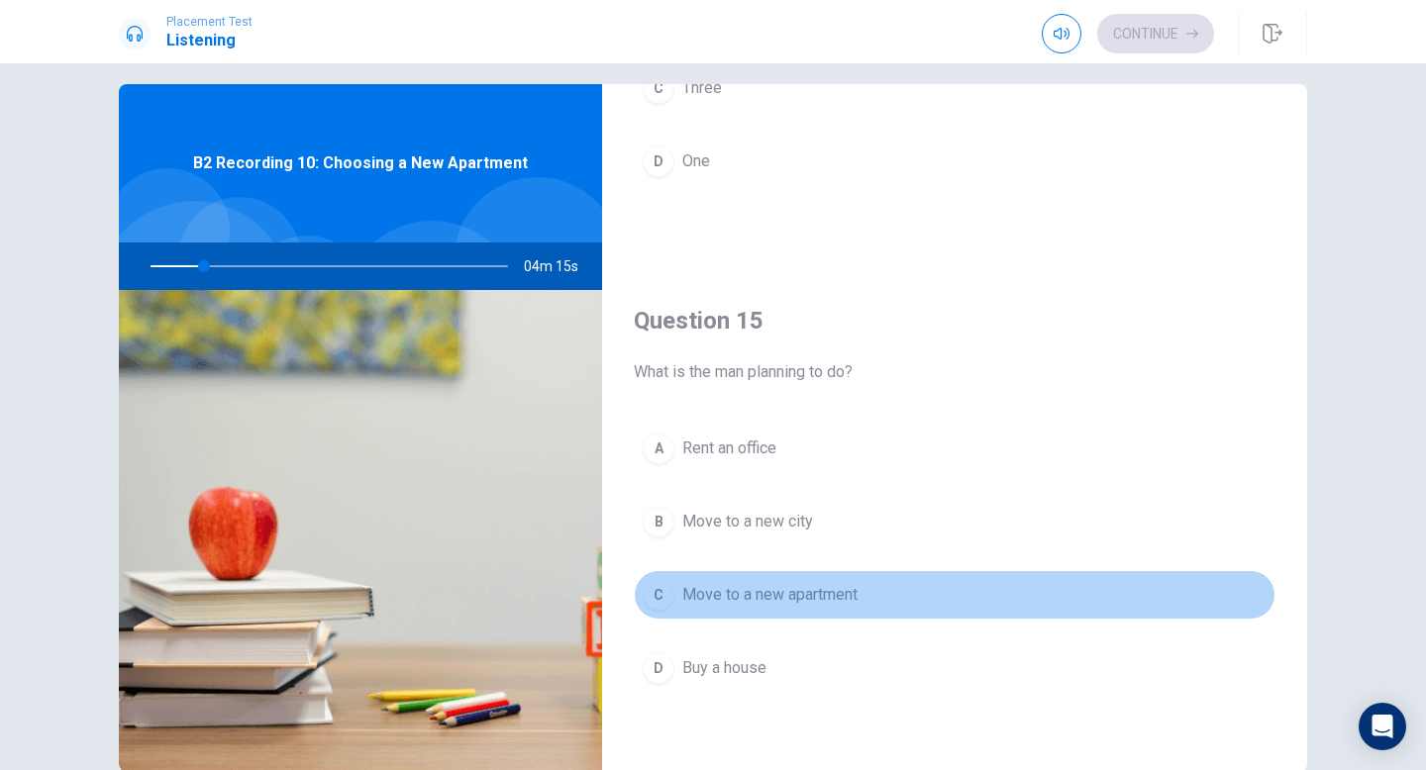
click at [690, 577] on button "C Move to a new apartment" at bounding box center [955, 595] width 642 height 50
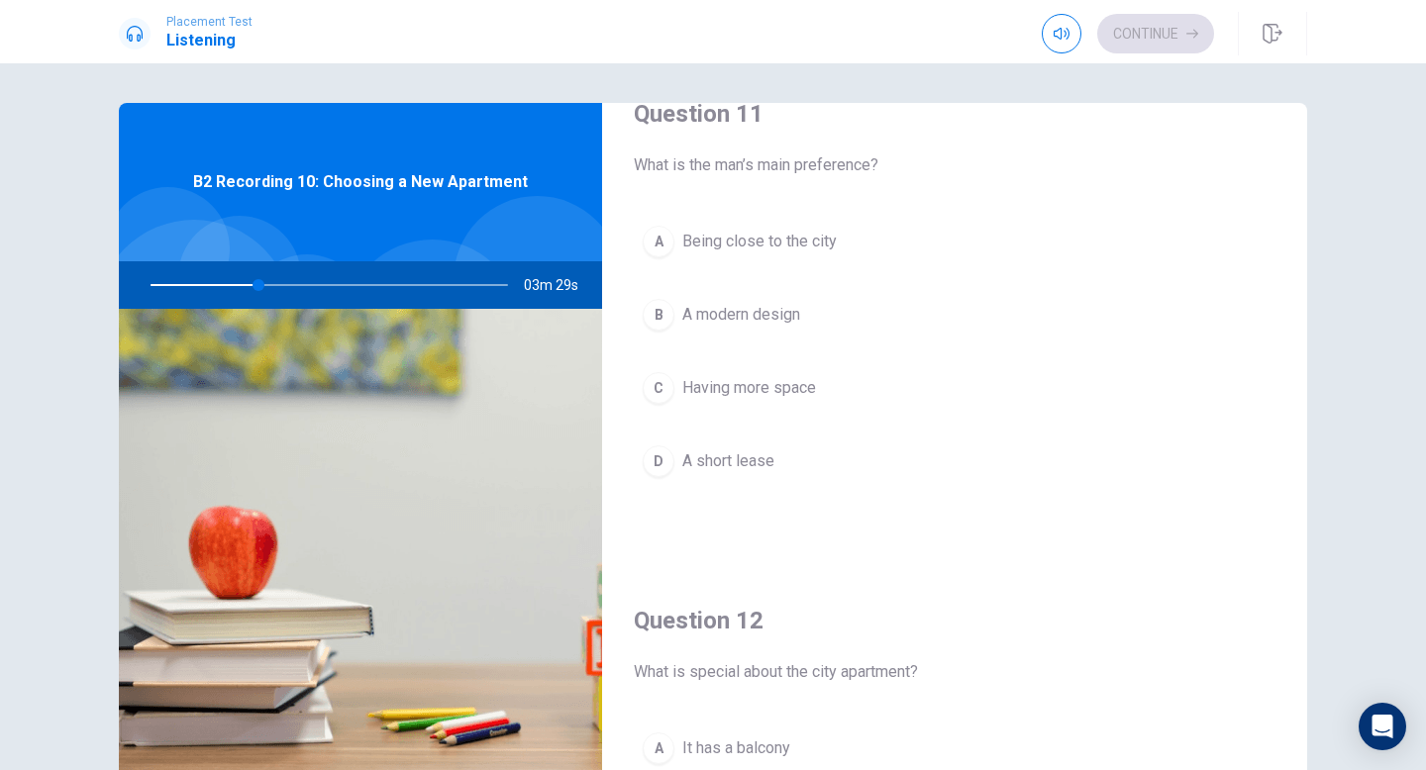
scroll to position [16, 0]
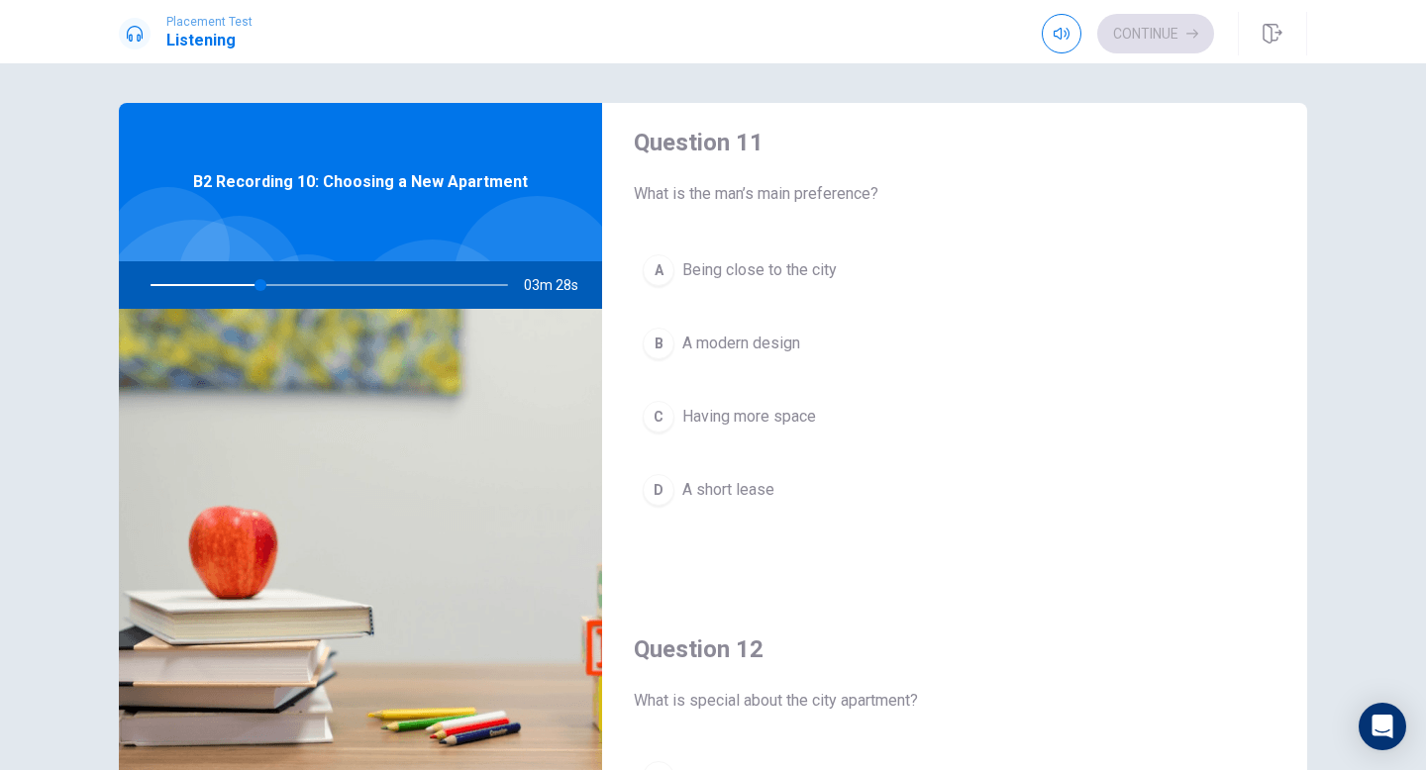
click at [667, 425] on div "C" at bounding box center [659, 417] width 32 height 32
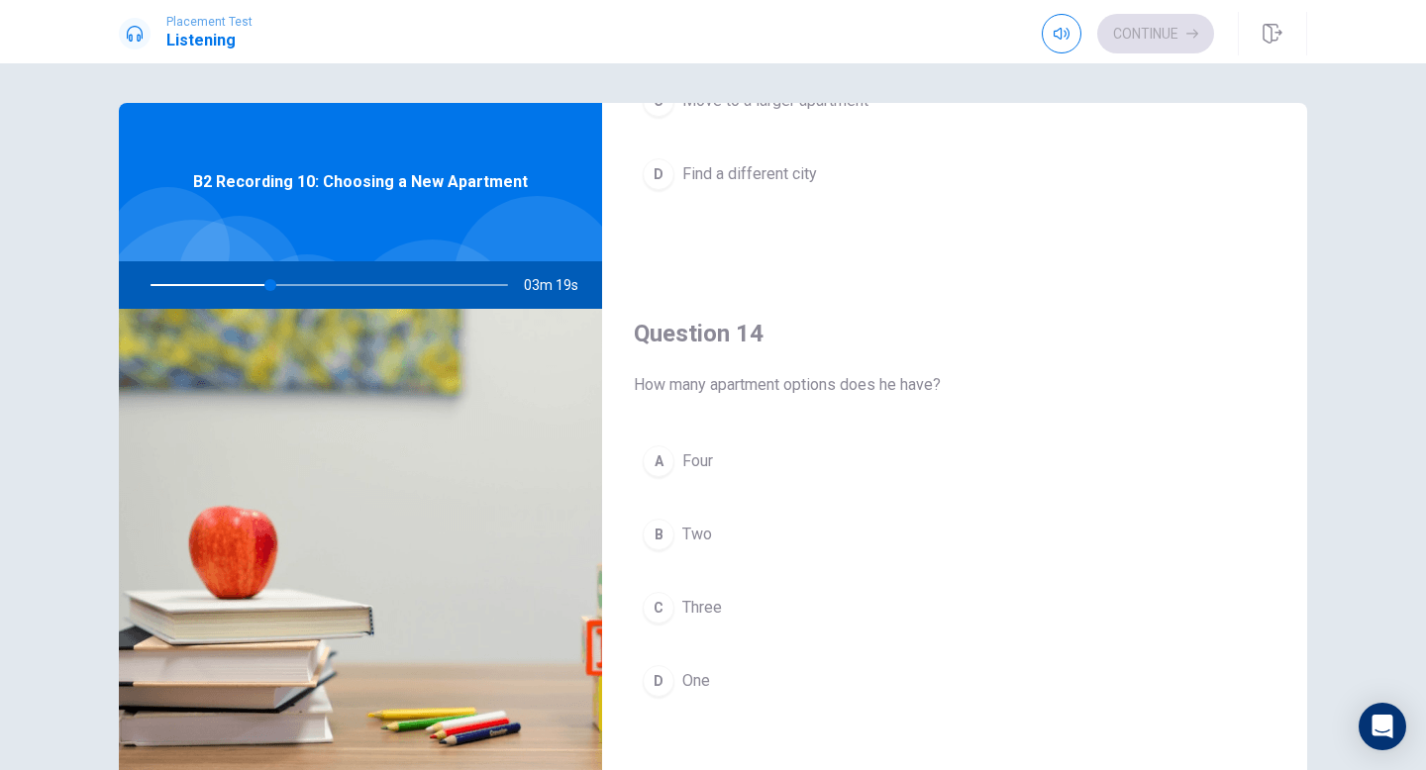
scroll to position [1341, 0]
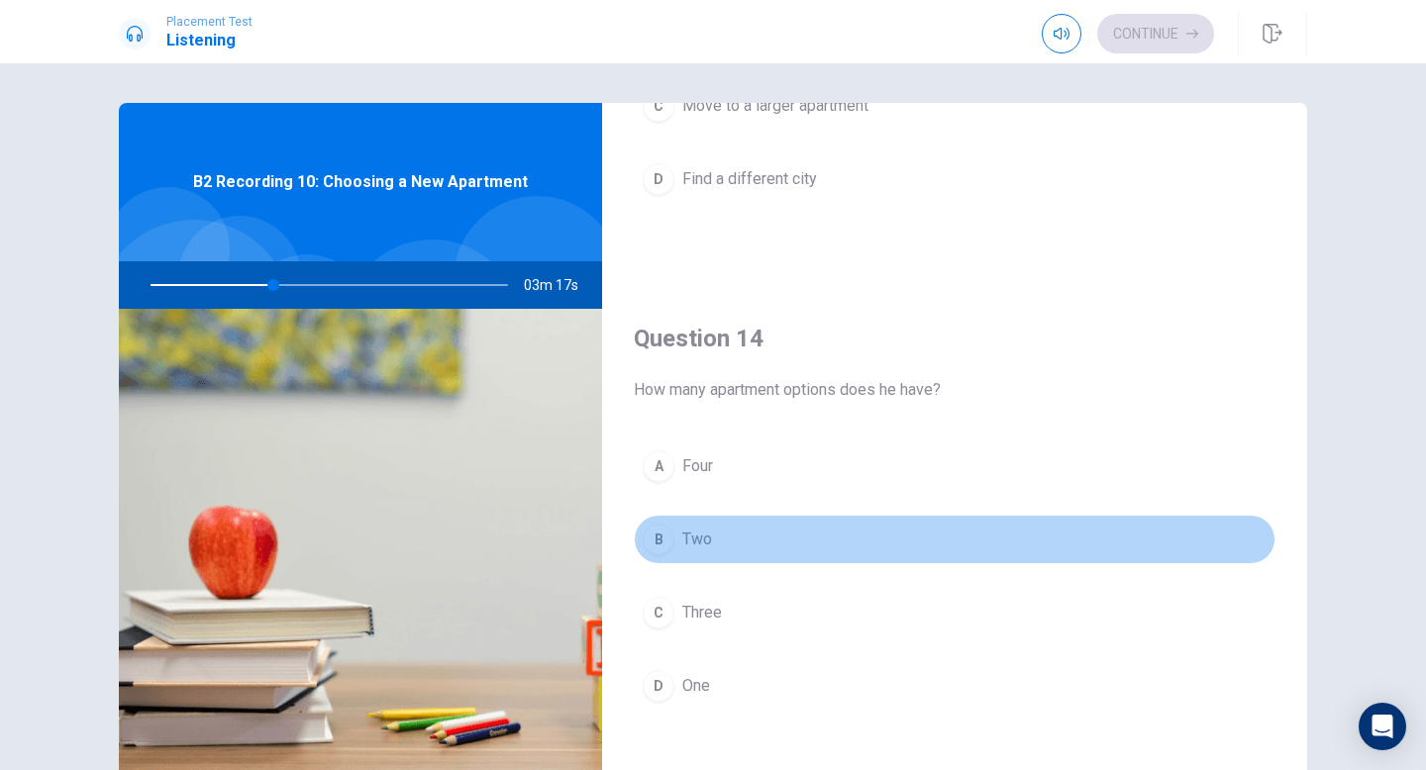
click at [663, 539] on div "B" at bounding box center [659, 540] width 32 height 32
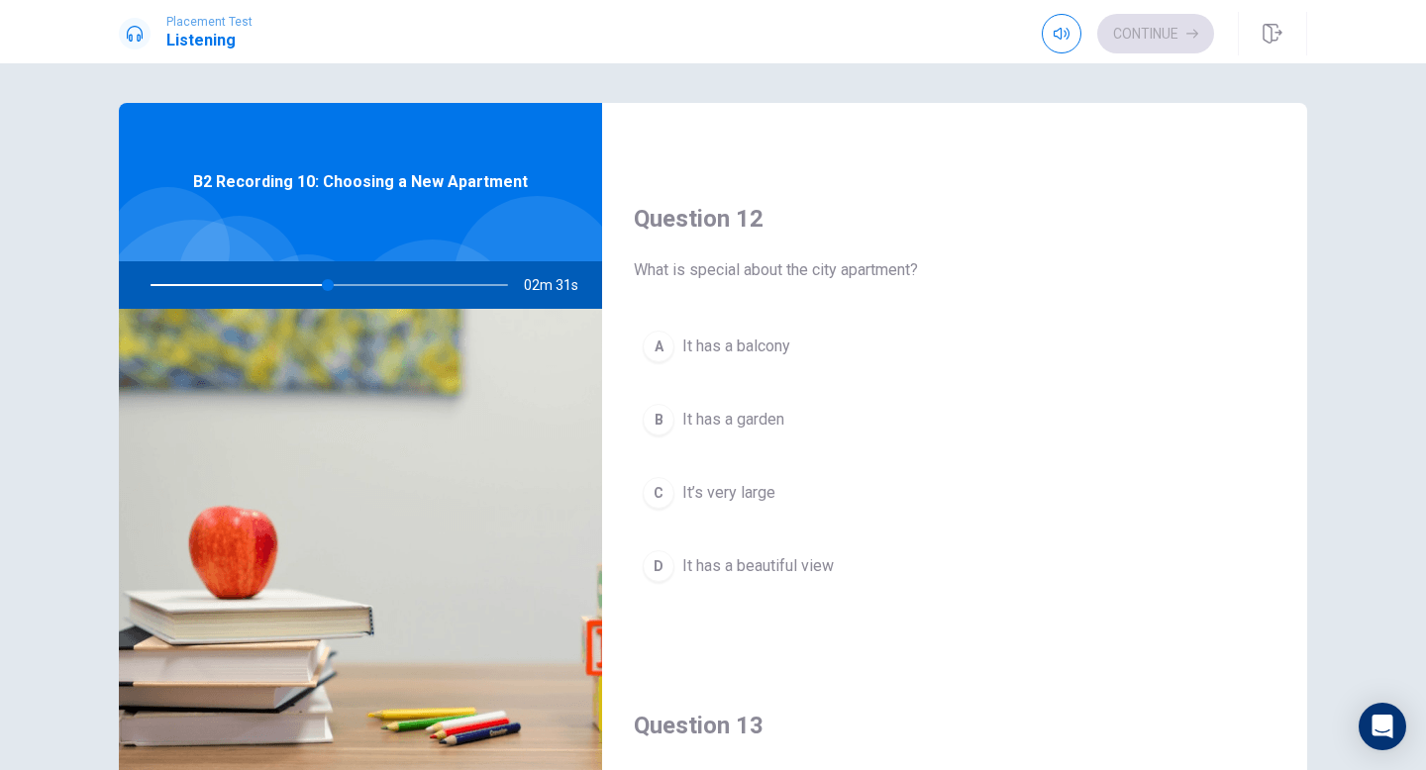
scroll to position [428, 0]
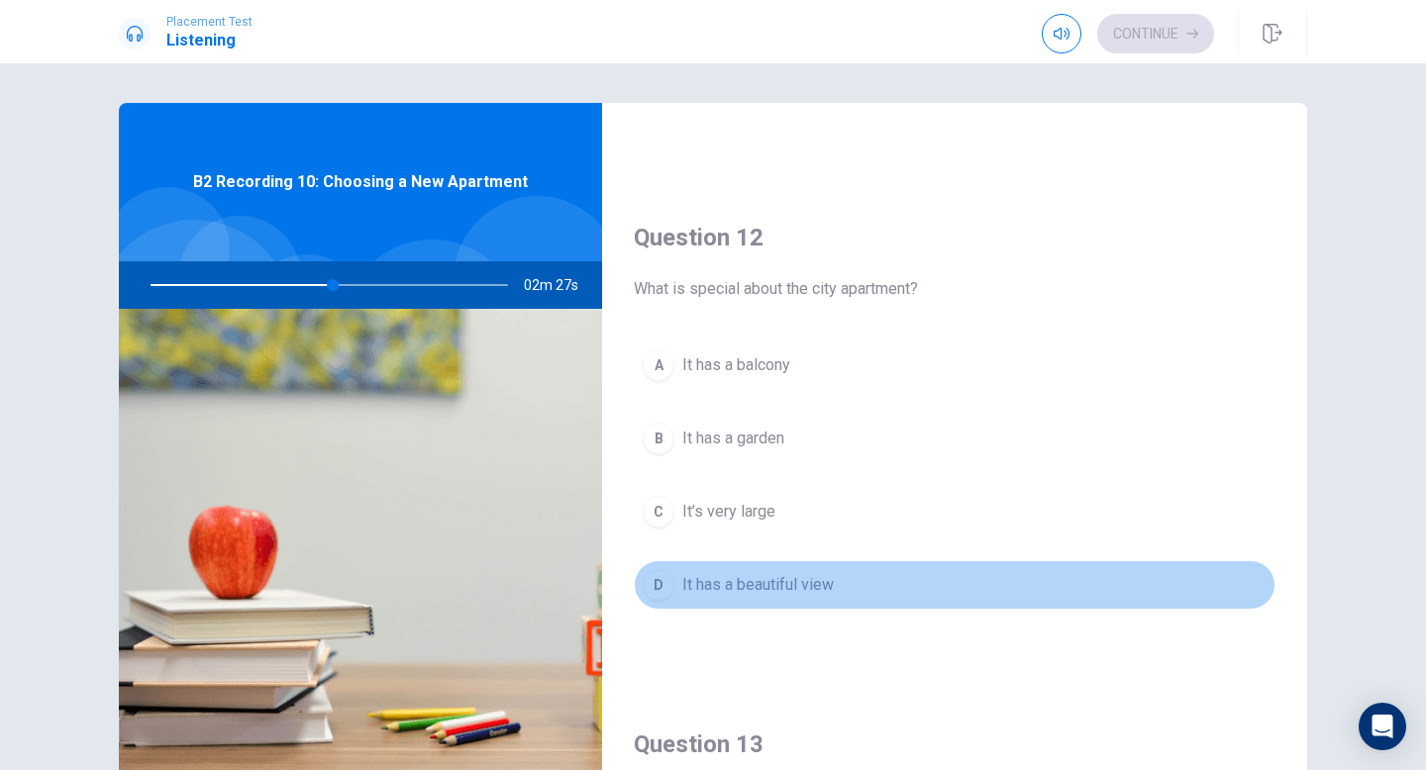
click at [662, 577] on div "D" at bounding box center [659, 585] width 32 height 32
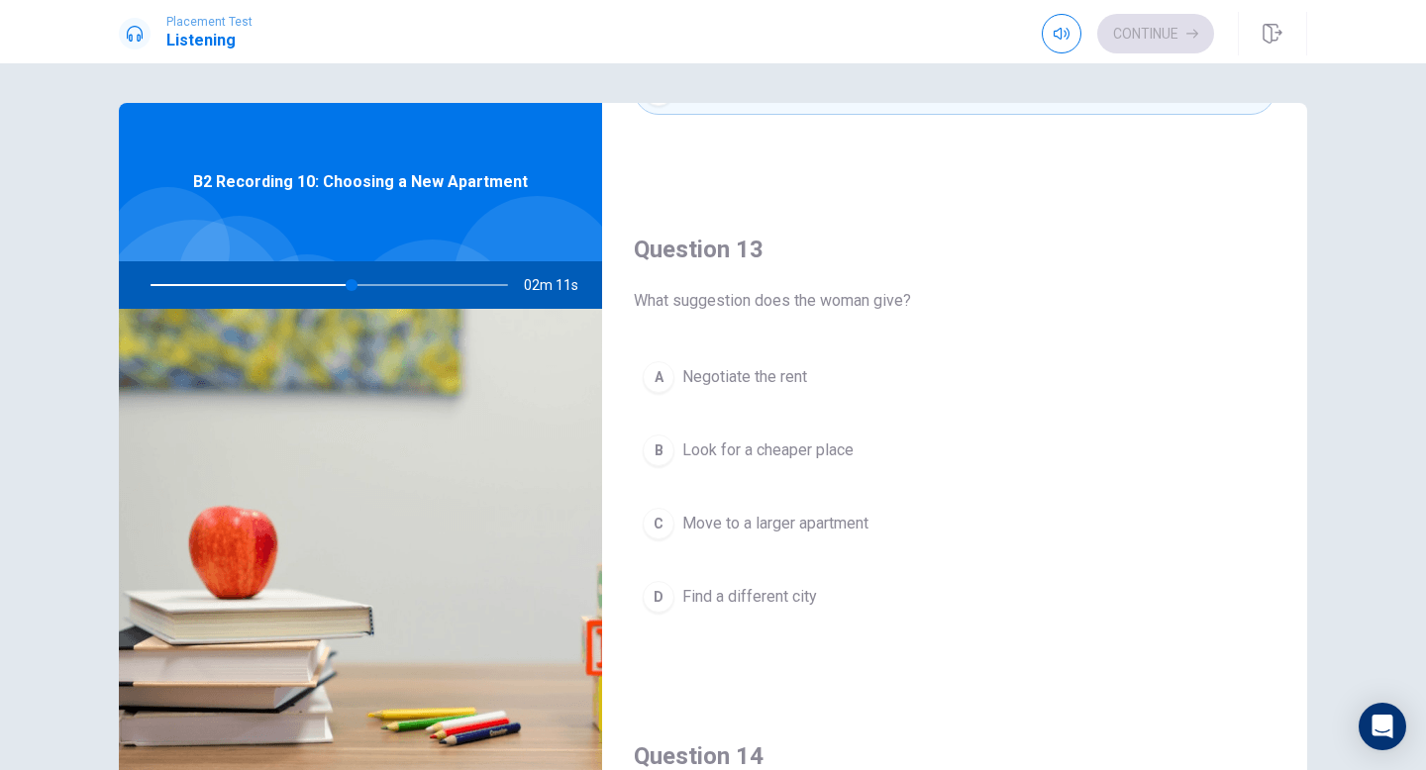
scroll to position [924, 0]
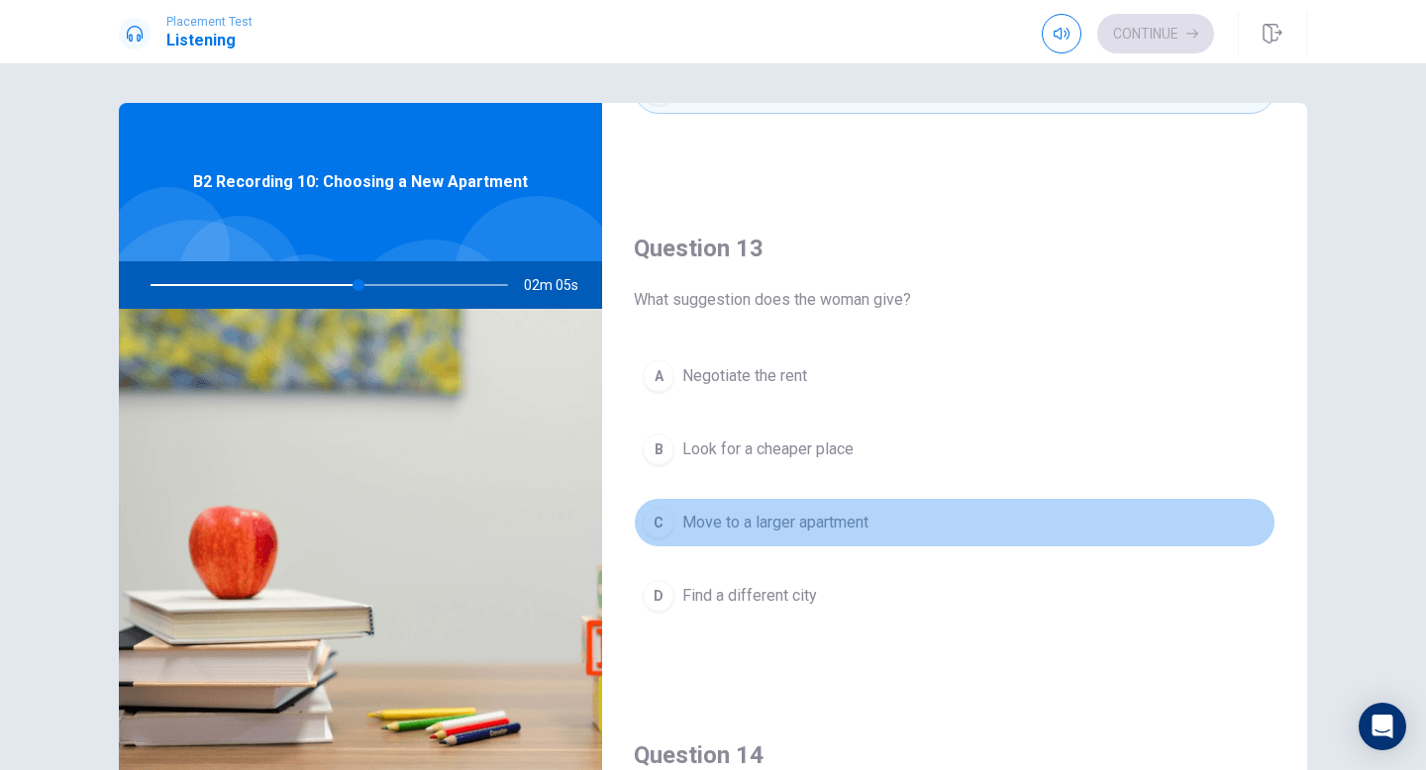
click at [661, 525] on div "C" at bounding box center [659, 523] width 32 height 32
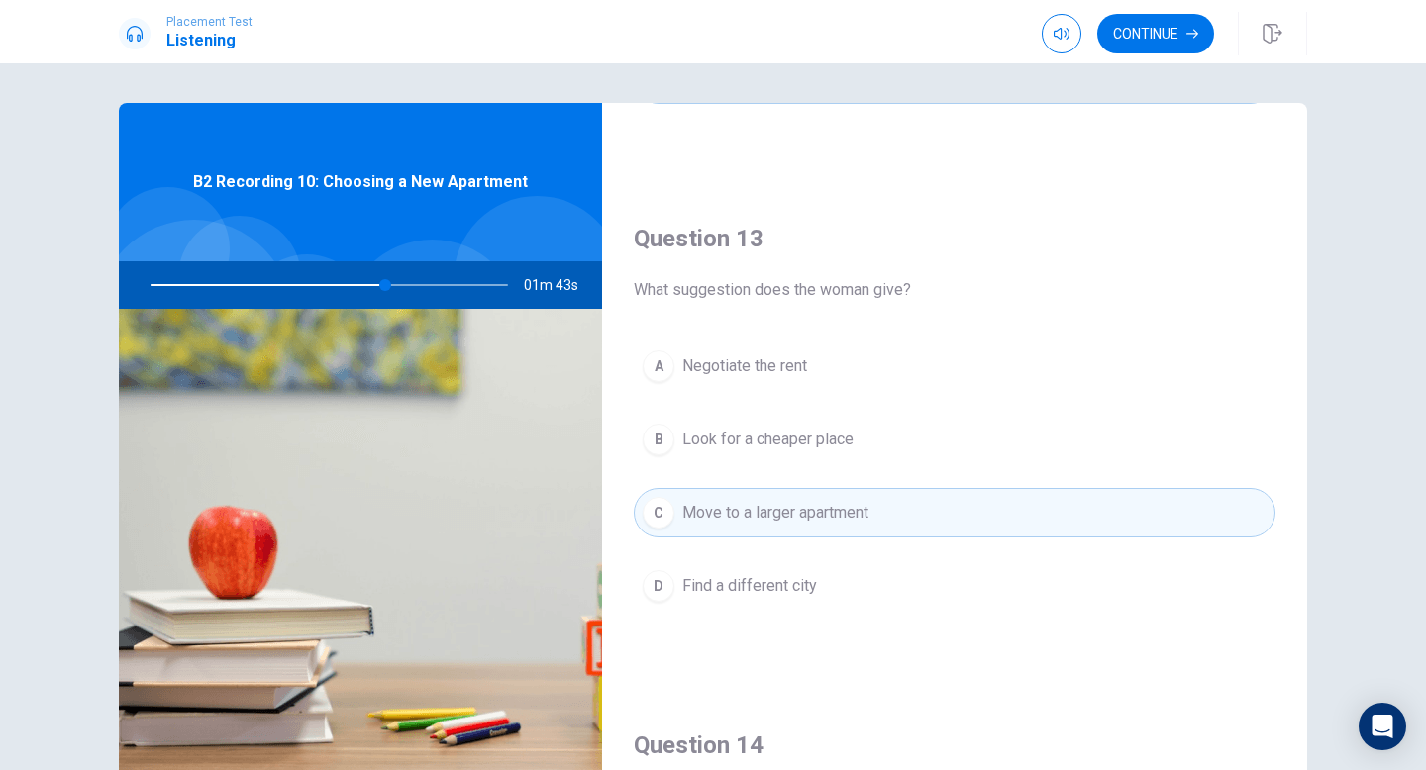
scroll to position [925, 0]
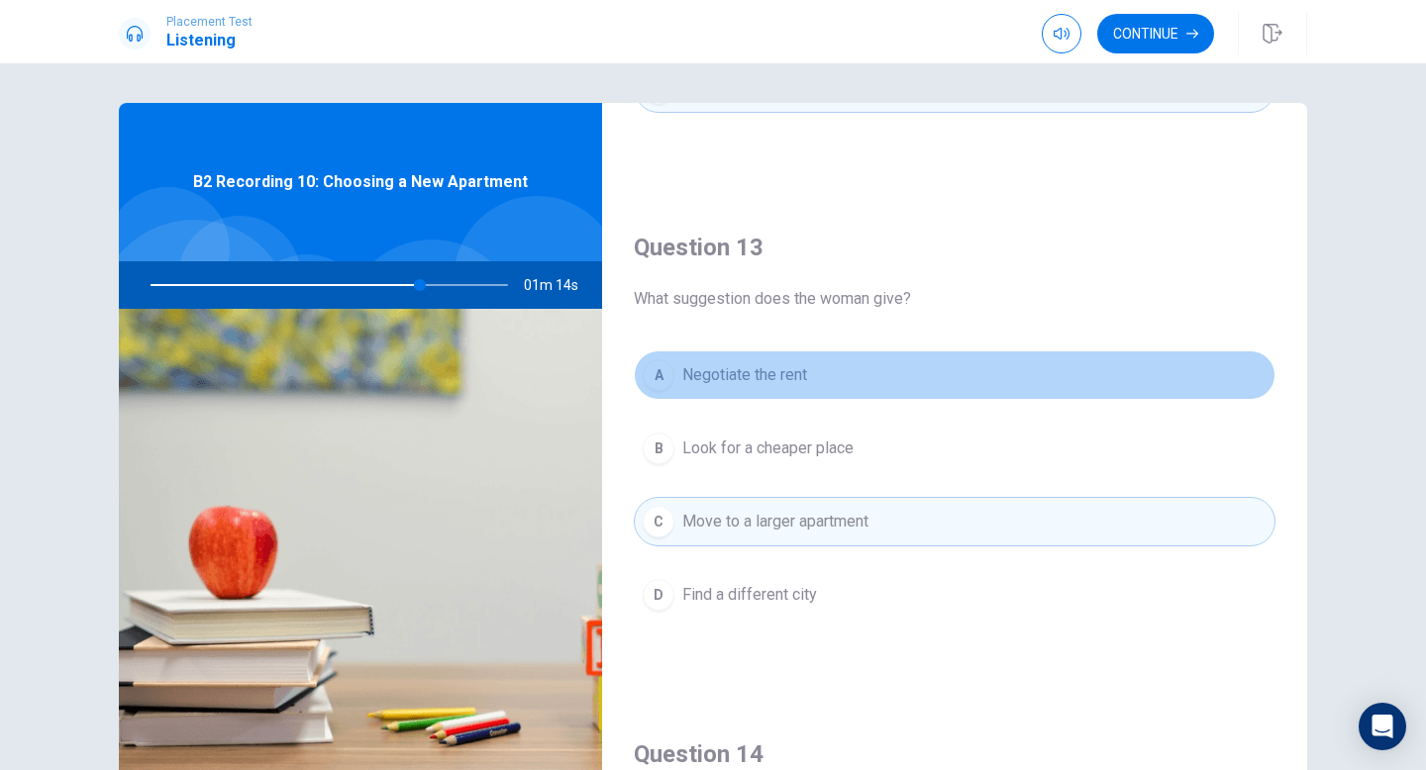
click at [805, 376] on span "Negotiate the rent" at bounding box center [744, 375] width 125 height 24
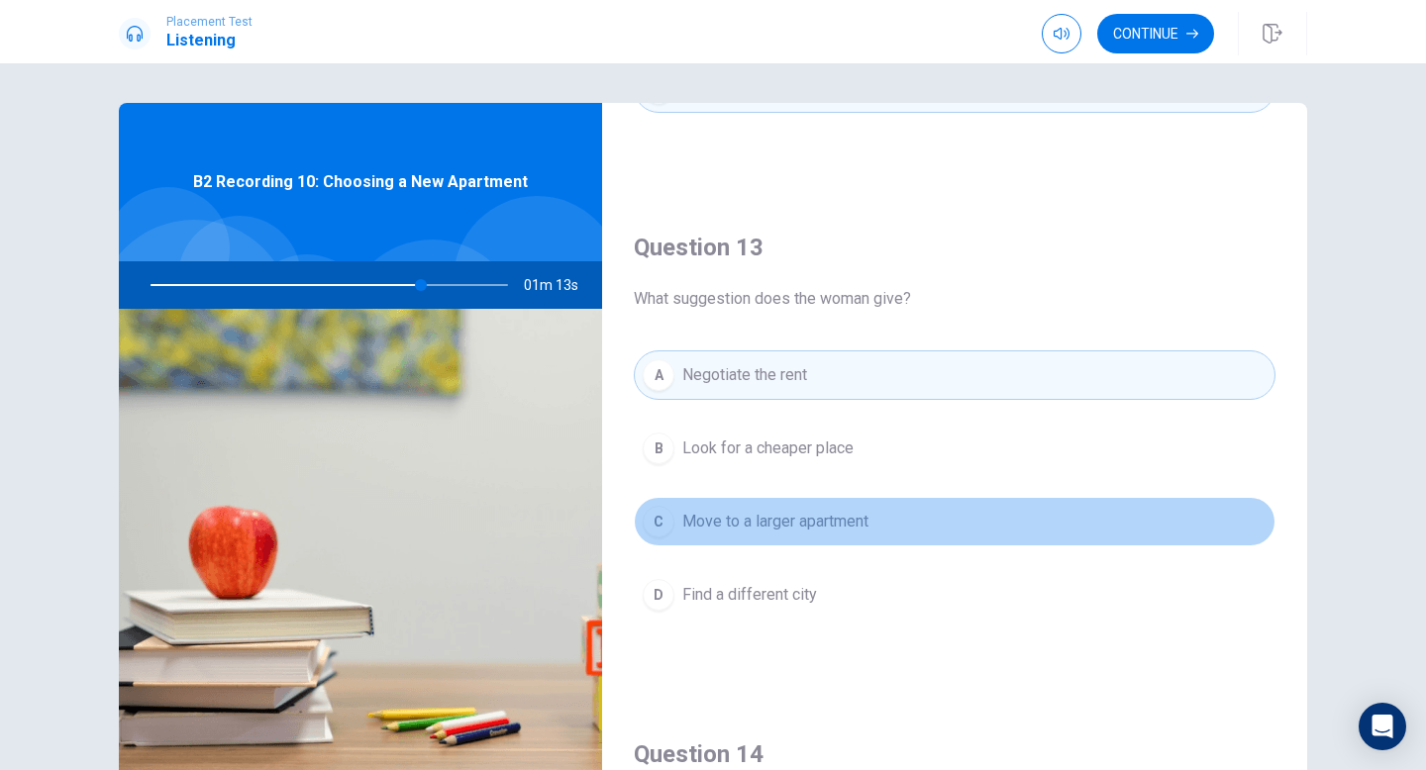
click at [832, 524] on span "Move to a larger apartment" at bounding box center [775, 522] width 186 height 24
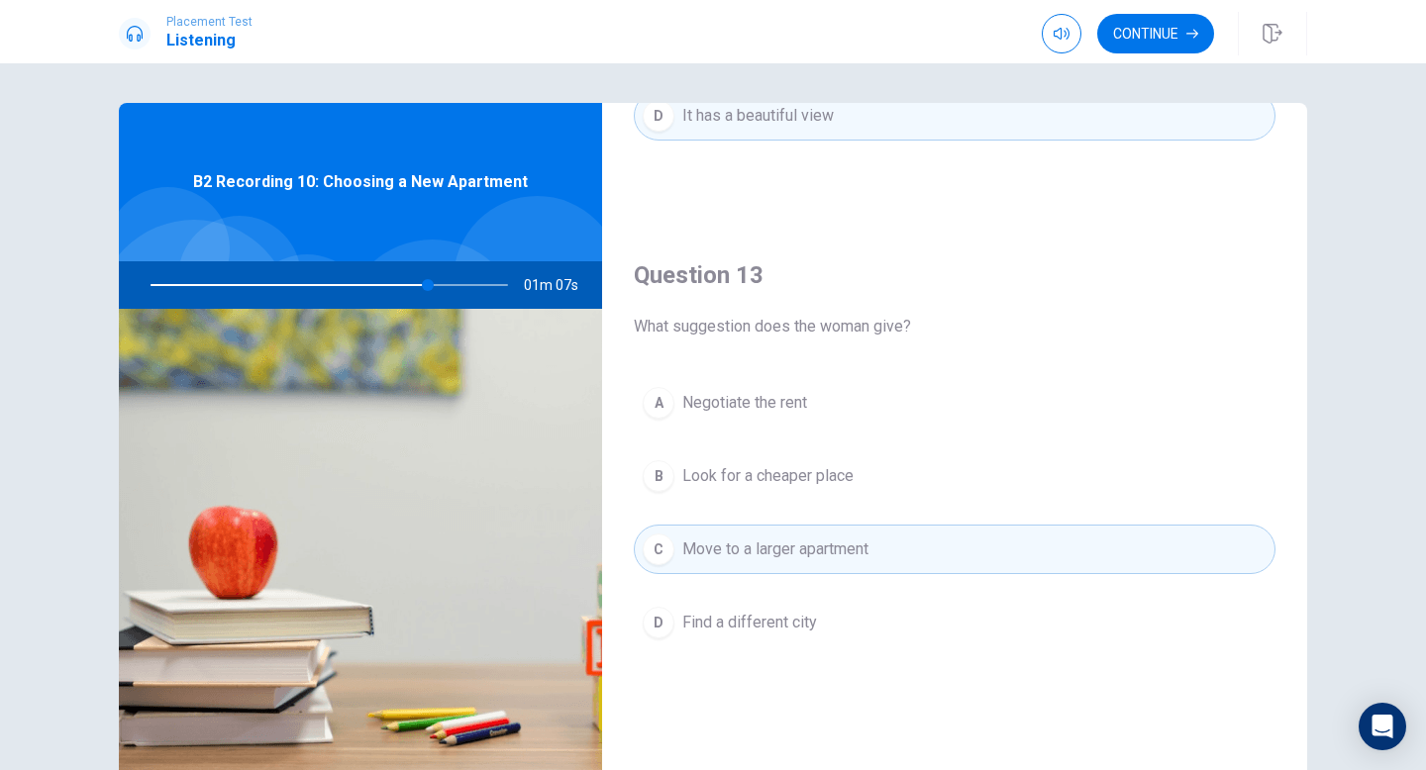
scroll to position [1022, 0]
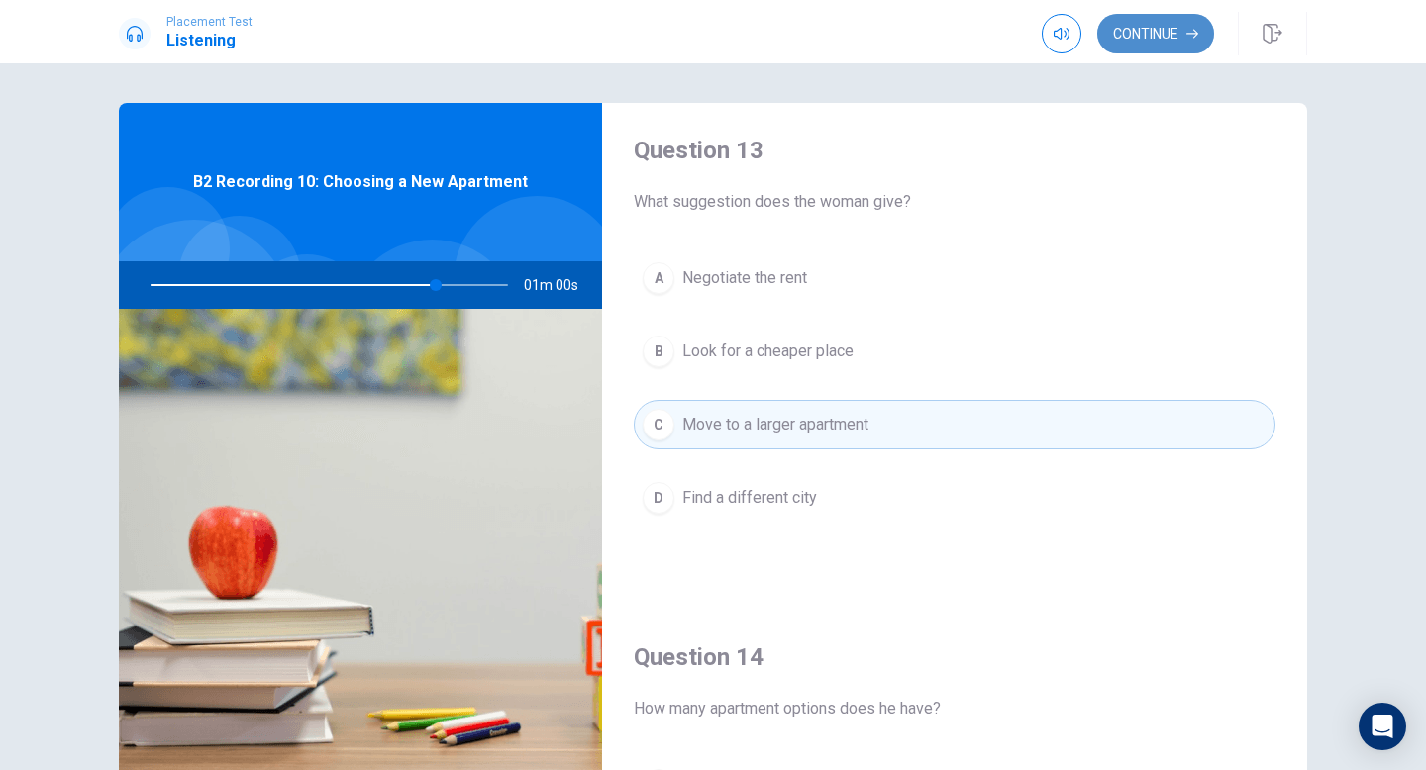
click at [1156, 42] on button "Continue" at bounding box center [1155, 34] width 117 height 40
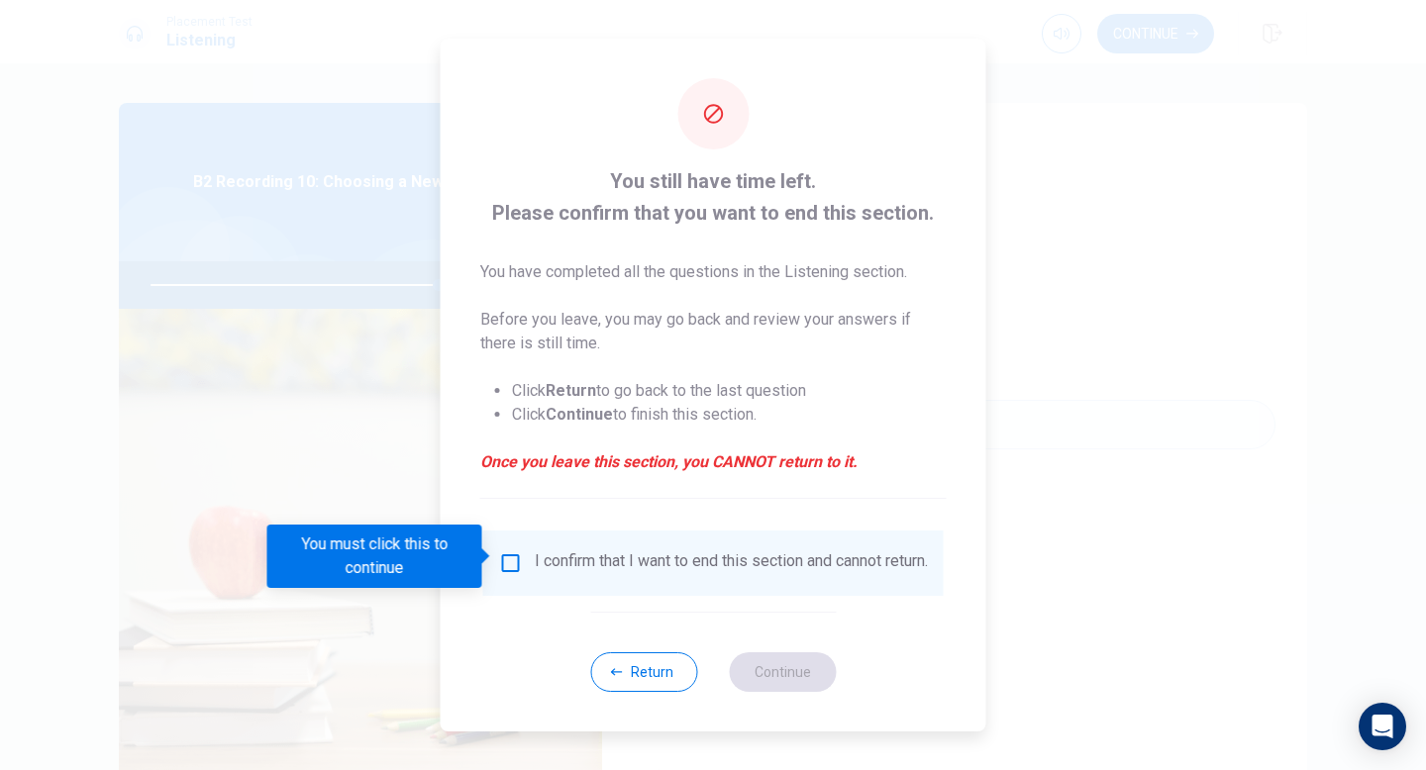
click at [513, 557] on input "You must click this to continue" at bounding box center [511, 564] width 24 height 24
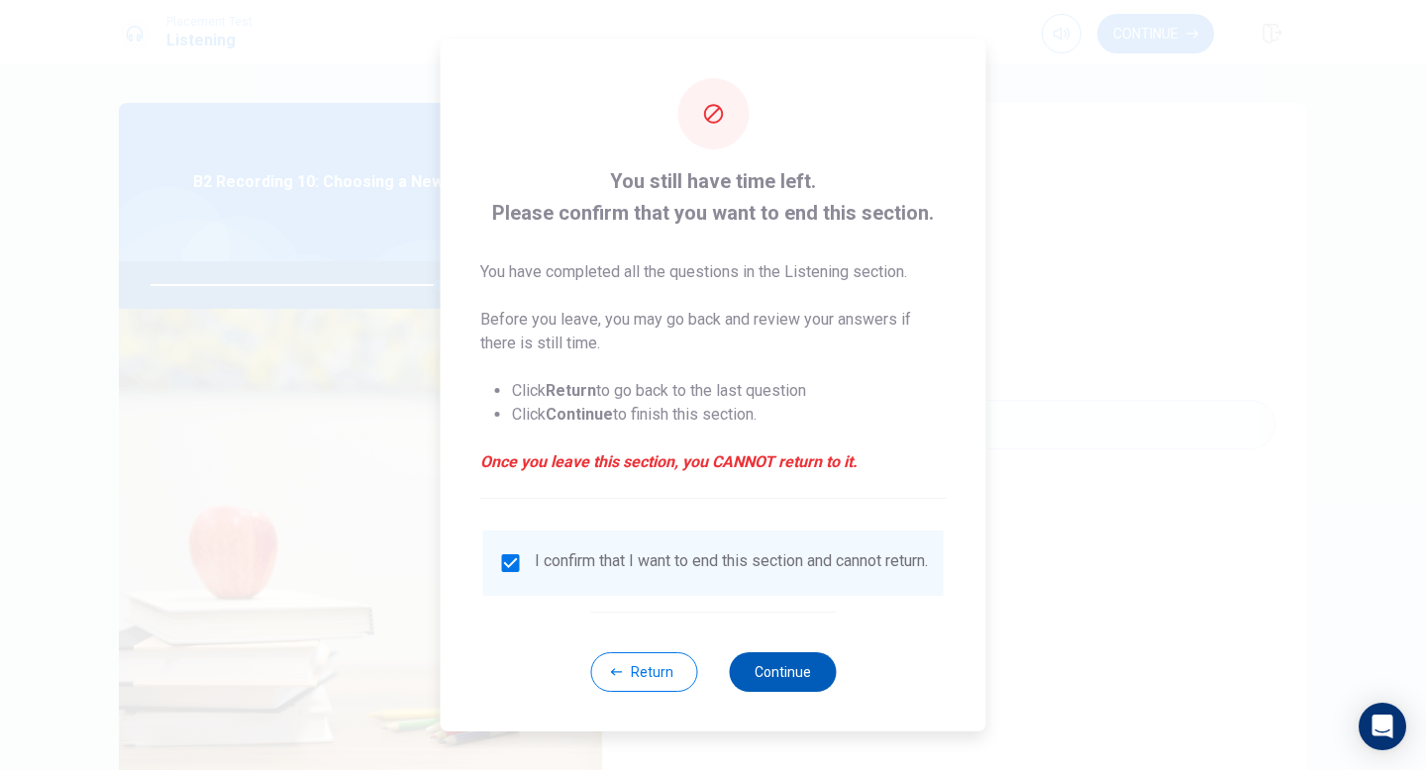
click at [793, 672] on button "Continue" at bounding box center [782, 673] width 107 height 40
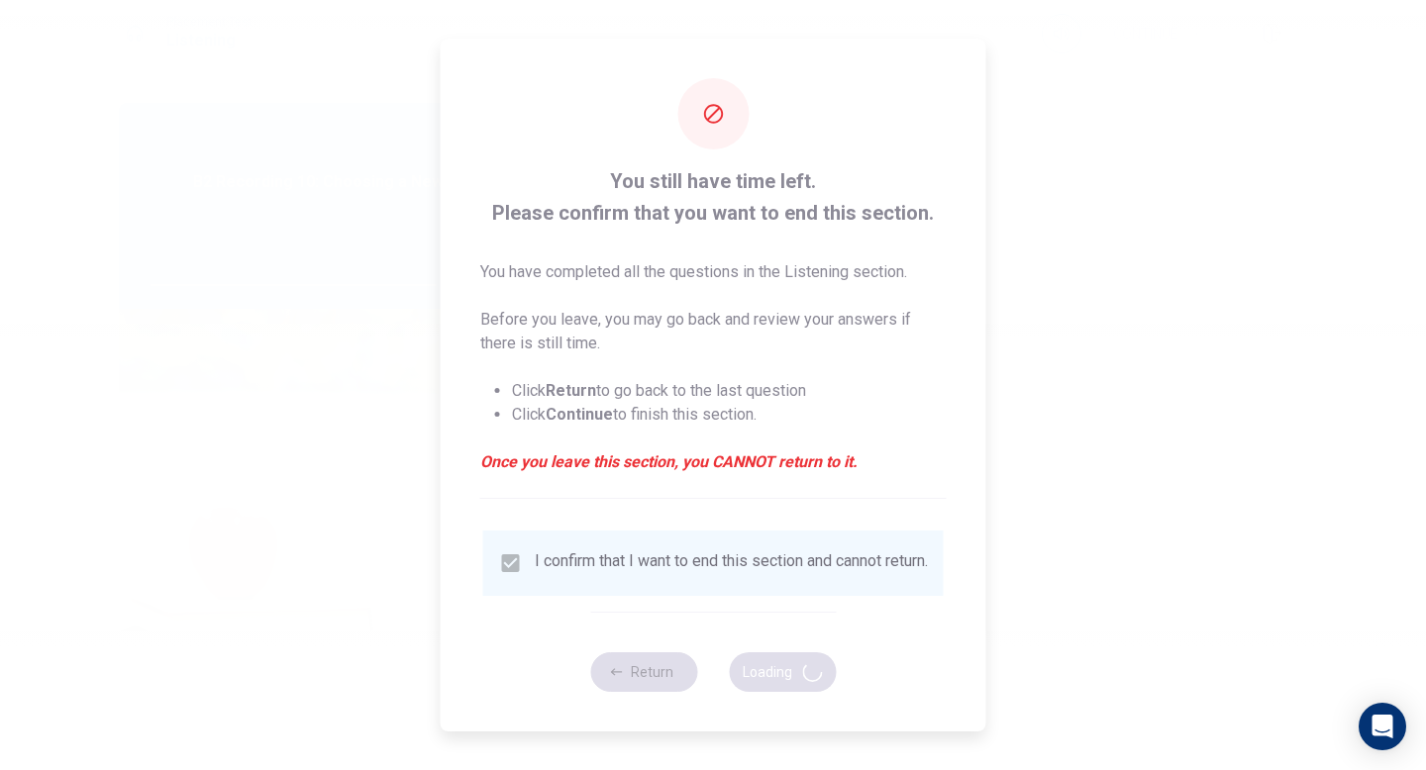
type input "82"
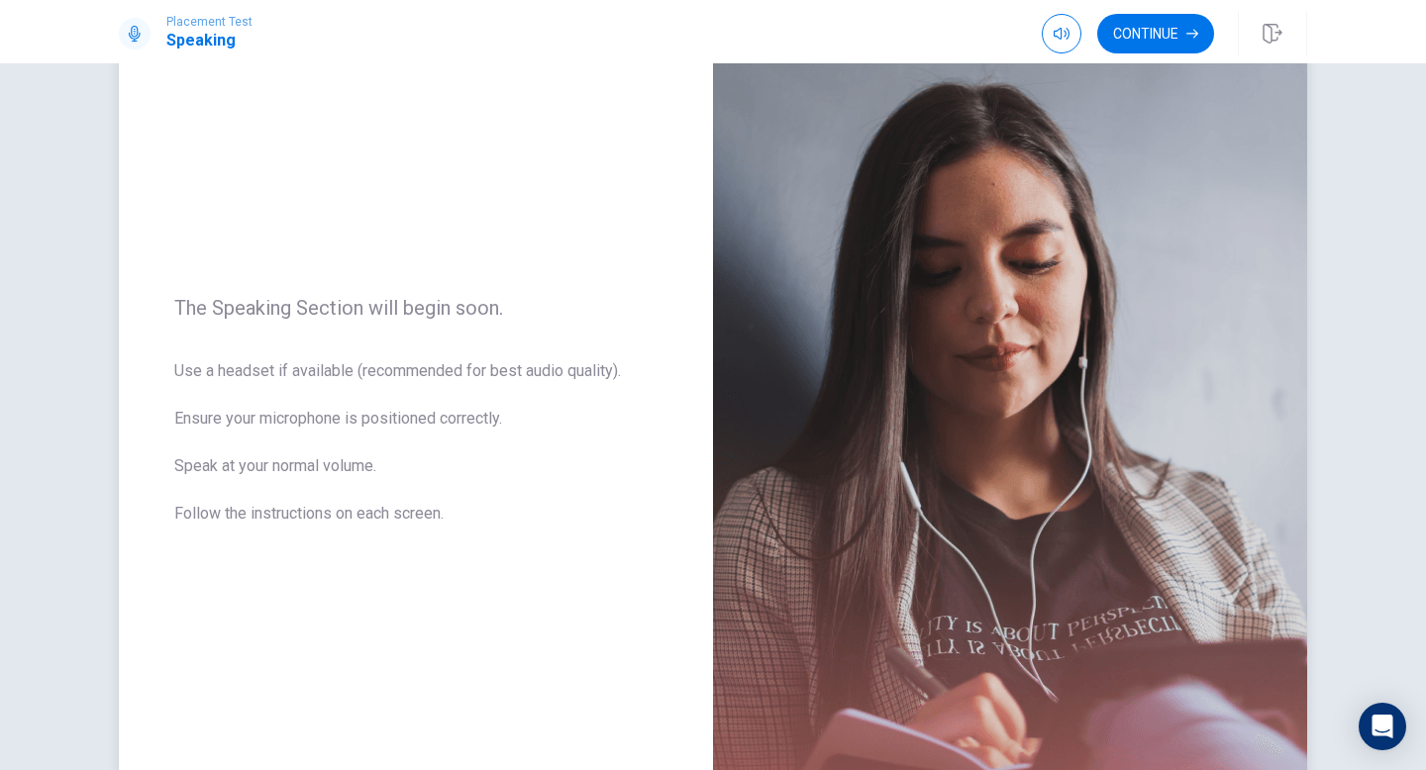
scroll to position [113, 0]
click at [1178, 24] on button "Continue" at bounding box center [1155, 34] width 117 height 40
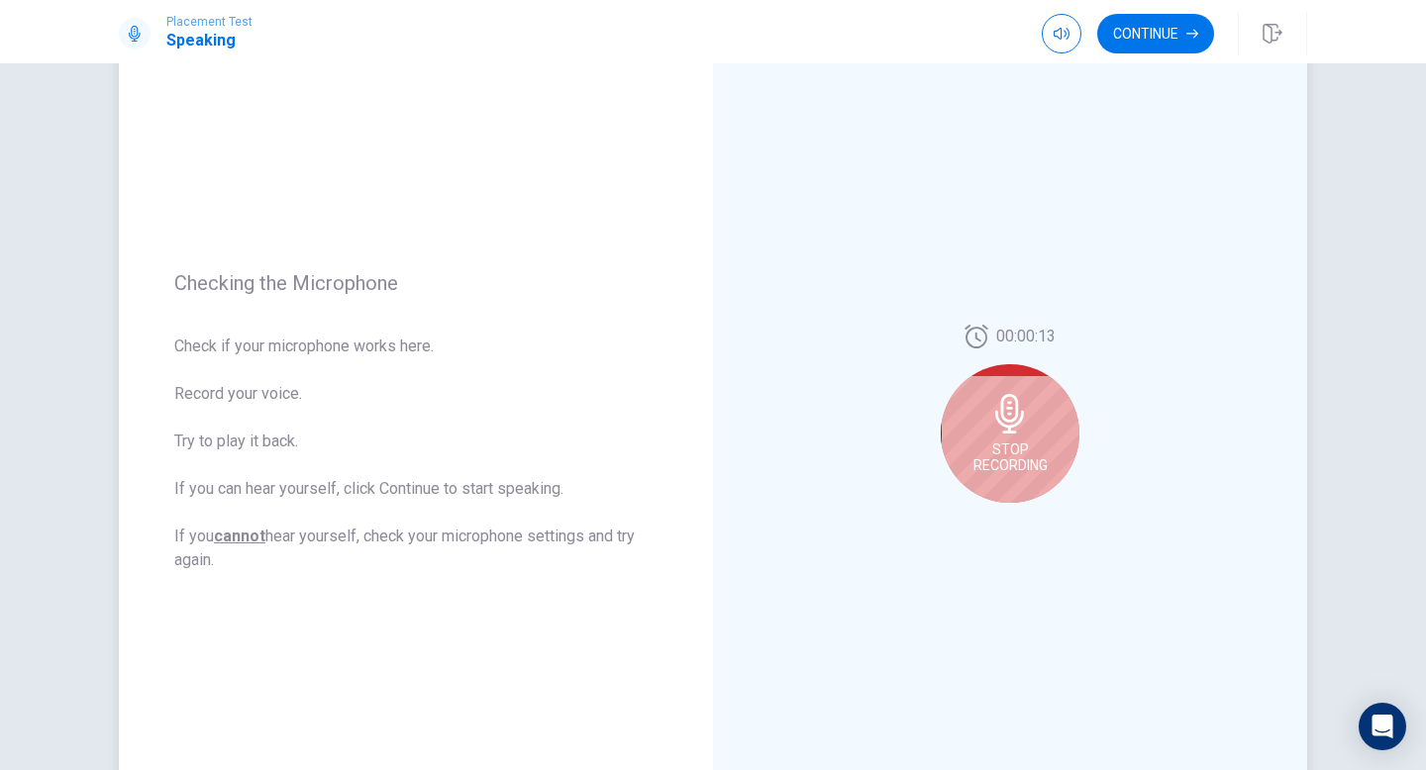
click at [998, 435] on div "Stop Recording" at bounding box center [1010, 433] width 139 height 139
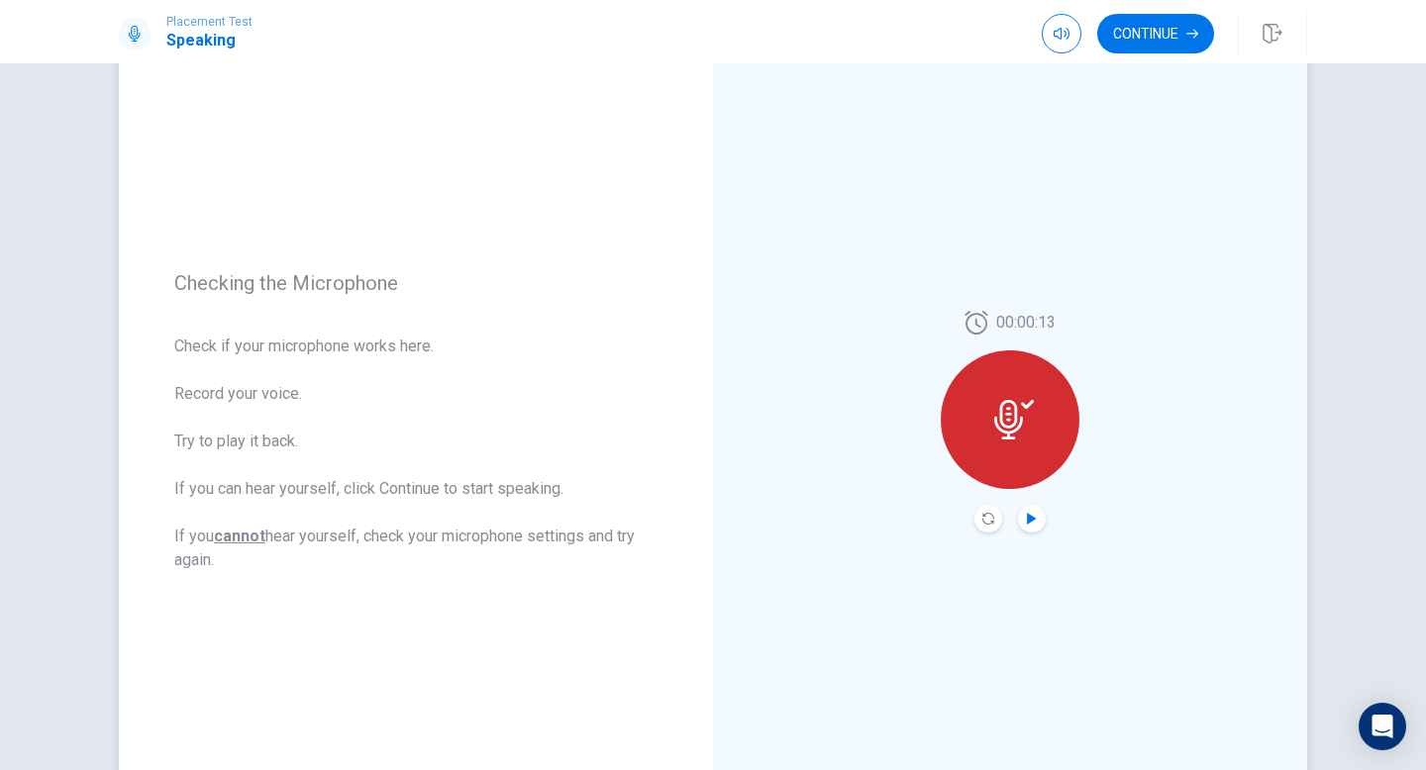
click at [1035, 516] on icon "Play Audio" at bounding box center [1032, 519] width 12 height 12
click at [1032, 521] on icon "Play Audio" at bounding box center [1031, 519] width 9 height 12
click at [1013, 448] on div at bounding box center [1010, 420] width 139 height 139
click at [988, 524] on icon "Record Again" at bounding box center [988, 519] width 12 height 12
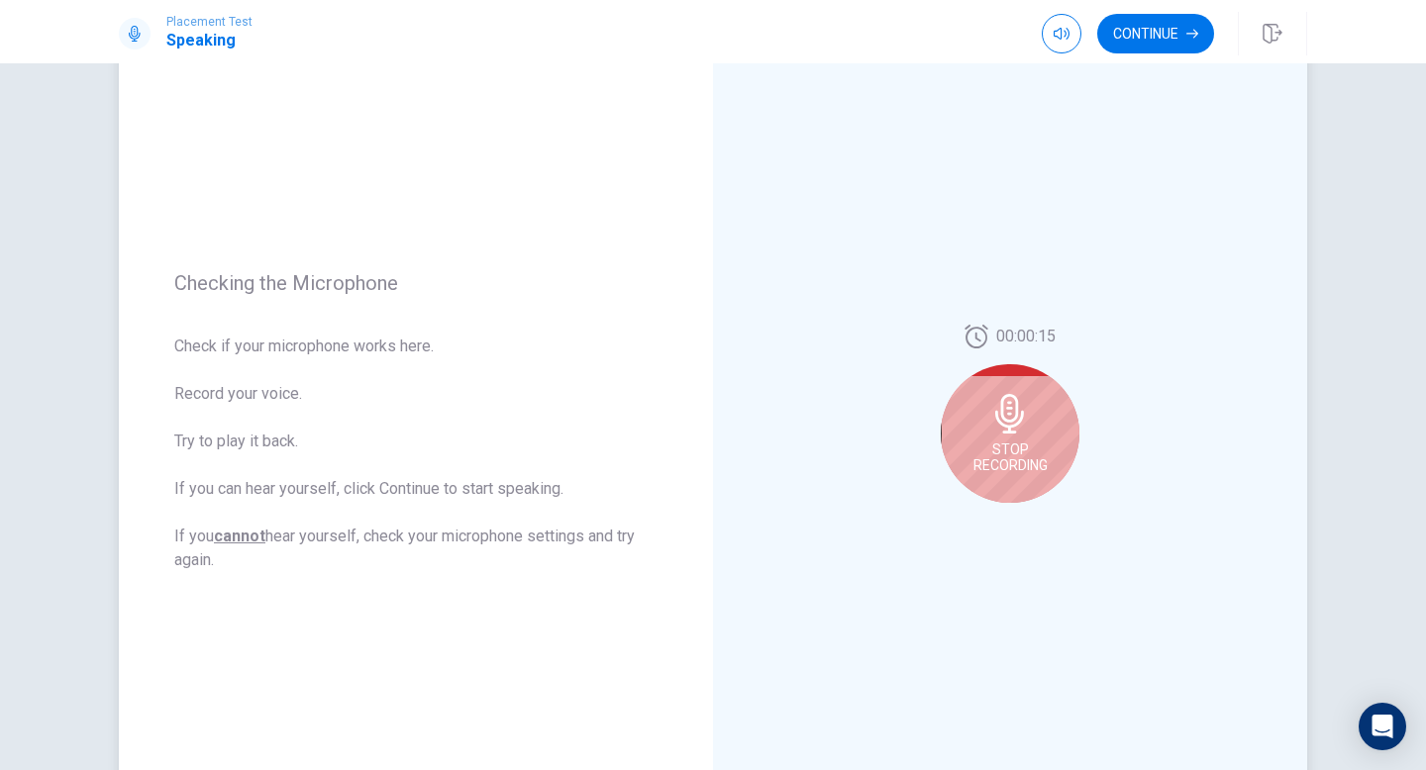
click at [1019, 475] on div "Stop Recording" at bounding box center [1010, 433] width 139 height 139
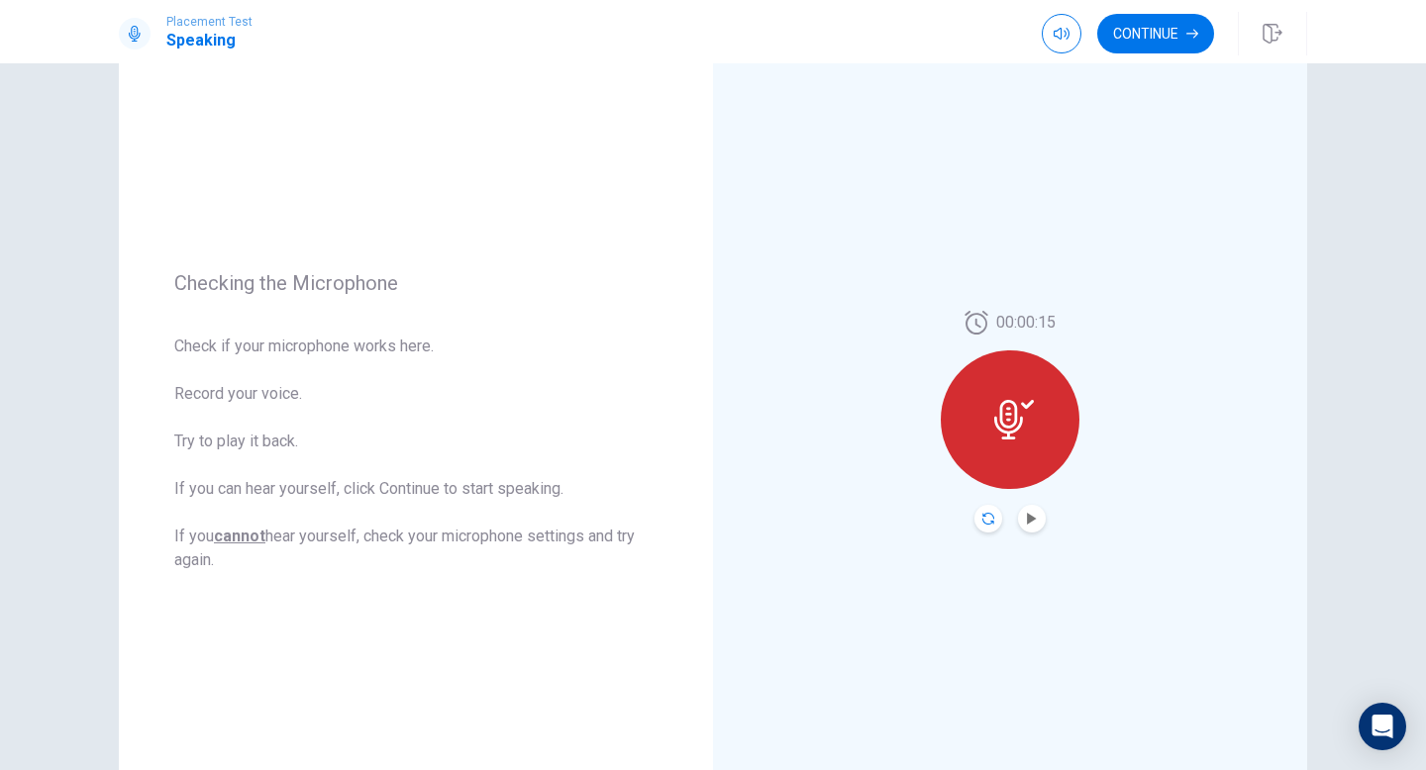
click at [991, 523] on icon "Record Again" at bounding box center [988, 519] width 12 height 12
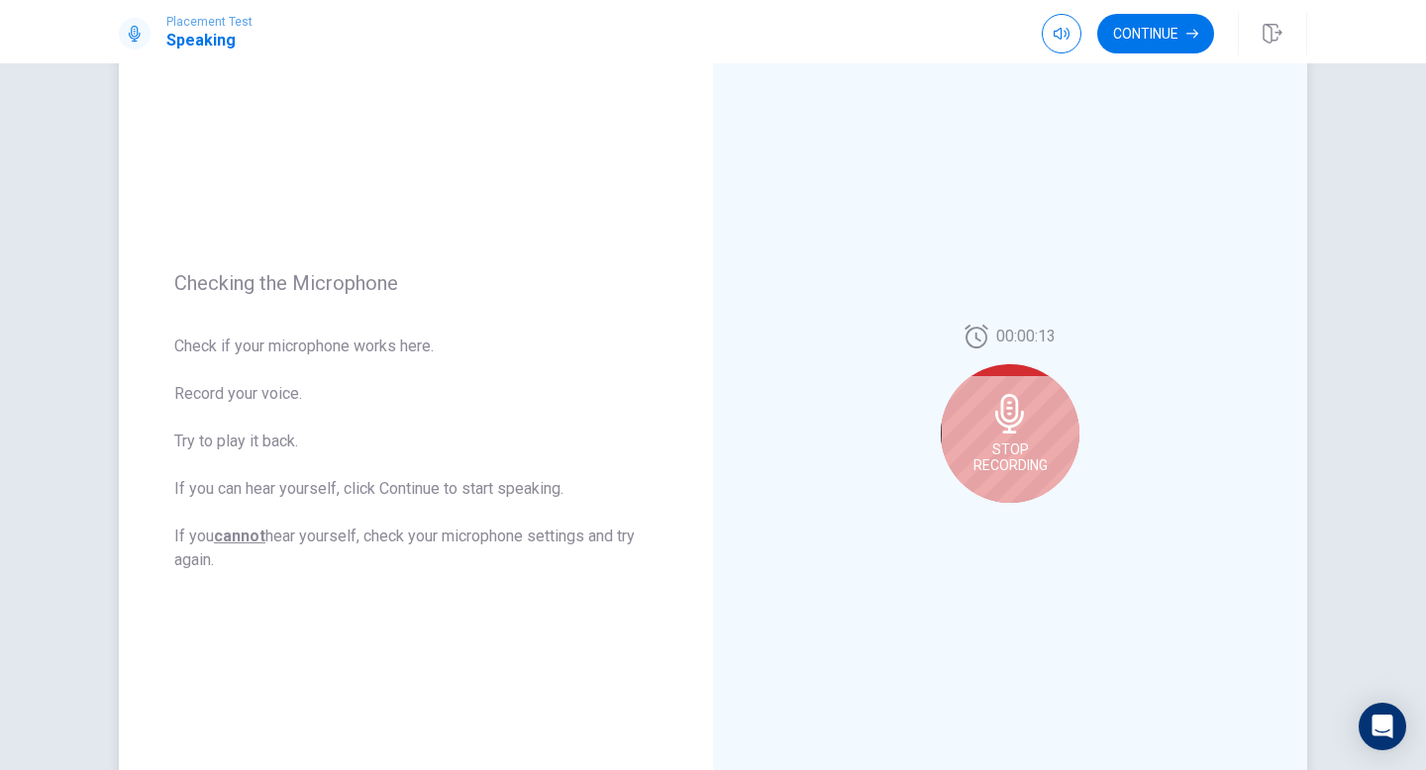
click at [1037, 410] on div "Stop Recording" at bounding box center [1010, 433] width 139 height 139
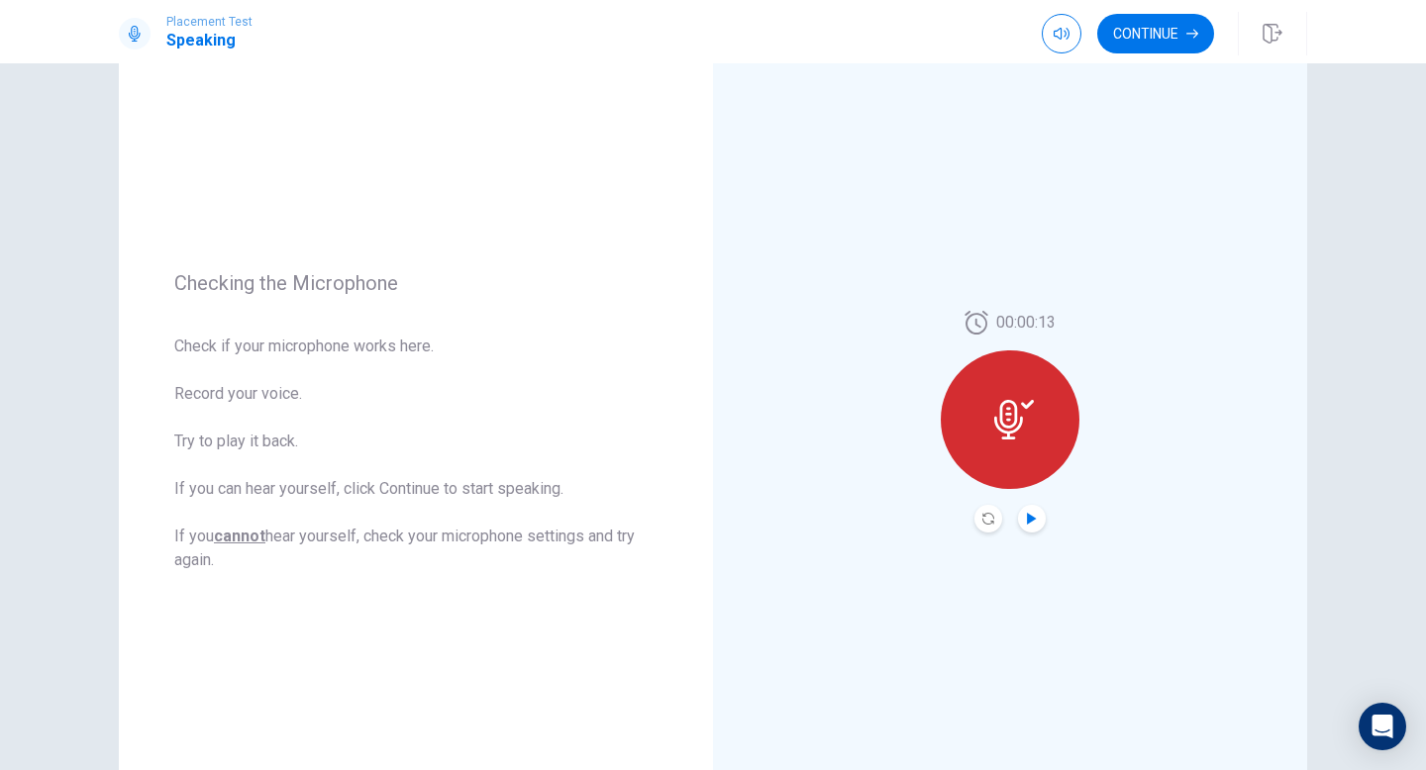
click at [1034, 523] on icon "Play Audio" at bounding box center [1032, 519] width 12 height 12
click at [1168, 36] on button "Continue" at bounding box center [1155, 34] width 117 height 40
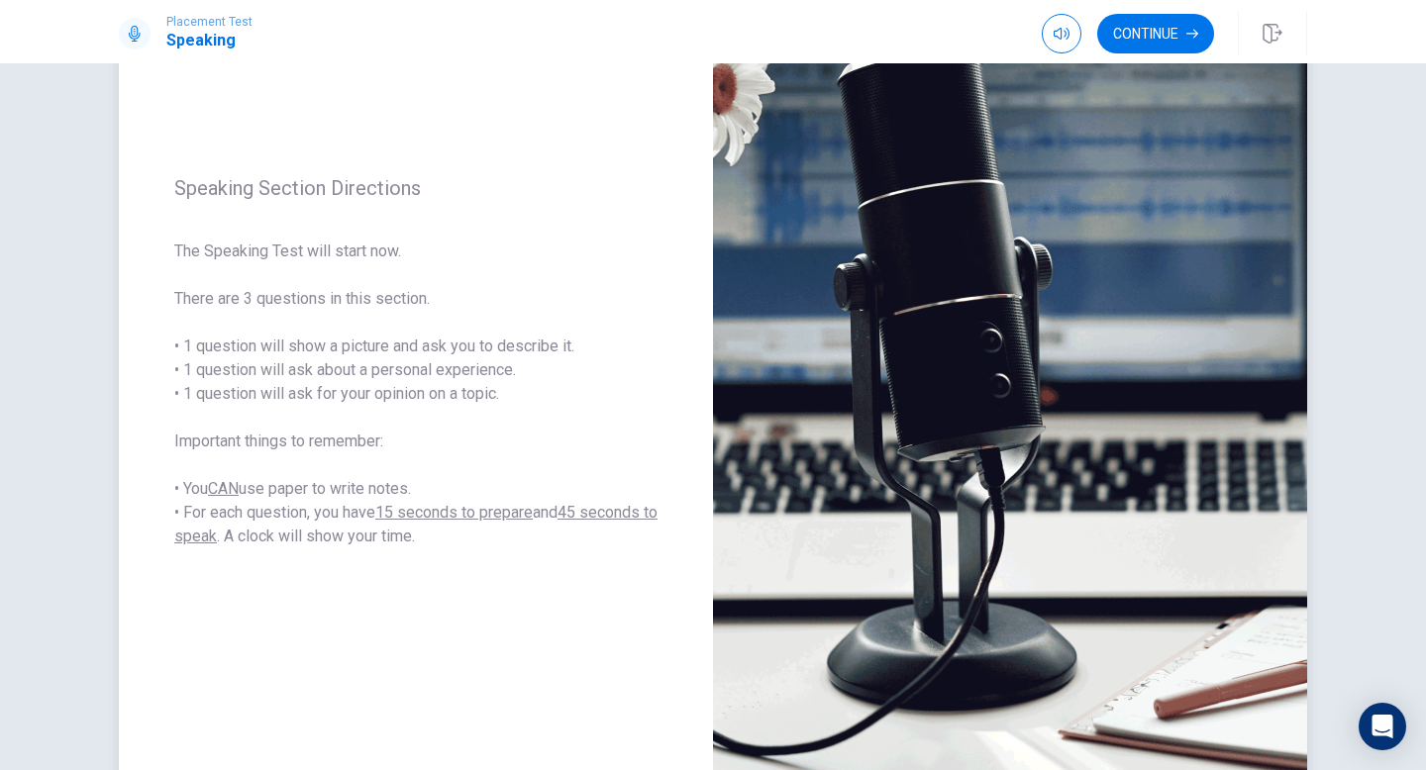
scroll to position [181, 0]
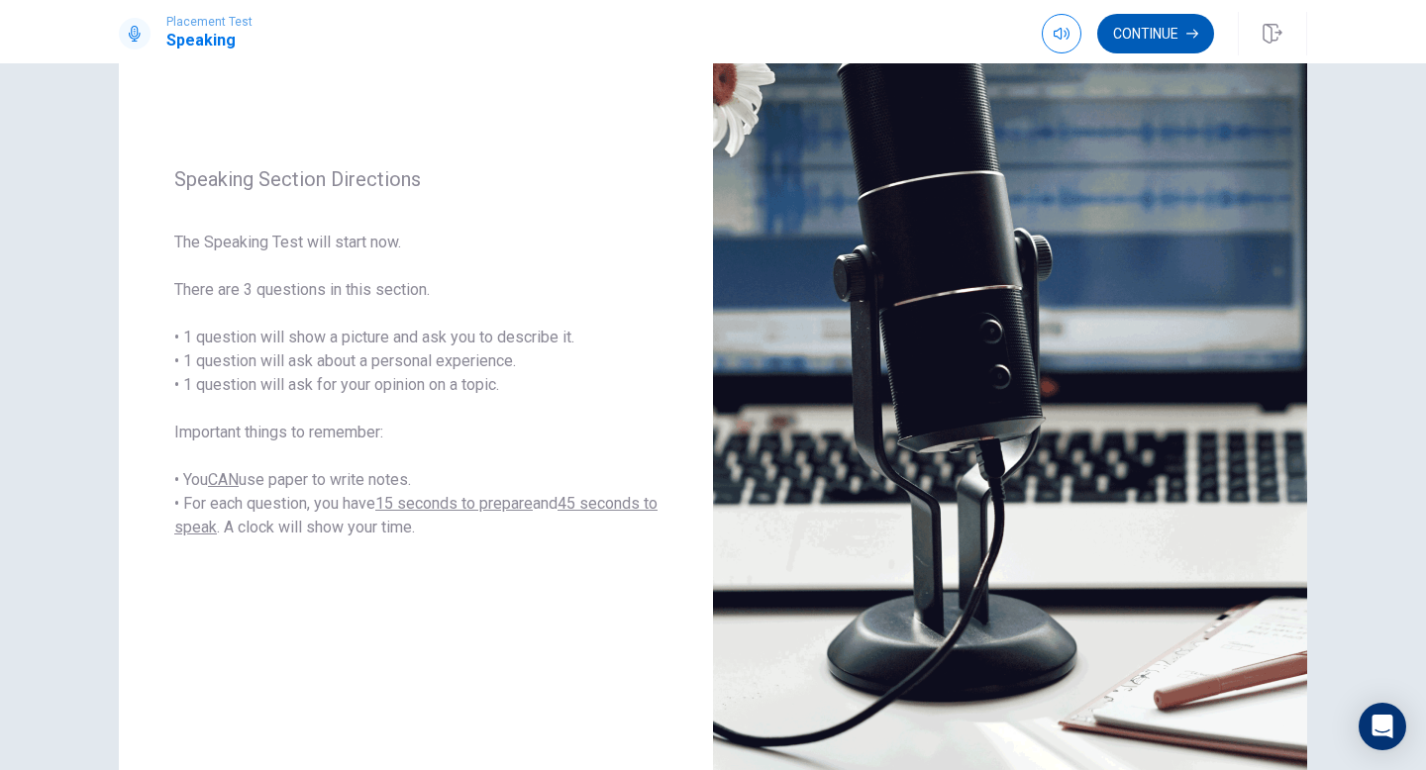
click at [1139, 26] on button "Continue" at bounding box center [1155, 34] width 117 height 40
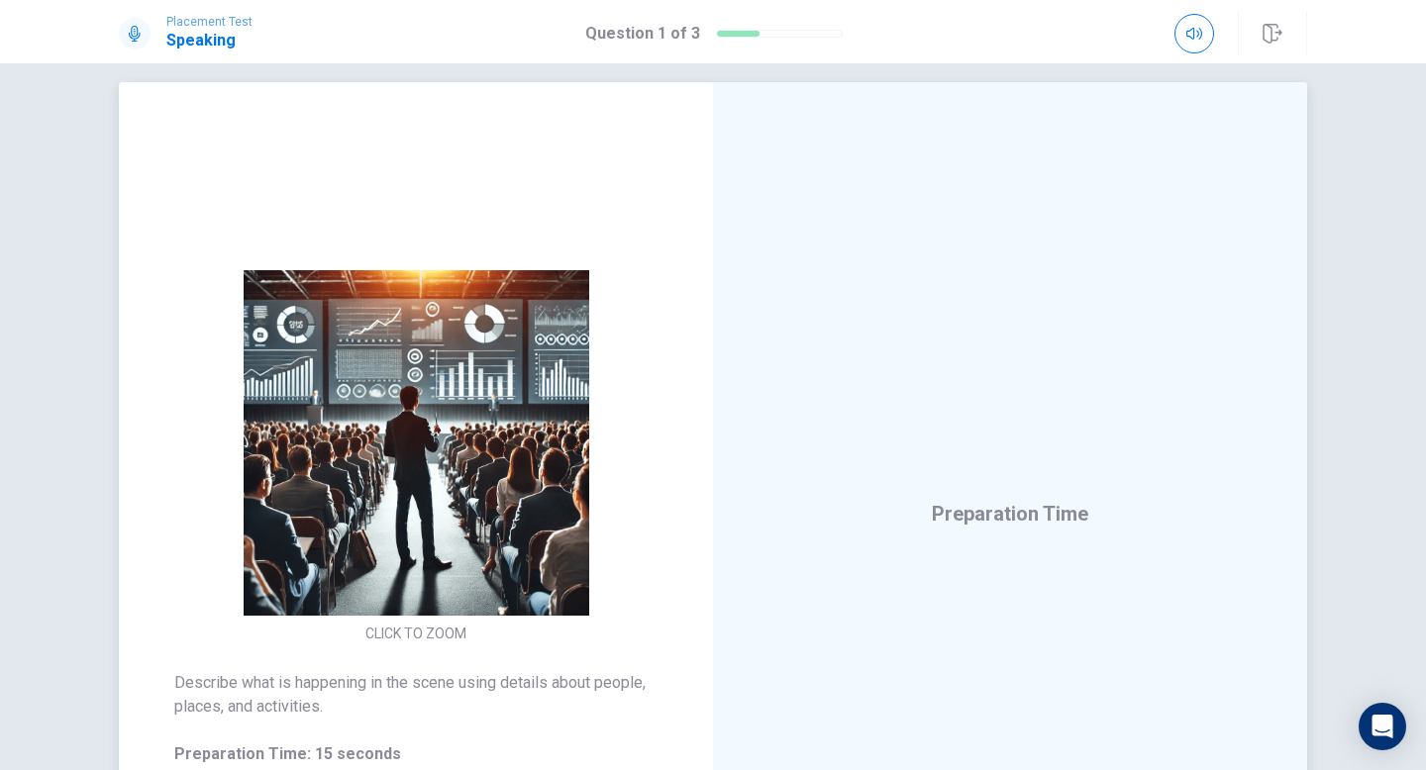
scroll to position [24, 0]
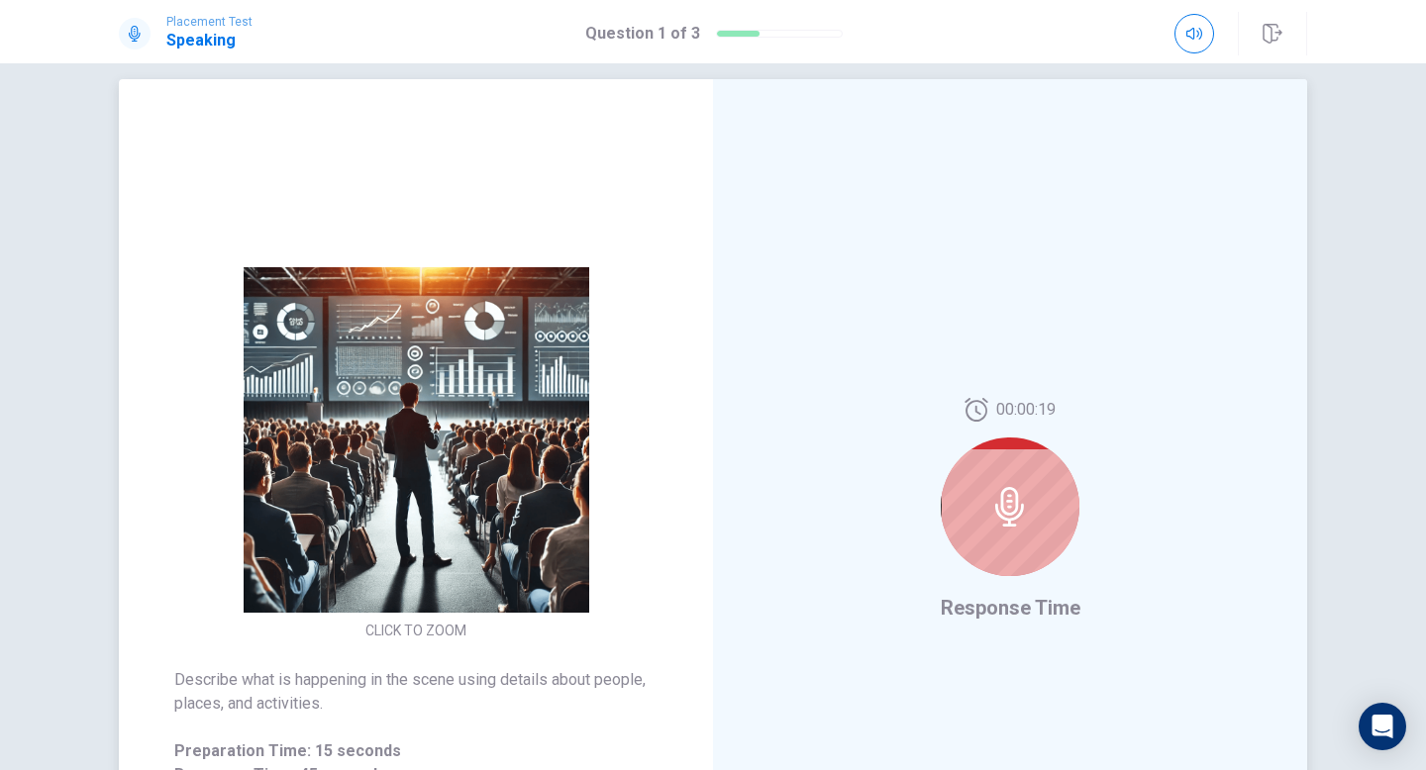
click at [1030, 510] on div at bounding box center [1010, 507] width 139 height 139
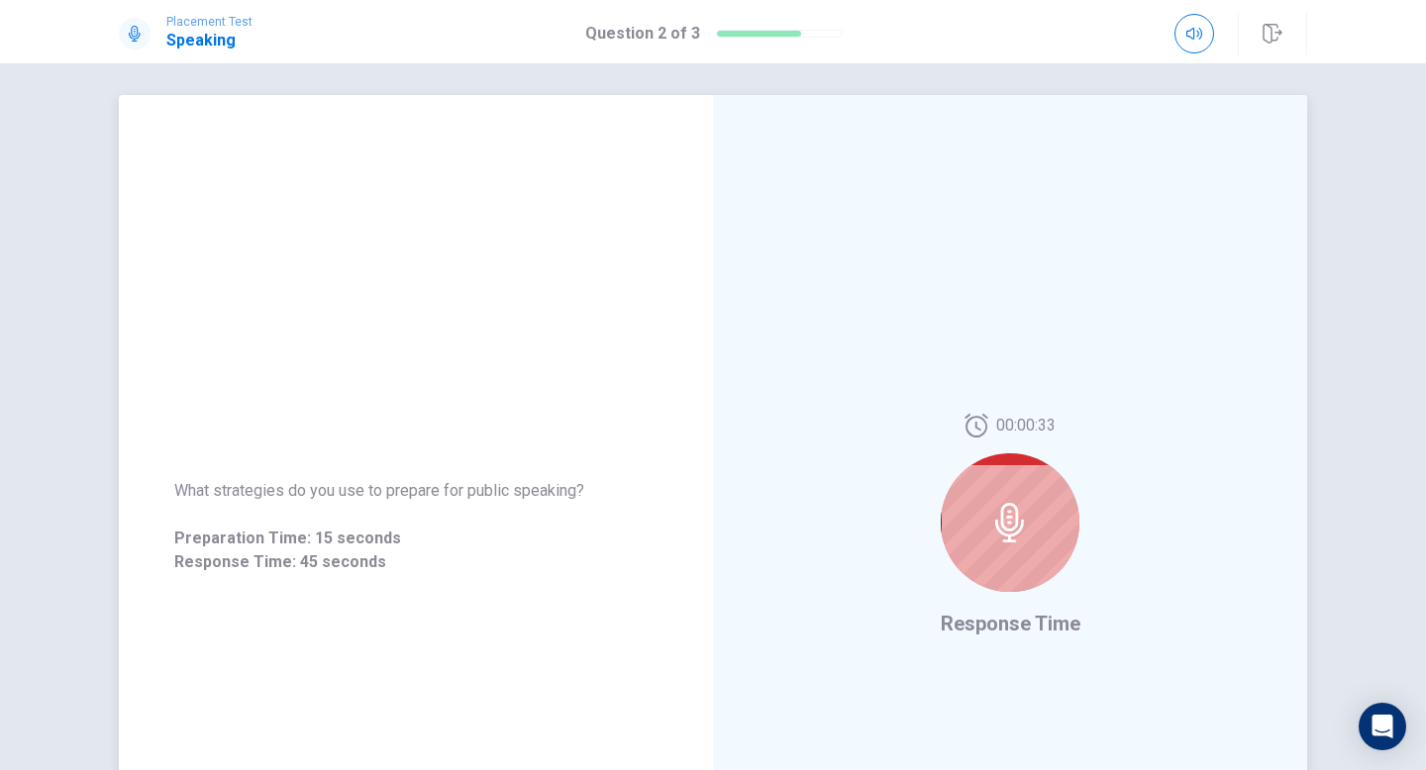
scroll to position [0, 0]
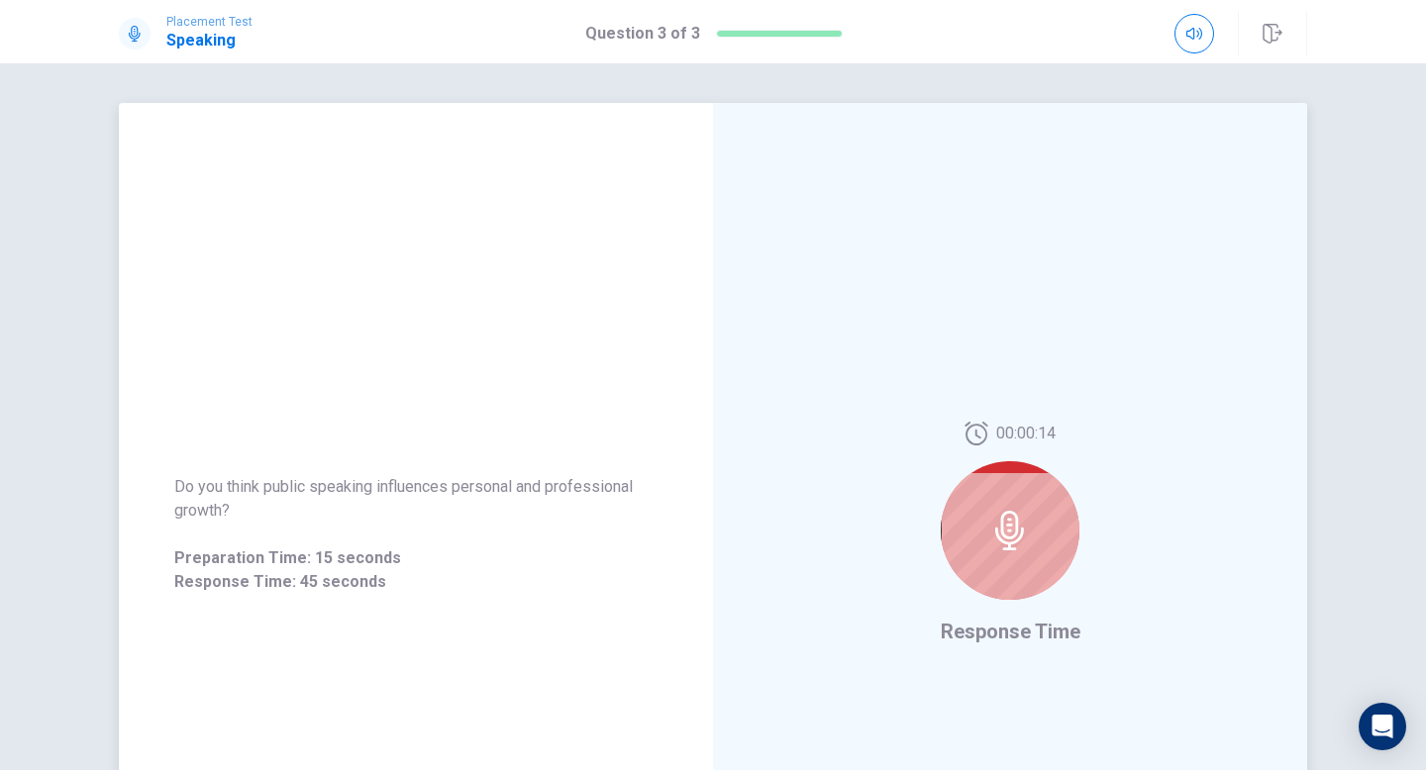
drag, startPoint x: 381, startPoint y: 487, endPoint x: 419, endPoint y: 492, distance: 38.0
click at [419, 492] on span "Do you think public speaking influences personal and professional growth?" at bounding box center [415, 499] width 483 height 48
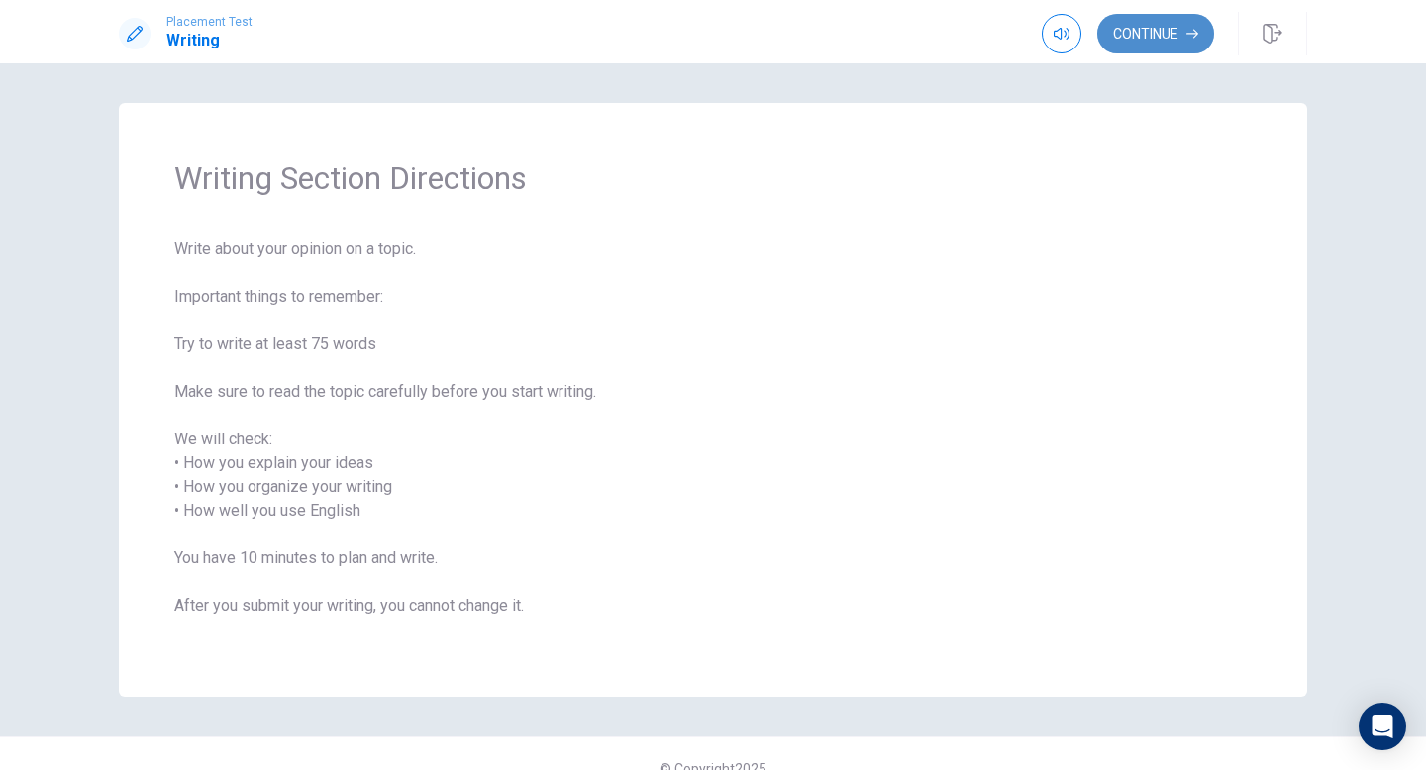
click at [1173, 49] on button "Continue" at bounding box center [1155, 34] width 117 height 40
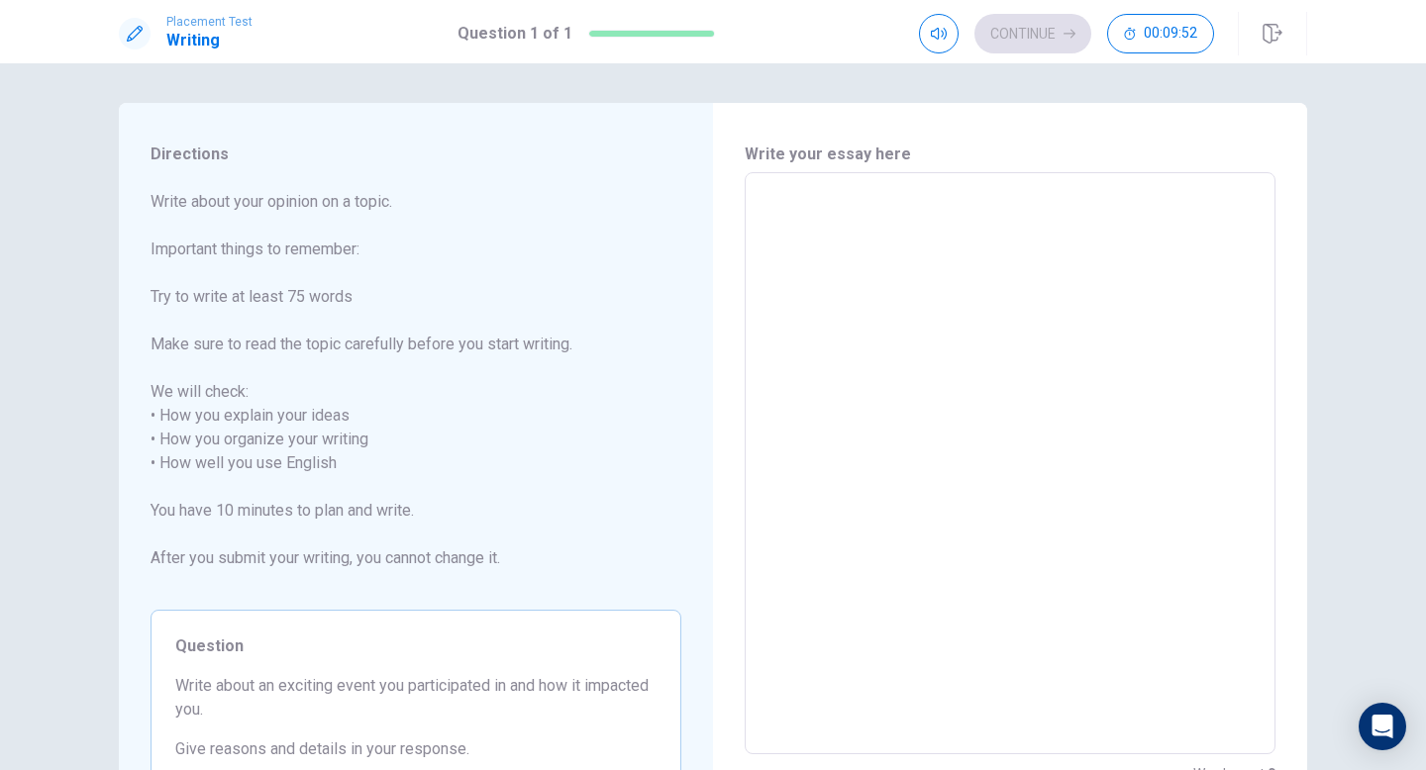
click at [853, 252] on textarea at bounding box center [1010, 464] width 503 height 550
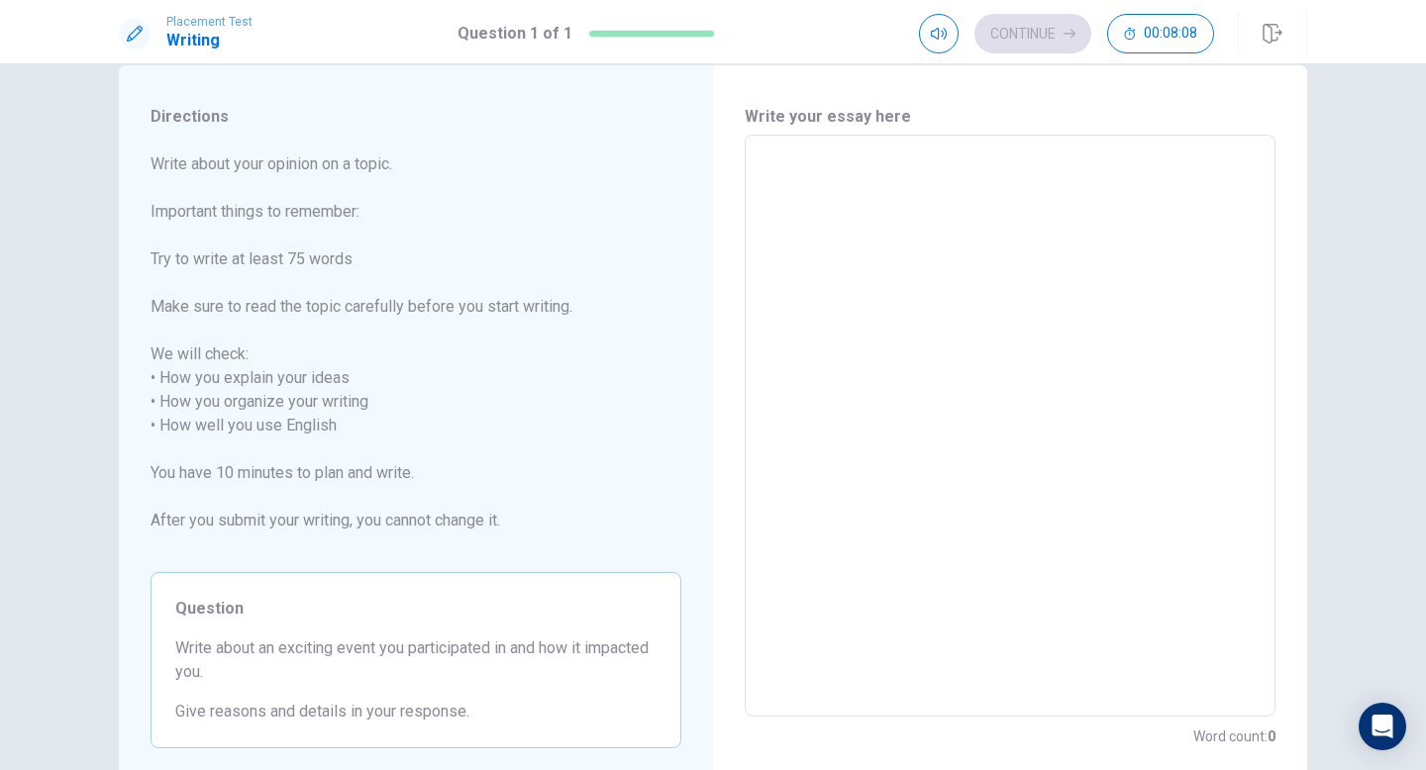
scroll to position [37, 0]
type textarea "T"
type textarea "x"
type textarea "Th"
type textarea "x"
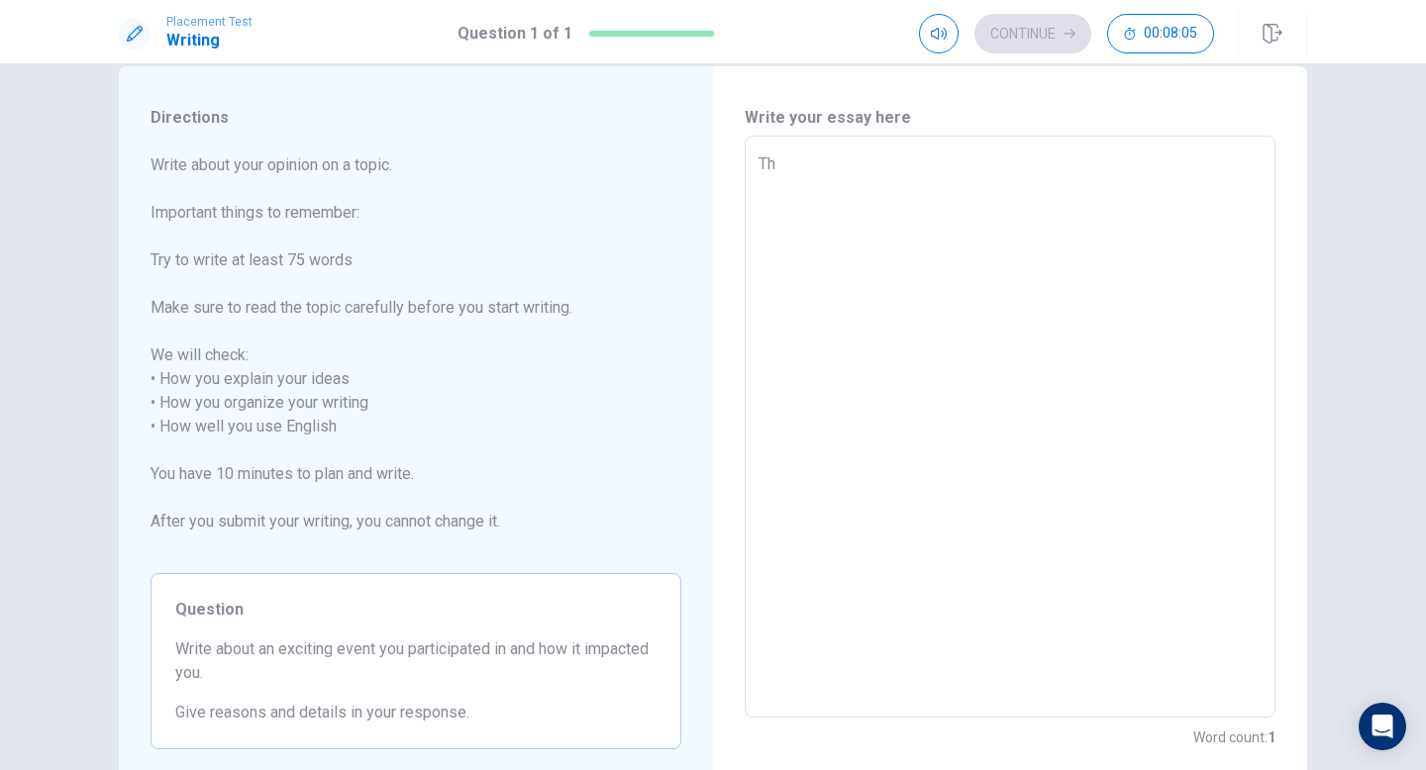
type textarea "The"
type textarea "x"
type textarea "The"
type textarea "x"
type textarea "The m"
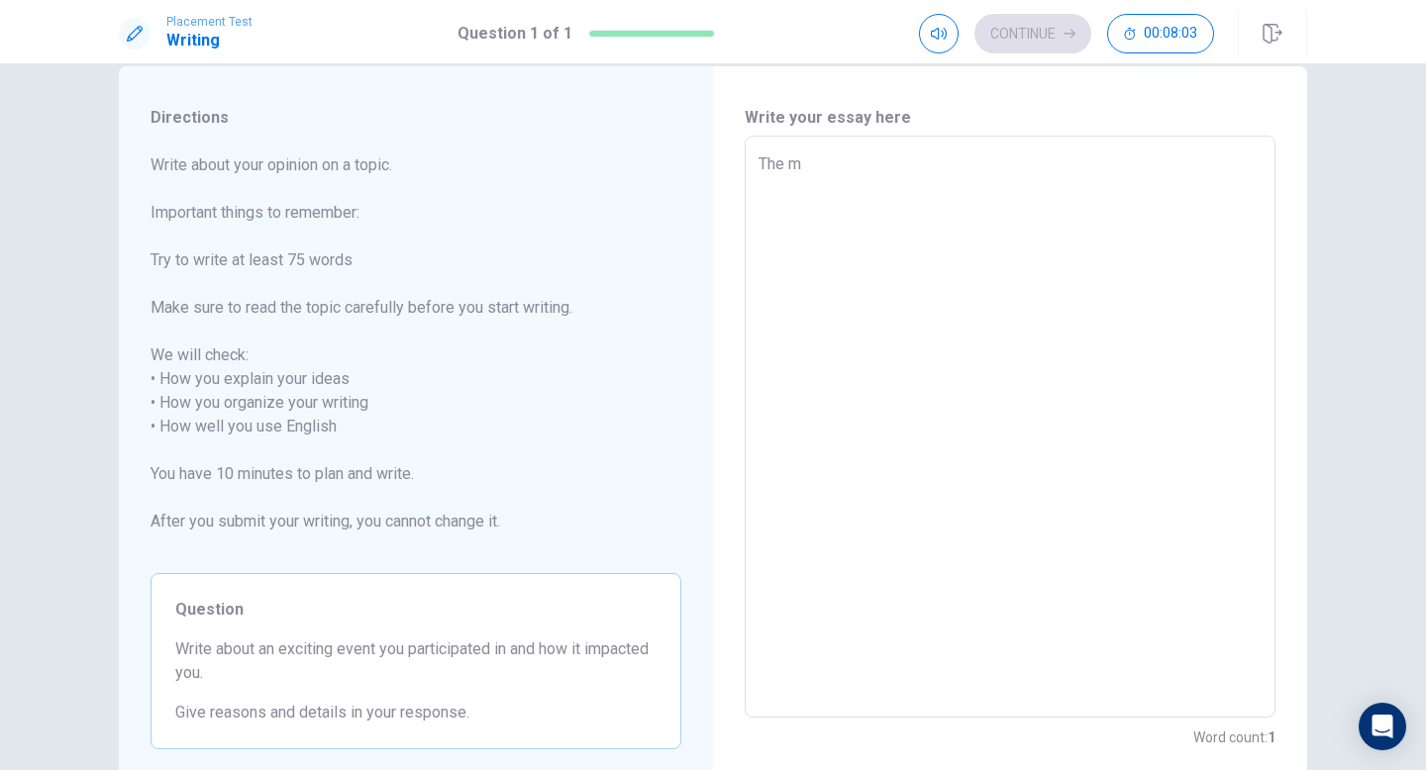
type textarea "x"
type textarea "The mo"
type textarea "x"
type textarea "The mos"
type textarea "x"
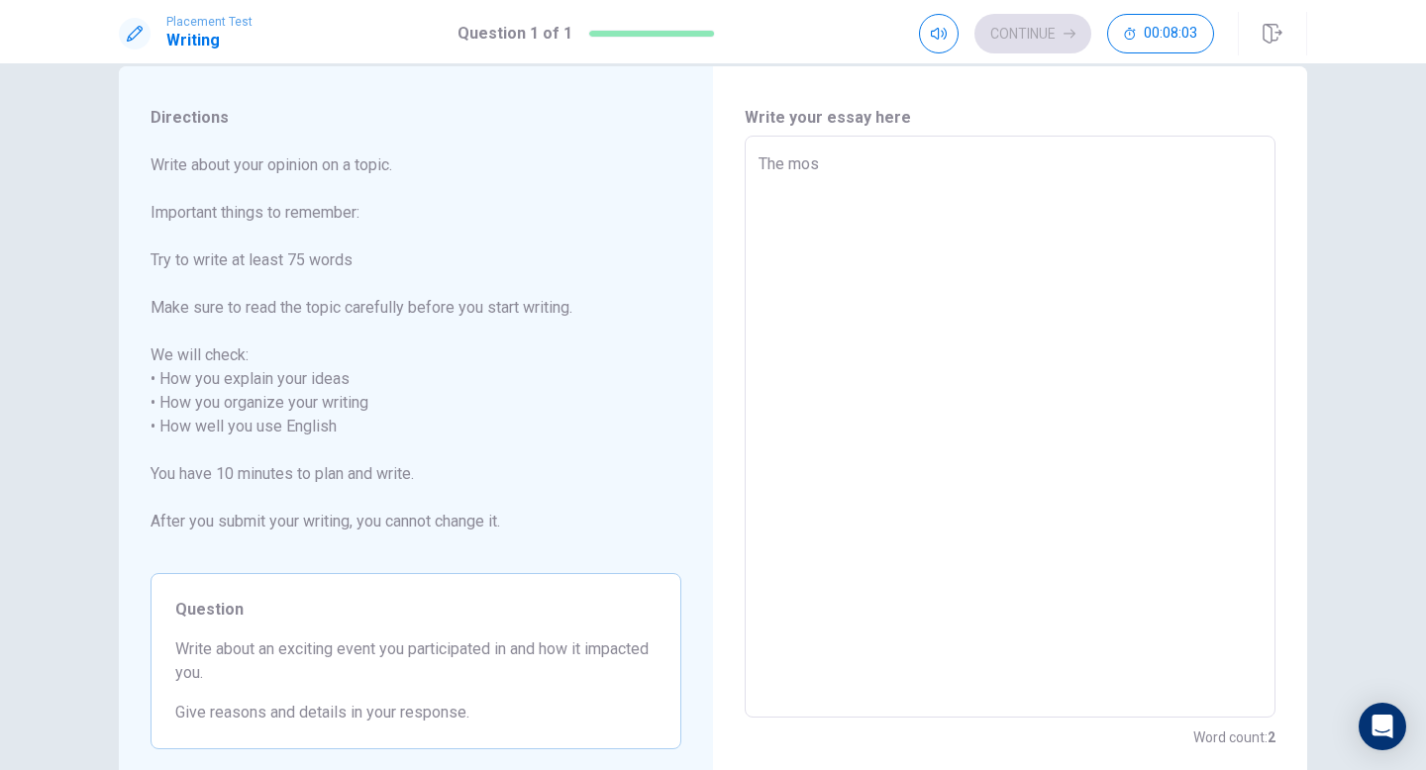
type textarea "The most"
type textarea "x"
type textarea "The most"
type textarea "x"
type textarea "The most e"
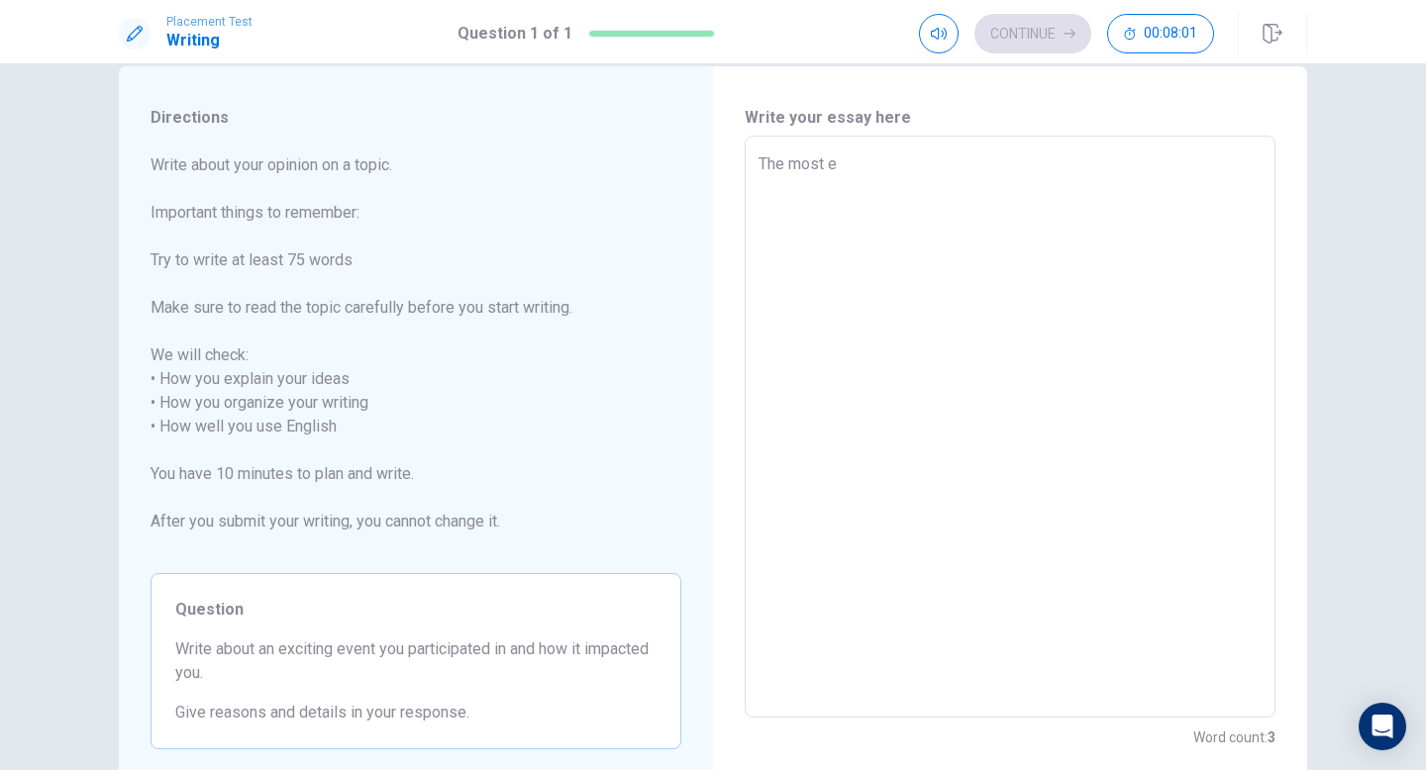
type textarea "x"
type textarea "The most ex"
type textarea "x"
type textarea "The most exc"
type textarea "x"
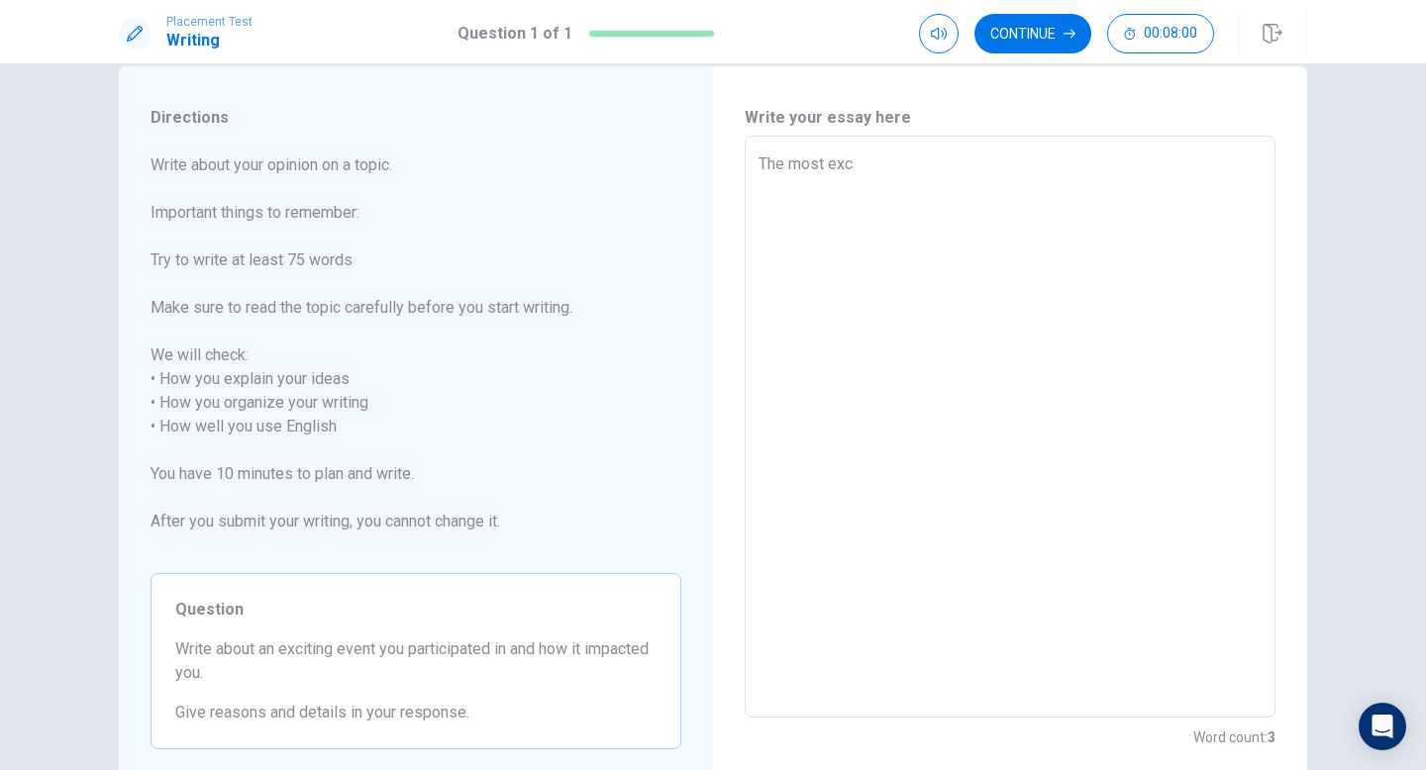
type textarea "The most excu"
type textarea "x"
type textarea "The most exc"
type textarea "x"
type textarea "The most exci"
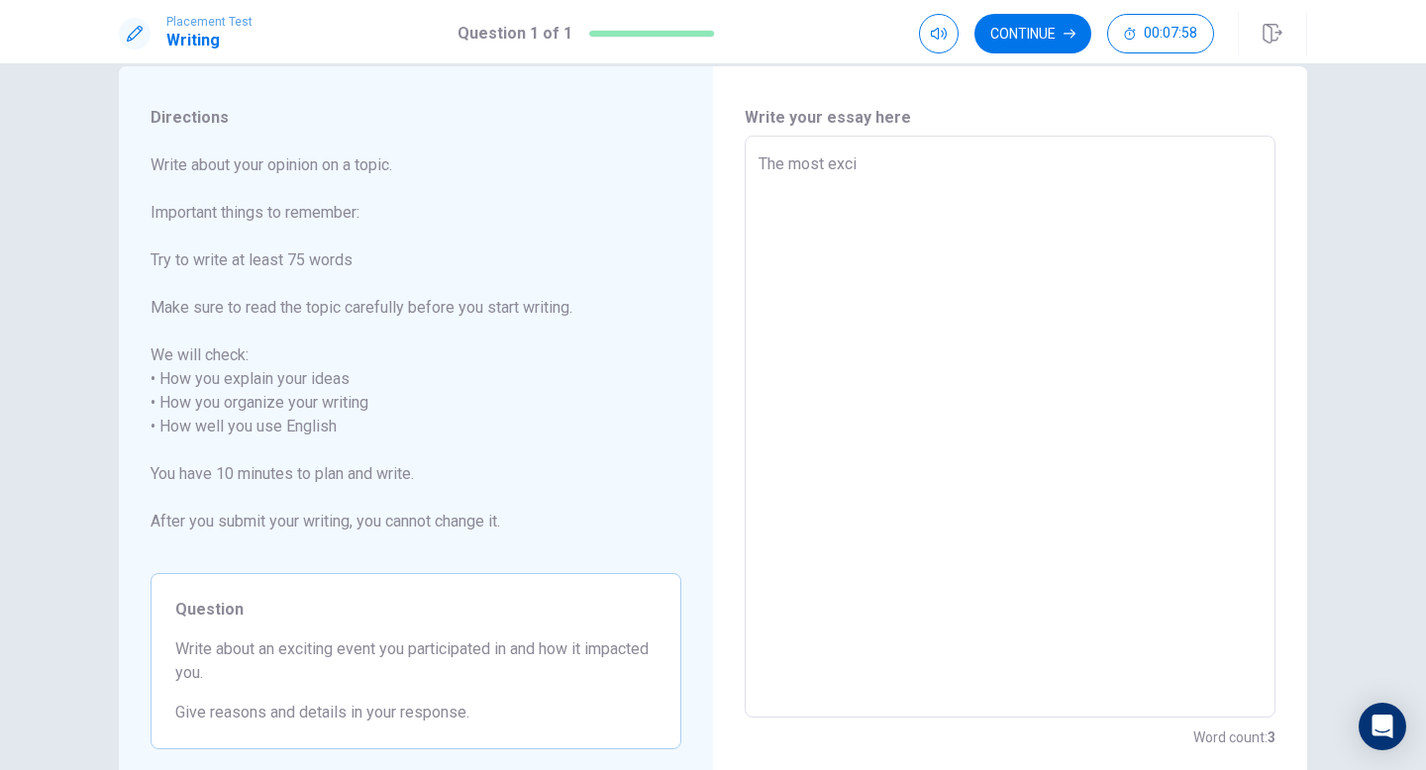
type textarea "x"
type textarea "The most excit"
type textarea "x"
type textarea "The most excite"
type textarea "x"
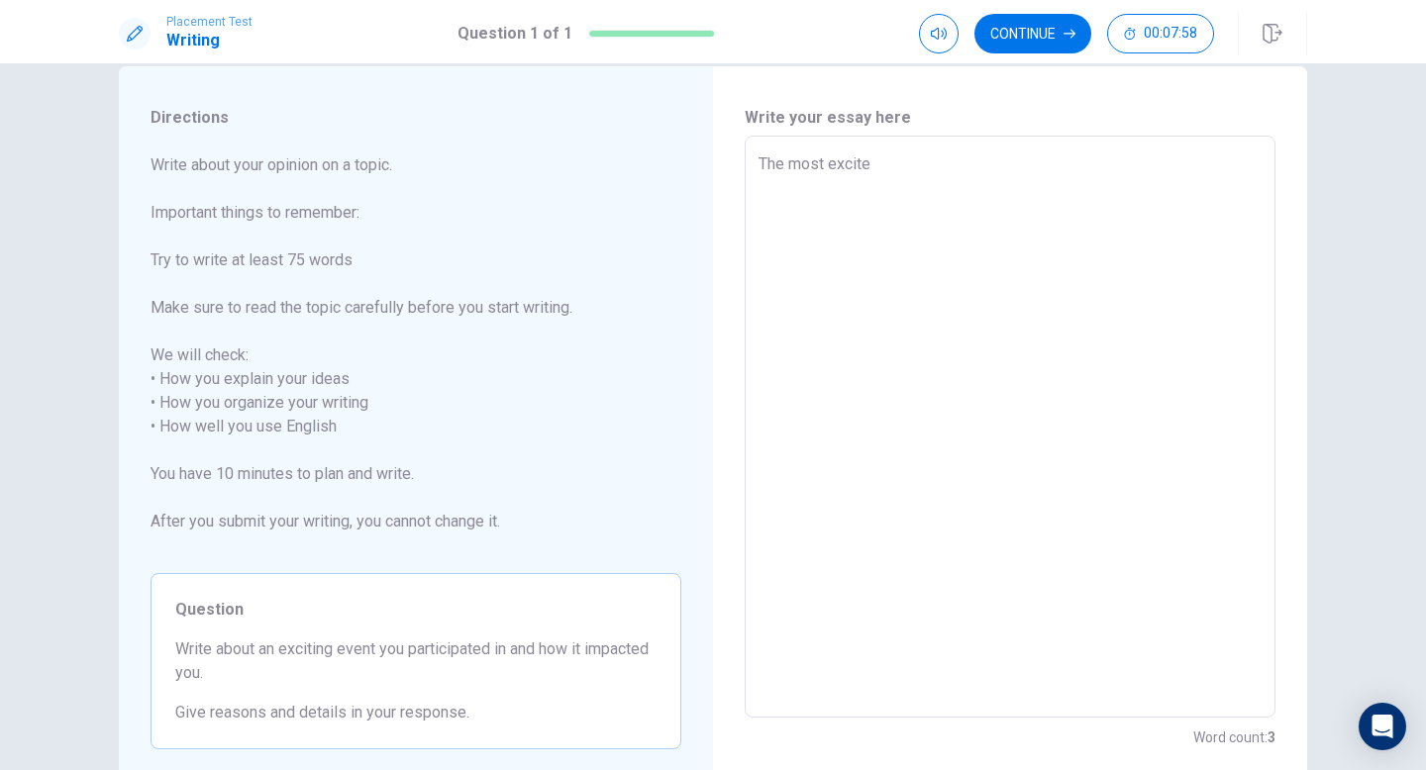
type textarea "The most excited"
type textarea "x"
type textarea "The most excited"
type textarea "x"
type textarea "The most excited e"
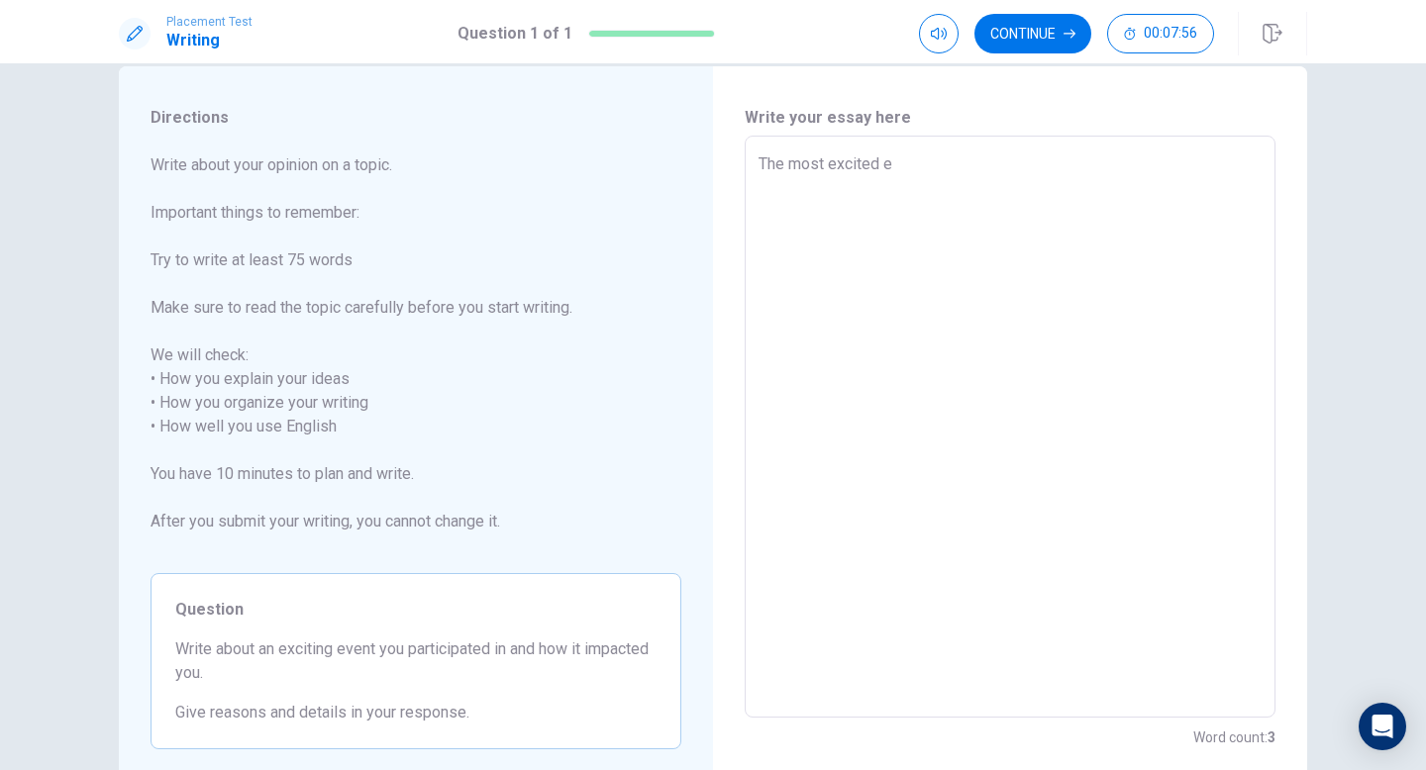
type textarea "x"
type textarea "The most excited ev"
type textarea "x"
type textarea "The most excited eve"
type textarea "x"
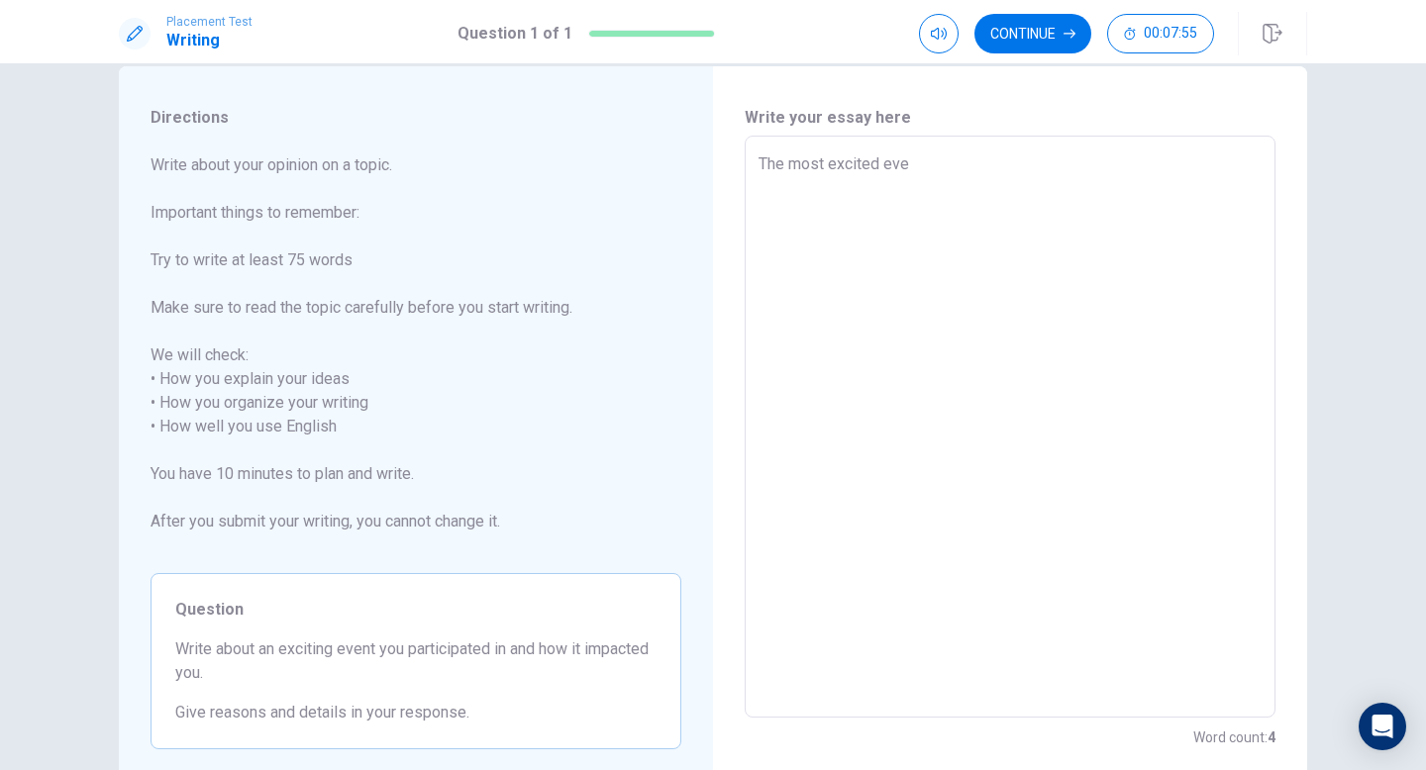
type textarea "The most excited even"
type textarea "x"
type textarea "The most excited event"
type textarea "x"
type textarea "The most excited event"
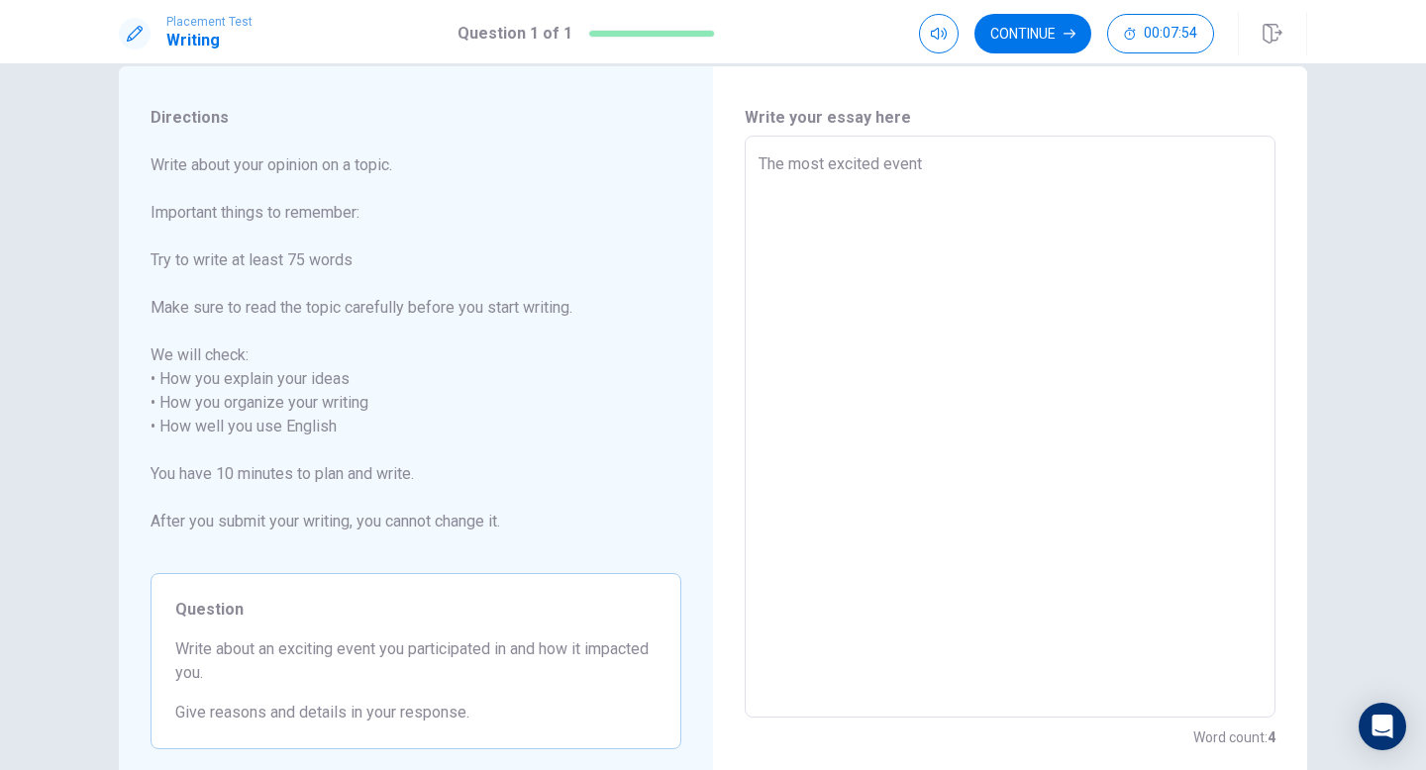
type textarea "x"
type textarea "The most excited event I"
type textarea "x"
type textarea "The most excited event I"
type textarea "x"
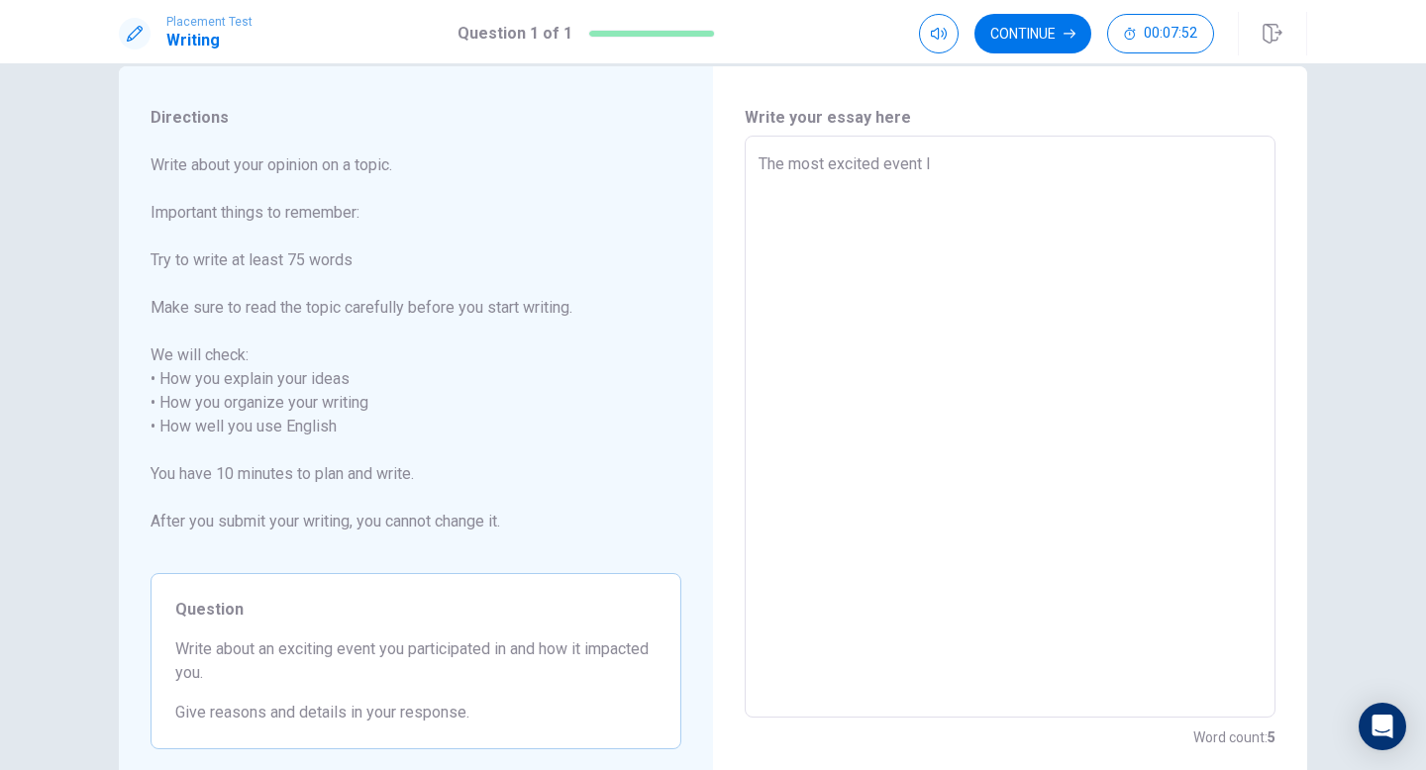
type textarea "The most excited event I h"
type textarea "x"
type textarea "The most excited event I ha"
type textarea "x"
type textarea "The most excited event I hav"
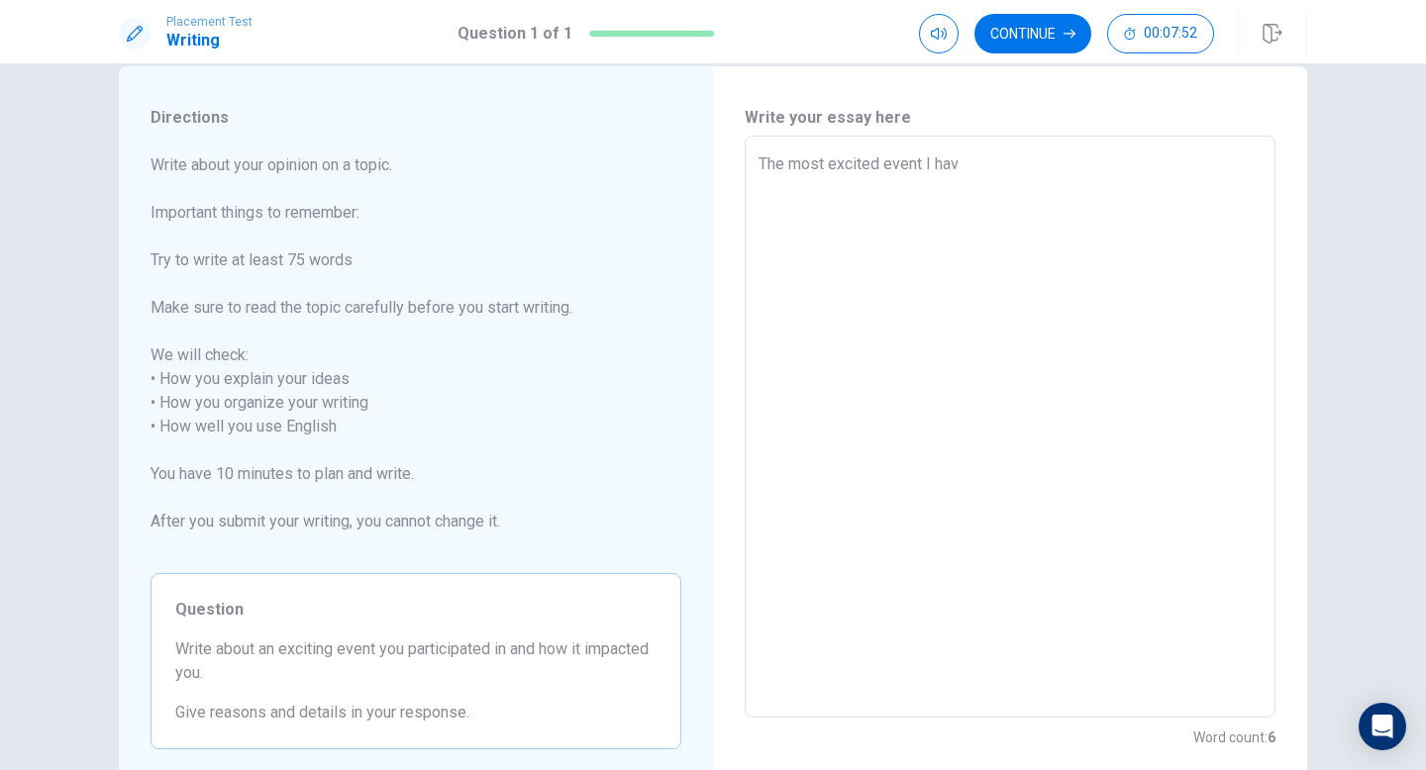
type textarea "x"
type textarea "The most excited event I have"
type textarea "x"
type textarea "The most excited event I have"
type textarea "x"
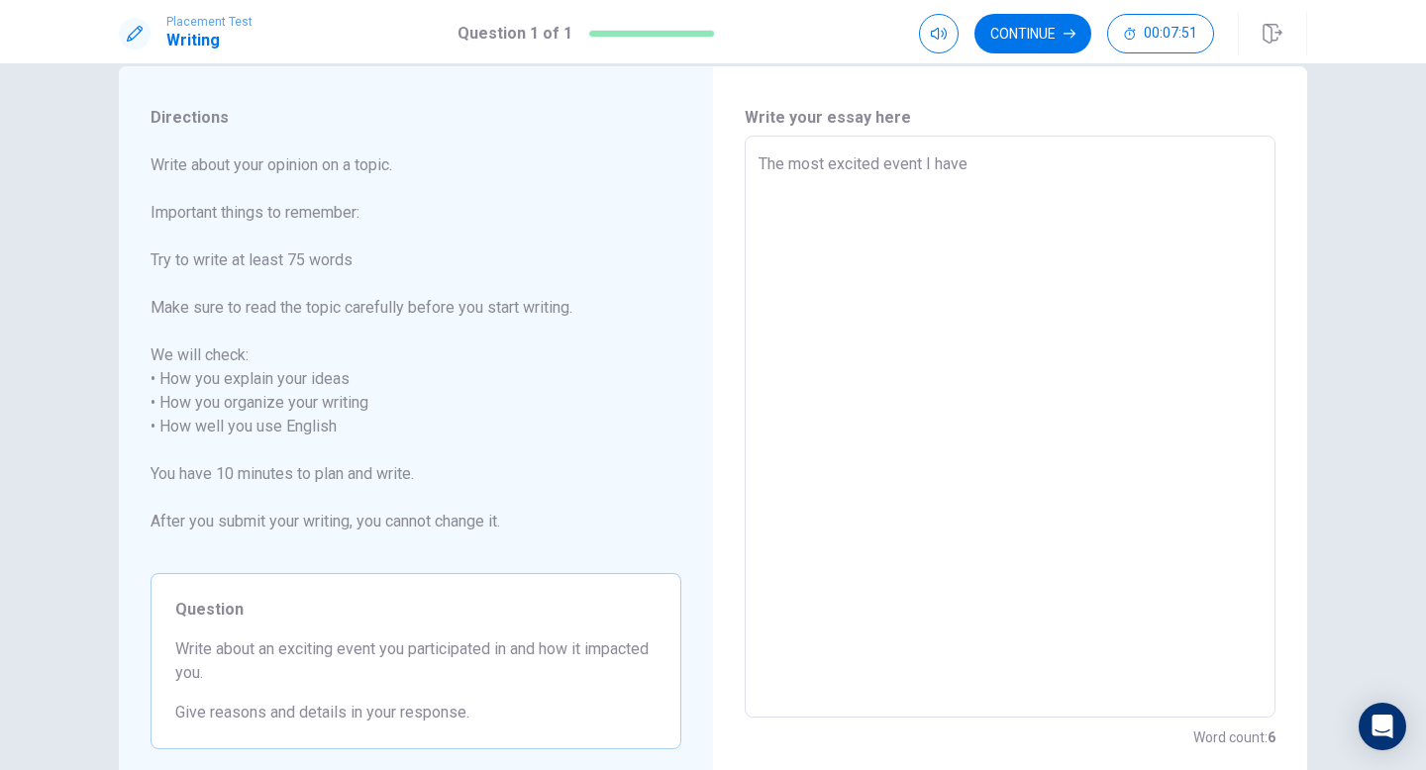
type textarea "The most excited event I have b"
type textarea "x"
type textarea "The most excited event I have be"
type textarea "x"
type textarea "The most excited event I have ben"
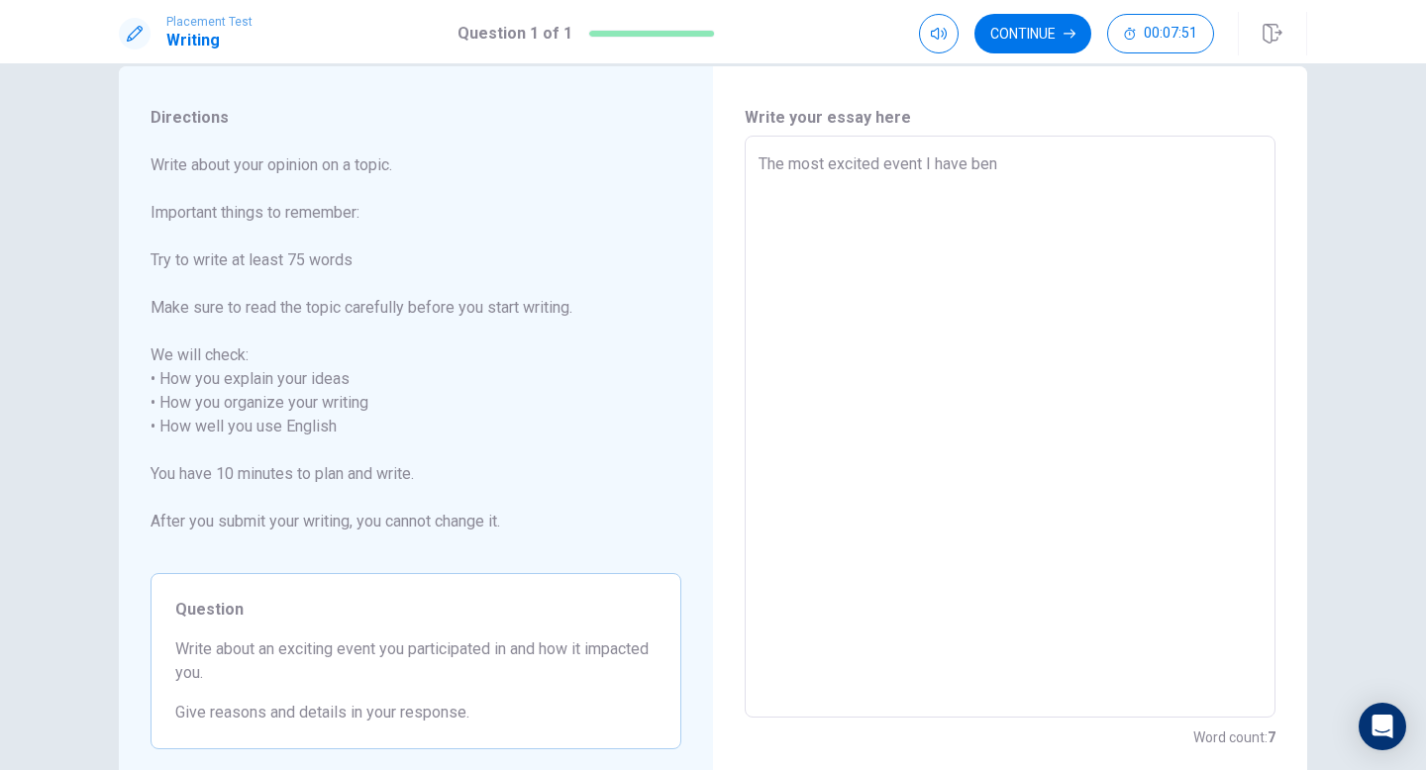
type textarea "x"
type textarea "The most excited event I have [PERSON_NAME]"
type textarea "x"
type textarea "The most excited event I have [PERSON_NAME]"
type textarea "x"
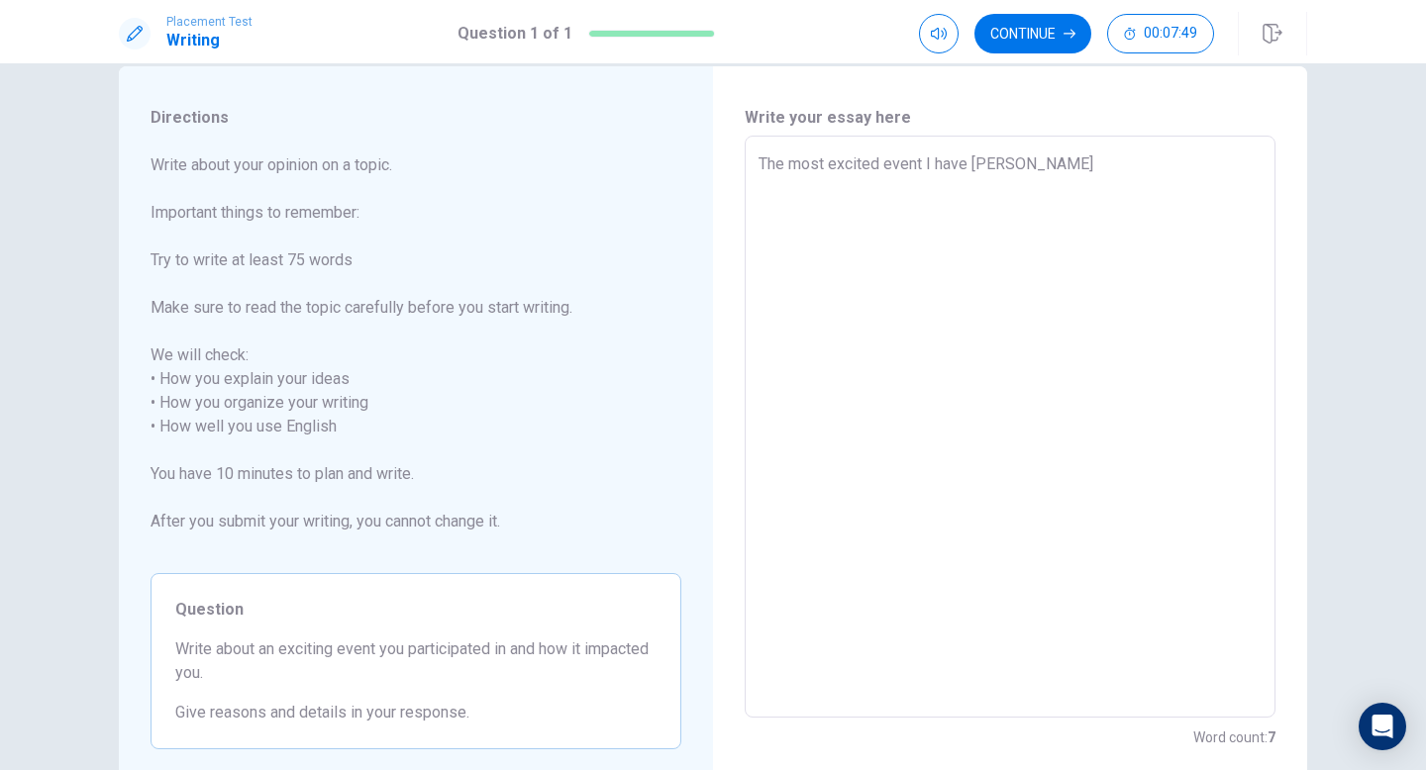
type textarea "The most excited event I have [PERSON_NAME]"
type textarea "x"
type textarea "The most excited event I have ben"
type textarea "x"
type textarea "The most excited event I have be"
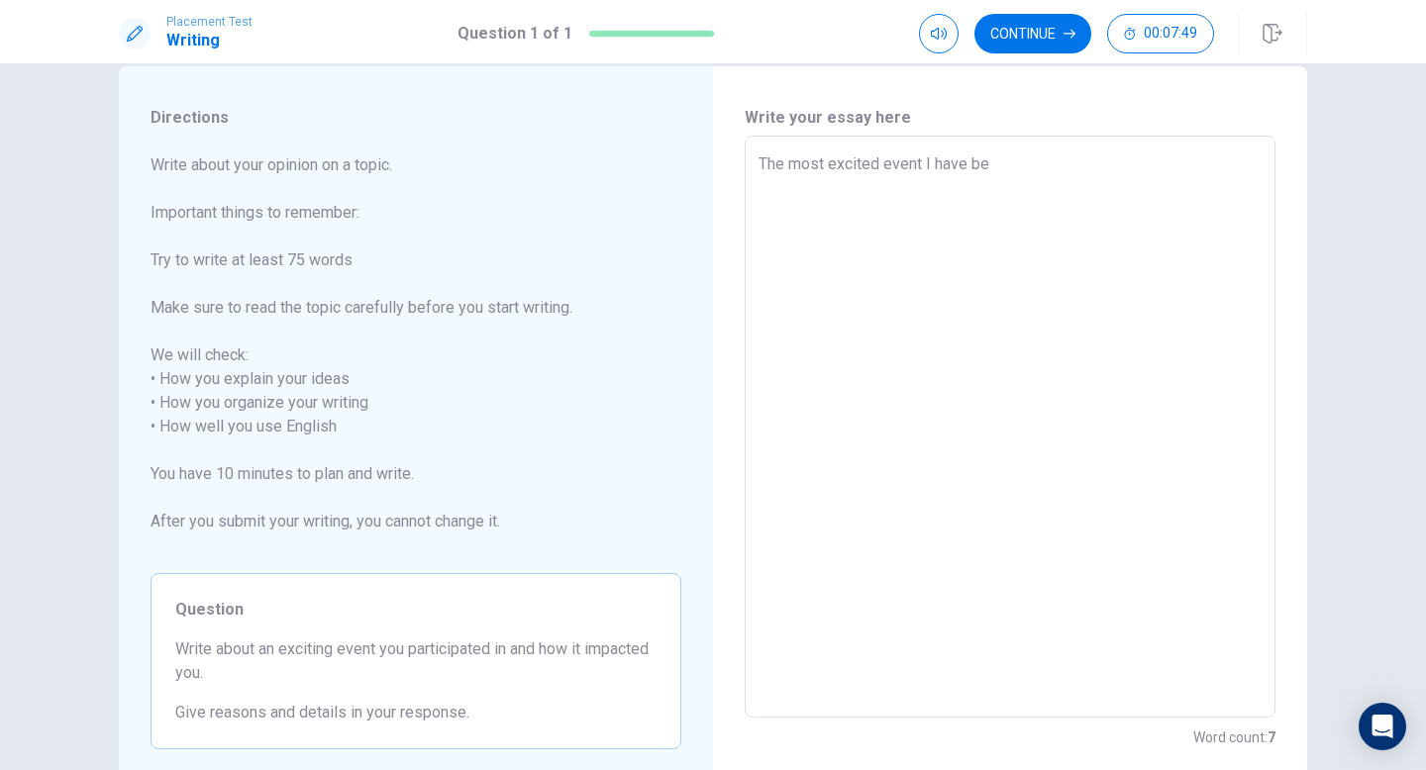
type textarea "x"
type textarea "The most excited event I have bee"
type textarea "x"
type textarea "The most excited event I have been"
type textarea "x"
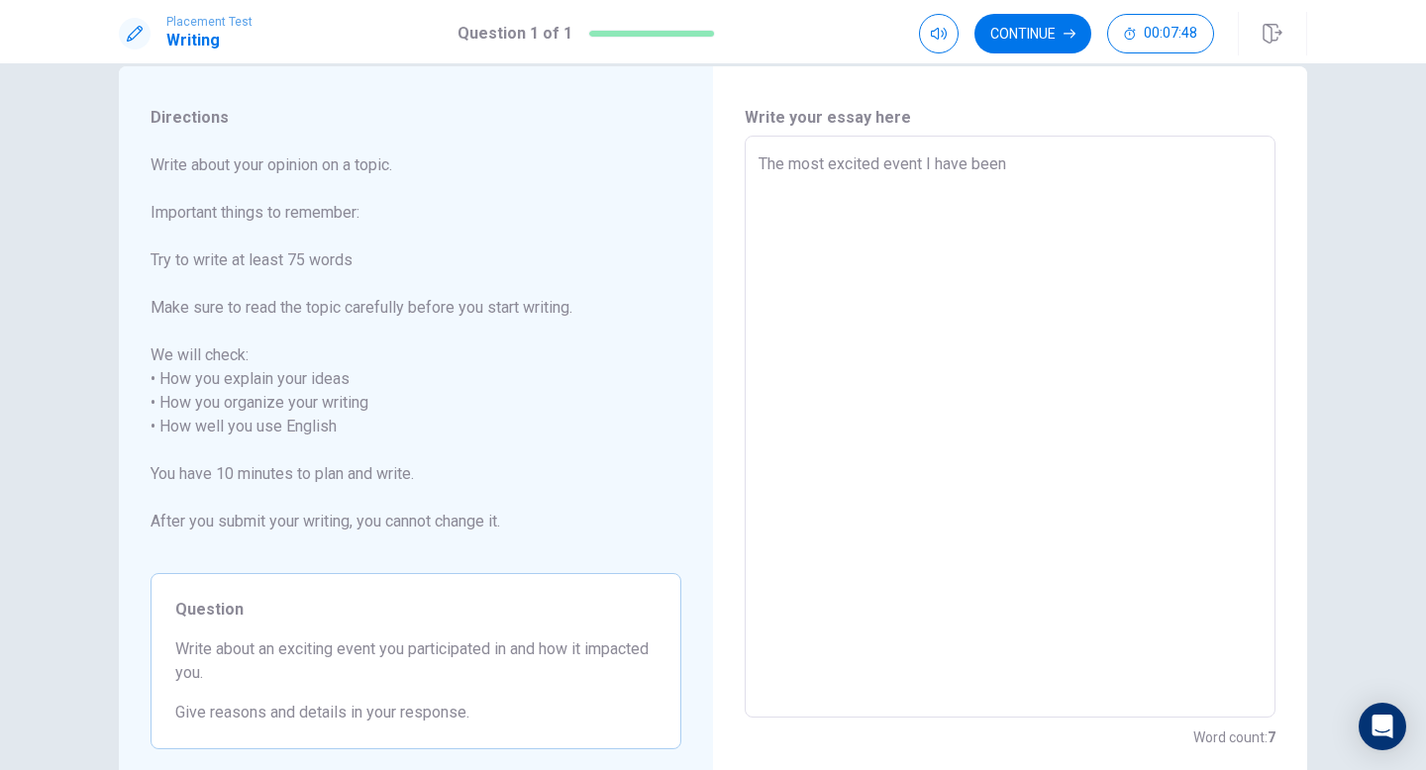
type textarea "The most excited event I have been"
type textarea "x"
type textarea "The most excited event I have been t"
type textarea "x"
type textarea "The most excited event I have been tr"
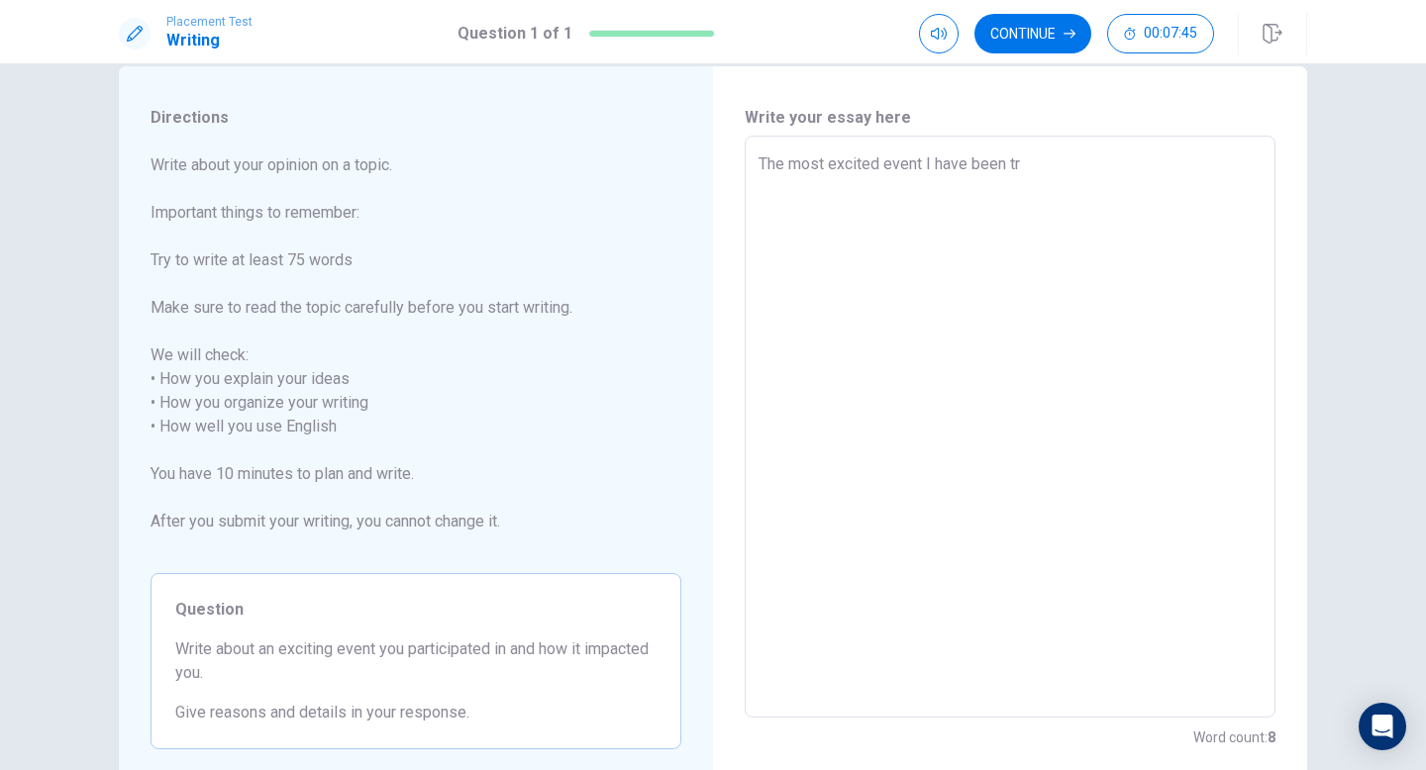
type textarea "x"
type textarea "The most excited event I have been tri"
type textarea "x"
type textarea "The most excited event I have been trie"
type textarea "x"
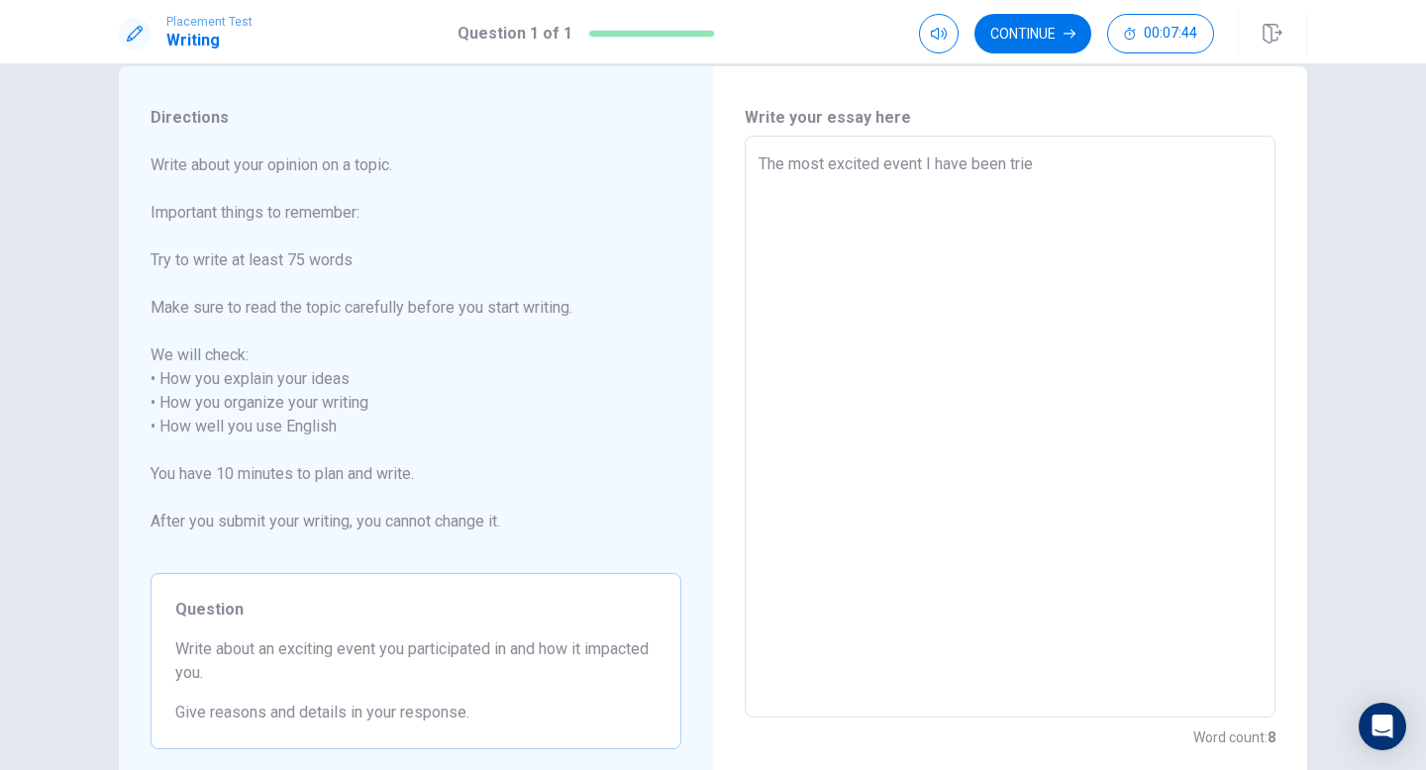
type textarea "The most excited event I have been tried"
type textarea "x"
type textarea "The most excited event I have been tried"
type textarea "x"
type textarea "The most excited event I have been tried i"
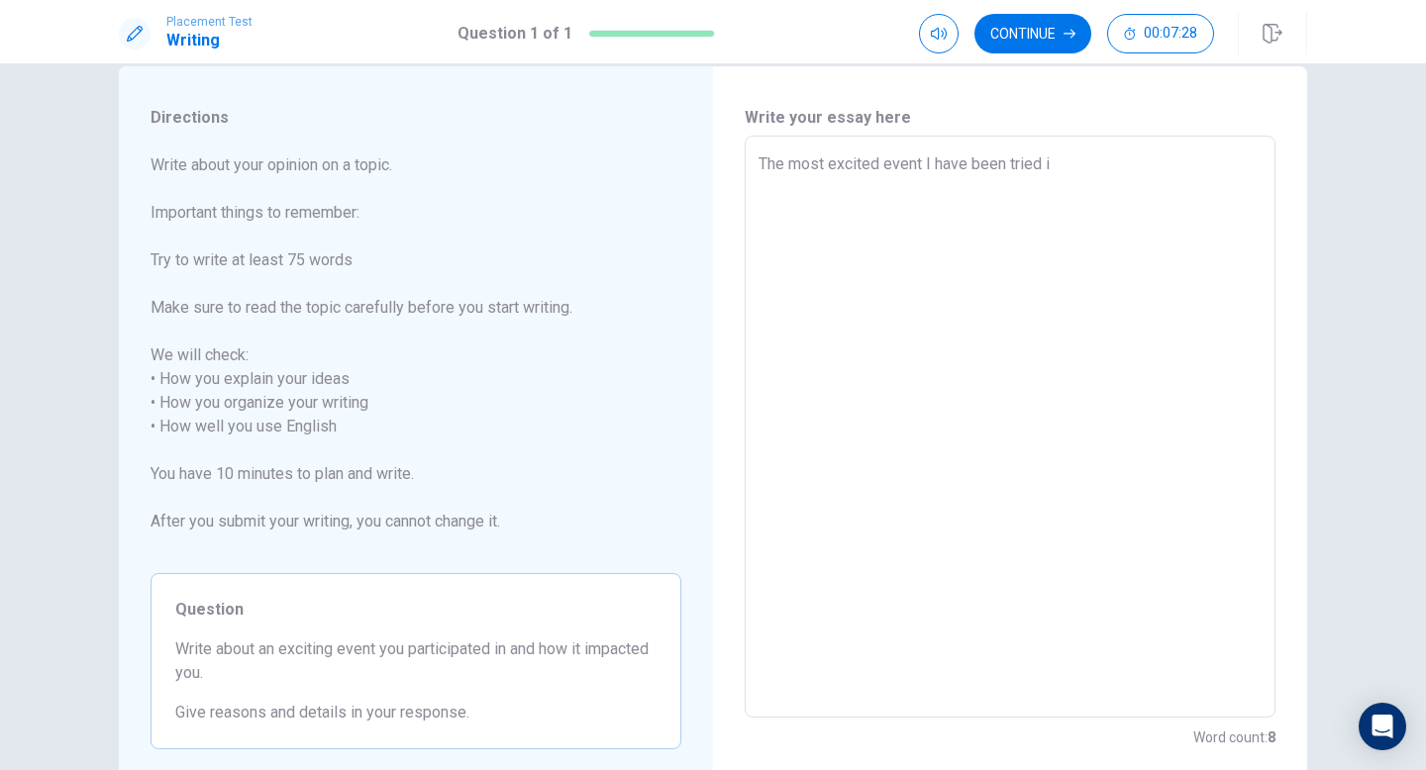
type textarea "x"
type textarea "The most excited event I have been tried is"
type textarea "x"
type textarea "The most excited event I have been tried i"
type textarea "x"
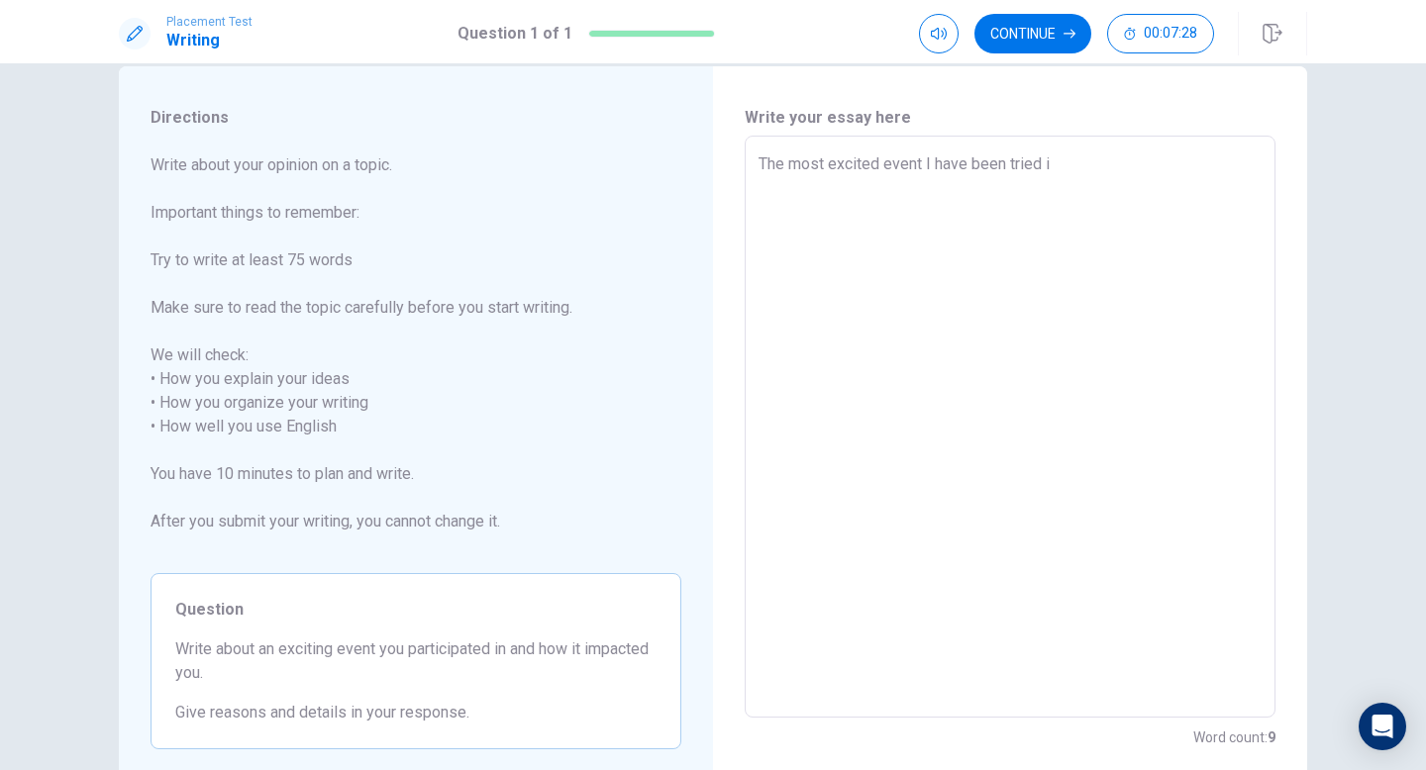
type textarea "The most excited event I have been tried"
type textarea "x"
type textarea "The most excited event I have been tried w"
type textarea "x"
type textarea "The most excited event I have been tried wa"
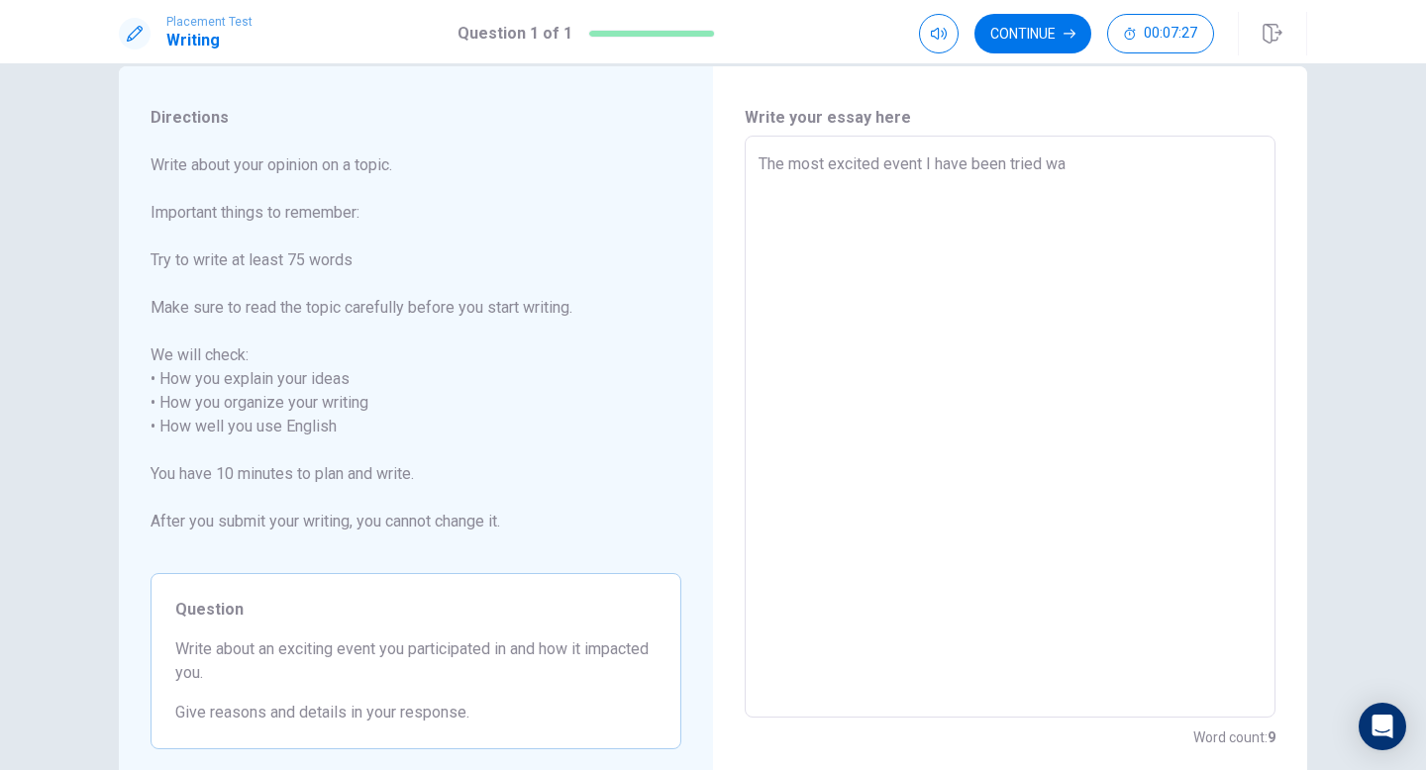
type textarea "x"
type textarea "The most excited event I have been tried was"
type textarea "x"
type textarea "The most excited event I have been tried was"
type textarea "x"
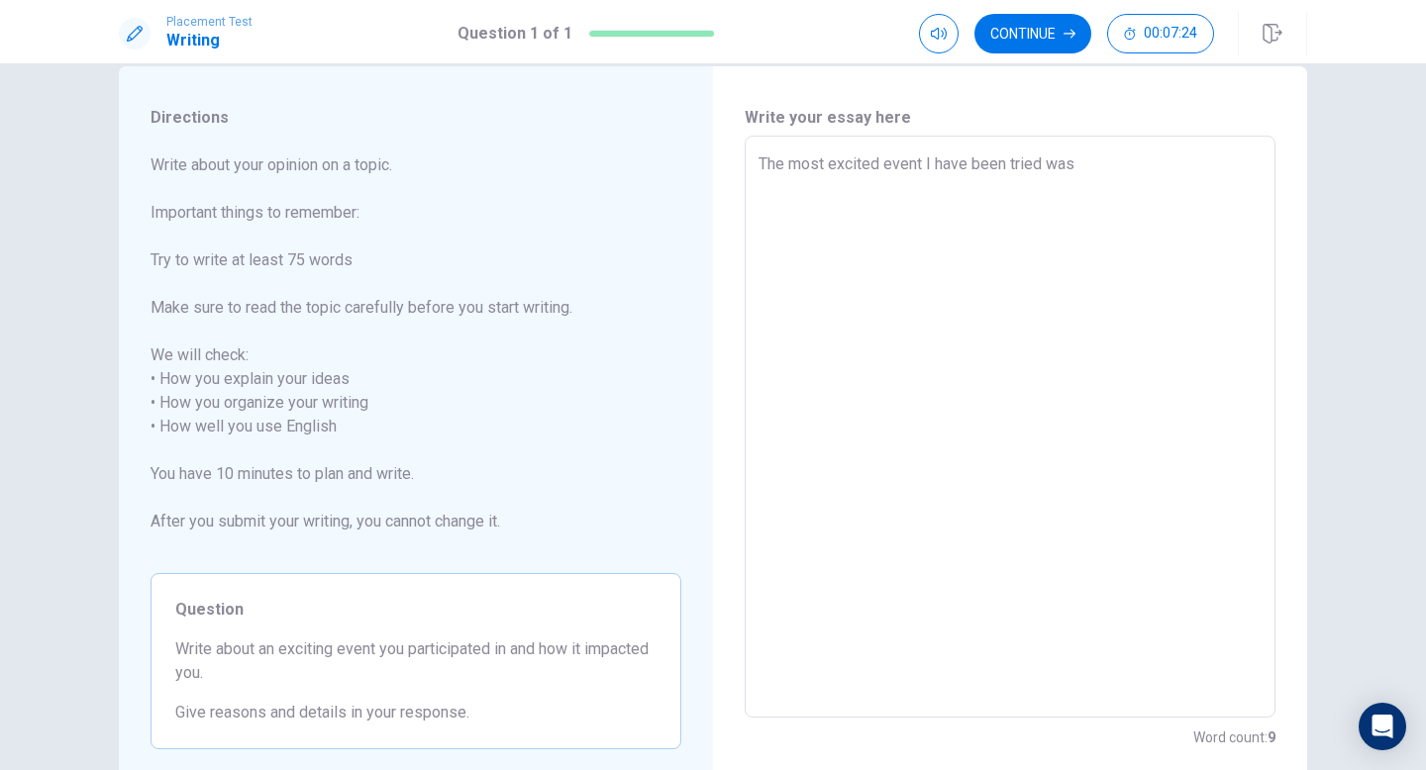
type textarea "The most excited event I have been tried was t"
type textarea "x"
type textarea "The most excited event I have been tried was th"
type textarea "x"
type textarea "The most excited event I have been tried was the"
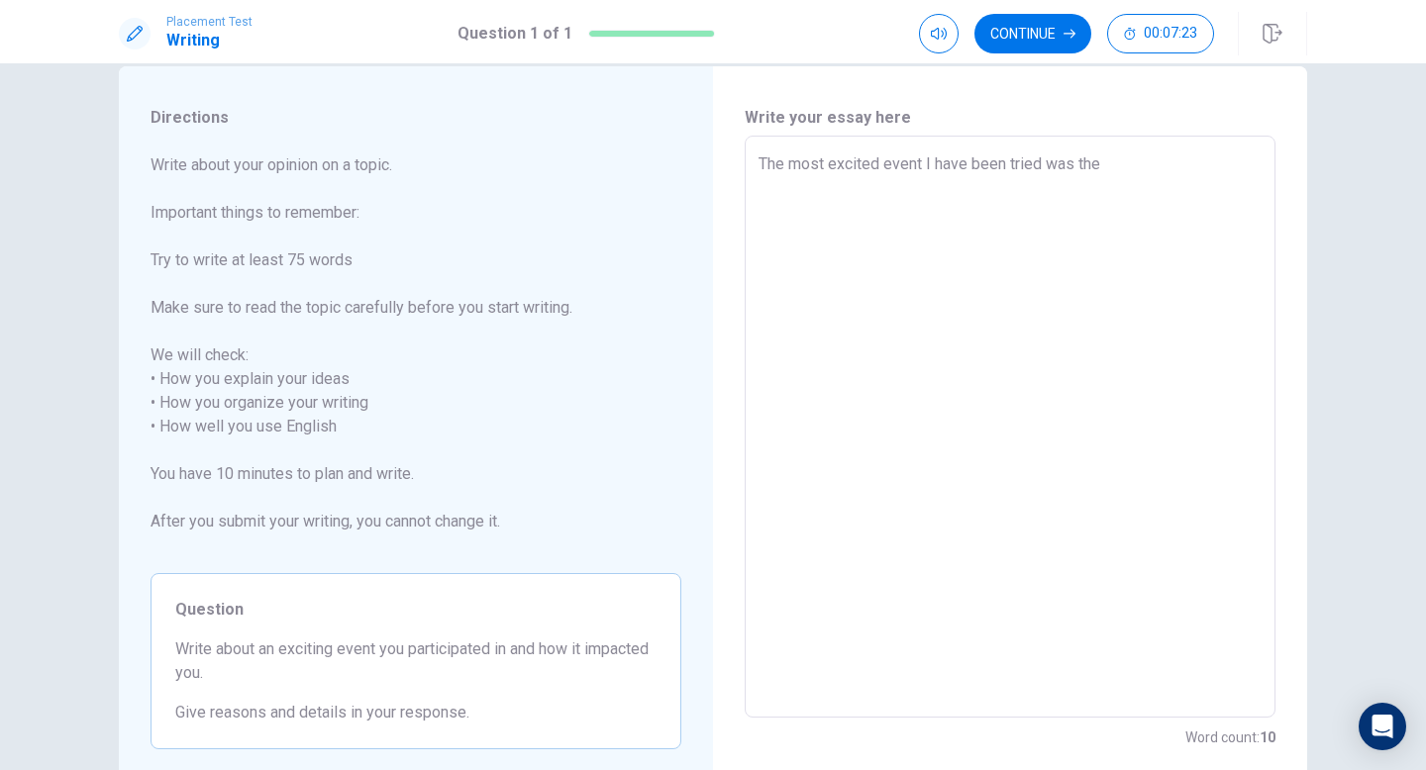
type textarea "x"
type textarea "The most excited event I have been tried was the"
type textarea "x"
type textarea "The most excited event I have been tried was the s"
type textarea "x"
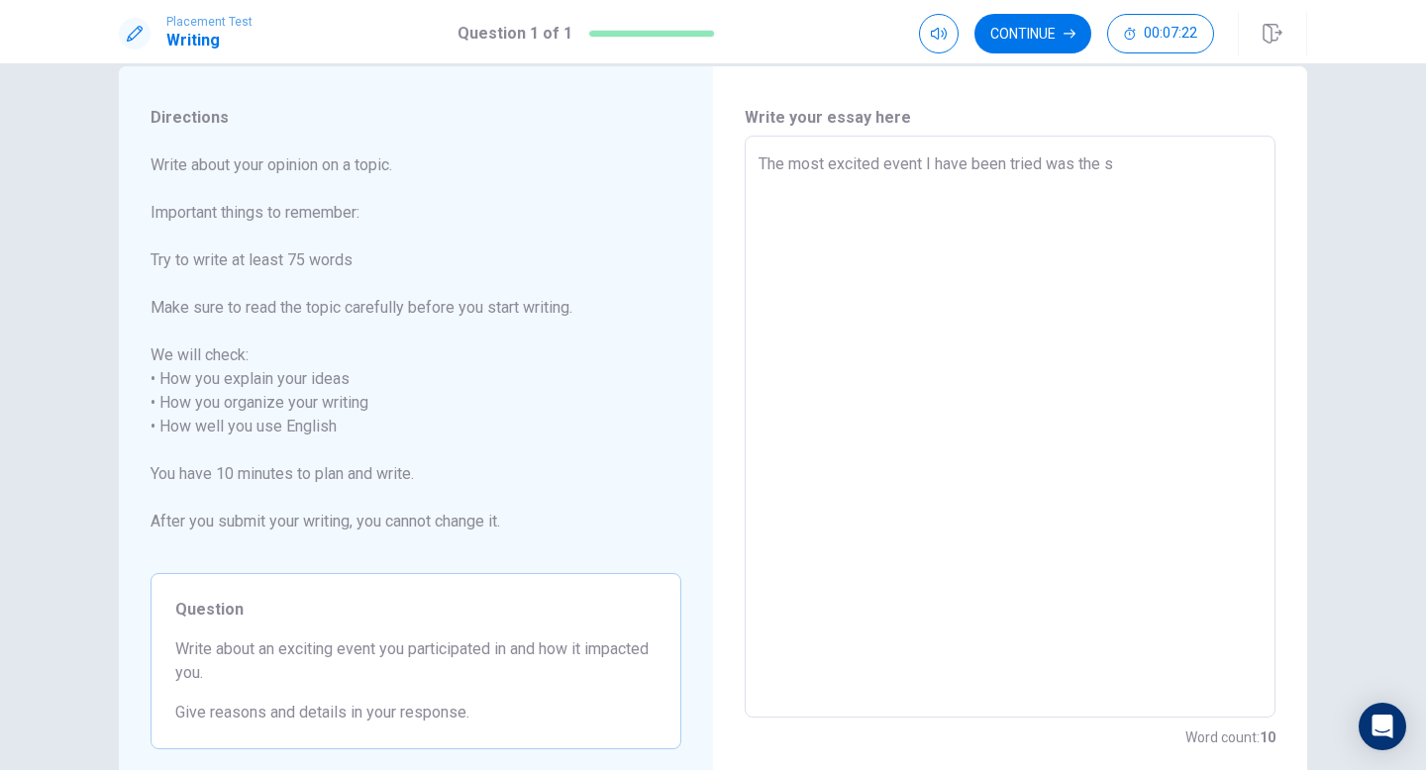
type textarea "The most excited event I have been tried was the su"
type textarea "x"
type textarea "The most excited event I have been tried was the sum"
type textarea "x"
type textarea "The most excited event I have been tried was the summ"
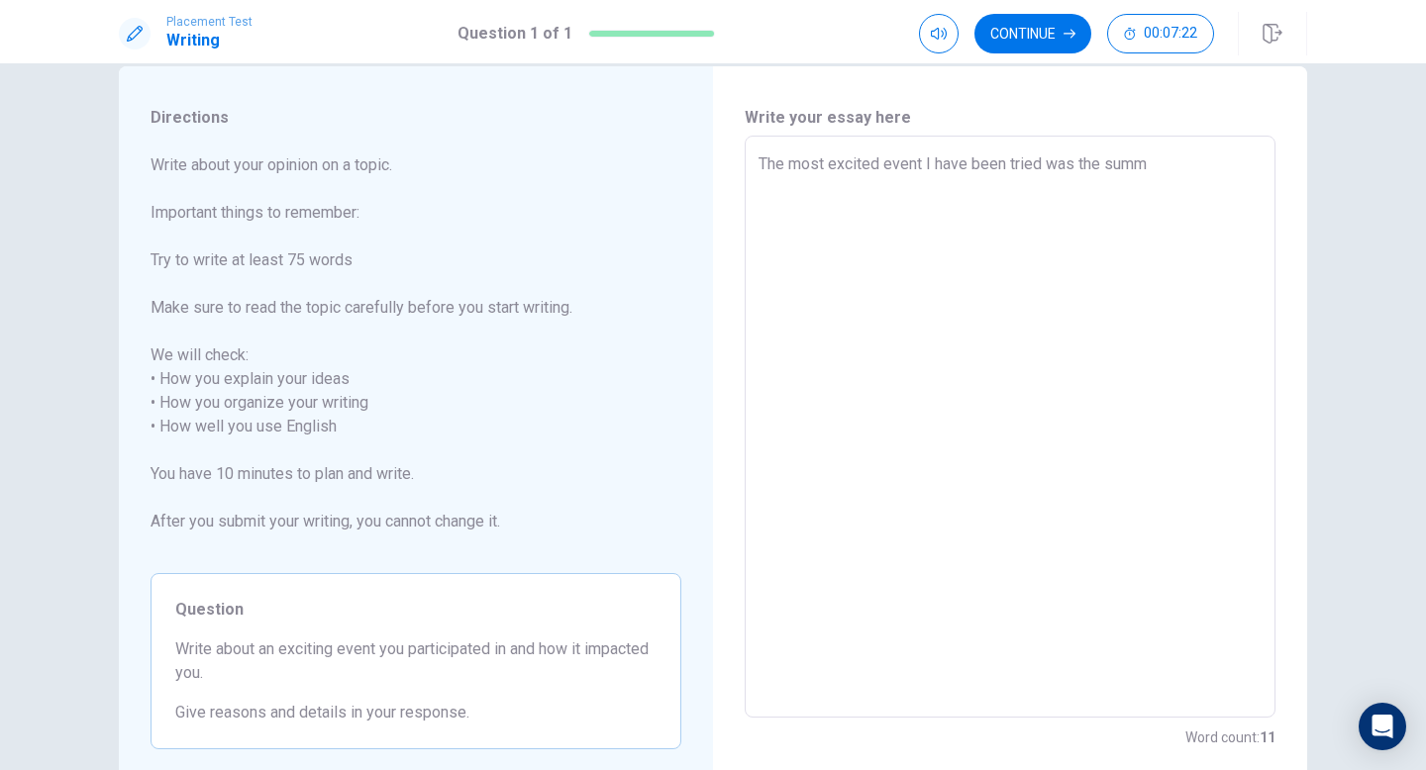
type textarea "x"
type textarea "The most excited event I have been tried was the summe"
type textarea "x"
type textarea "The most excited event I have been tried was the summer"
type textarea "x"
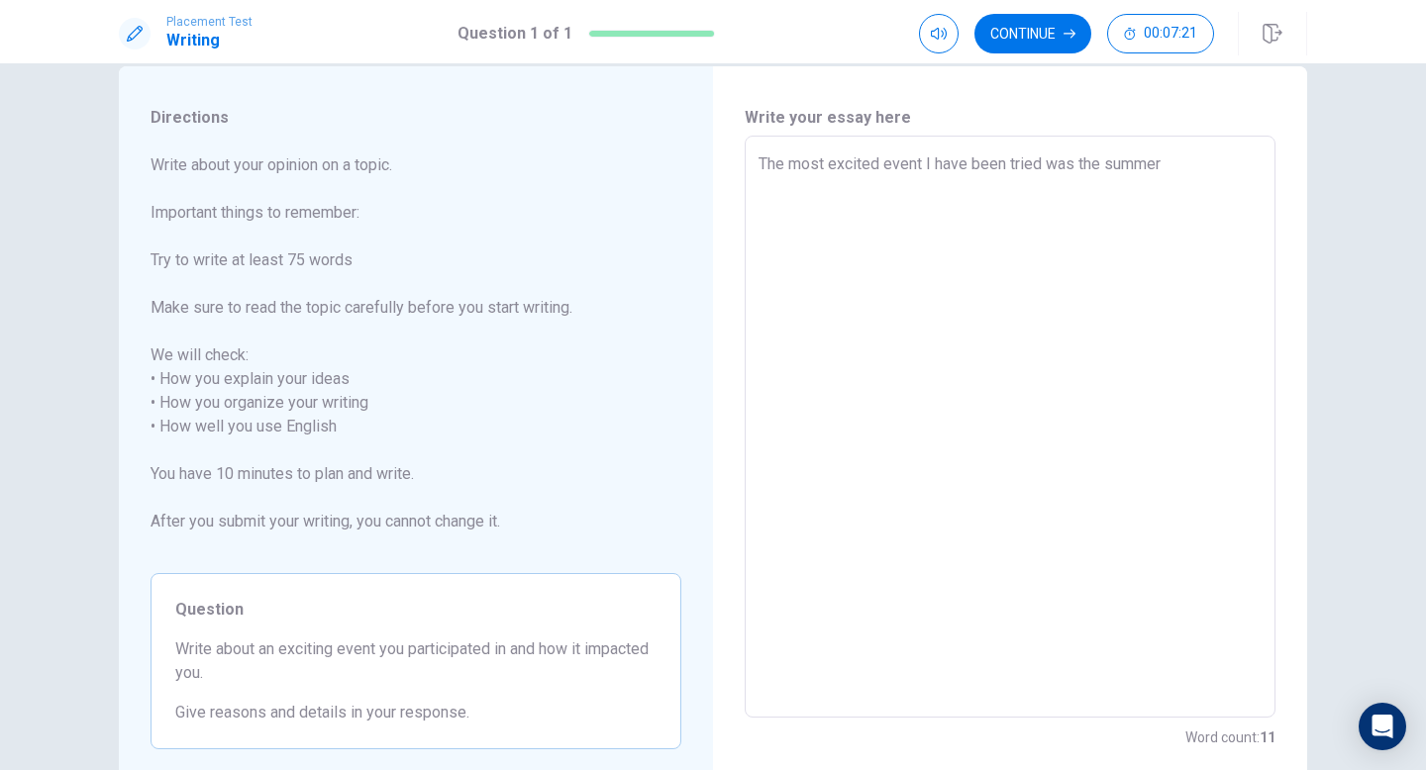
type textarea "The most excited event I have been tried was the summer"
type textarea "x"
type textarea "The most excited event I have been tried was the summer s"
type textarea "x"
type textarea "The most excited event I have been tried was the summer sc"
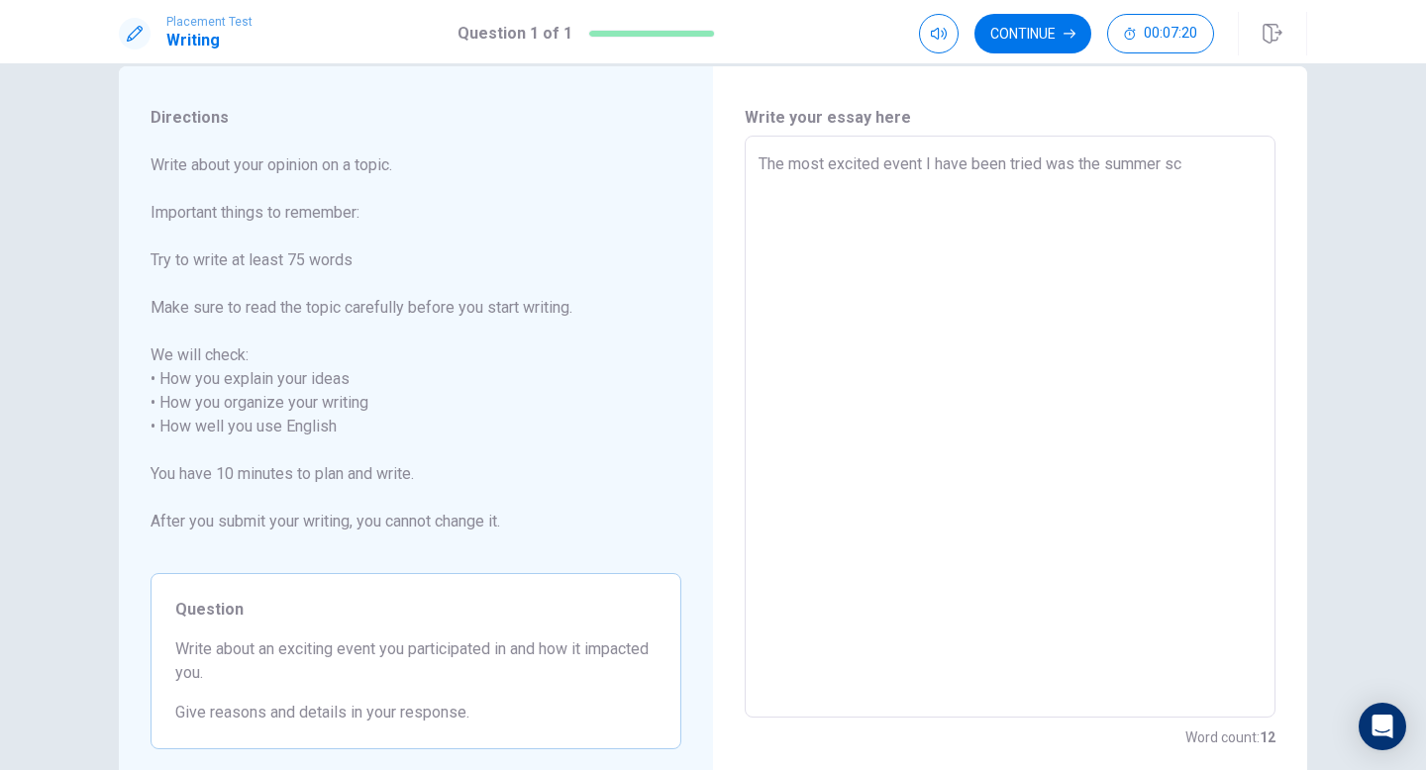
type textarea "x"
type textarea "The most excited event I have been tried was the summer sch"
type textarea "x"
type textarea "The most excited event I have been tried was the summer scho"
type textarea "x"
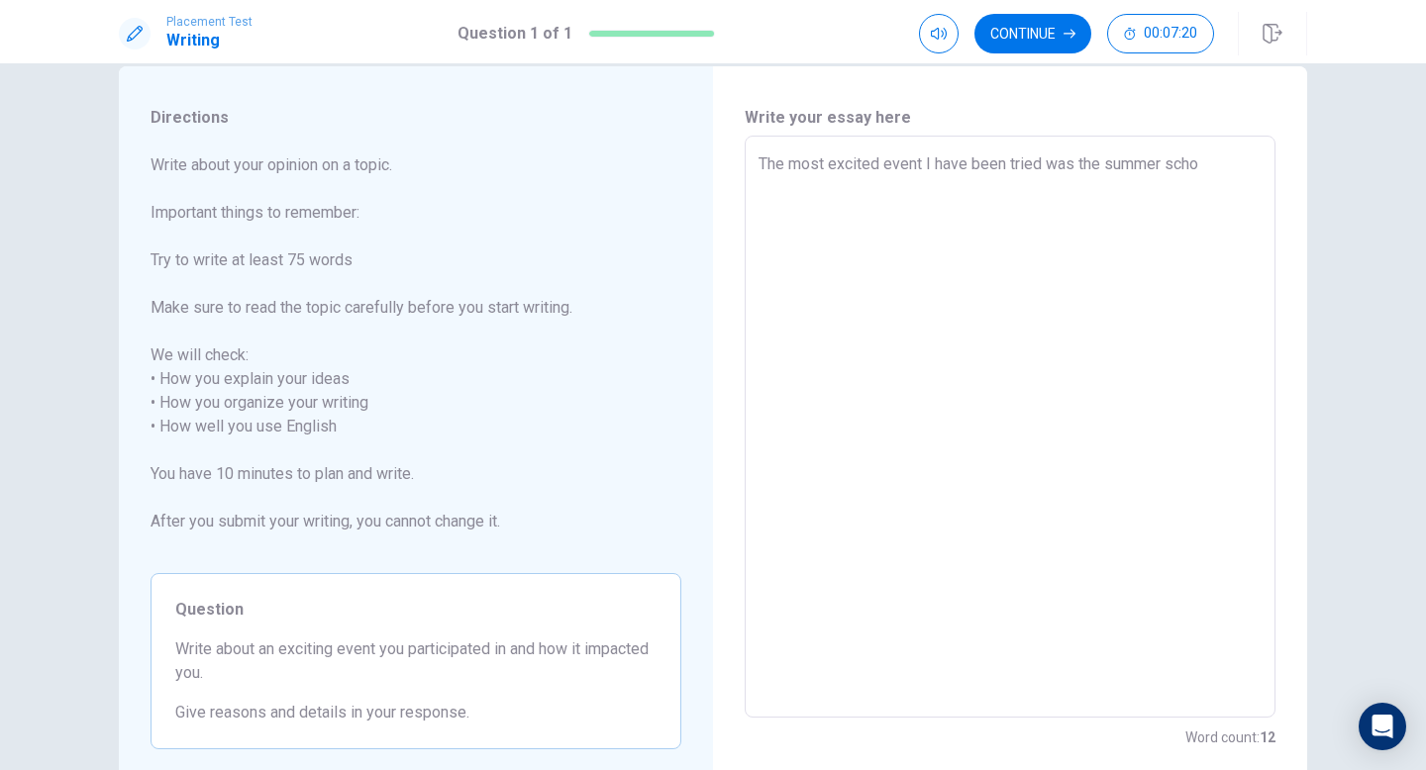
type textarea "The most excited event I have been tried was the summer schoo"
type textarea "x"
type textarea "The most excited event I have been tried was the summer school"
type textarea "x"
type textarea "The most excited event I have been tried was the summer school"
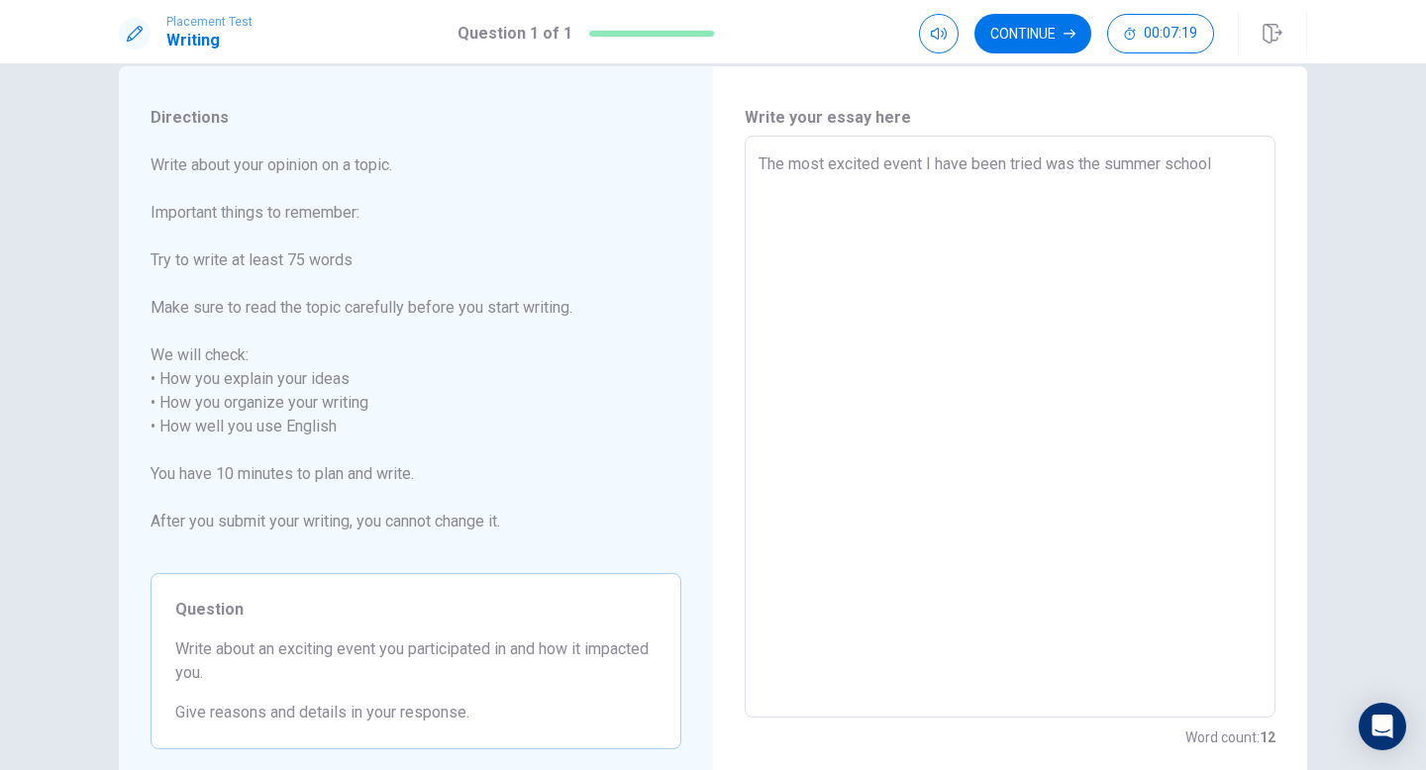
type textarea "x"
type textarea "The most excited event I have been tried was the summer school i"
type textarea "x"
type textarea "The most excited event I have been tried was the summer school in"
type textarea "x"
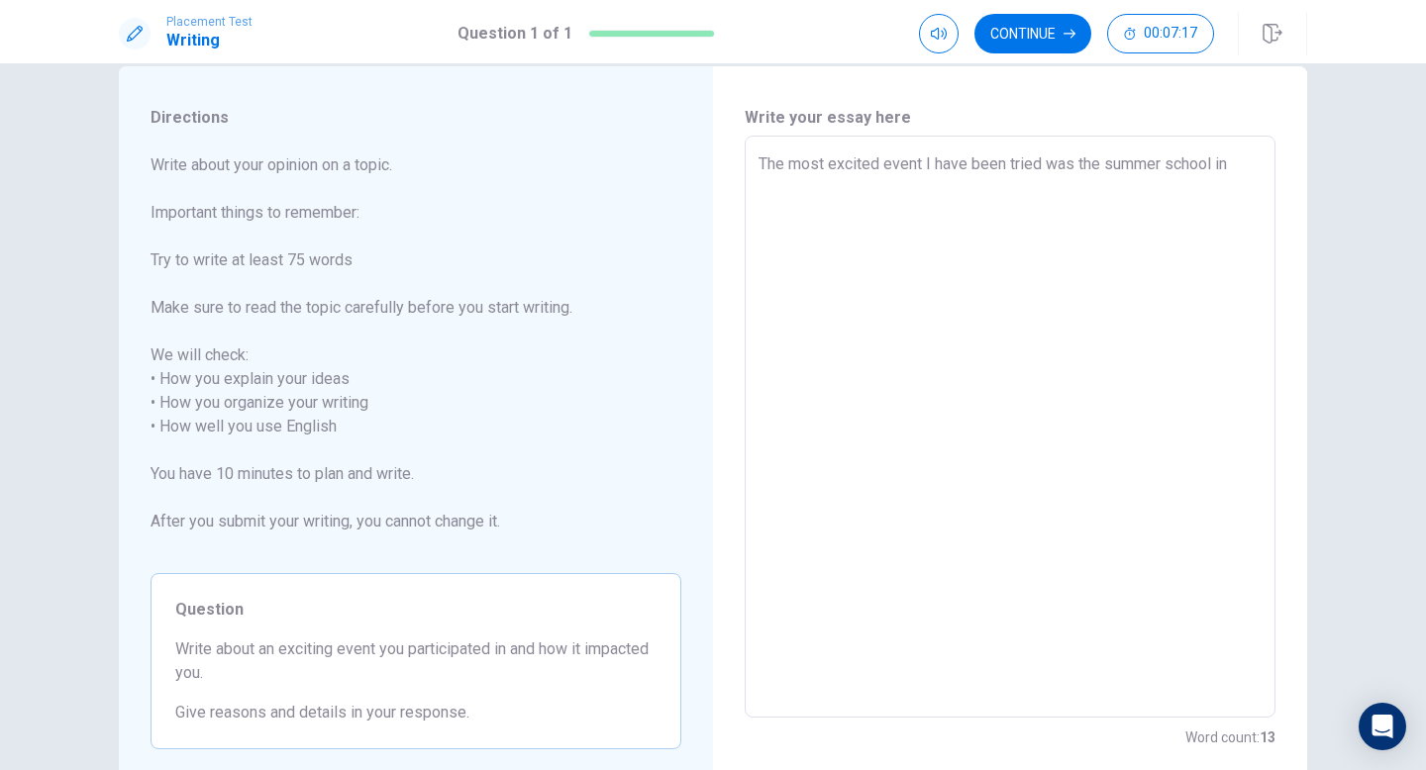
type textarea "The most excited event I have been tried was the summer school in"
type textarea "x"
type textarea "The most excited event I have been tried was the summer school in t"
type textarea "x"
type textarea "The most excited event I have been tried was the summer school in th"
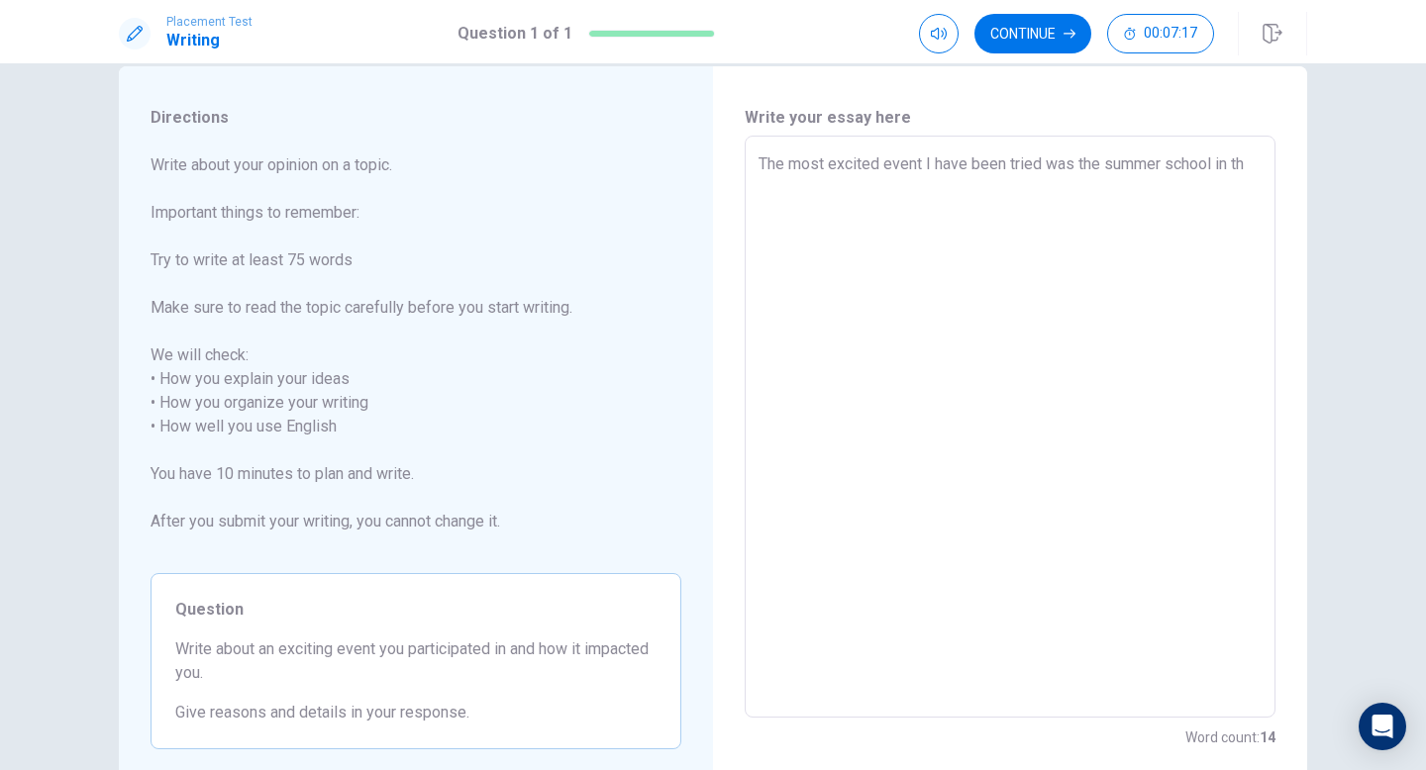
type textarea "x"
type textarea "The most excited event I have been tried was the summer school in the"
type textarea "x"
type textarea "The most excited event I have been tried was the summer school in the"
type textarea "x"
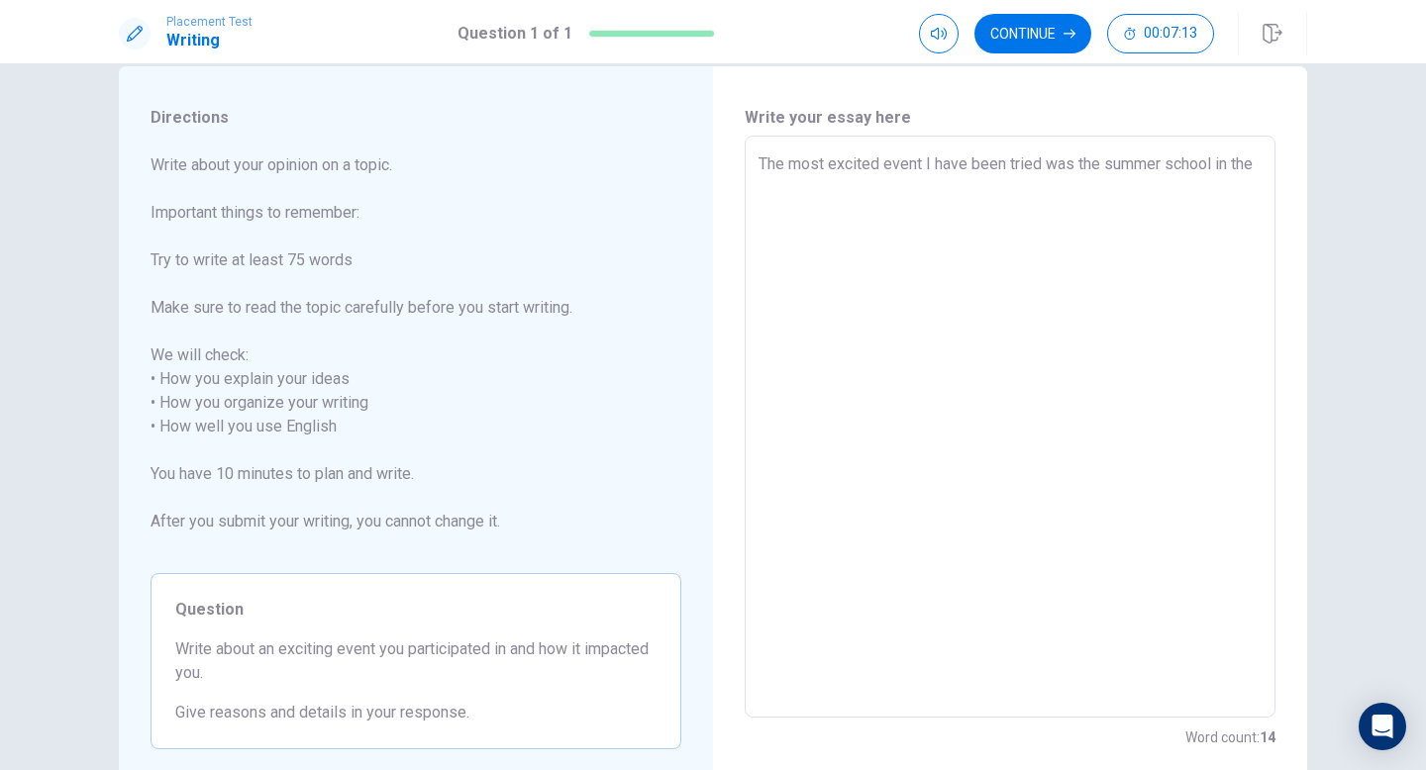
type textarea "The most excited event I have been tried was the summer school in the"
type textarea "x"
type textarea "The most excited event I have been tried was the summer school in th"
type textarea "x"
type textarea "The most excited event I have been tried was the summer school in t"
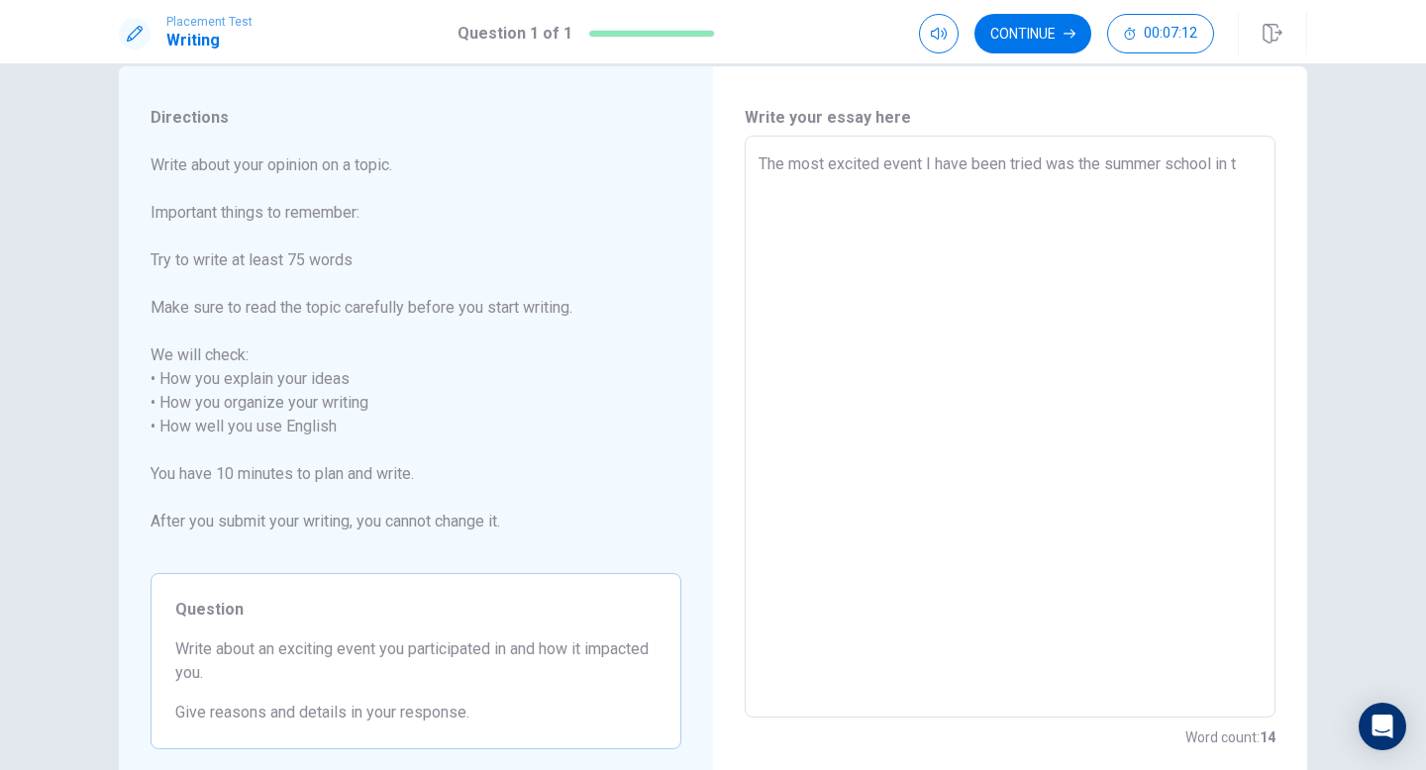
type textarea "x"
type textarea "The most excited event I have been tried was the summer school in"
type textarea "x"
type textarea "The most excited event I have been tried was the summer school in l"
type textarea "x"
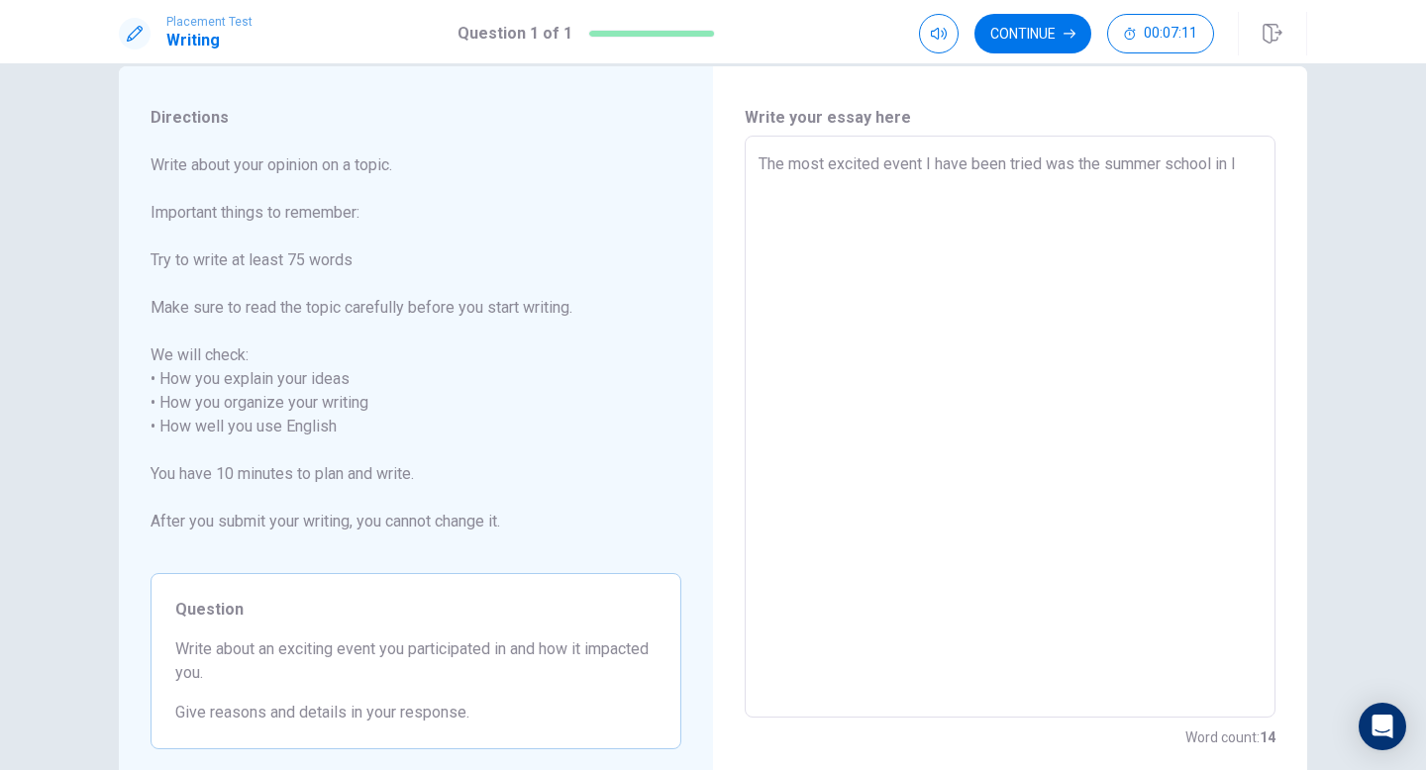
type textarea "The most excited event I have been tried was the summer school in la"
type textarea "x"
type textarea "The most excited event I have been tried was the summer school in las"
type textarea "x"
type textarea "The most excited event I have been tried was the summer school in last"
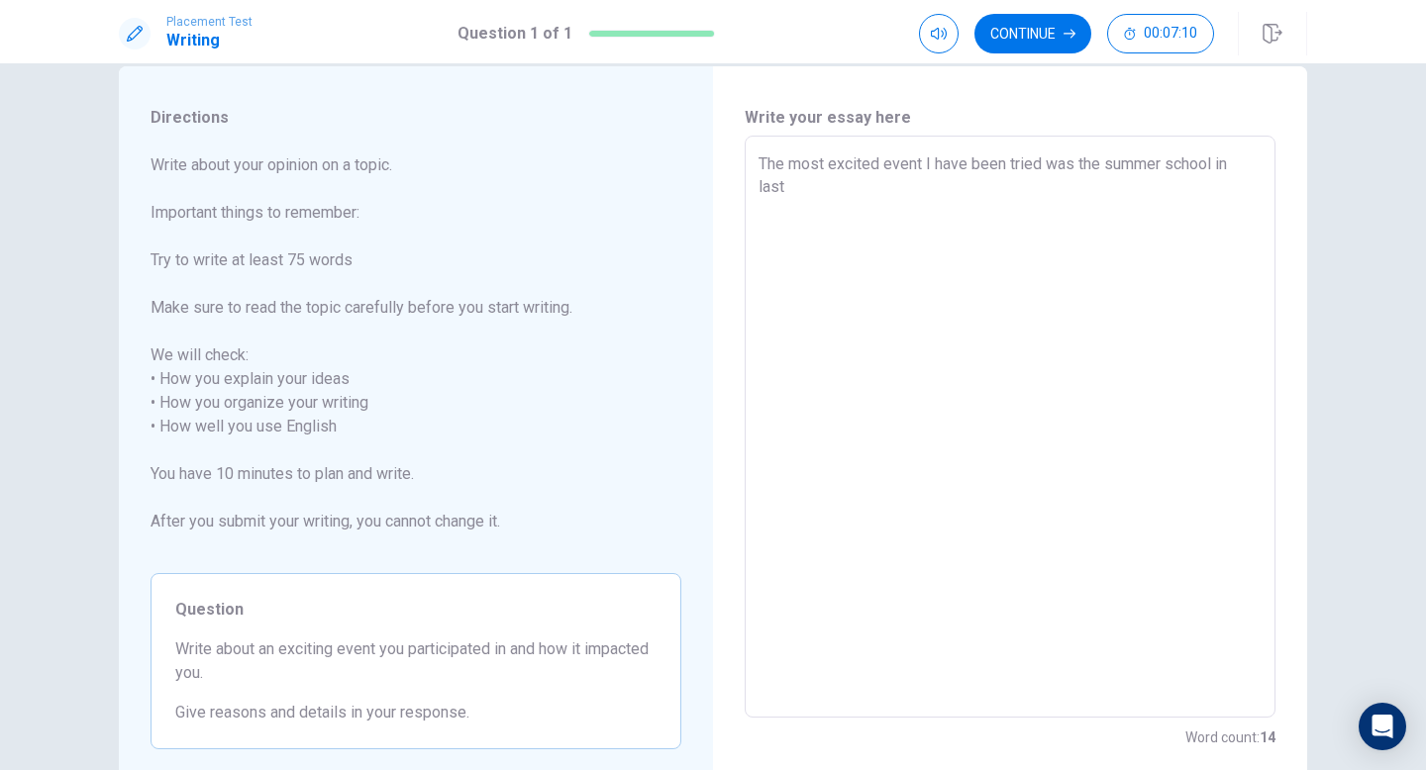
type textarea "x"
type textarea "The most excited event I have been tried was the summer school in last"
type textarea "x"
type textarea "The most excited event I have been tried was the summer school in last w"
type textarea "x"
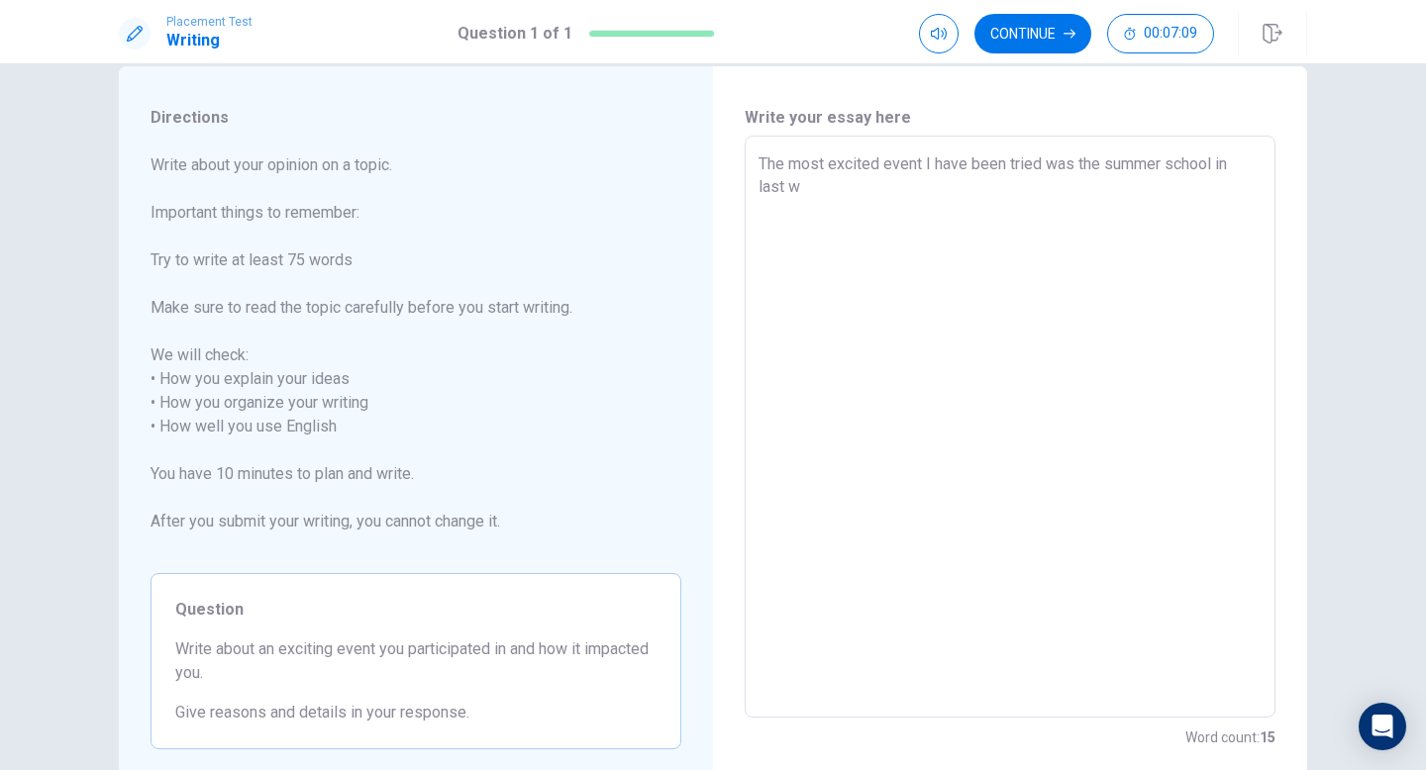
type textarea "The most excited event I have been tried was the summer school in last wi"
type textarea "x"
type textarea "The most excited event I have been tried was the summer school in last win"
type textarea "x"
type textarea "The most excited event I have been tried was the summer school in last [PERSON_…"
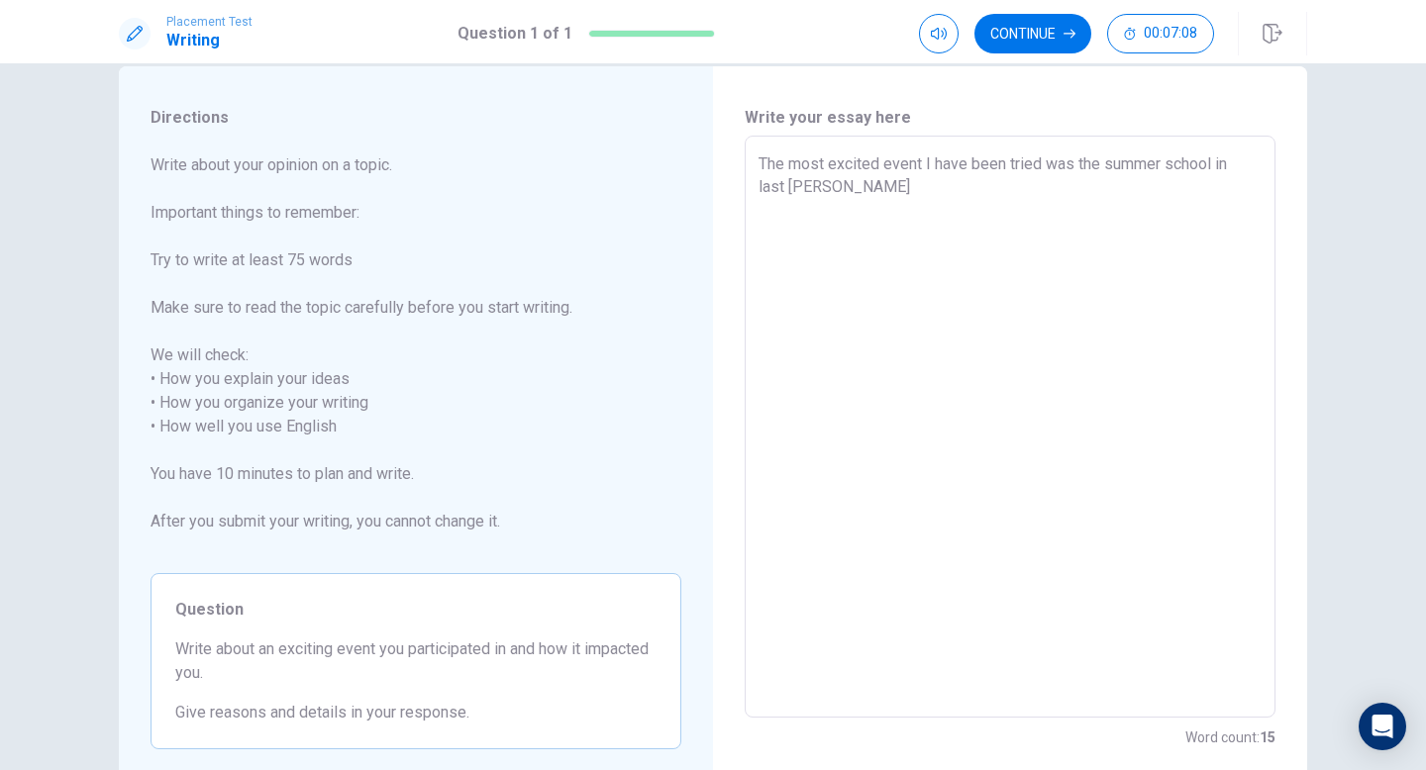
type textarea "x"
type textarea "The most excited event I have been tried was the summer school in last winte"
type textarea "x"
type textarea "The most excited event I have been tried was the summer school in last winter"
type textarea "x"
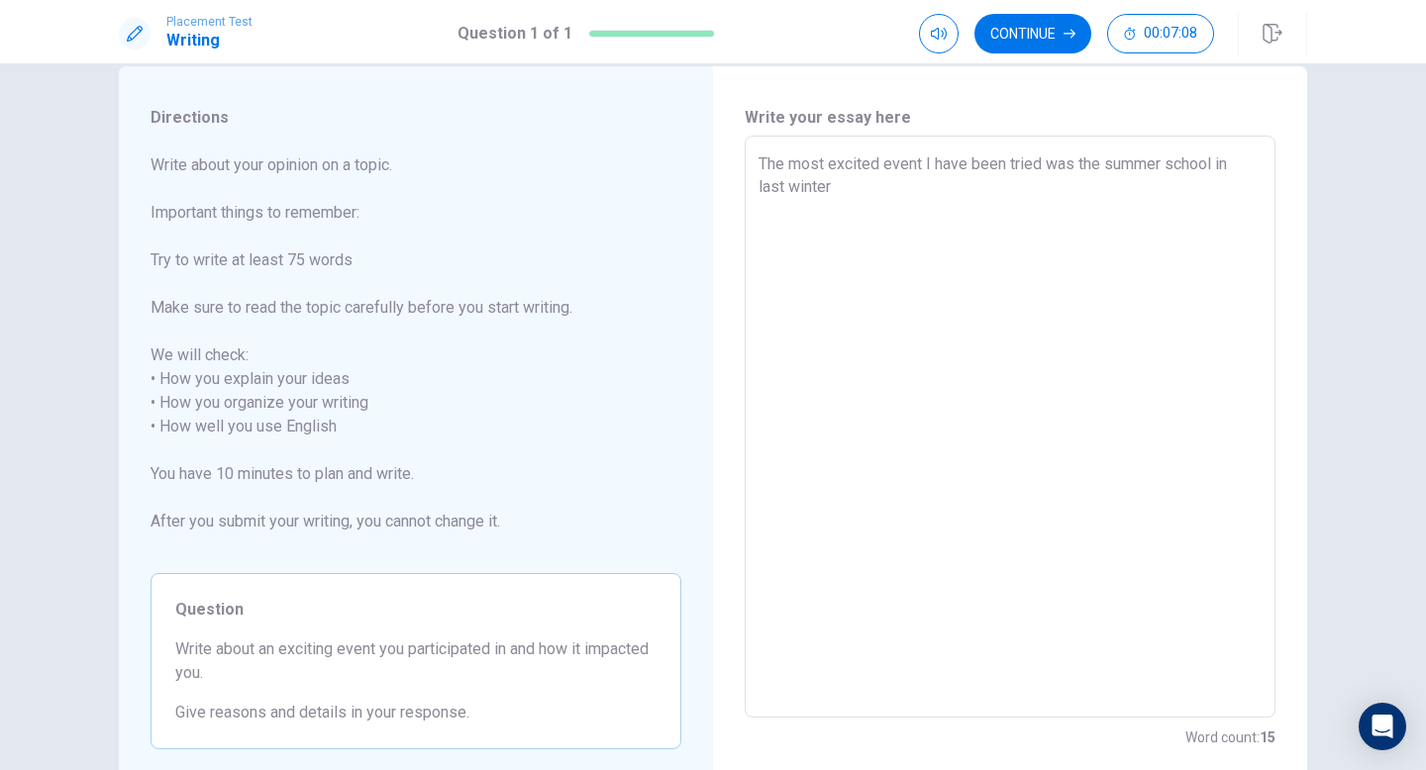
type textarea "The most excited event I have been tried was the summer school in last winter"
type textarea "x"
type textarea "The most excited event I have been tried was the summer school in last winter E"
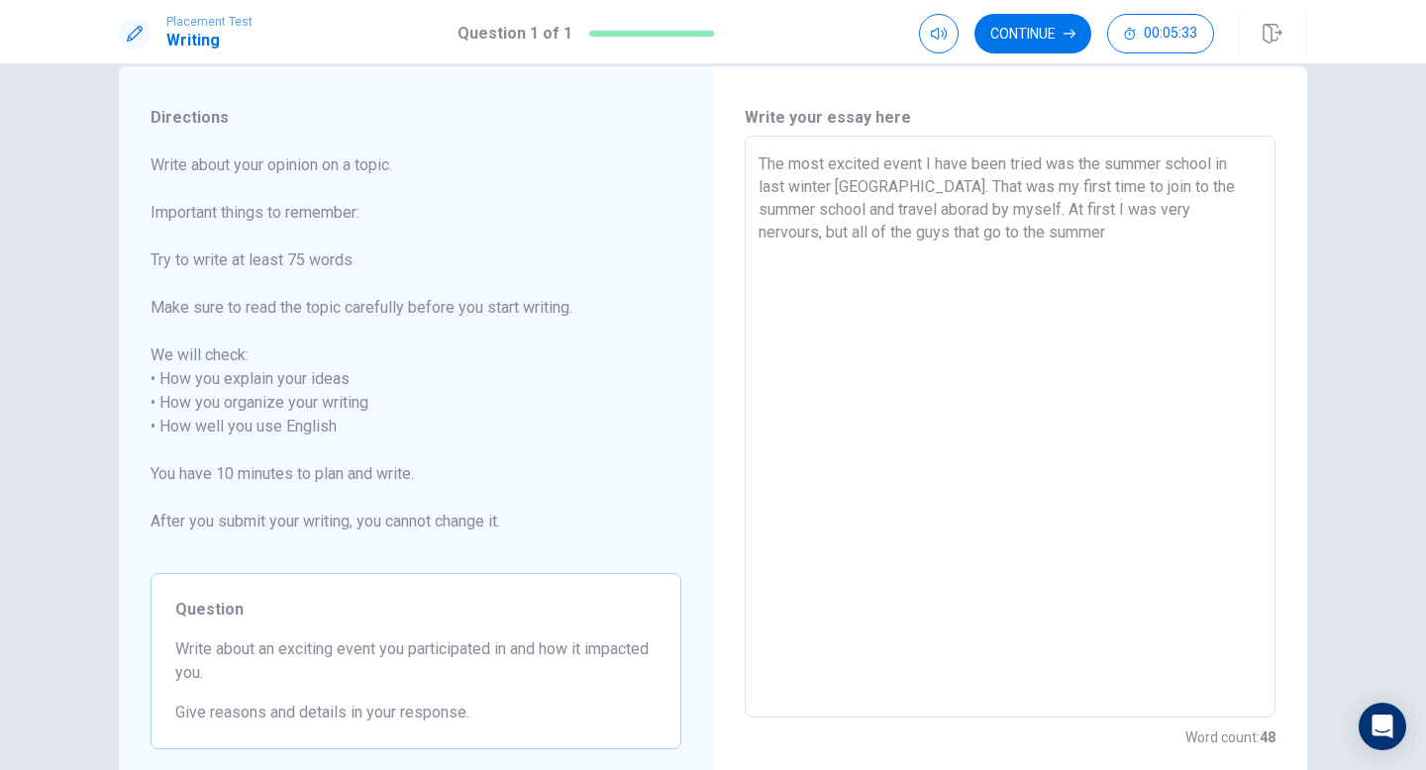
click at [1114, 168] on textarea "The most excited event I have been tried was the summer school in last winter […" at bounding box center [1010, 428] width 503 height 550
click at [947, 238] on textarea "The most excited event I have been tried was the Summer school in last winter […" at bounding box center [1010, 428] width 503 height 550
click at [1011, 243] on textarea "The most excited event I have been tried was the Summer school in last winter […" at bounding box center [1010, 428] width 503 height 550
click at [1201, 214] on textarea "The most excited event I have been tried was the Summer school in last winter […" at bounding box center [1010, 428] width 503 height 550
click at [1251, 256] on textarea "The most excited event I have been tried was the Summer school in last winter […" at bounding box center [1010, 428] width 503 height 550
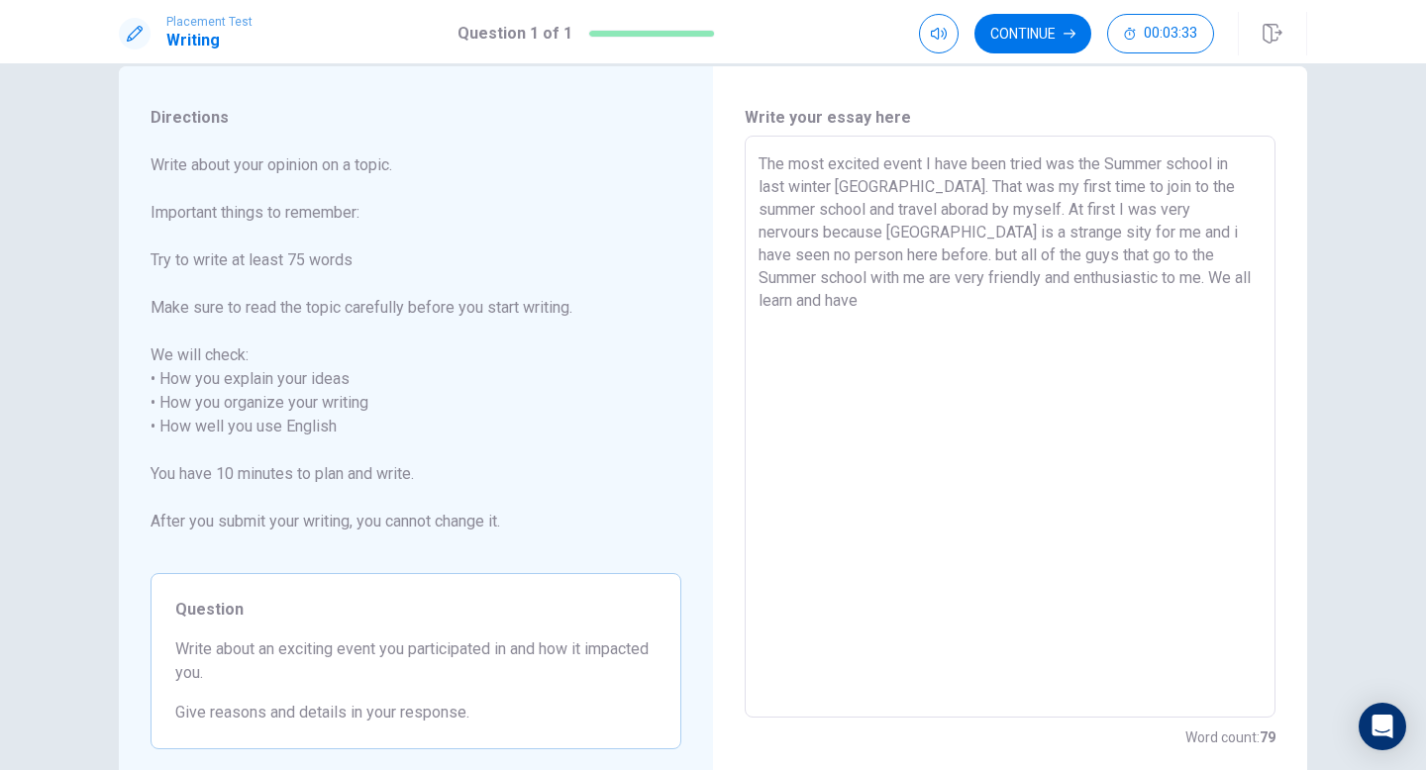
click at [1124, 289] on textarea "The most excited event I have been tried was the Summer school in last winter […" at bounding box center [1010, 428] width 503 height 550
click at [1124, 278] on textarea "The most excited event I have been tried was the Summer school in last winter […" at bounding box center [1010, 428] width 503 height 550
click at [1197, 278] on textarea "The most excited event I have been tried was the Summer school in last winter […" at bounding box center [1010, 428] width 503 height 550
click at [1024, 256] on textarea "The most excited event I have been tried was the Summer school in last winter […" at bounding box center [1010, 428] width 503 height 550
click at [1246, 280] on textarea "The most excited event I have been tried was the Summer school in last winter […" at bounding box center [1010, 428] width 503 height 550
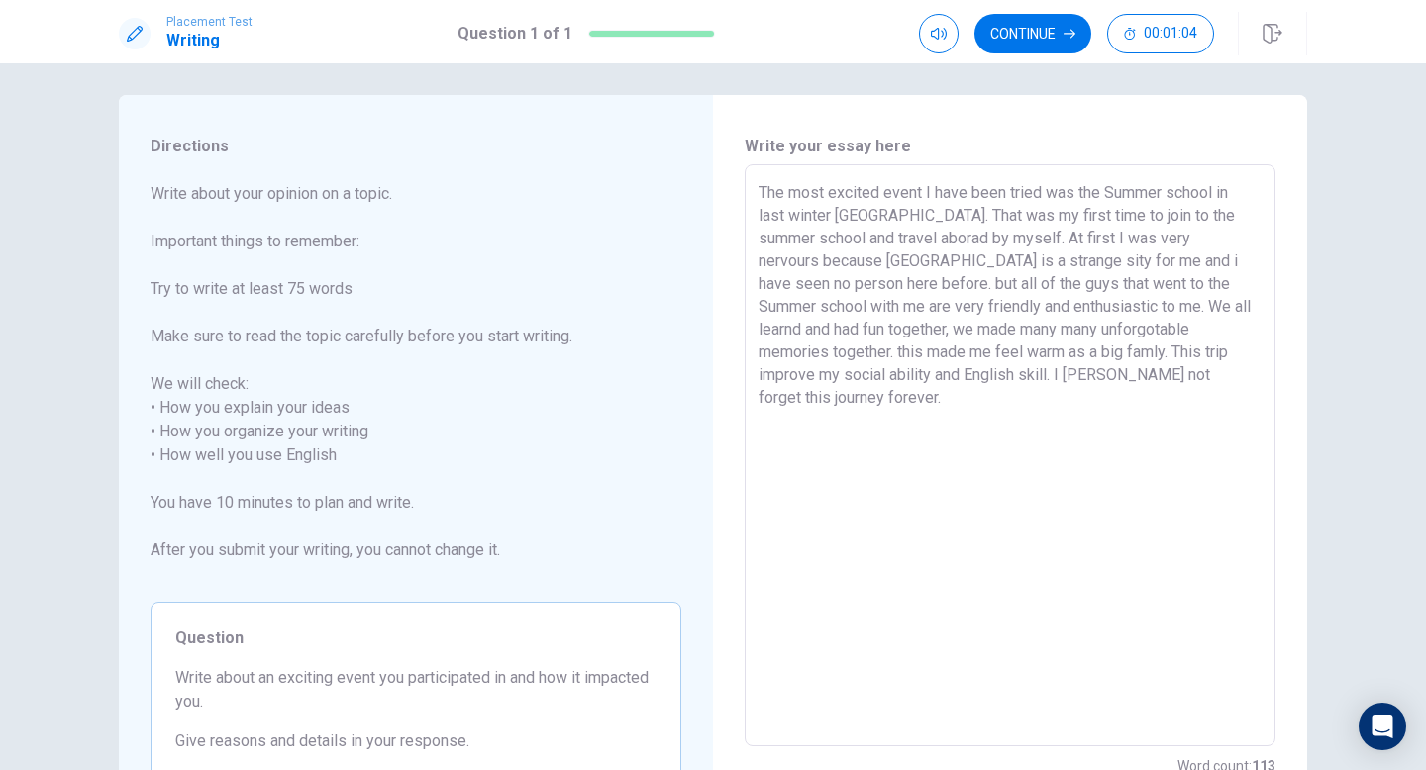
scroll to position [5, 0]
click at [1008, 358] on textarea "The most excited event I have been tried was the Summer school in last winter […" at bounding box center [1010, 459] width 503 height 550
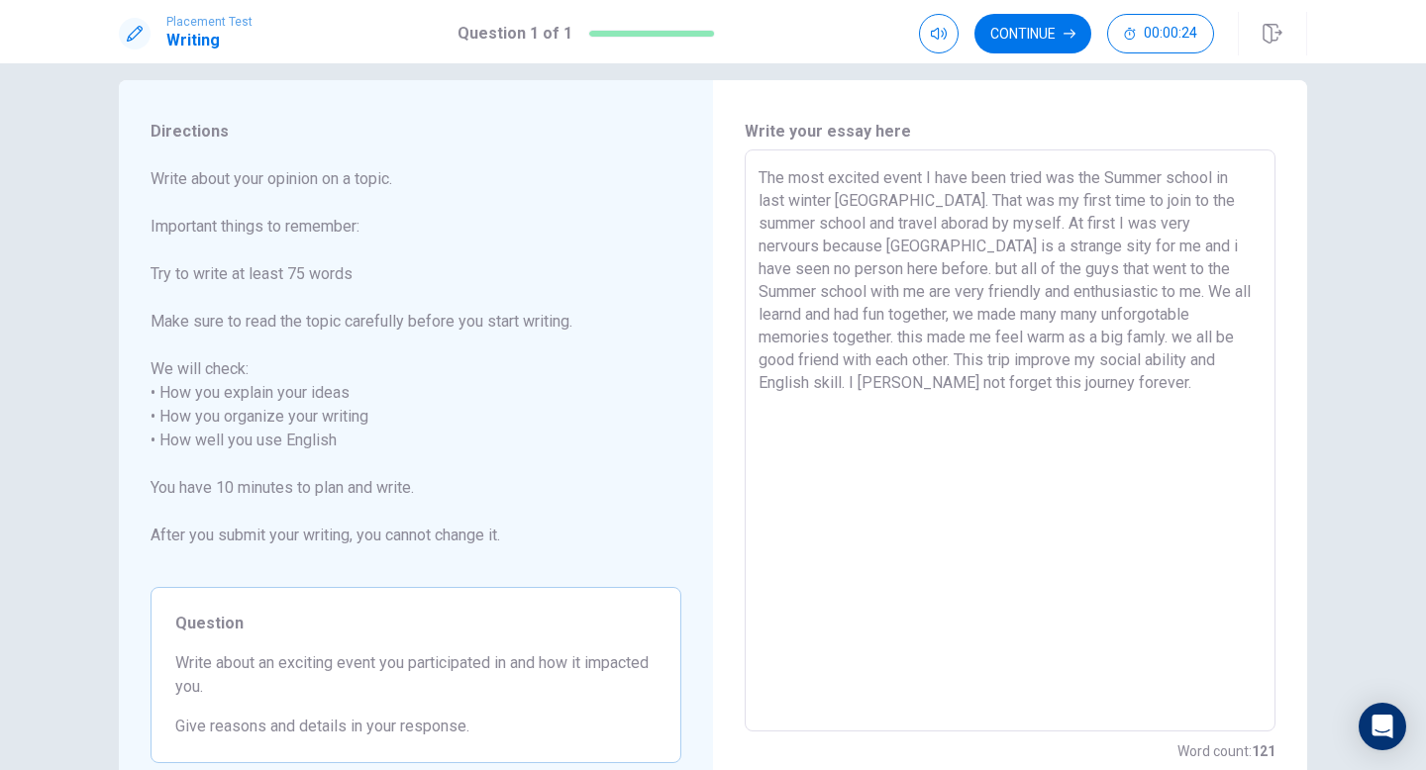
click at [974, 387] on textarea "The most excited event I have been tried was the Summer school in last winter […" at bounding box center [1010, 441] width 503 height 550
click at [800, 362] on textarea "The most excited event I have been tried was the Summer school in last winter […" at bounding box center [1010, 441] width 503 height 550
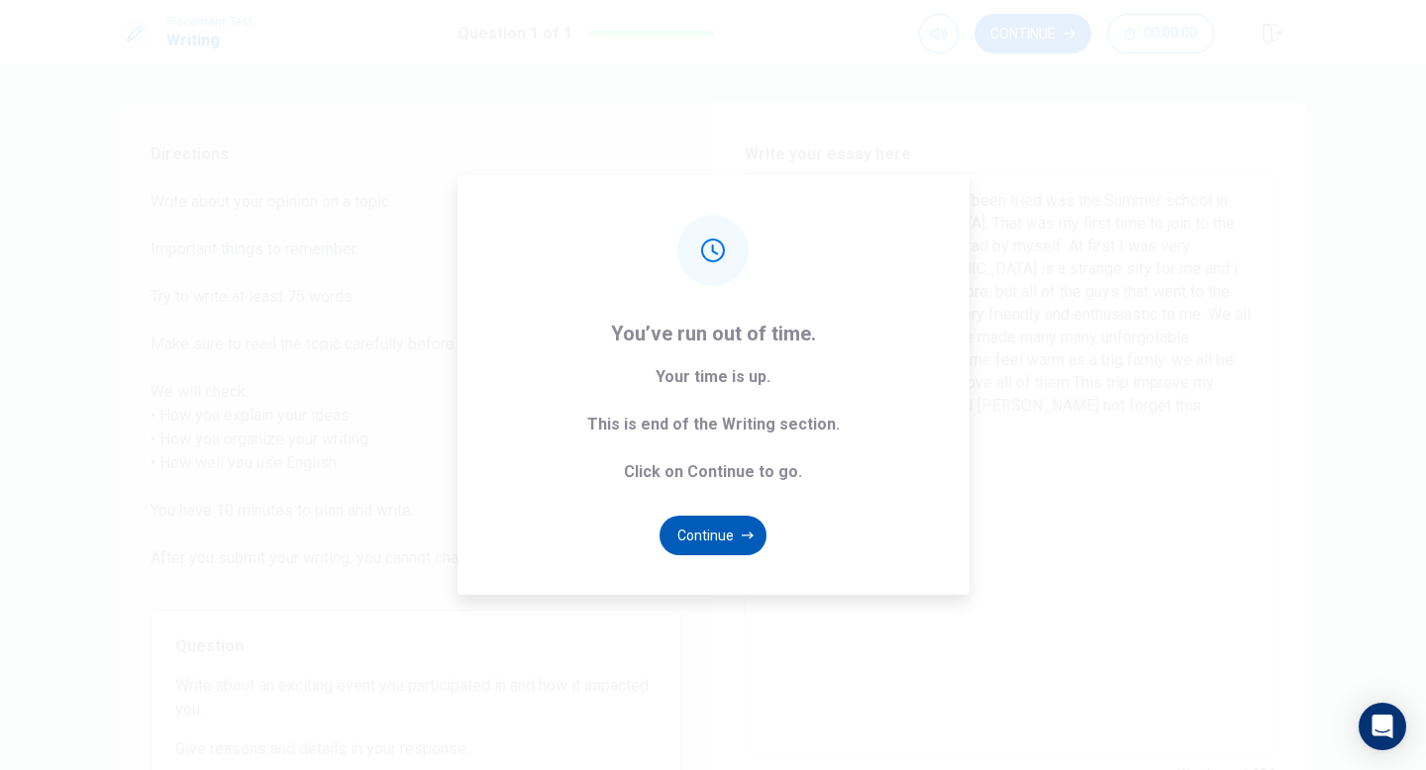
click at [729, 534] on button "Continue" at bounding box center [713, 536] width 107 height 40
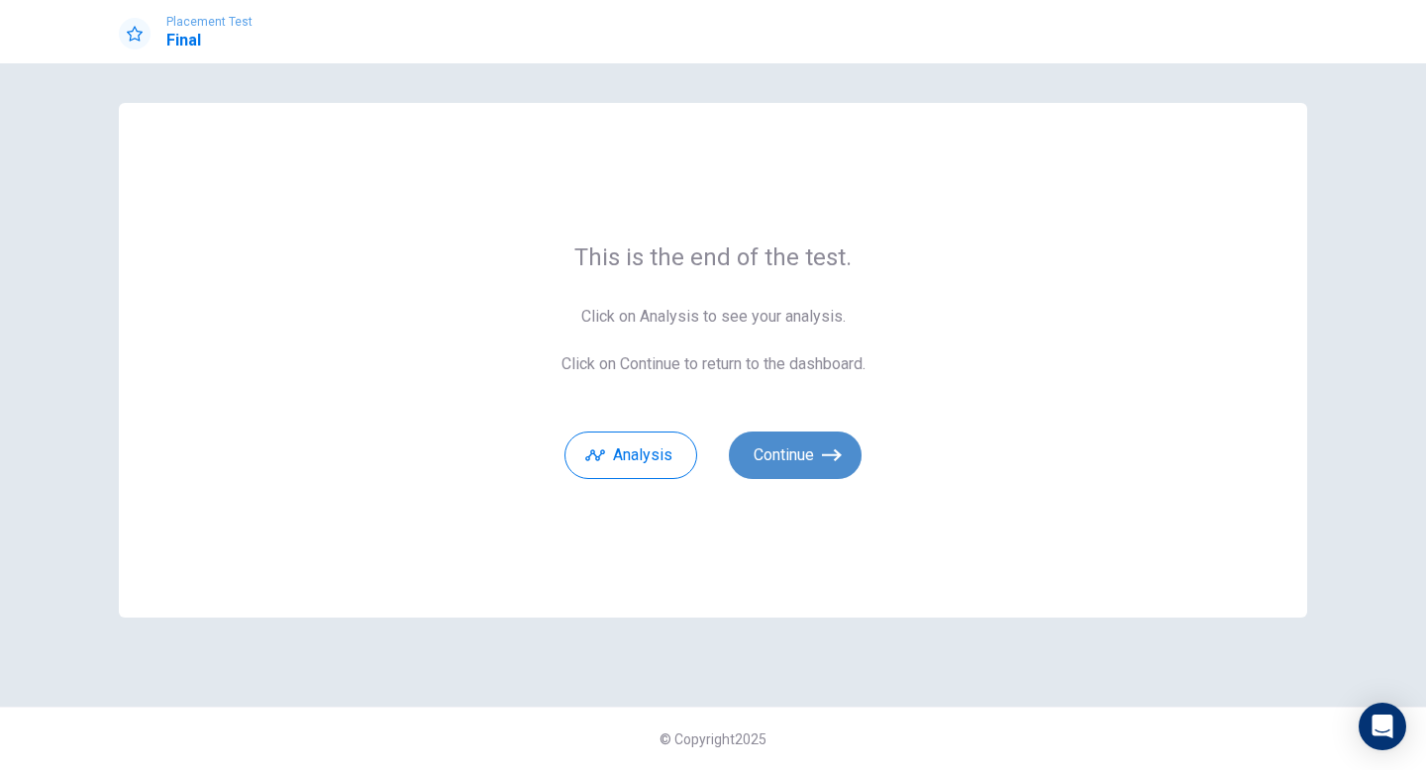
click at [811, 443] on button "Continue" at bounding box center [795, 456] width 133 height 48
